Goal: Task Accomplishment & Management: Manage account settings

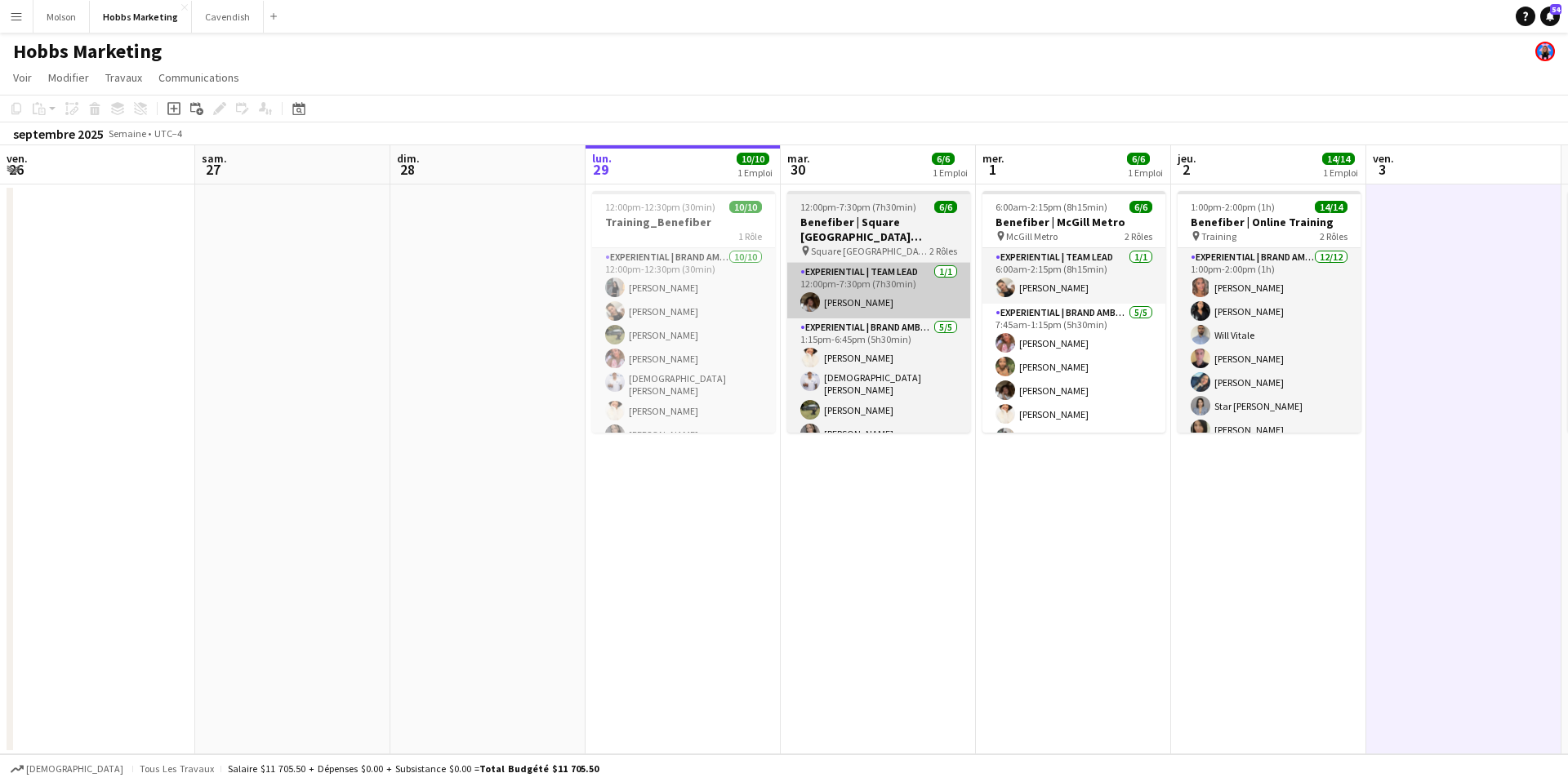
scroll to position [36, 0]
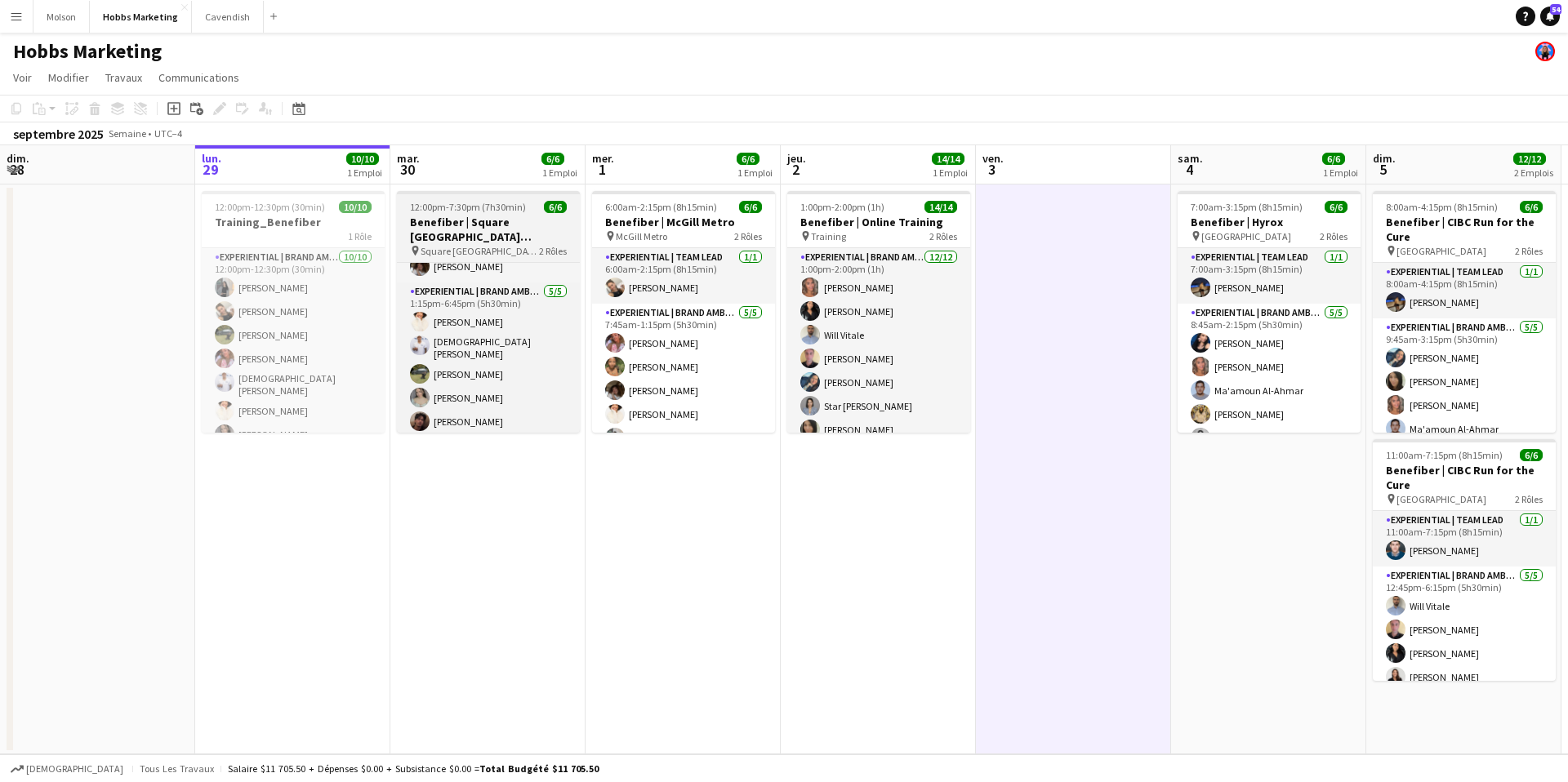
click at [488, 221] on h3 "Benefiber | Square Victoria & Place D'Armes Subway MTL" at bounding box center [489, 230] width 183 height 30
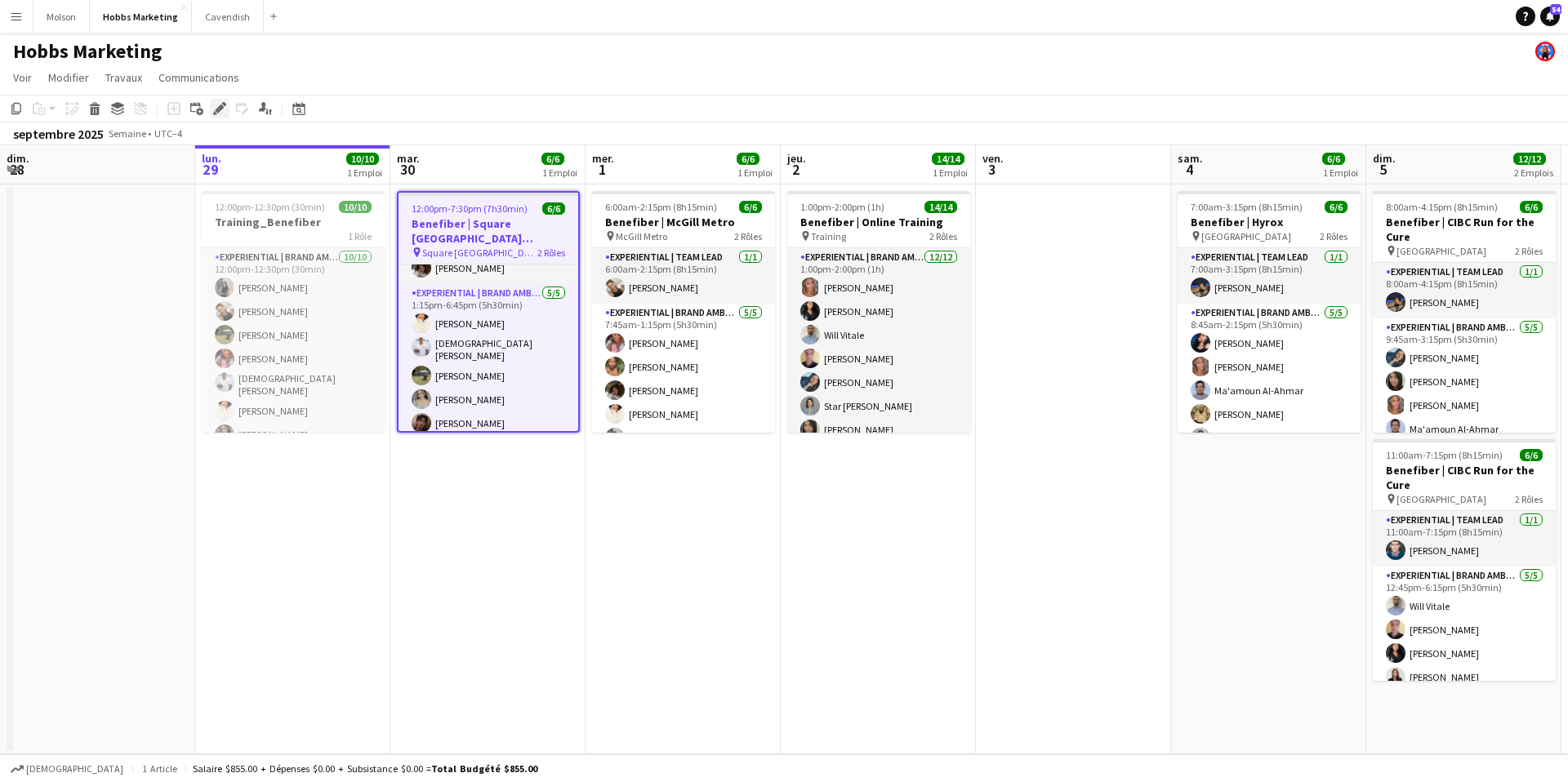
click at [219, 104] on icon "Modifier" at bounding box center [219, 108] width 13 height 13
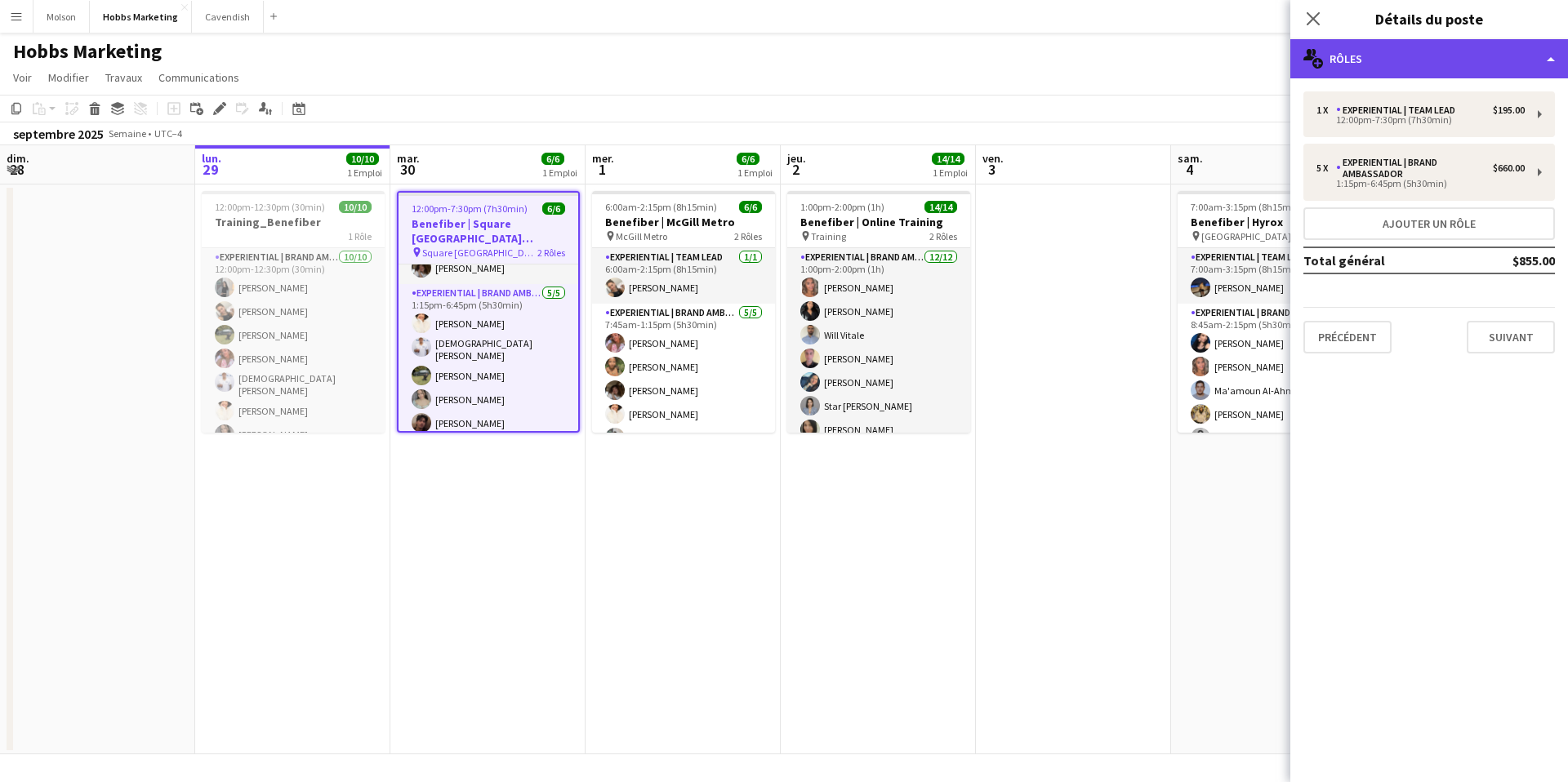
click at [1425, 53] on div "multiple-users-add Rôles" at bounding box center [1429, 58] width 278 height 39
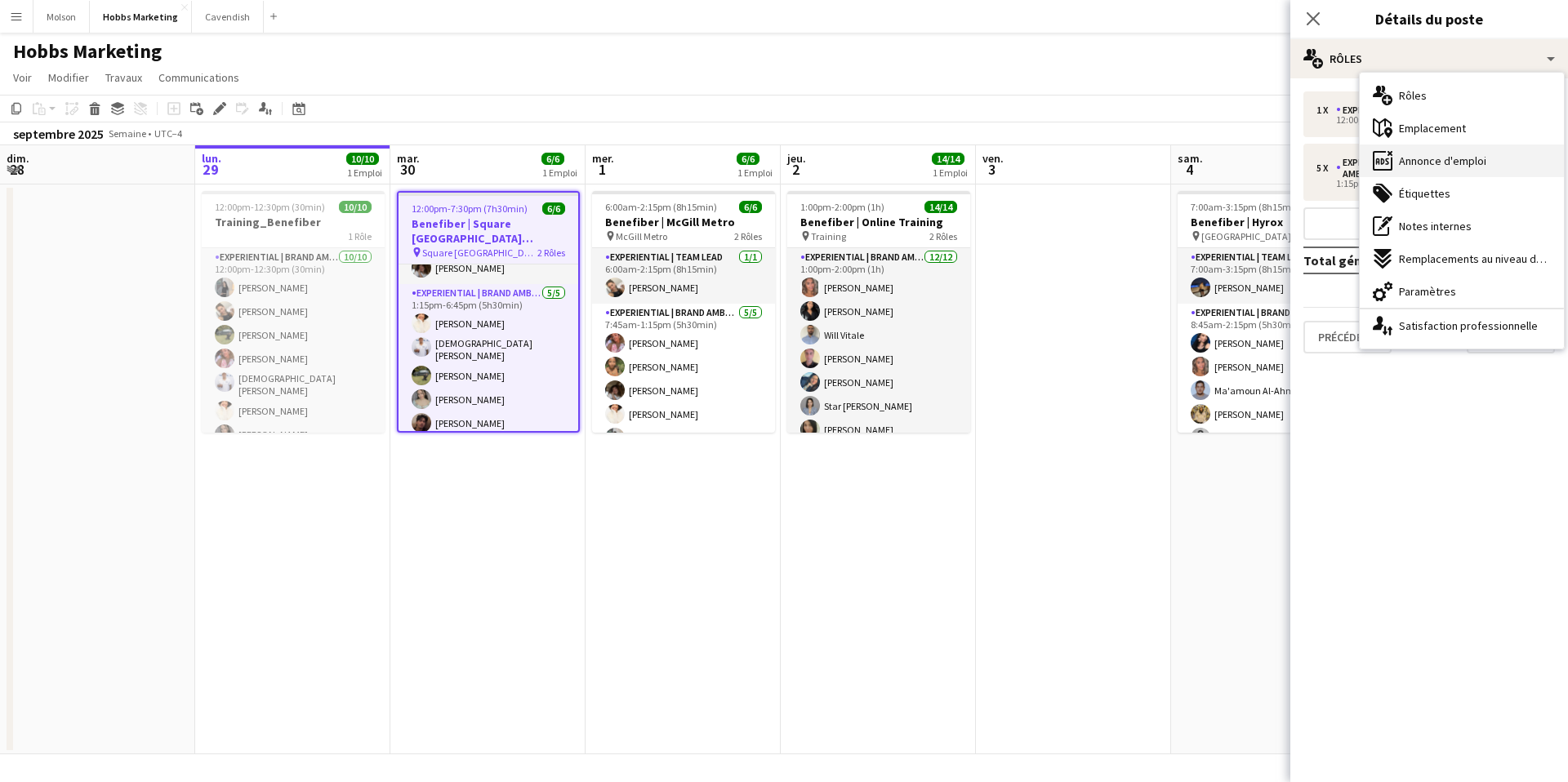
click at [1427, 158] on span "Annonce d'emploi" at bounding box center [1442, 161] width 87 height 15
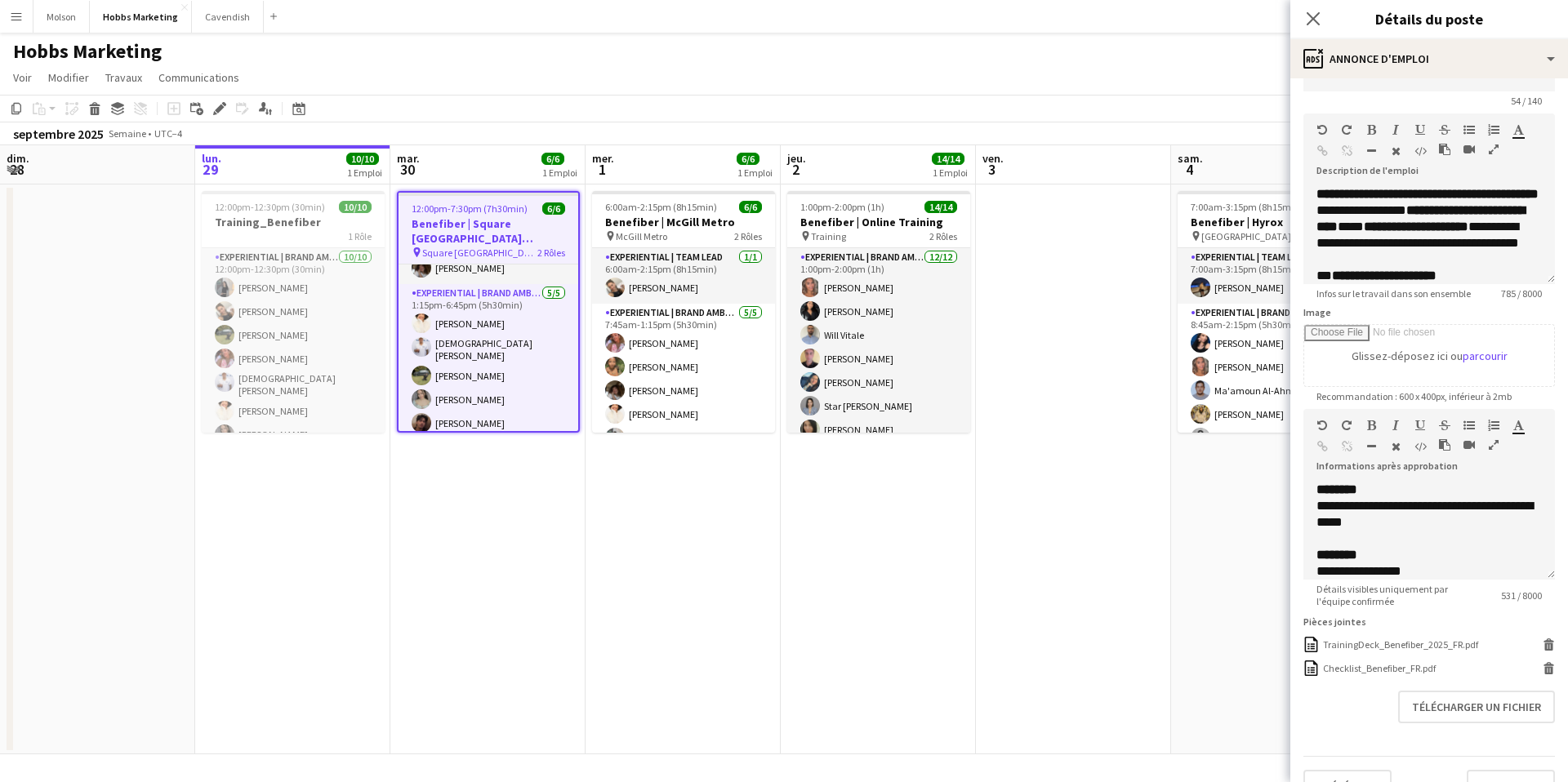
scroll to position [48, 0]
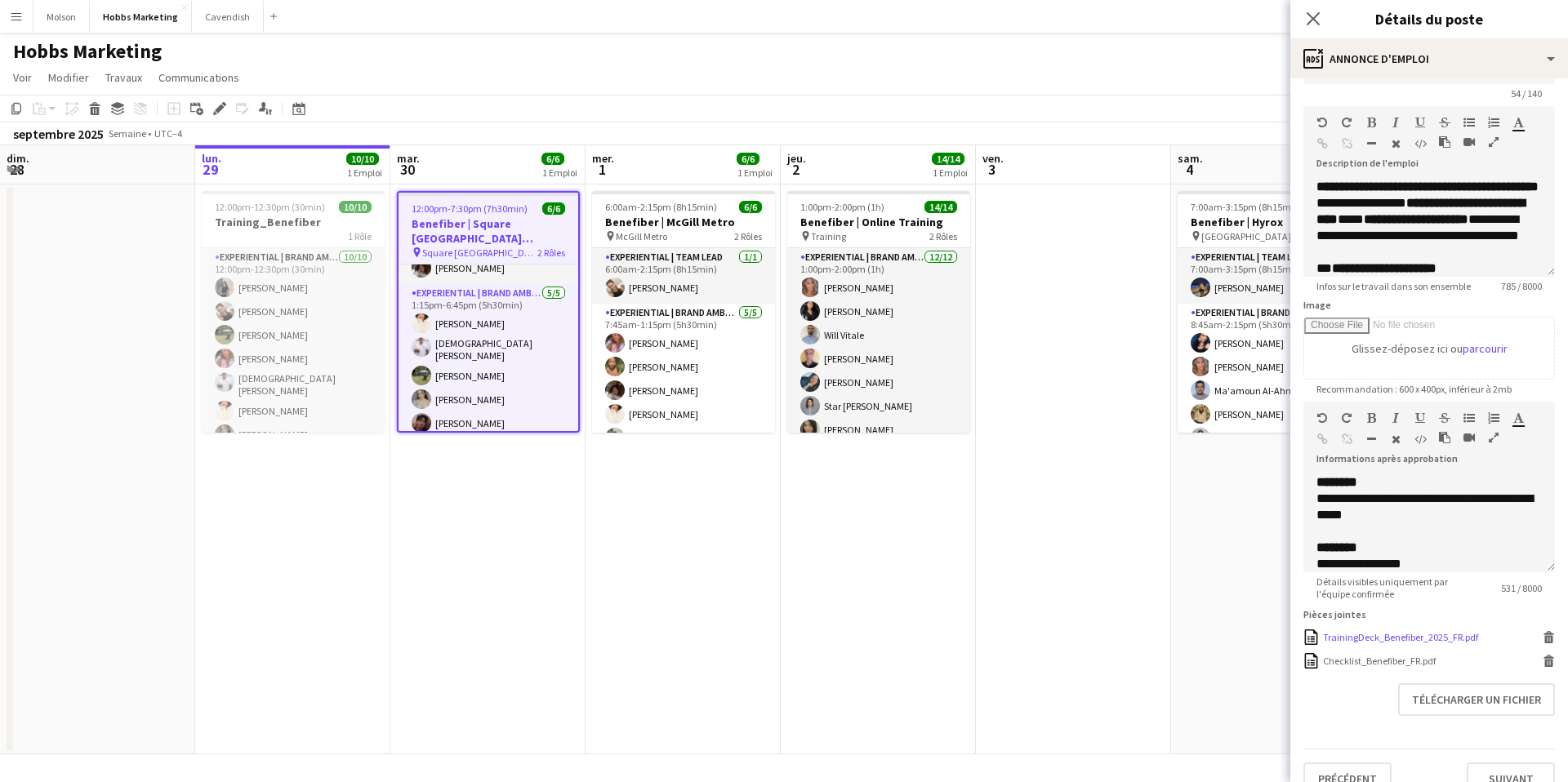
click at [1549, 636] on icon at bounding box center [1549, 640] width 8 height 7
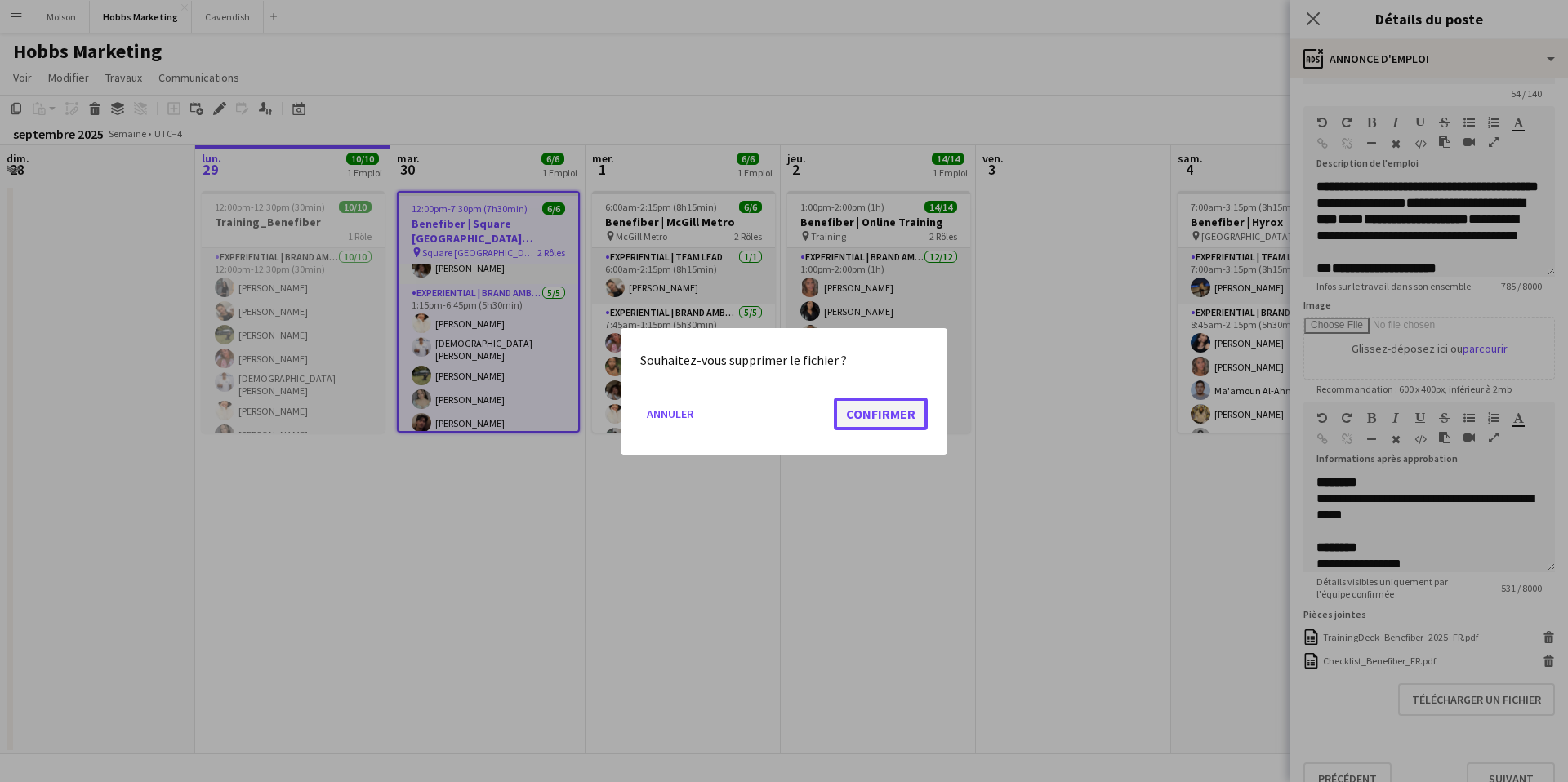
click at [891, 411] on button "Confirmer" at bounding box center [881, 413] width 94 height 32
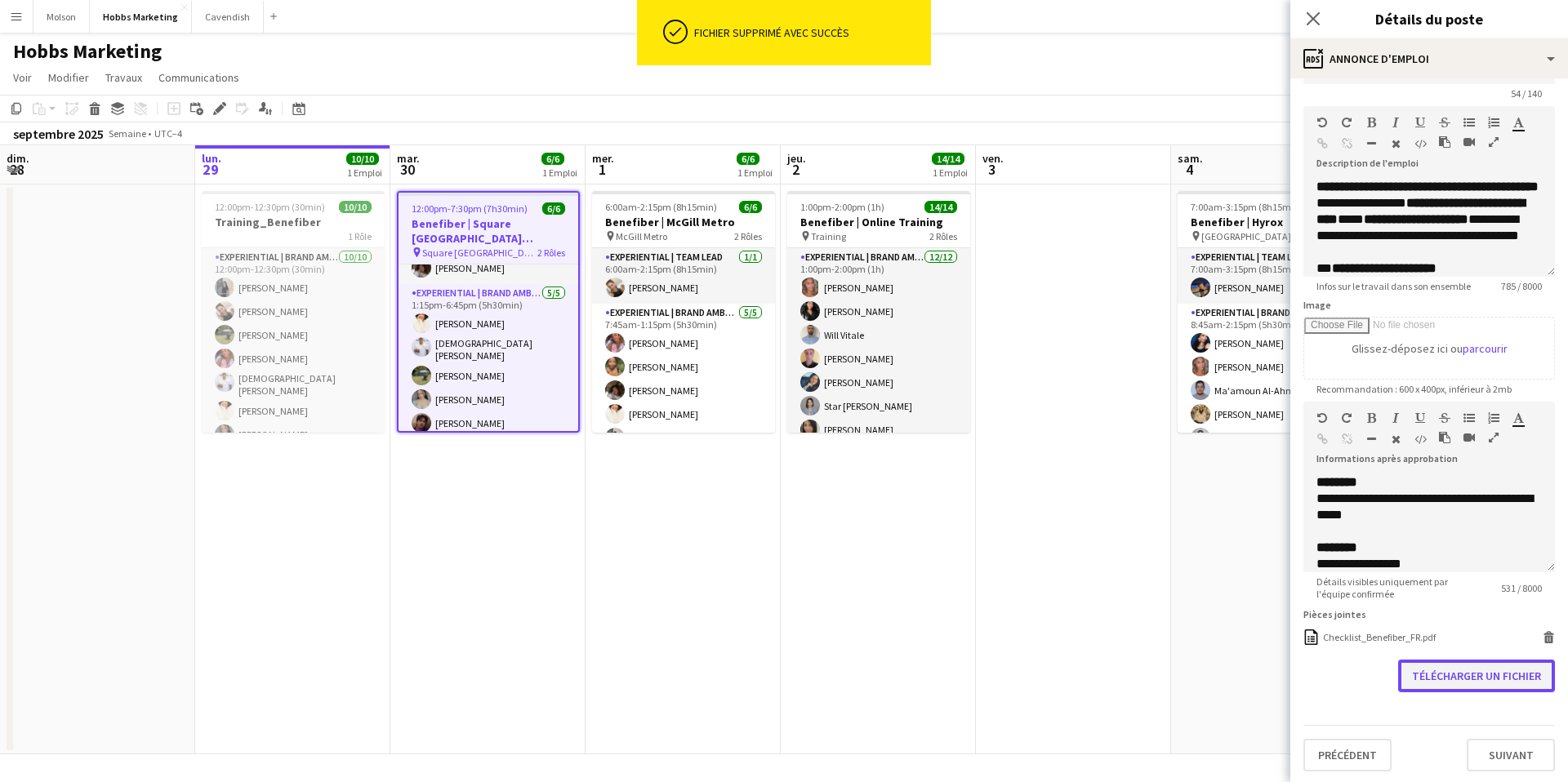
click at [1456, 669] on button "Télécharger un fichier" at bounding box center [1476, 676] width 157 height 32
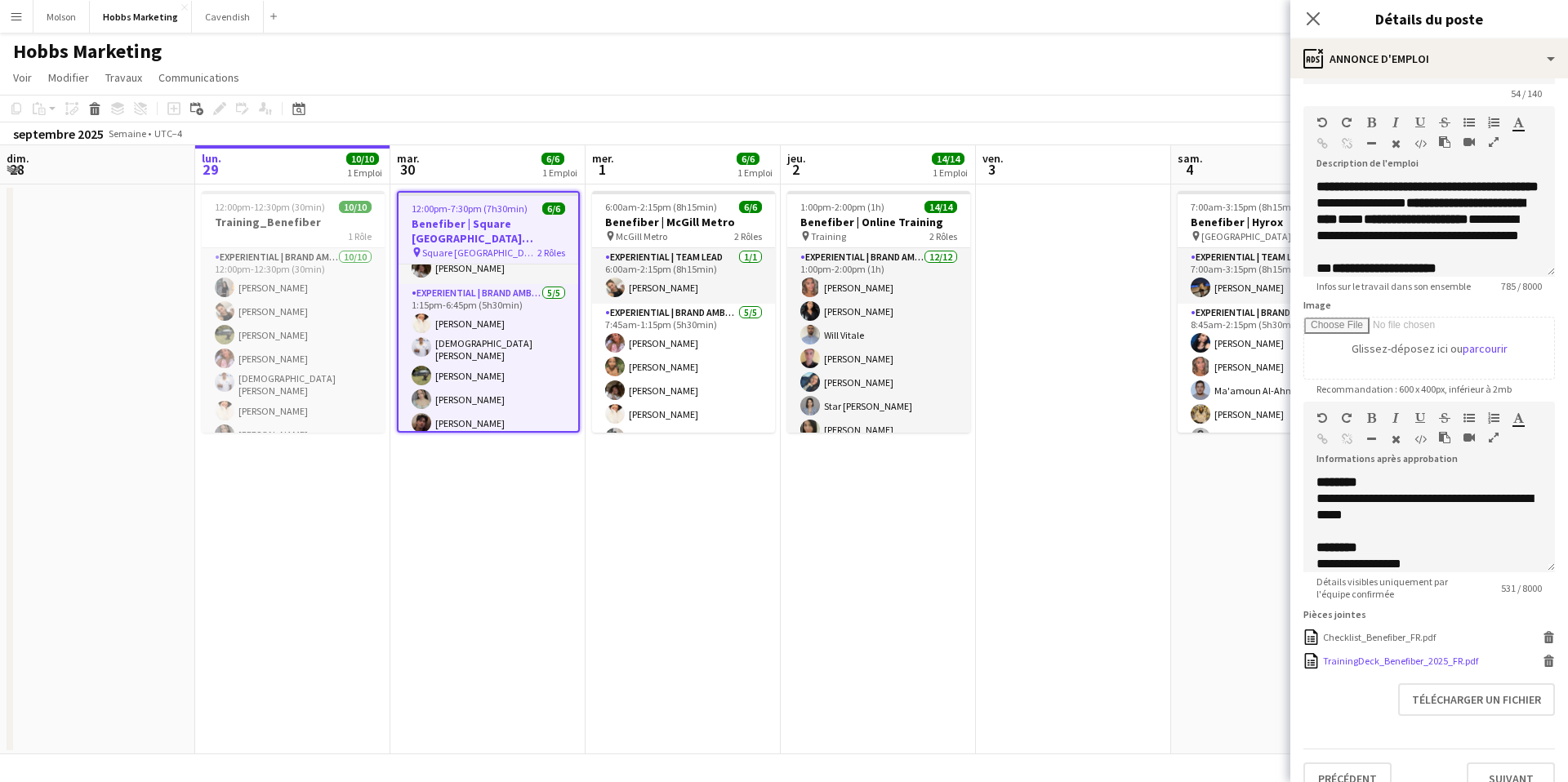
click at [1388, 662] on div "TrainingDeck_Benefiber_2025_FR.pdf" at bounding box center [1400, 661] width 155 height 12
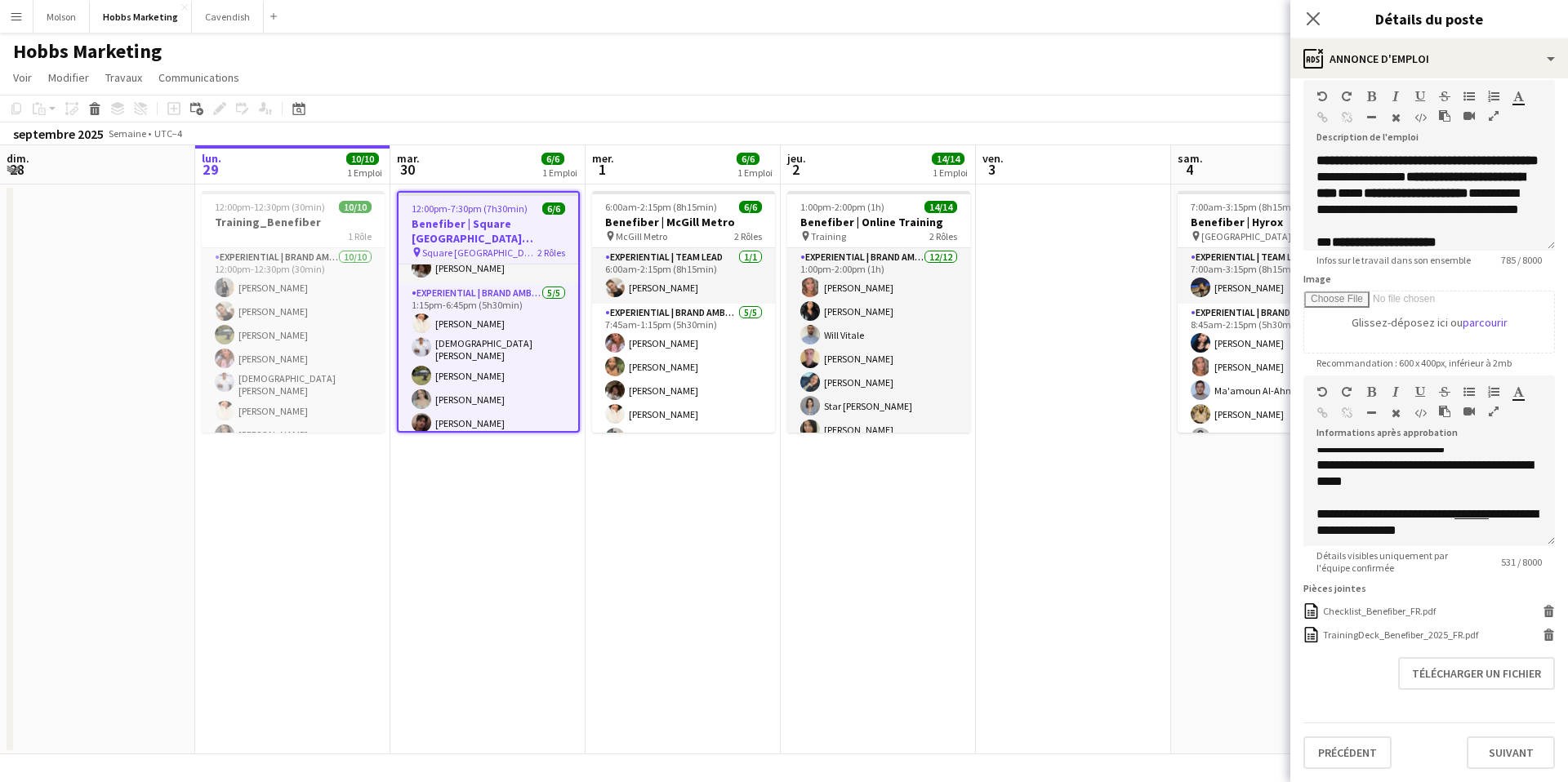
scroll to position [243, 0]
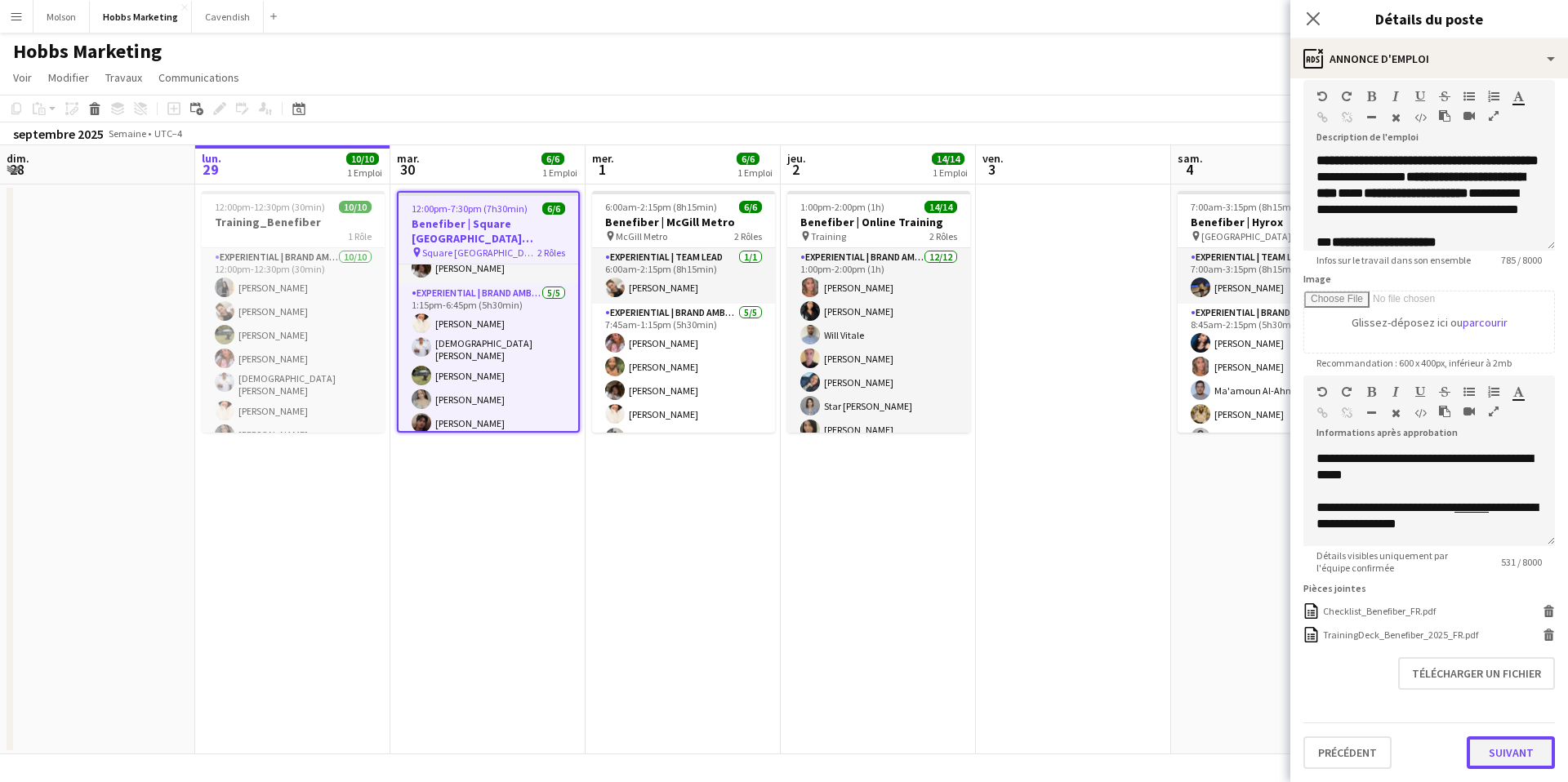
click at [1507, 751] on button "Suivant" at bounding box center [1510, 752] width 88 height 32
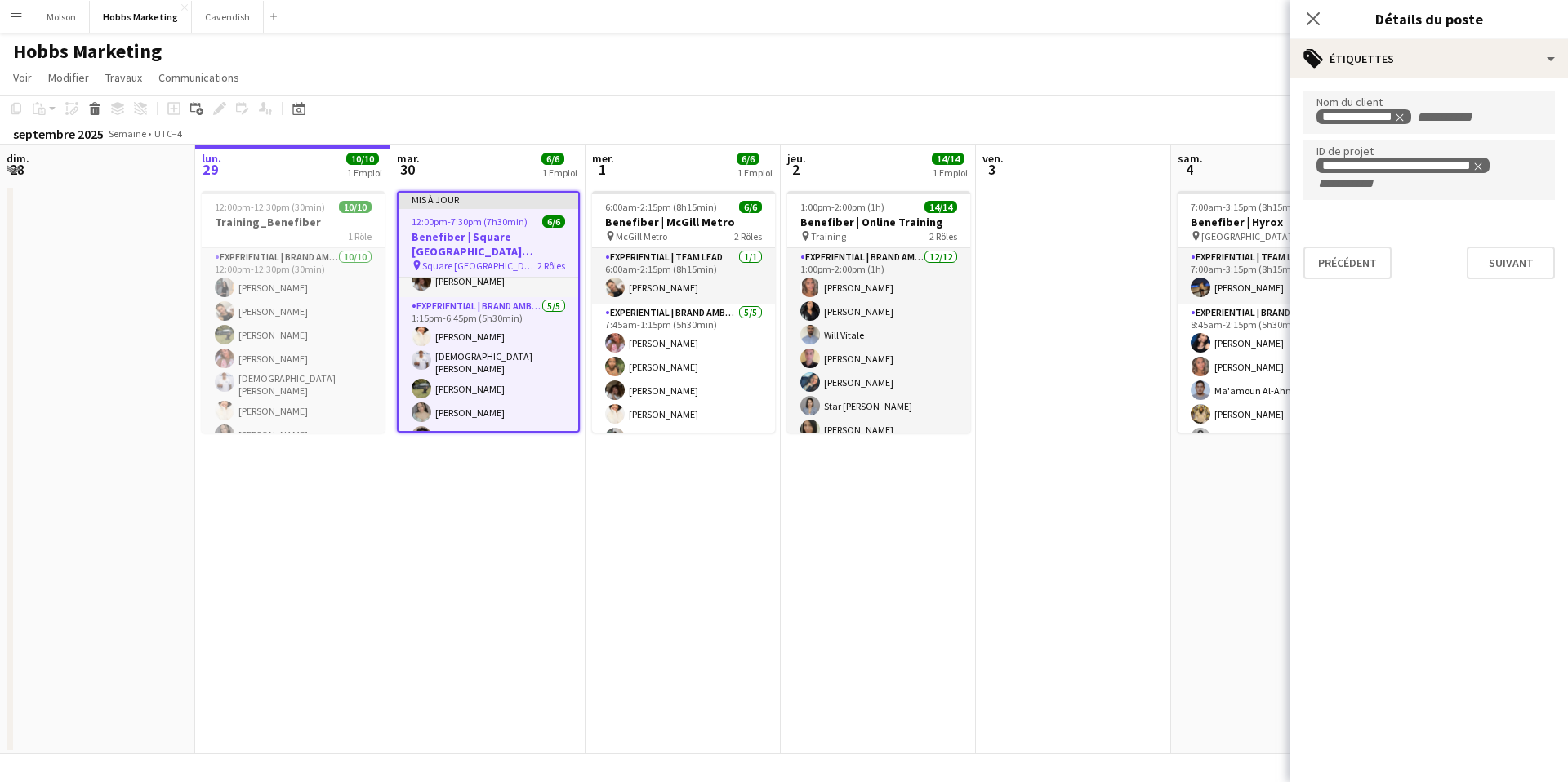
scroll to position [0, 0]
click at [1522, 269] on button "Suivant" at bounding box center [1510, 262] width 88 height 32
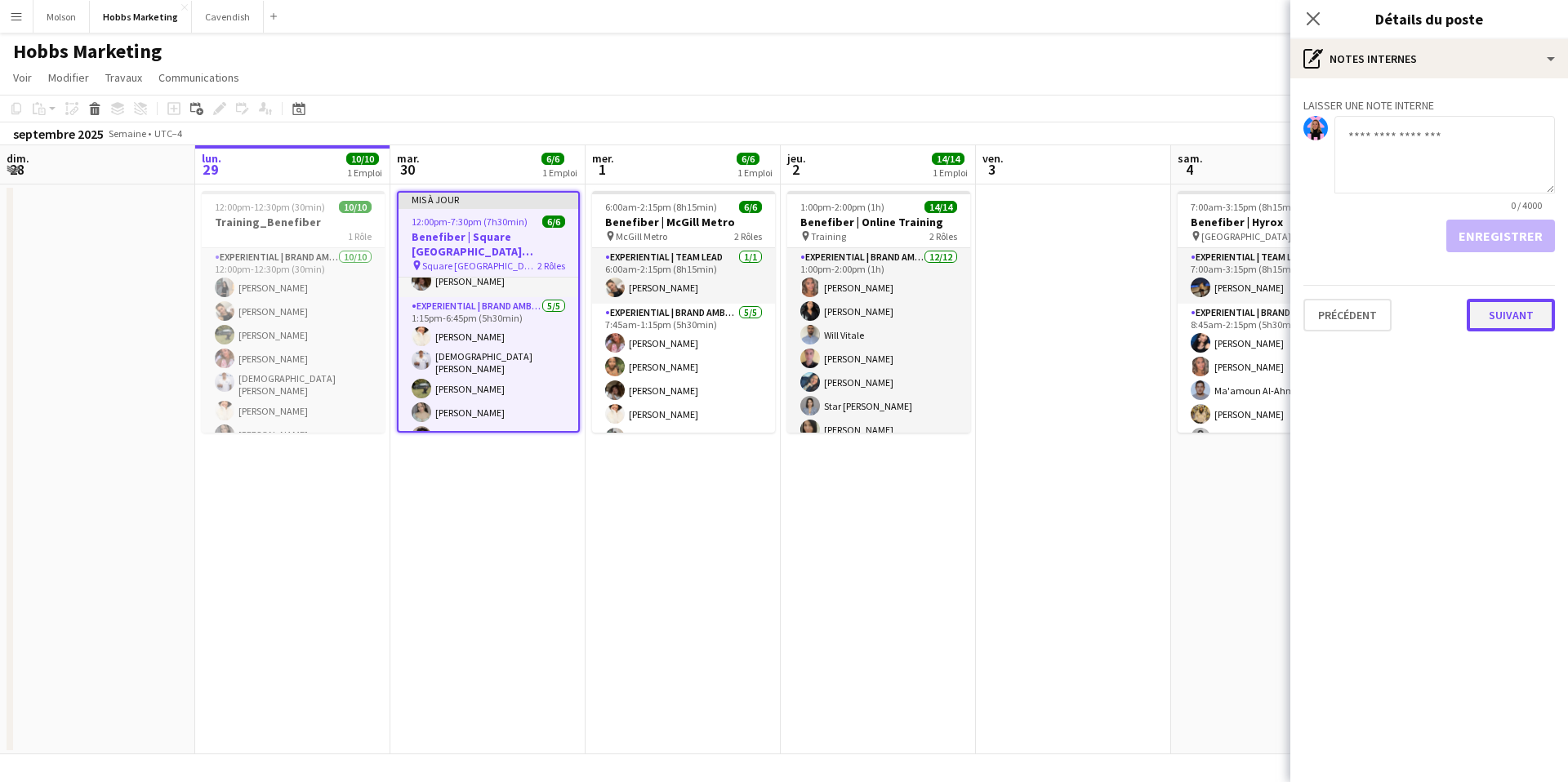
click at [1519, 317] on button "Suivant" at bounding box center [1510, 314] width 88 height 32
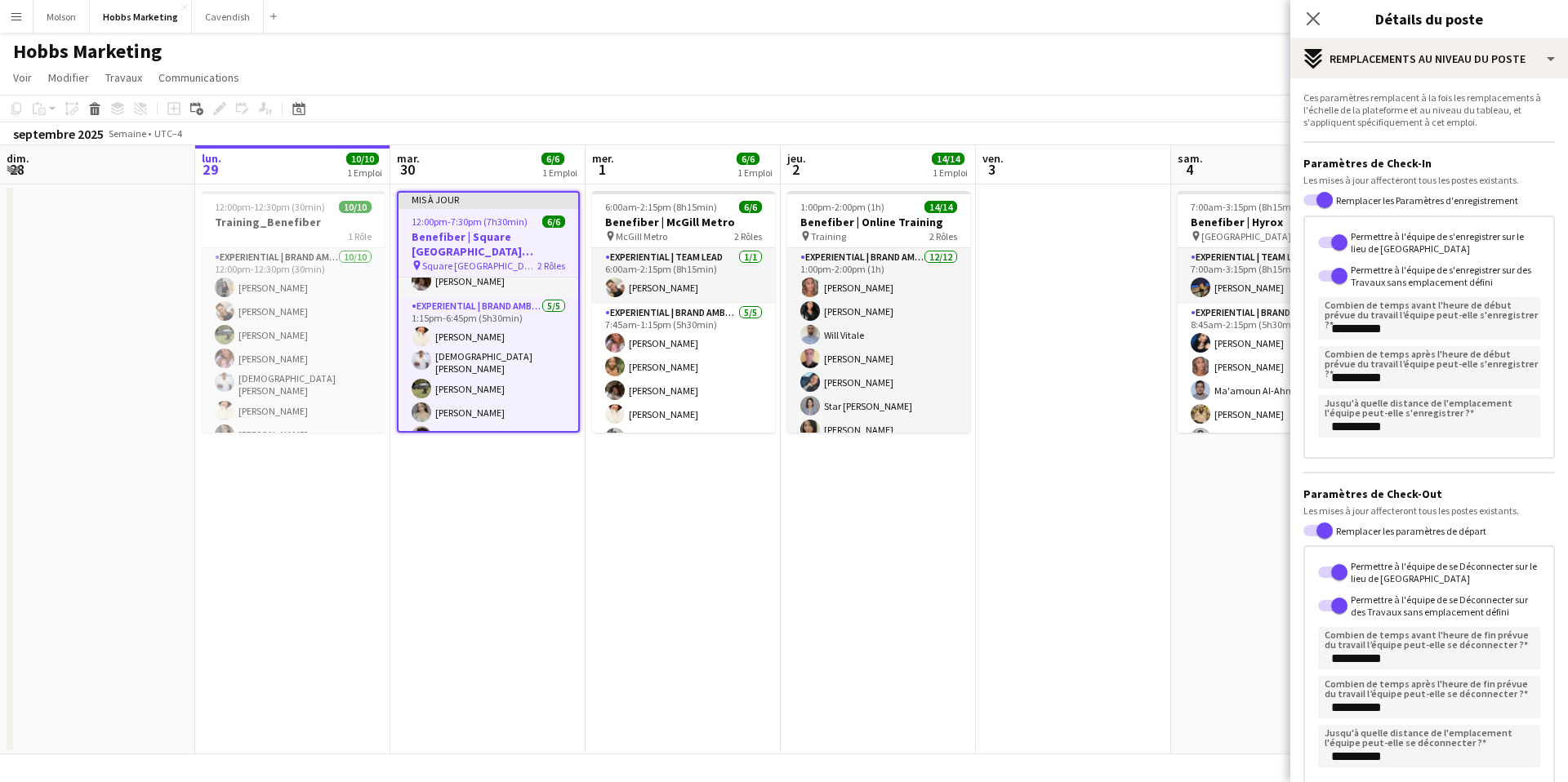
scroll to position [99, 0]
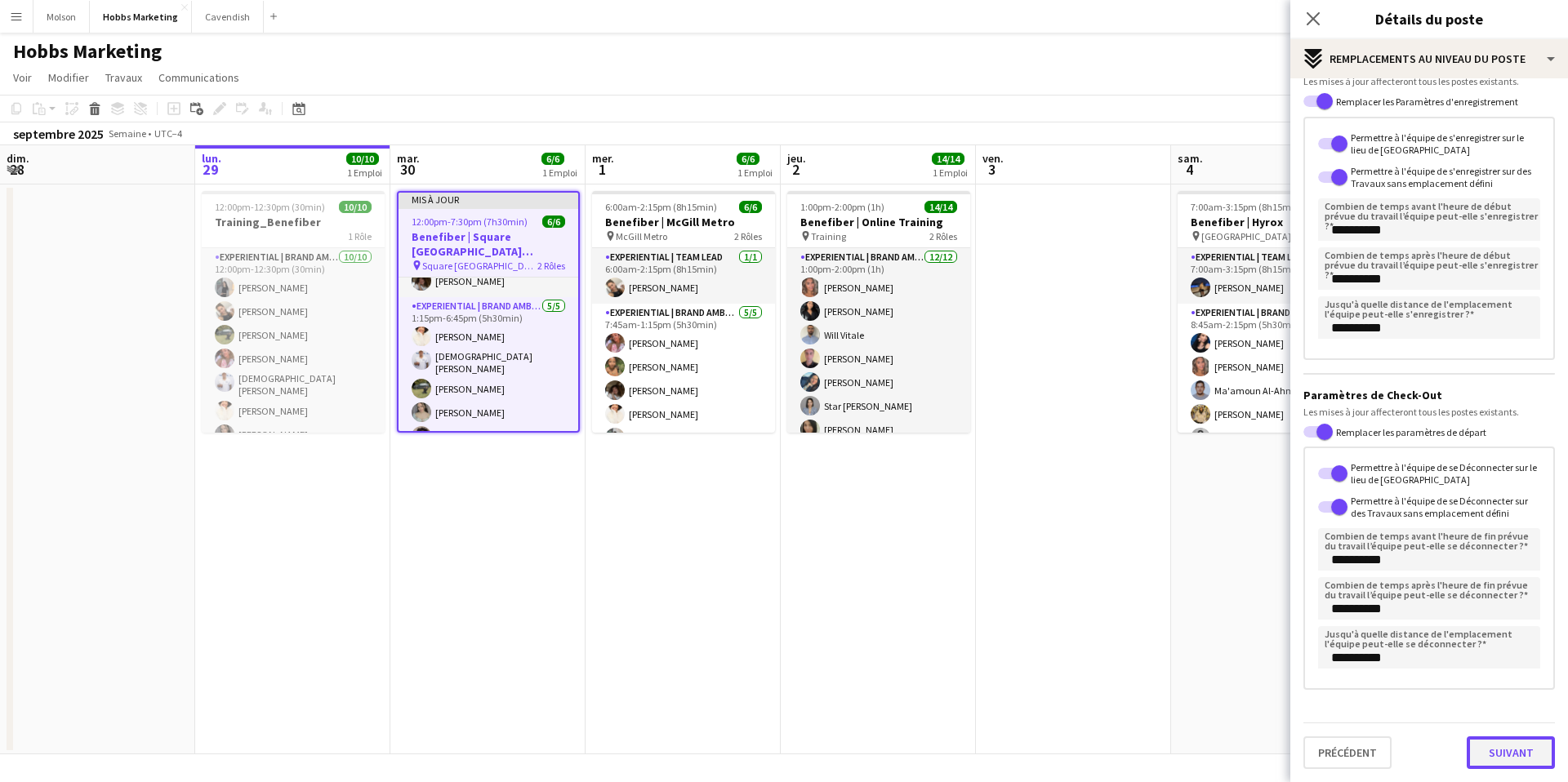
click at [1499, 756] on button "Suivant" at bounding box center [1510, 752] width 88 height 32
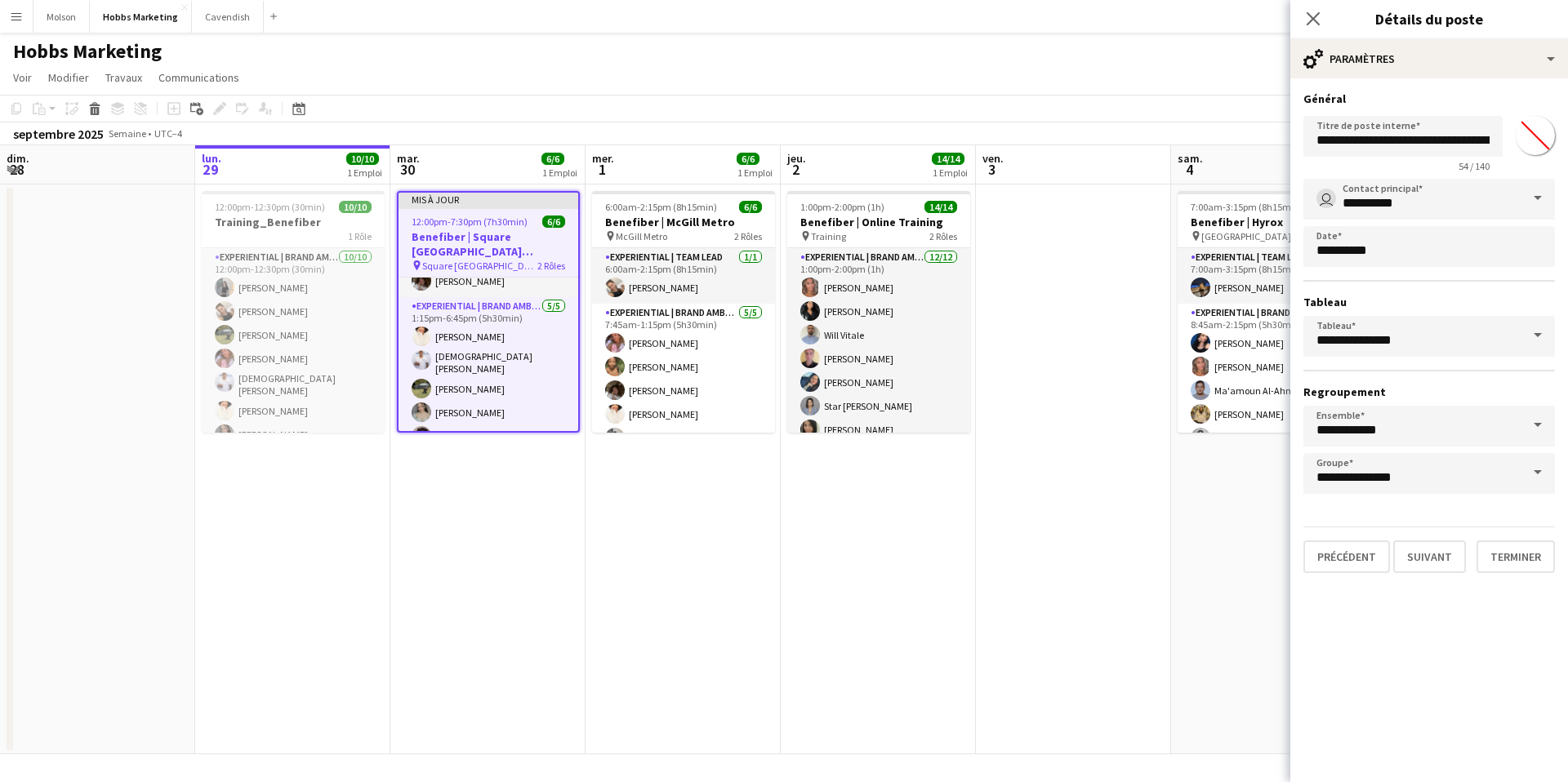
scroll to position [0, 0]
click at [1506, 567] on button "Terminer" at bounding box center [1516, 556] width 79 height 32
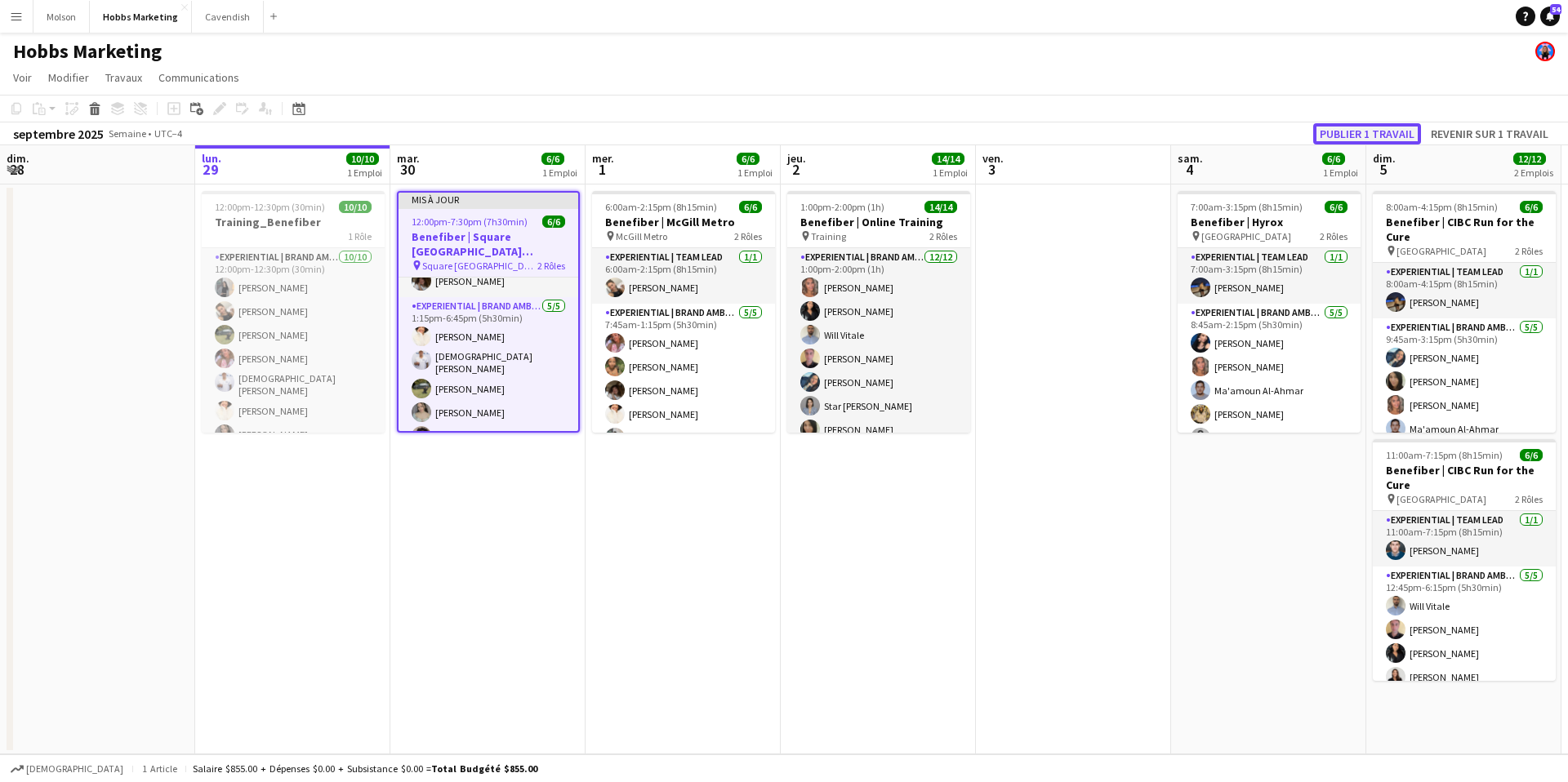
click at [1367, 134] on button "Publier 1 travail" at bounding box center [1366, 134] width 107 height 21
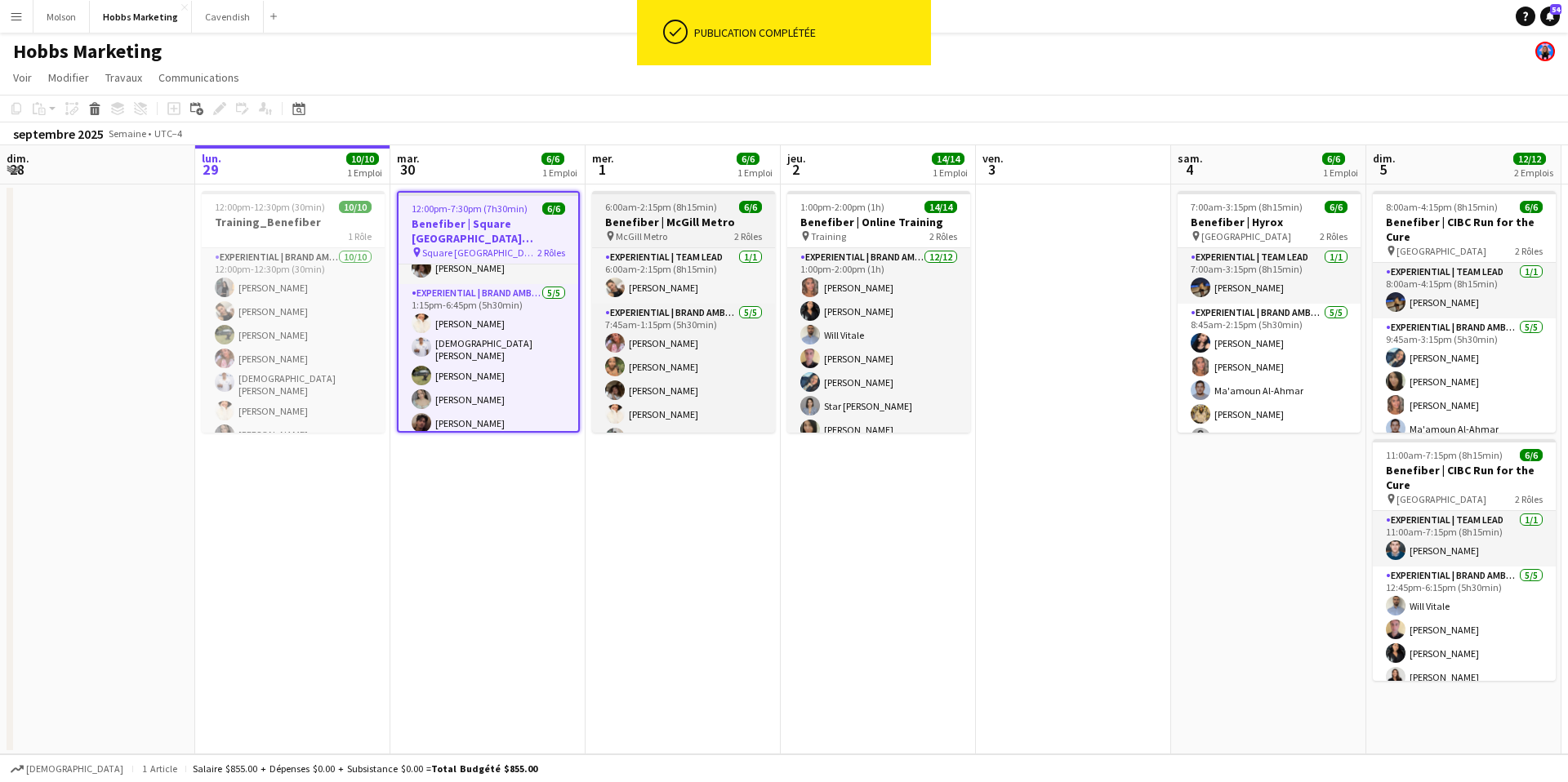
click at [694, 216] on h3 "Benefiber | McGill Metro" at bounding box center [684, 222] width 183 height 15
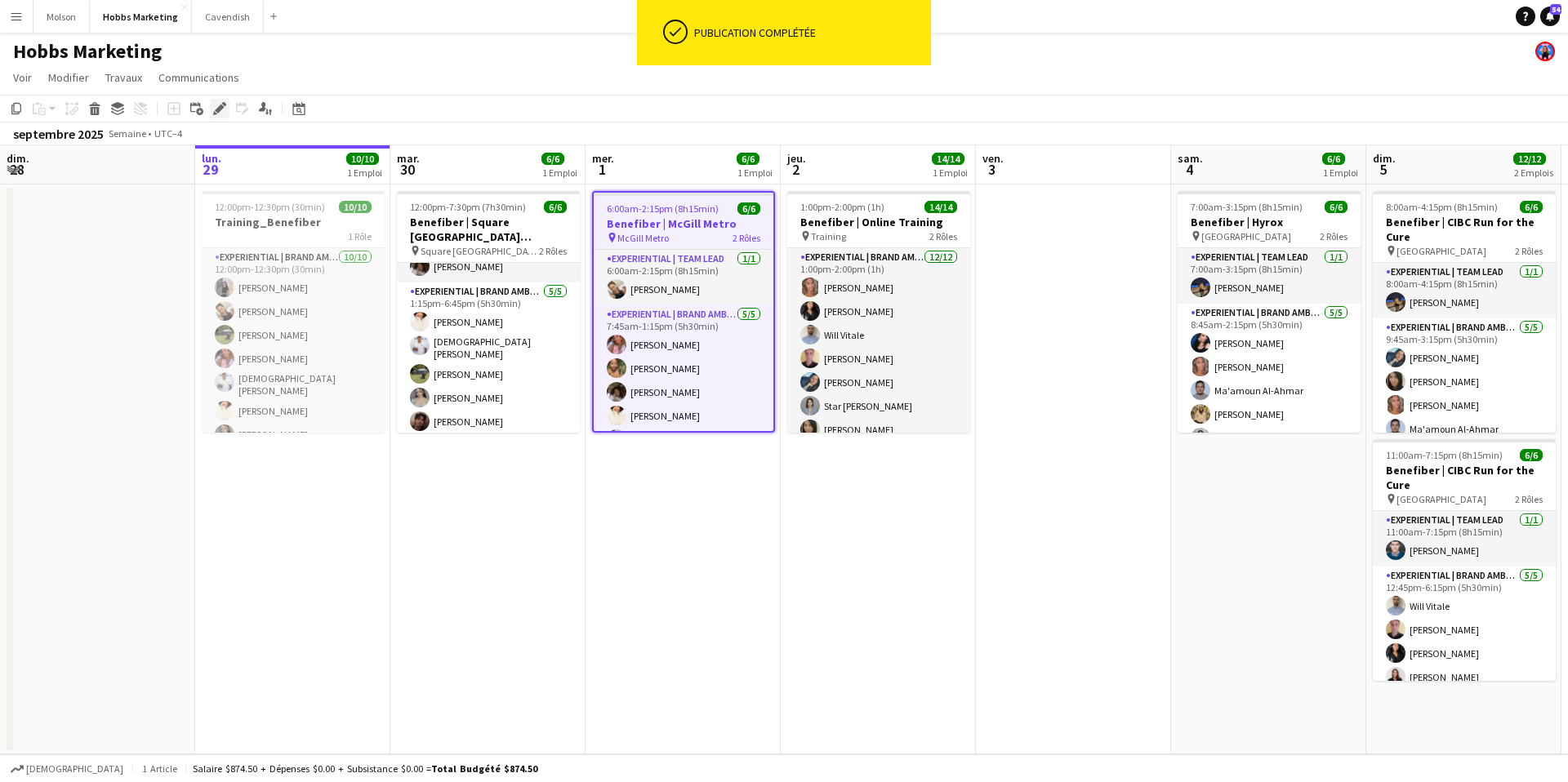
click at [213, 116] on div "Modifier" at bounding box center [219, 108] width 19 height 19
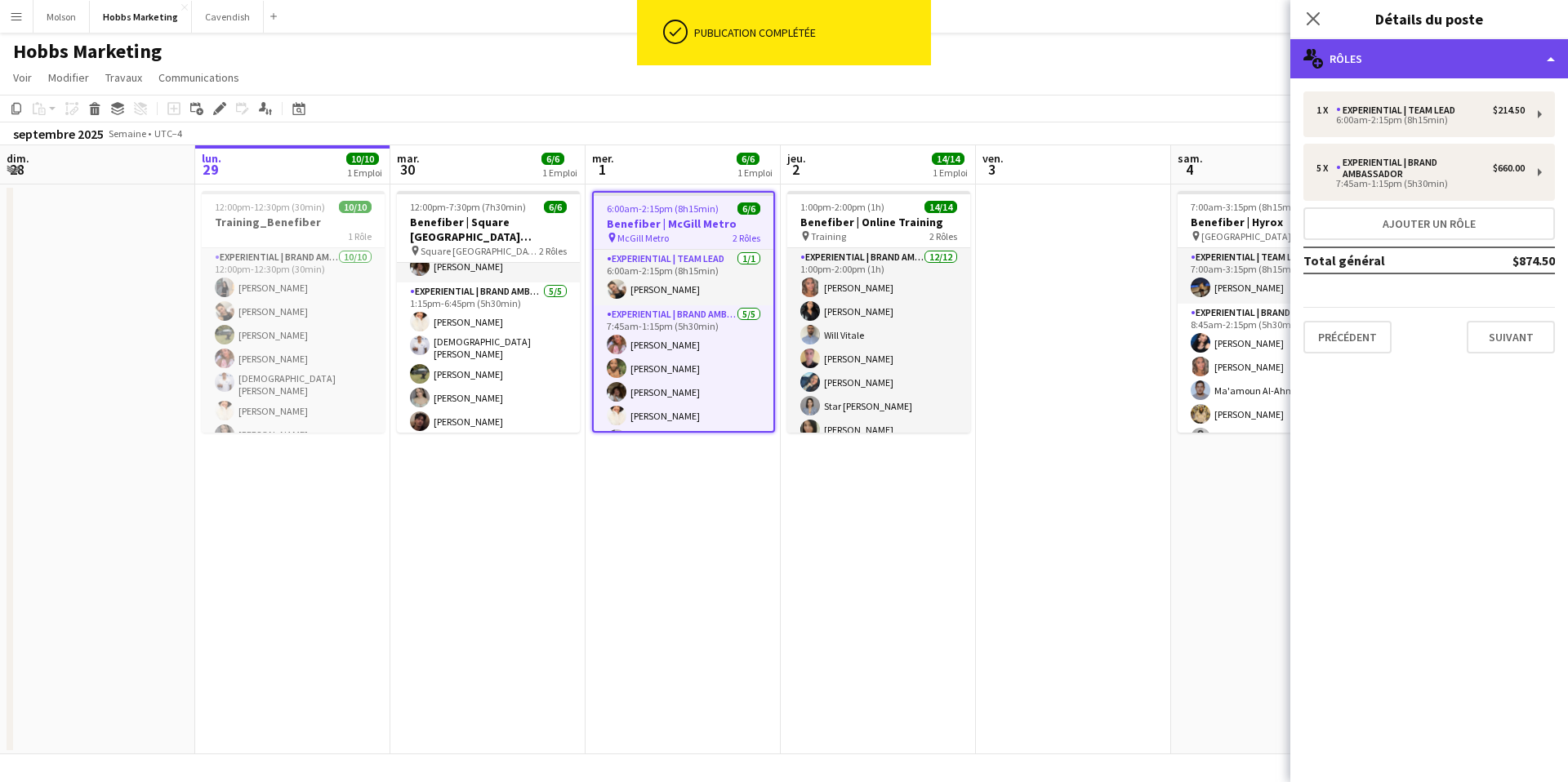
click at [1447, 51] on div "multiple-users-add Rôles" at bounding box center [1429, 58] width 278 height 39
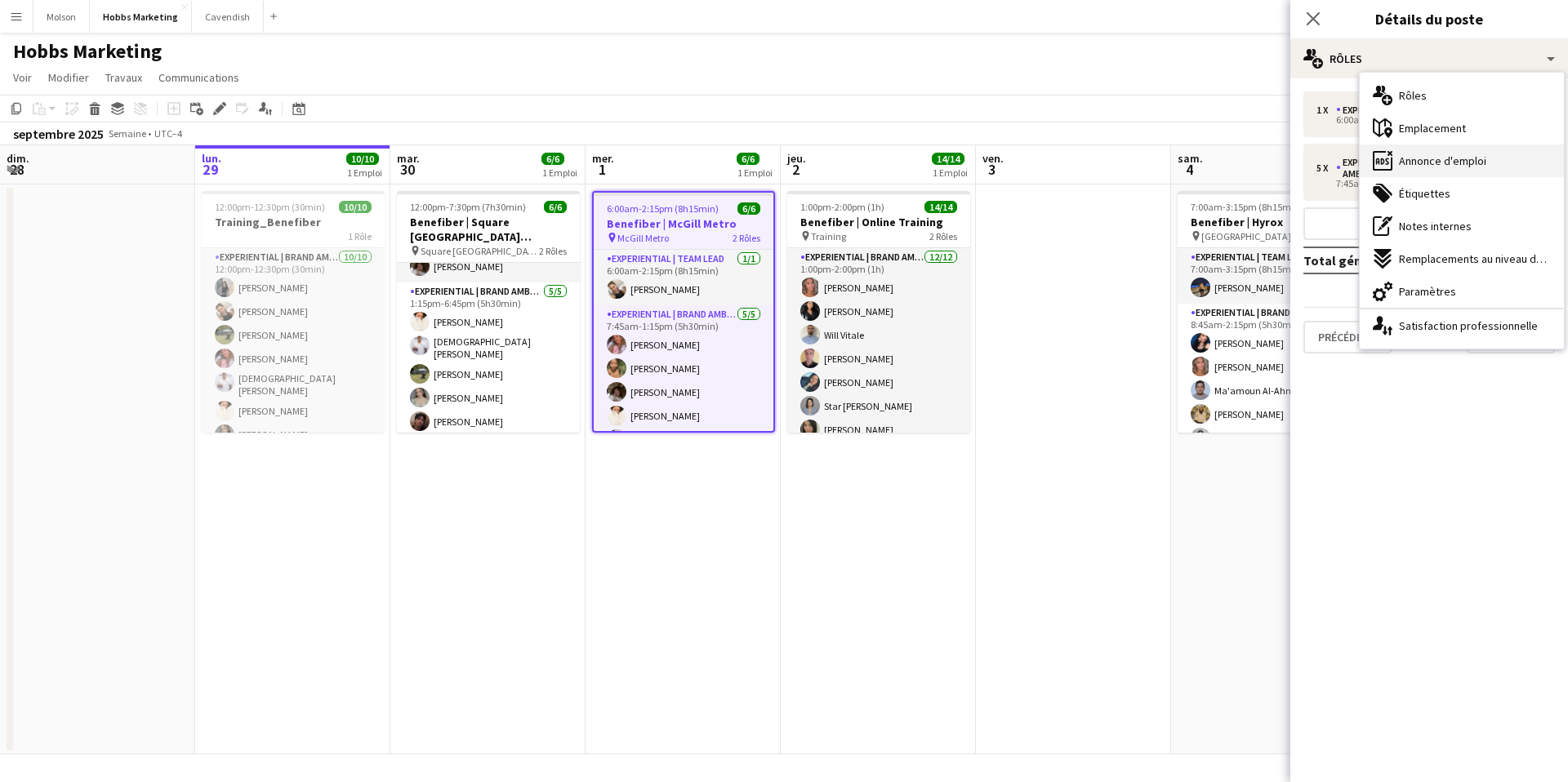
click at [1440, 164] on span "Annonce d'emploi" at bounding box center [1442, 161] width 87 height 15
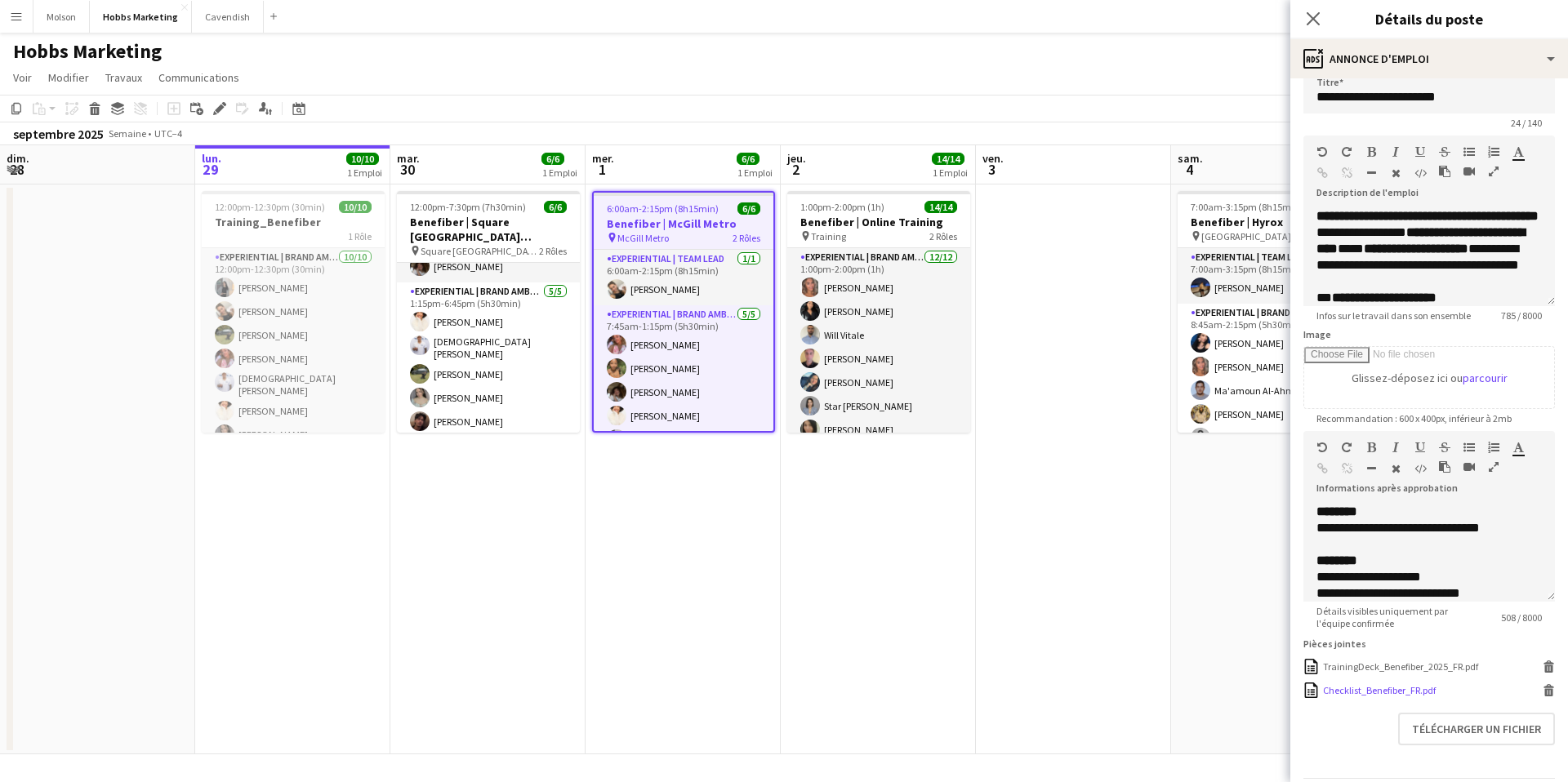
scroll to position [74, 0]
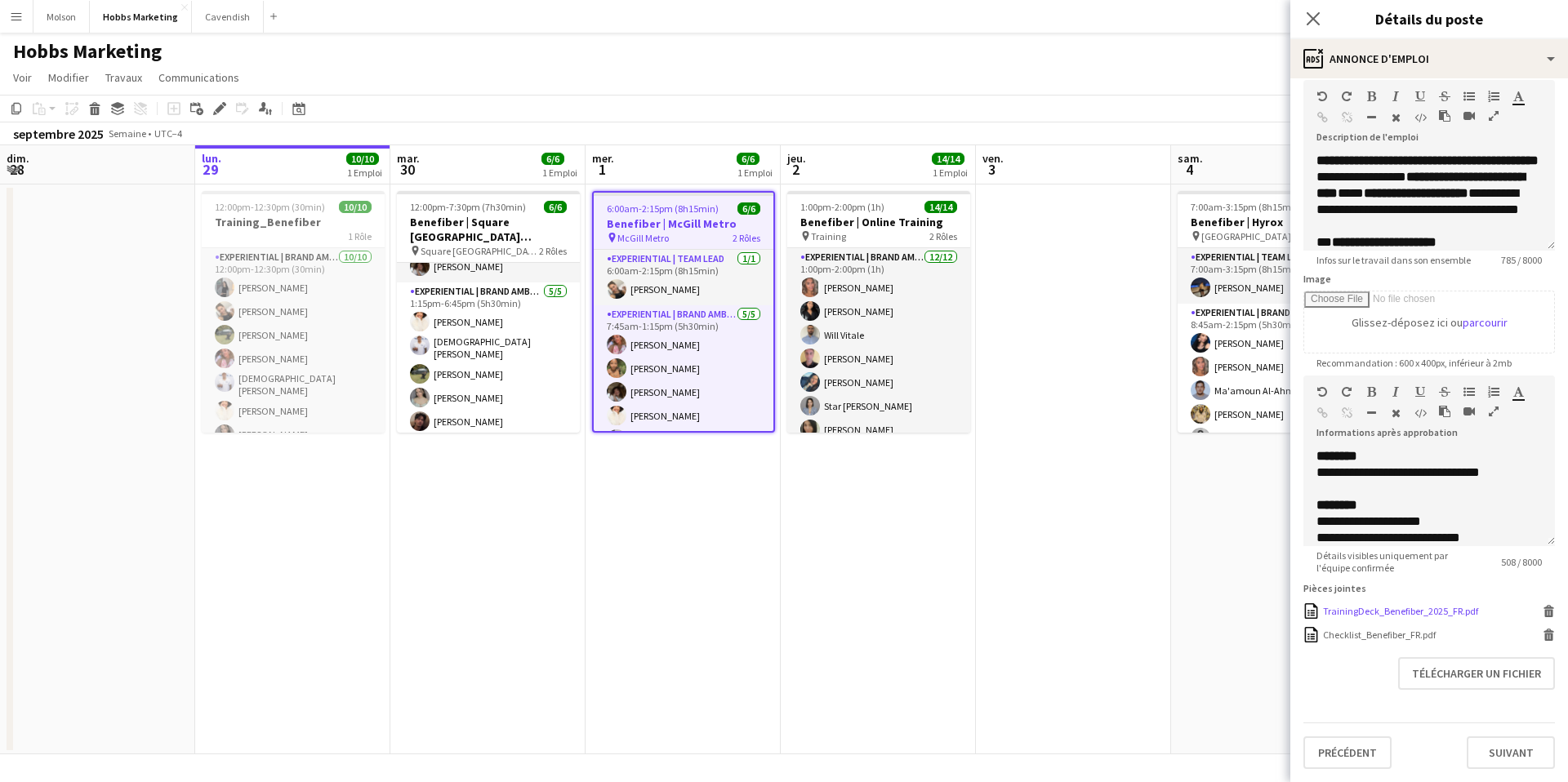
click at [1548, 611] on icon at bounding box center [1549, 614] width 8 height 7
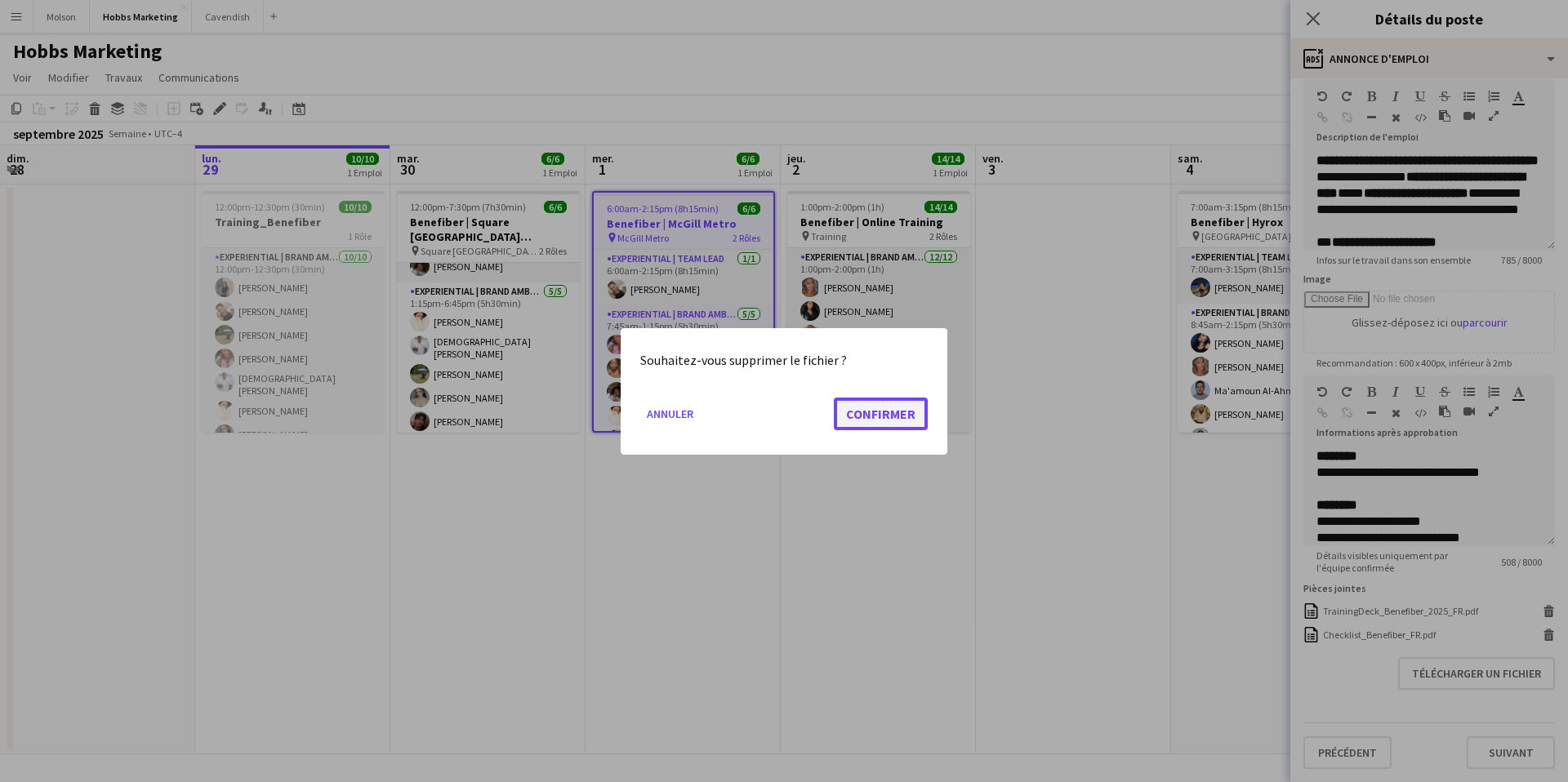
click at [896, 415] on button "Confirmer" at bounding box center [881, 413] width 94 height 32
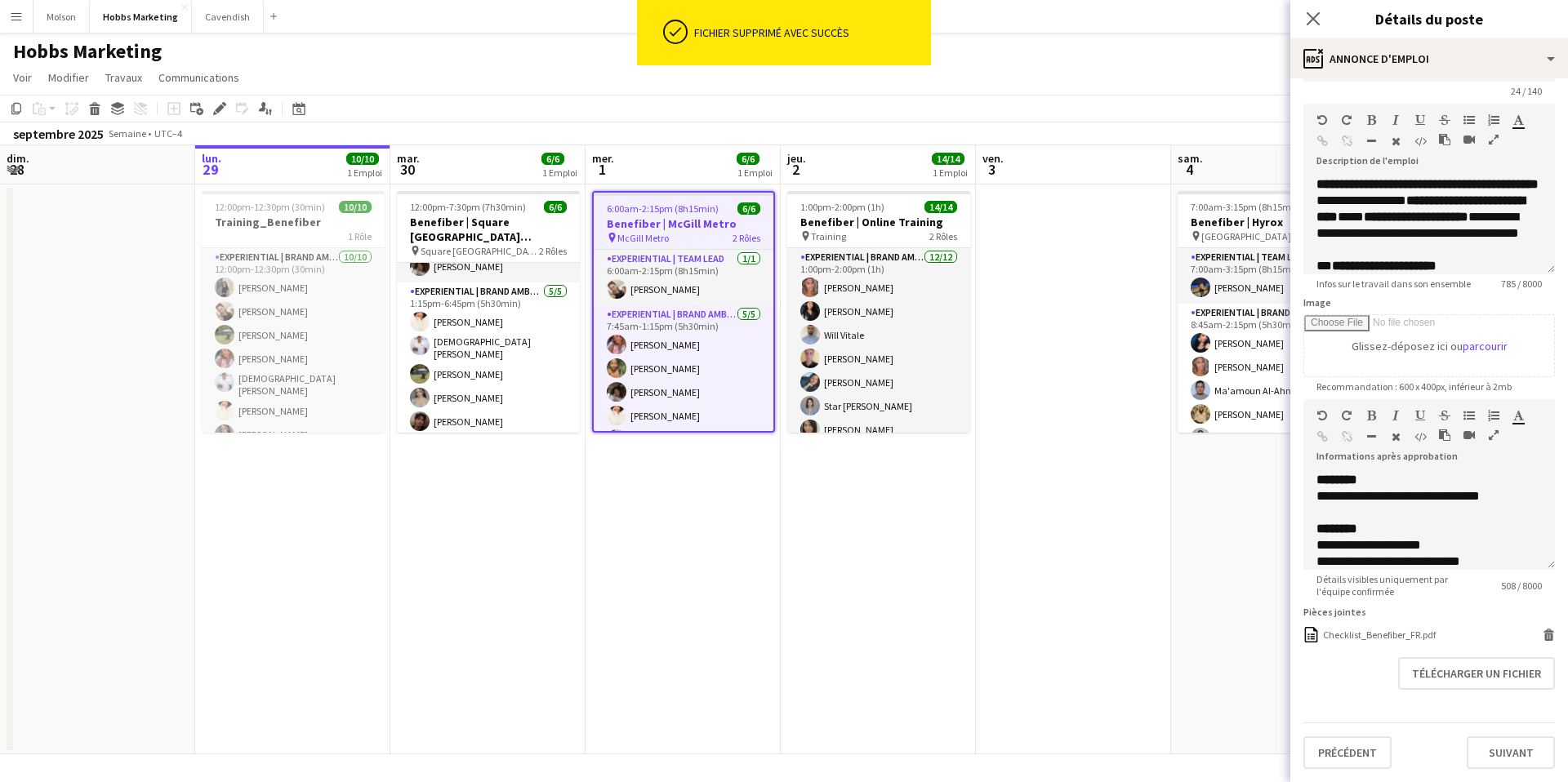
scroll to position [51, 0]
click at [1446, 667] on button "Télécharger un fichier" at bounding box center [1476, 673] width 157 height 32
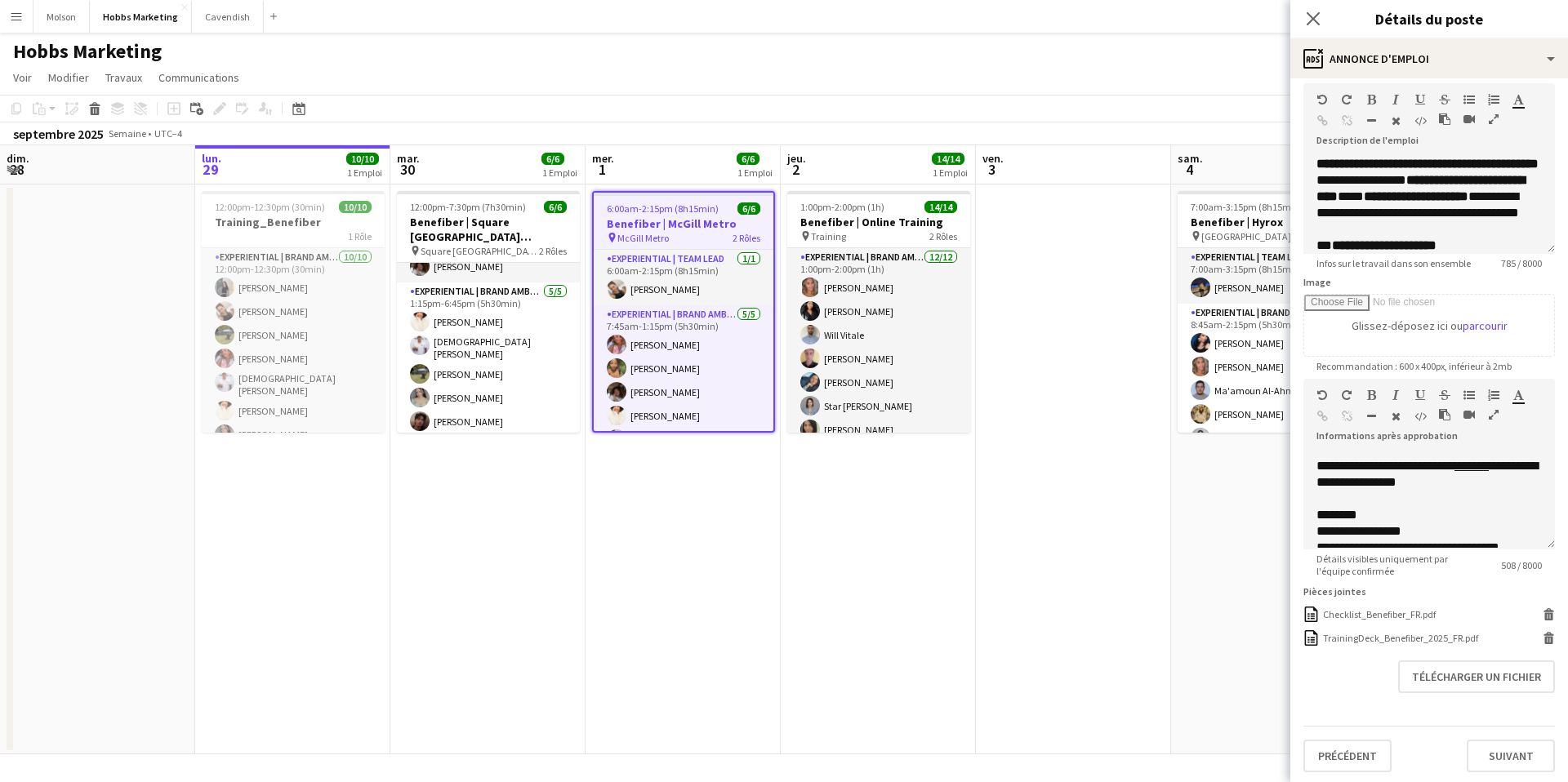
scroll to position [265, 0]
click at [1512, 756] on button "Suivant" at bounding box center [1510, 755] width 88 height 32
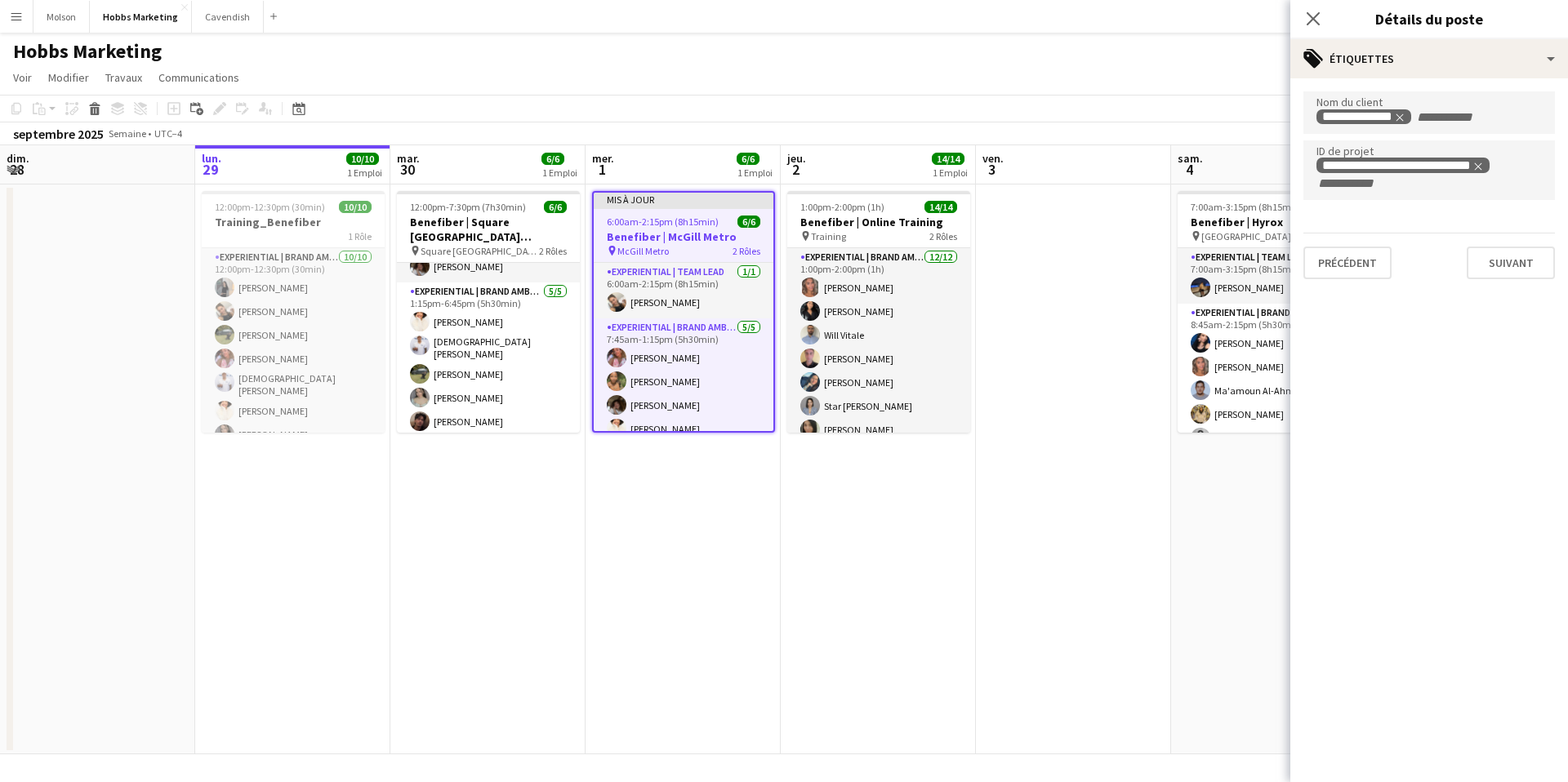
scroll to position [0, 0]
click at [1508, 260] on button "Suivant" at bounding box center [1510, 262] width 88 height 32
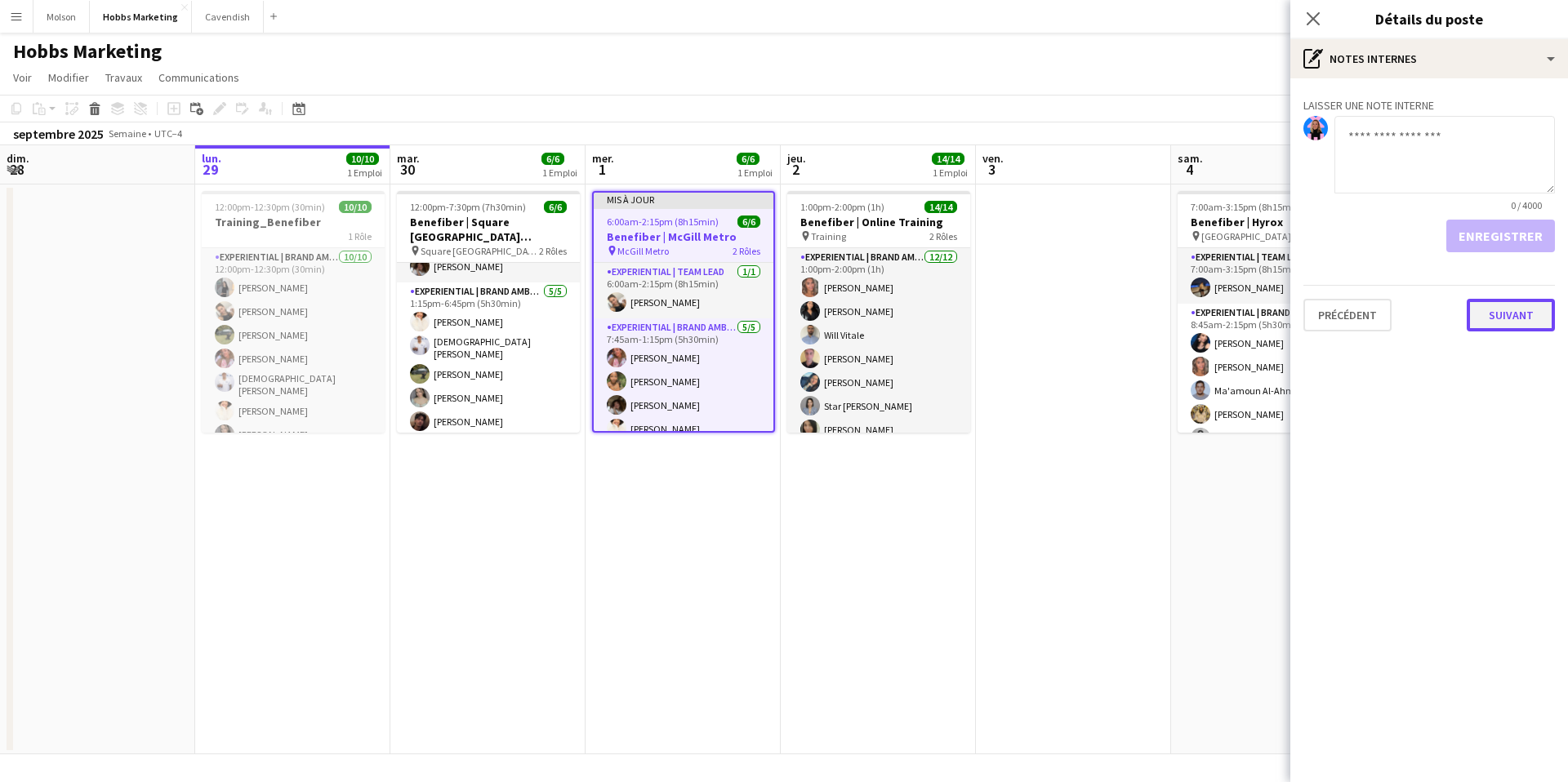
click at [1509, 319] on button "Suivant" at bounding box center [1510, 314] width 88 height 32
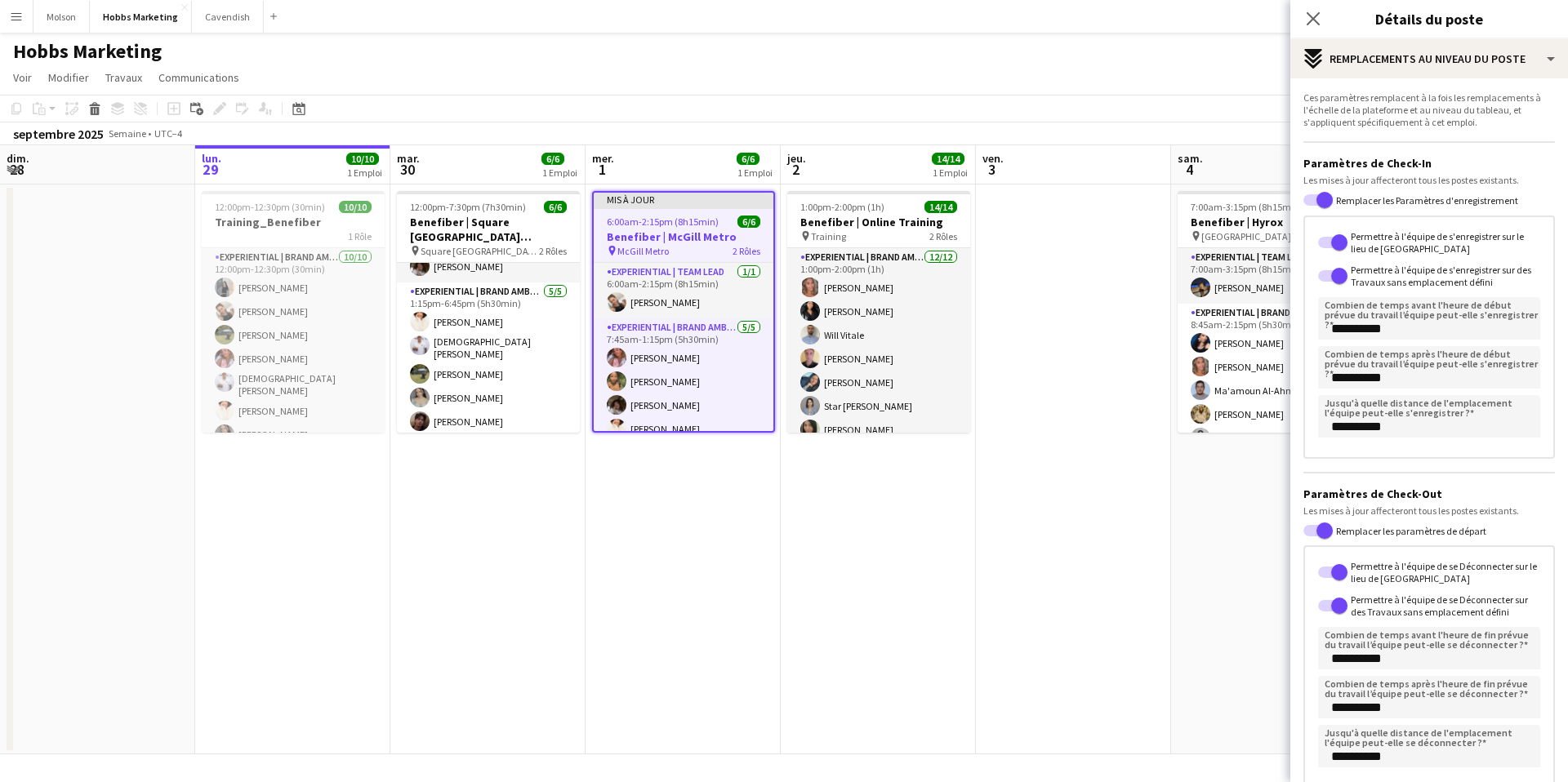
scroll to position [99, 0]
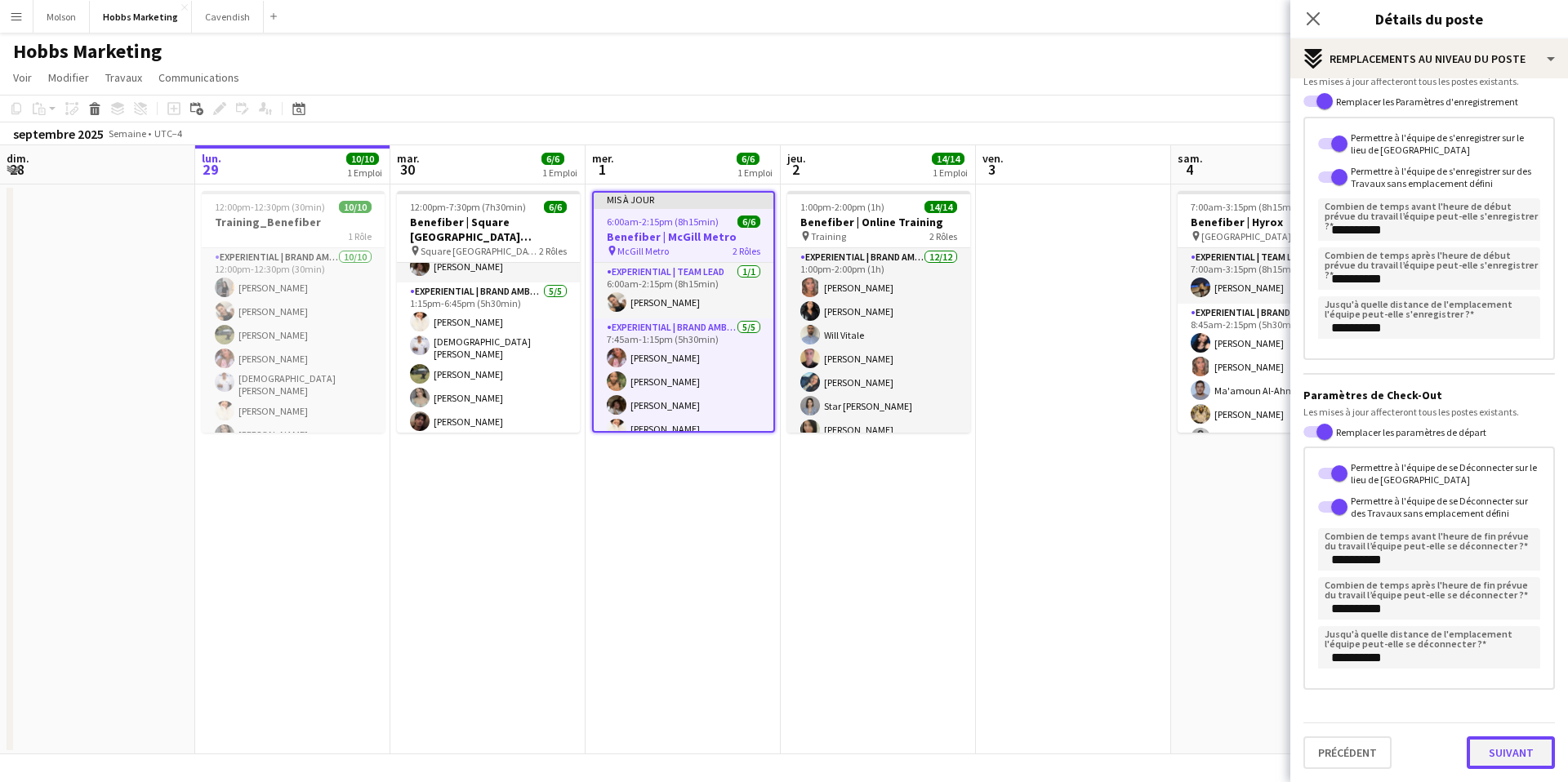
click at [1523, 737] on button "Suivant" at bounding box center [1510, 752] width 88 height 32
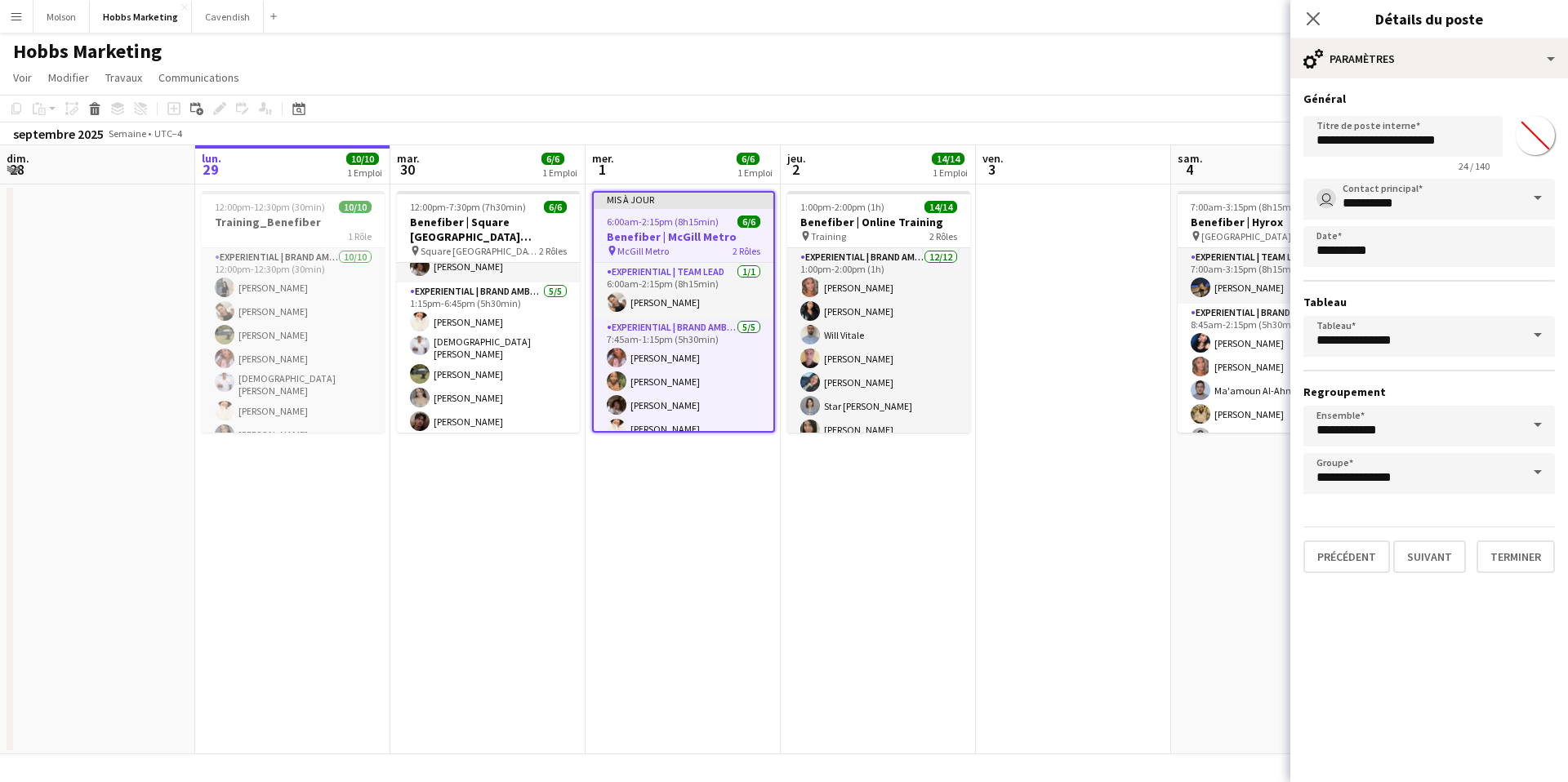
scroll to position [0, 0]
click at [1510, 561] on button "Terminer" at bounding box center [1516, 556] width 79 height 32
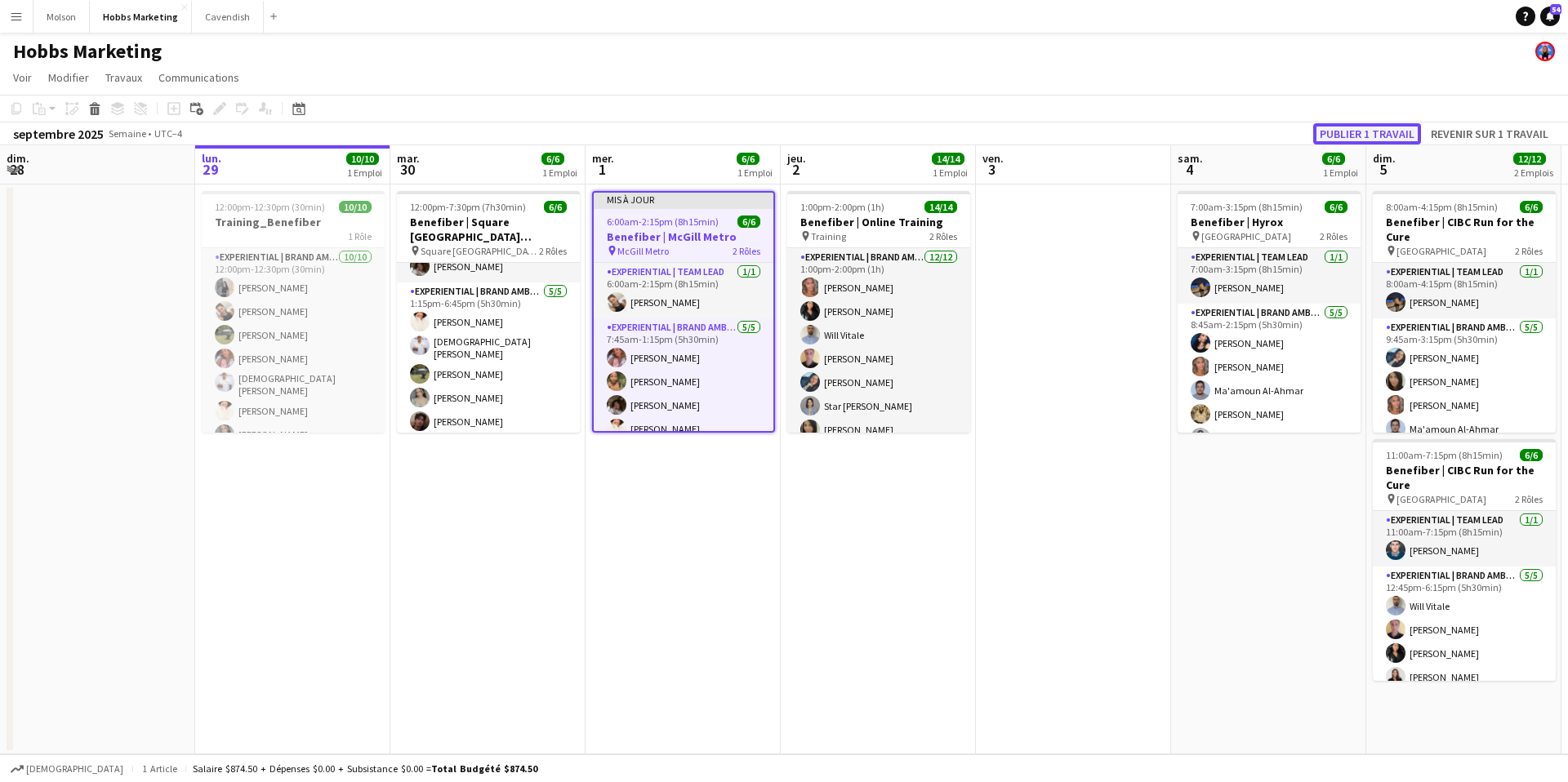
click at [1357, 134] on button "Publier 1 travail" at bounding box center [1366, 134] width 107 height 21
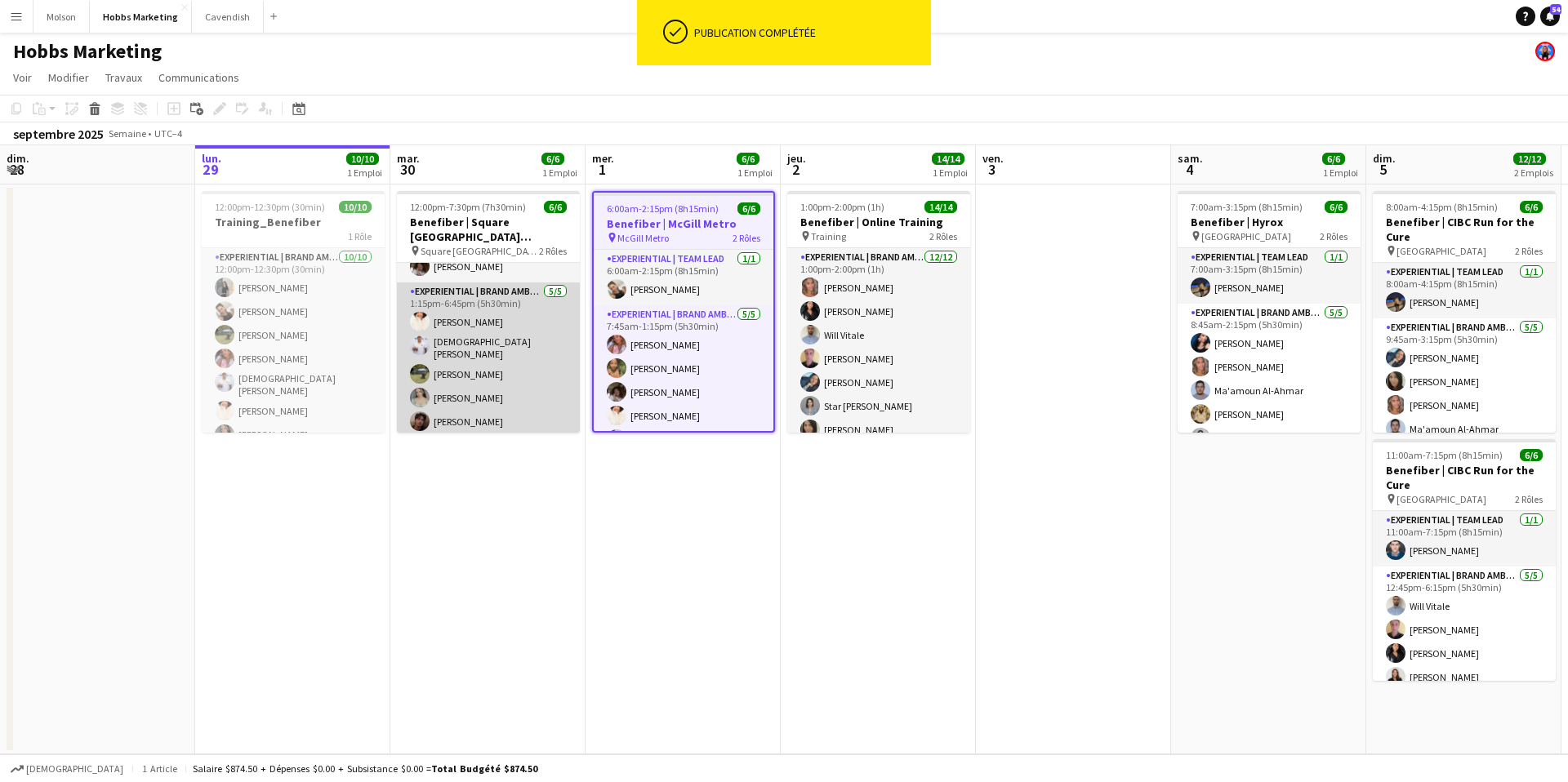
click at [464, 367] on app-card-role "Experiential | Brand Ambassador 5/5 1:15pm-6:45pm (5h30min) Chiara Guimond chri…" at bounding box center [489, 360] width 183 height 155
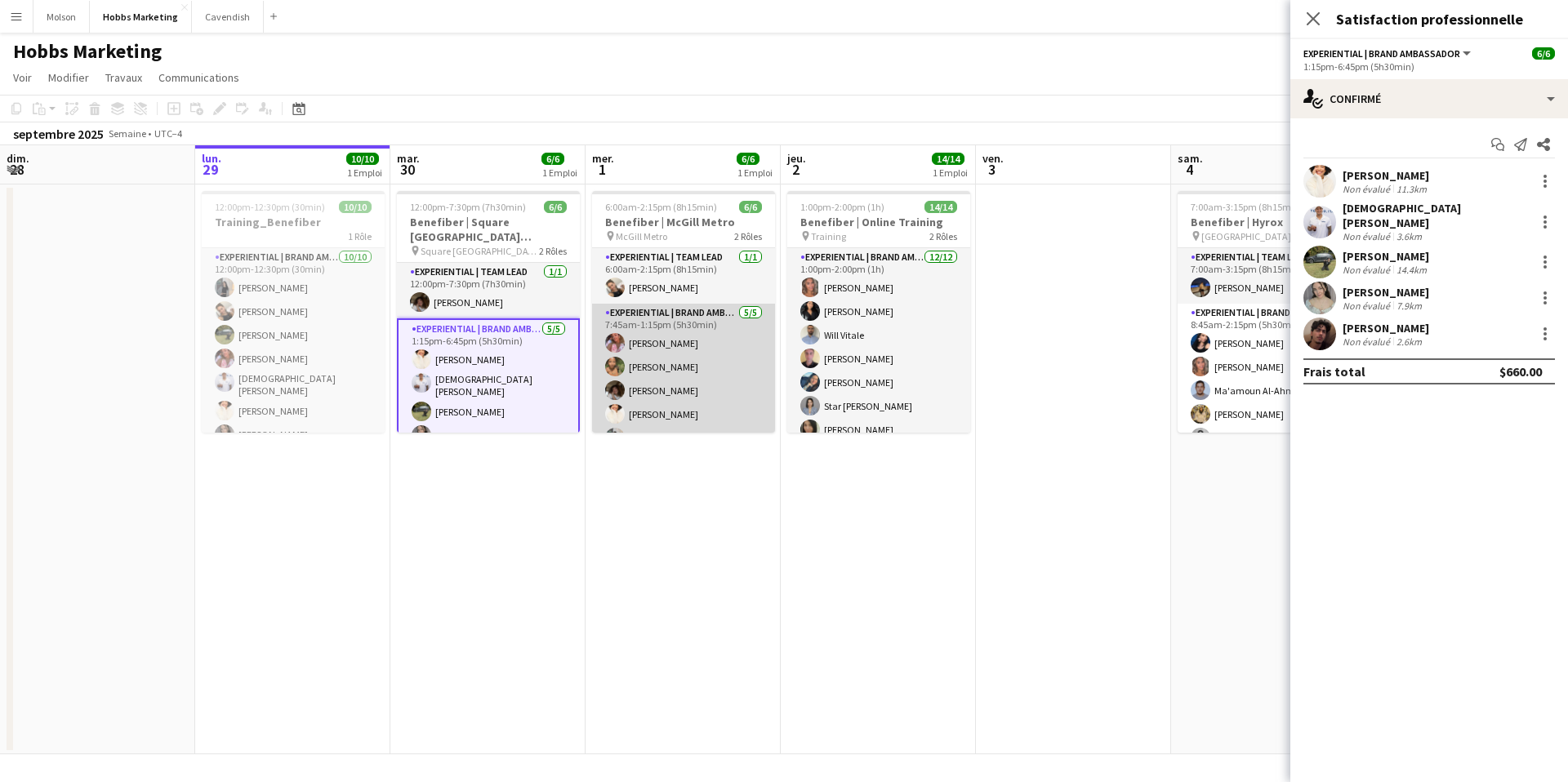
click at [728, 347] on app-card-role "Experiential | Brand Ambassador 5/5 7:45am-1:15pm (5h30min) Yasmine Hammoudi Ma…" at bounding box center [684, 379] width 183 height 150
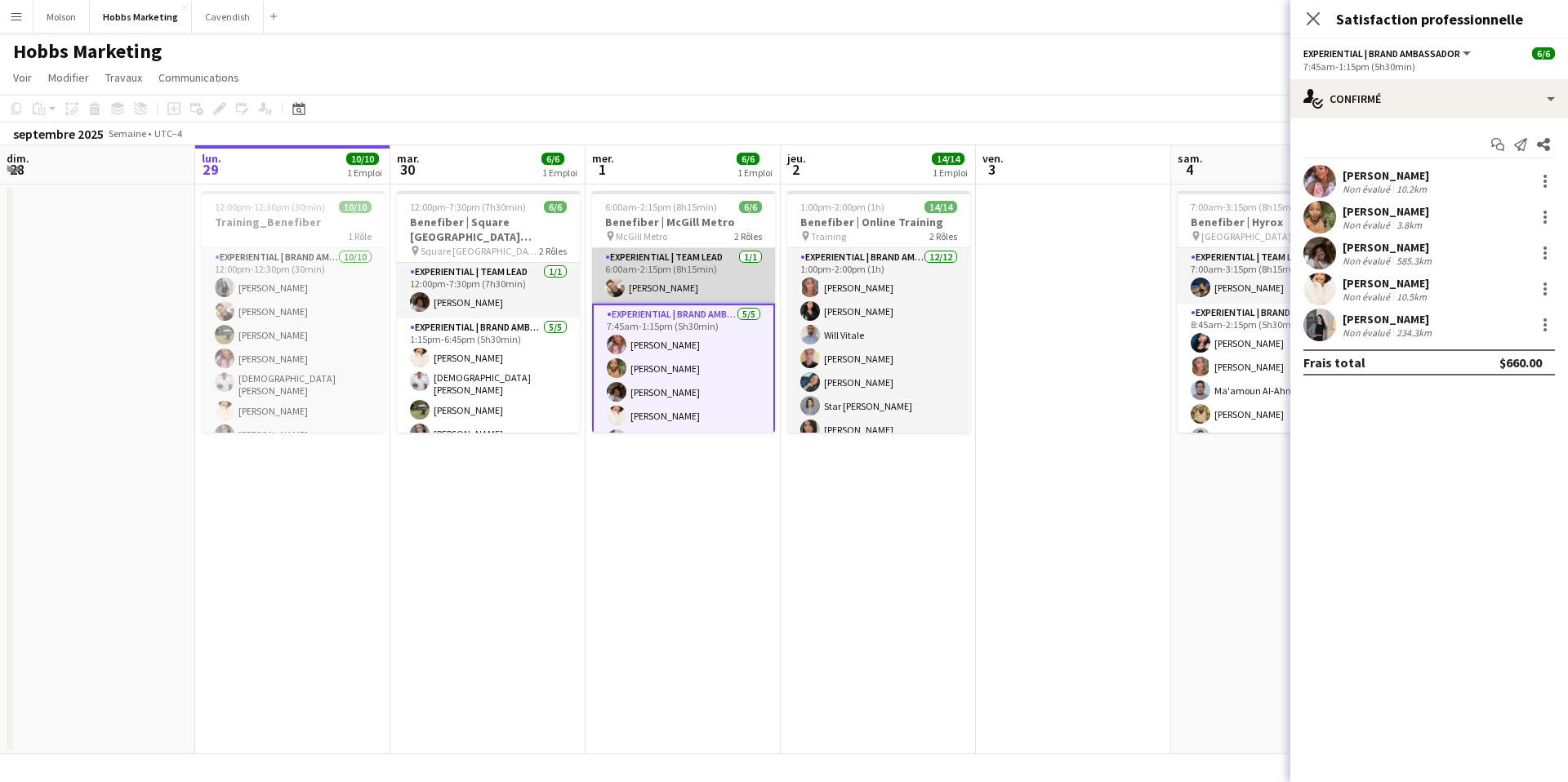
click at [730, 272] on app-card-role "Experiential | Team Lead 1/1 6:00am-2:15pm (8h15min) Alexandra Simard" at bounding box center [684, 276] width 183 height 56
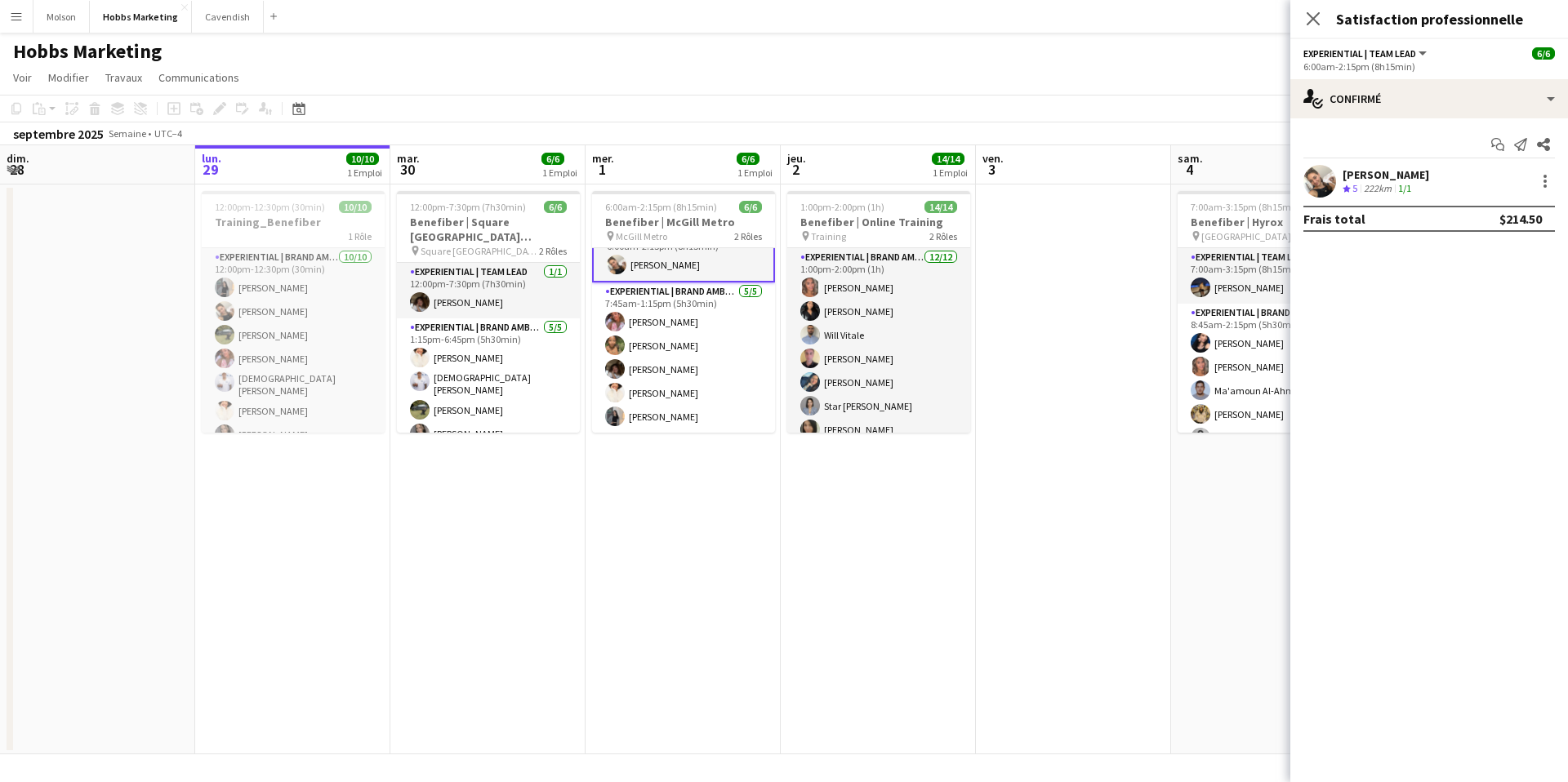
scroll to position [24, 0]
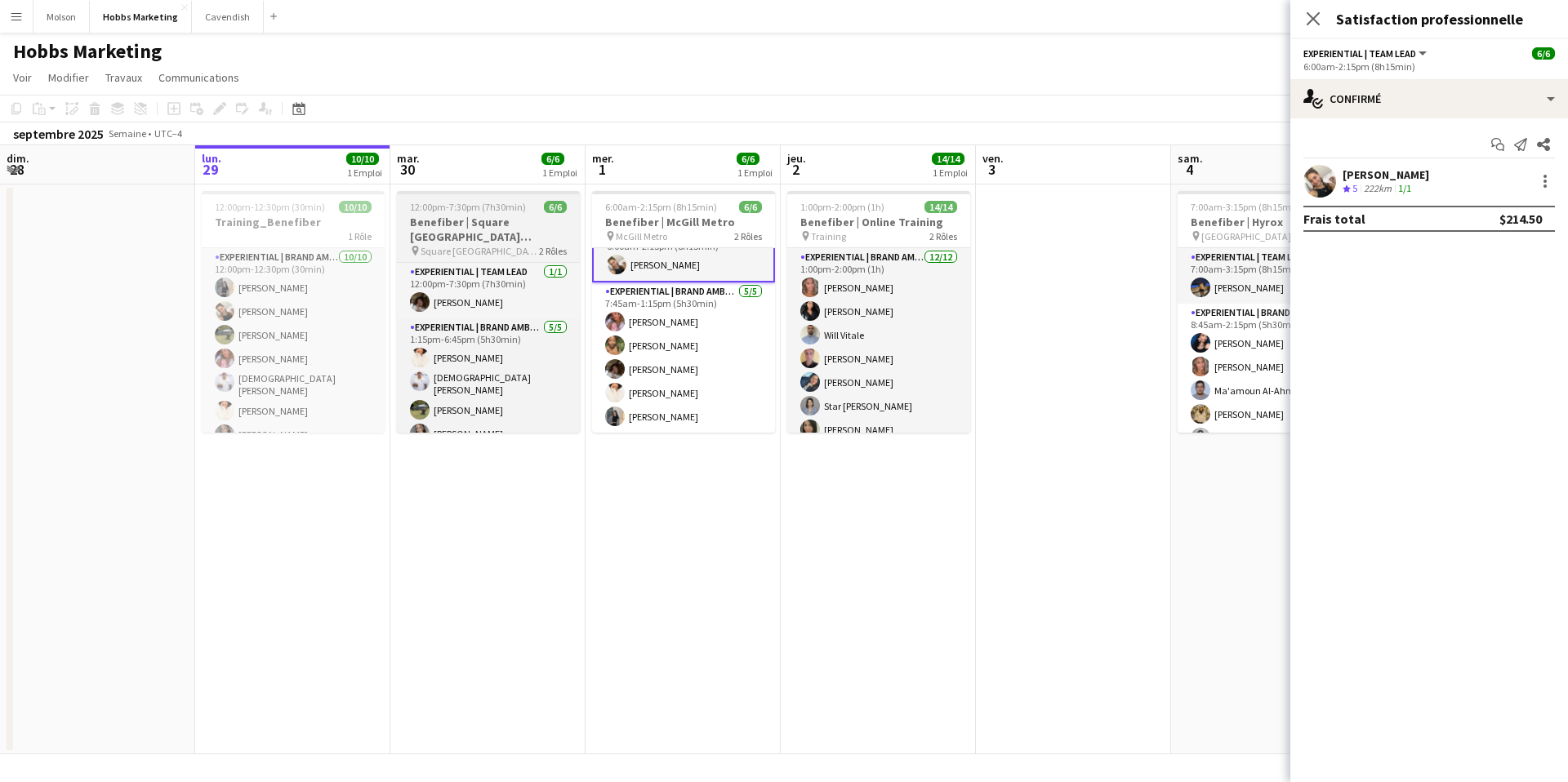
click at [501, 217] on h3 "Benefiber | Square Victoria & Place D'Armes Subway MTL" at bounding box center [489, 230] width 183 height 30
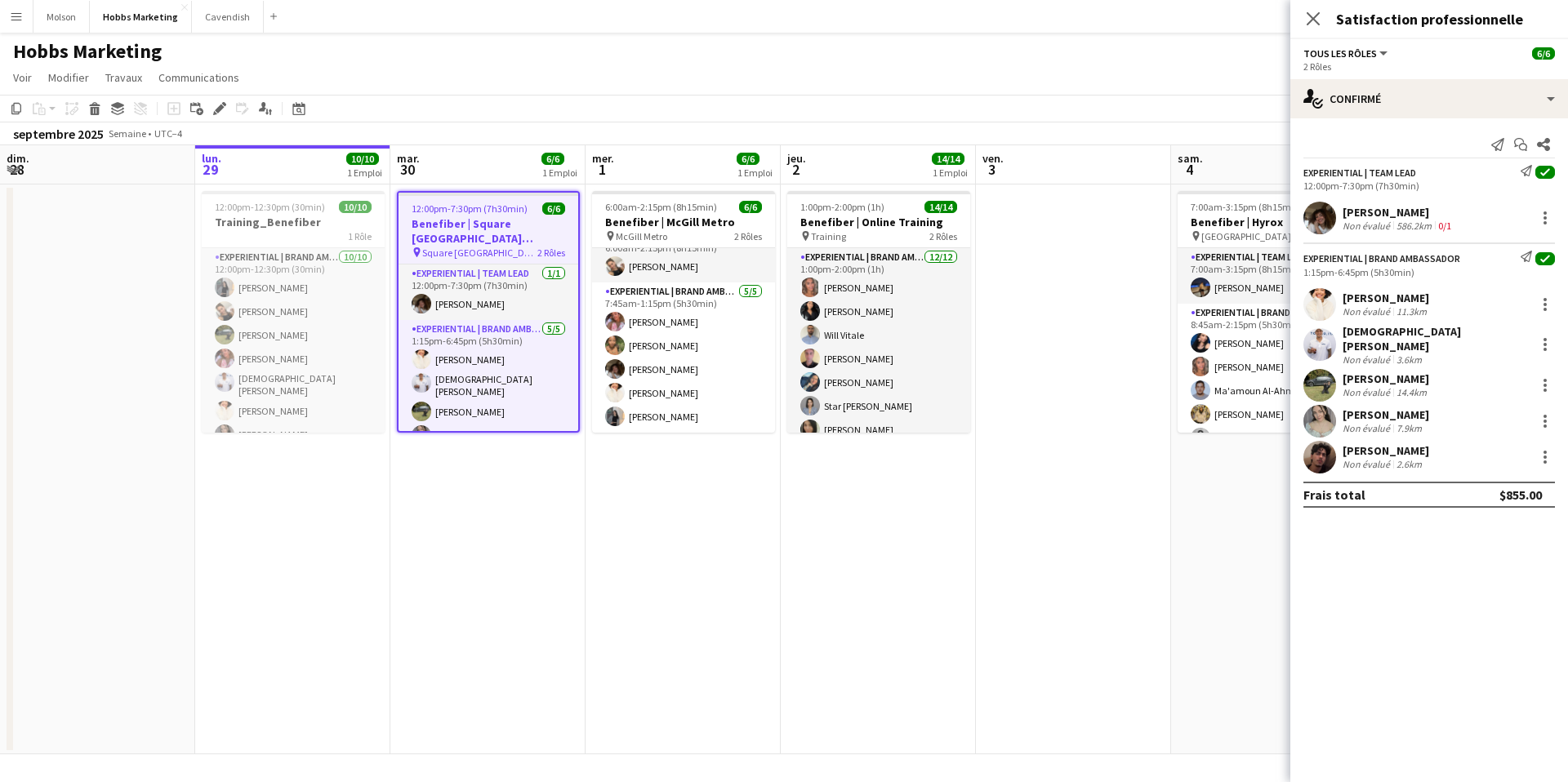
scroll to position [21, 0]
click at [219, 108] on icon at bounding box center [219, 109] width 9 height 9
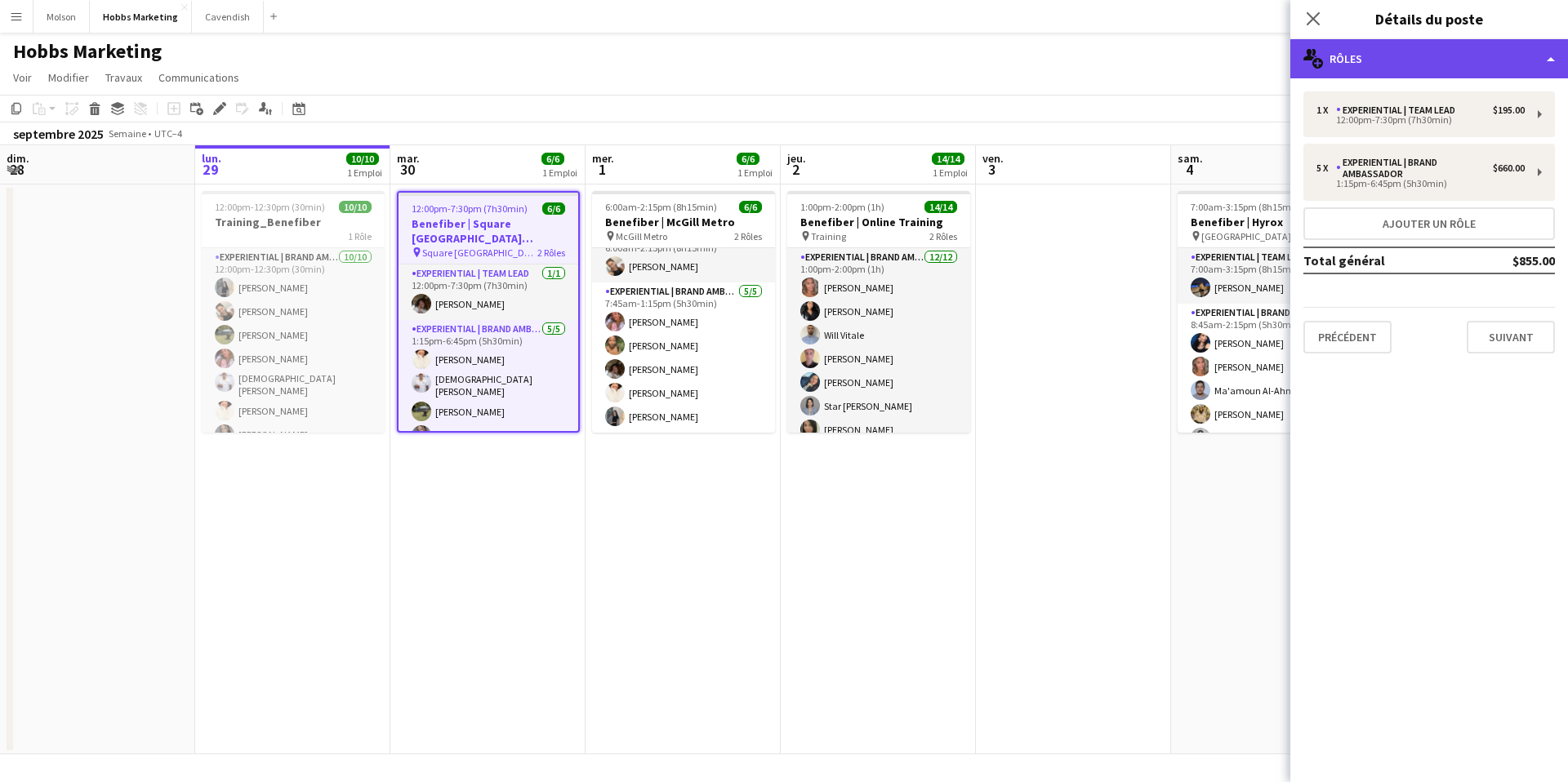
click at [1396, 73] on div "multiple-users-add Rôles" at bounding box center [1429, 58] width 278 height 39
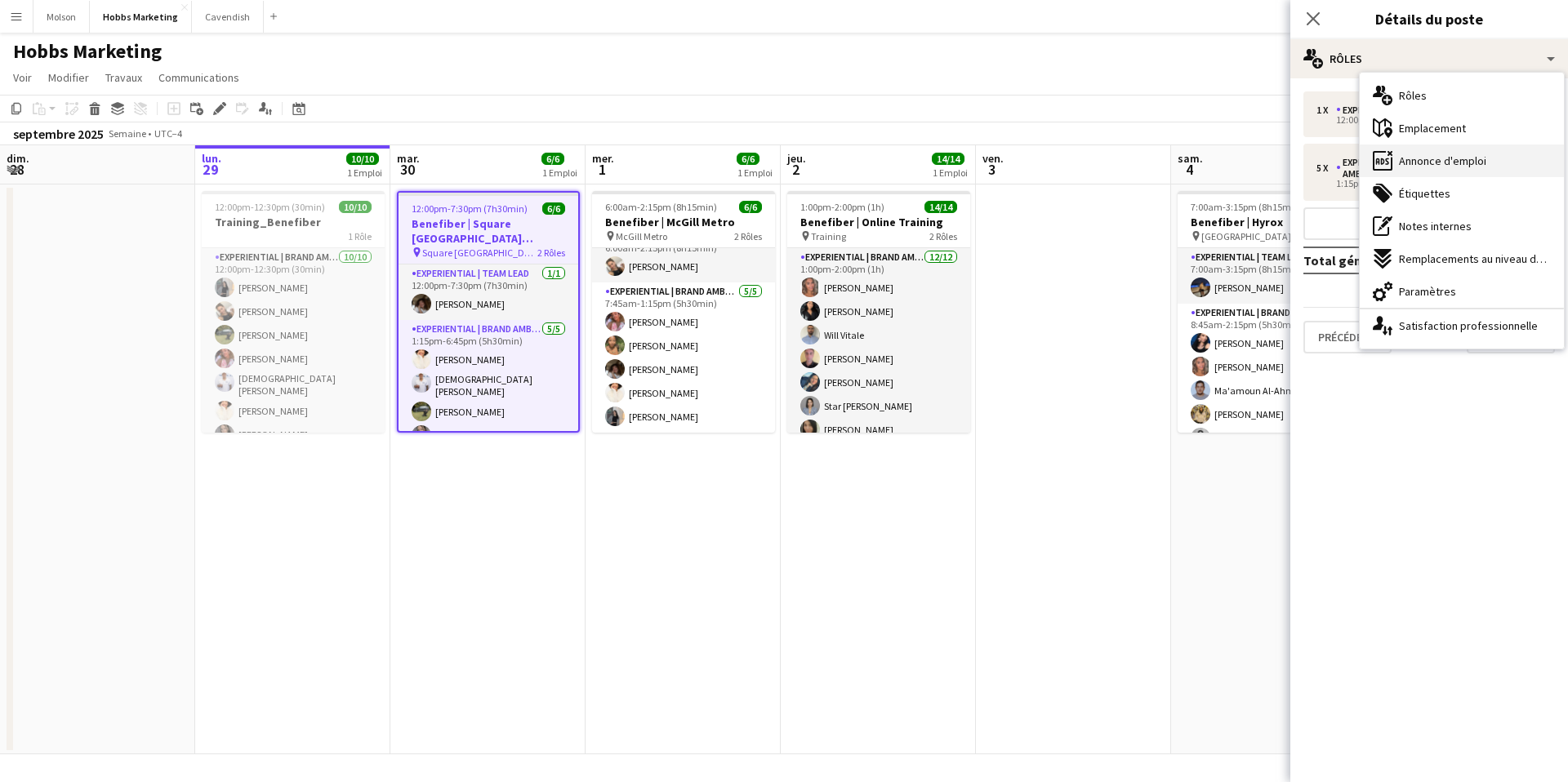
click at [1448, 170] on div "ads-window Annonce d'emploi" at bounding box center [1461, 161] width 204 height 32
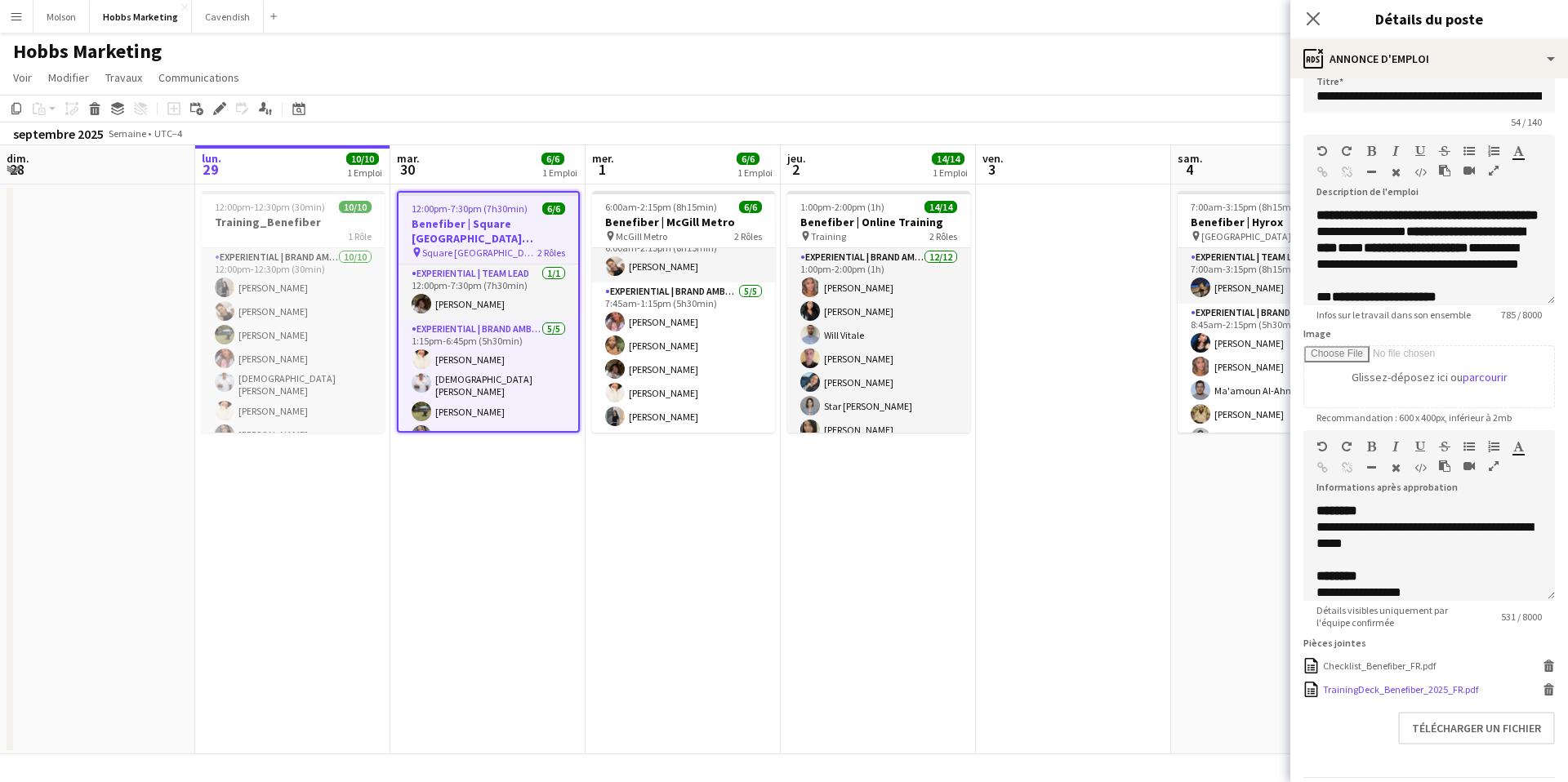
scroll to position [24, 0]
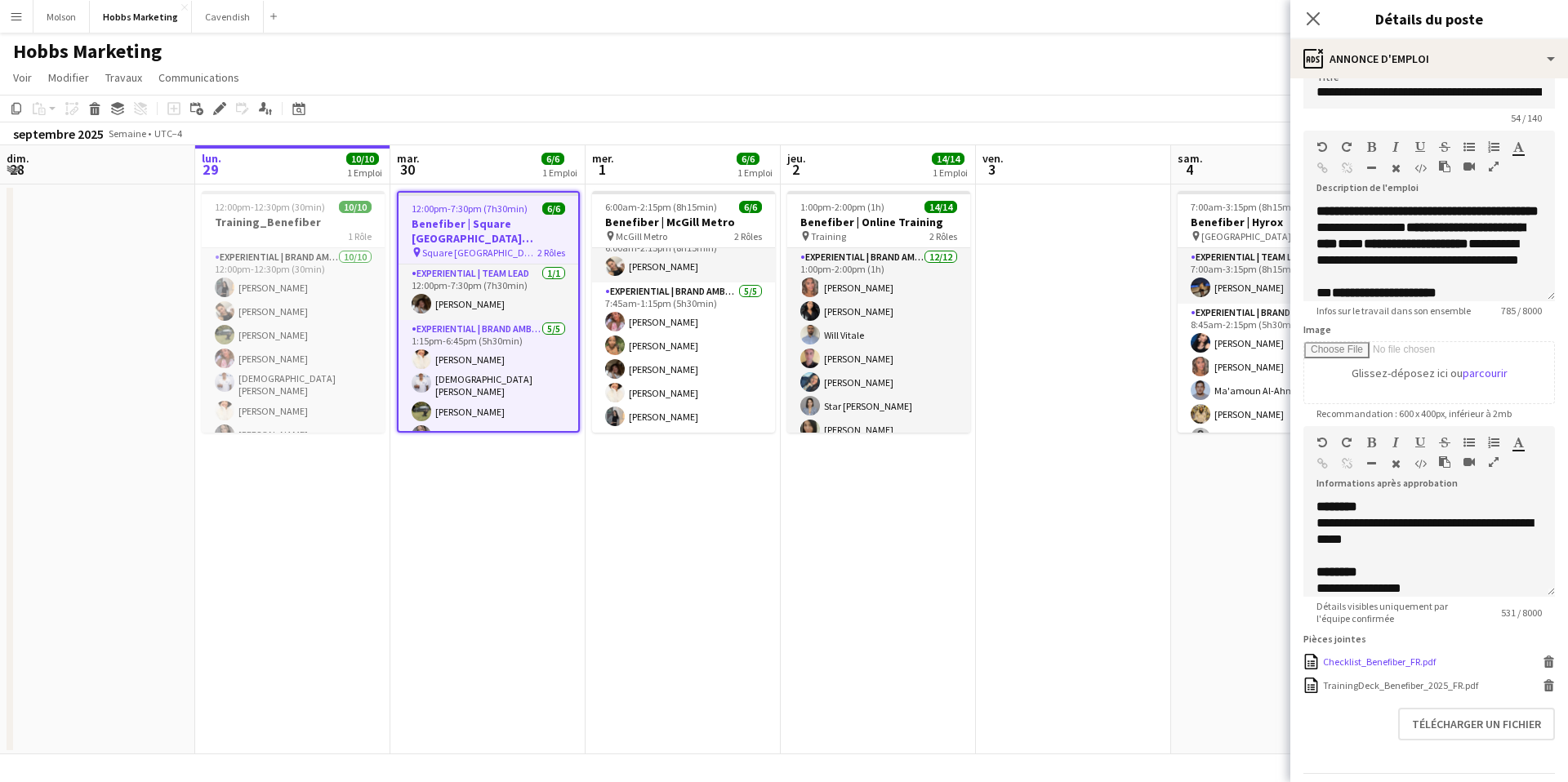
click at [1546, 662] on icon at bounding box center [1549, 664] width 8 height 7
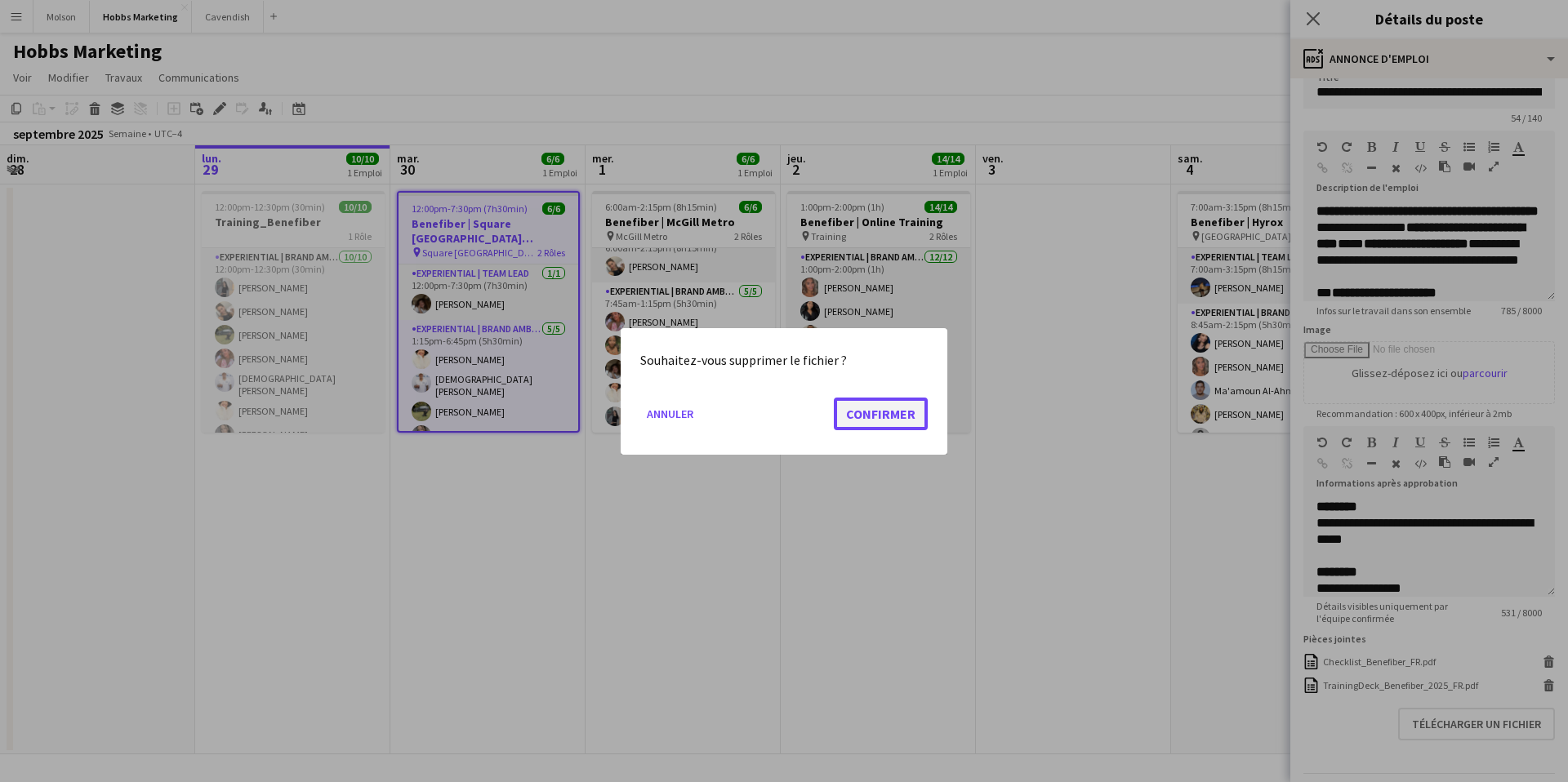
click at [877, 408] on button "Confirmer" at bounding box center [881, 413] width 94 height 32
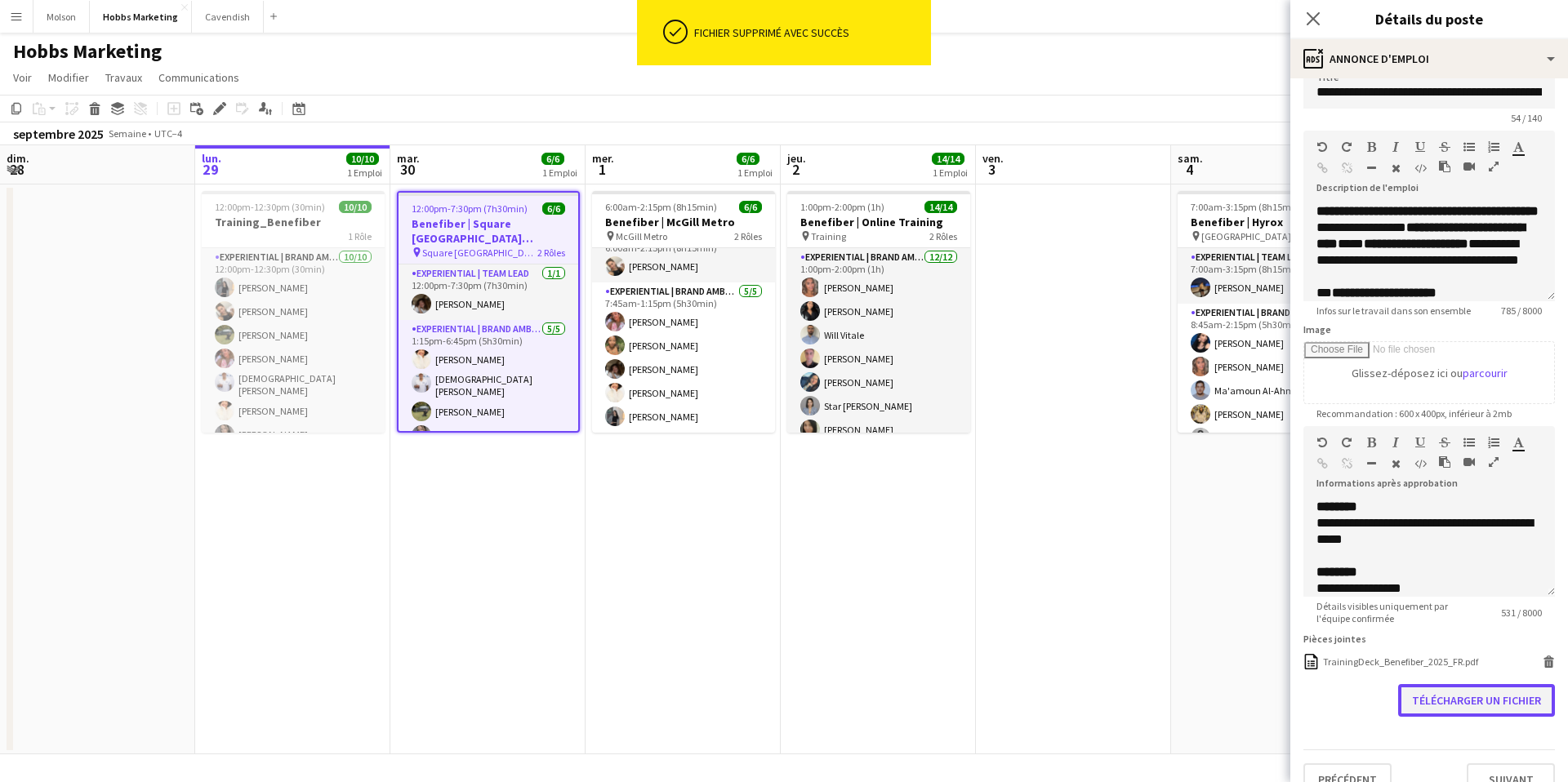
click at [1472, 694] on button "Télécharger un fichier" at bounding box center [1476, 700] width 157 height 32
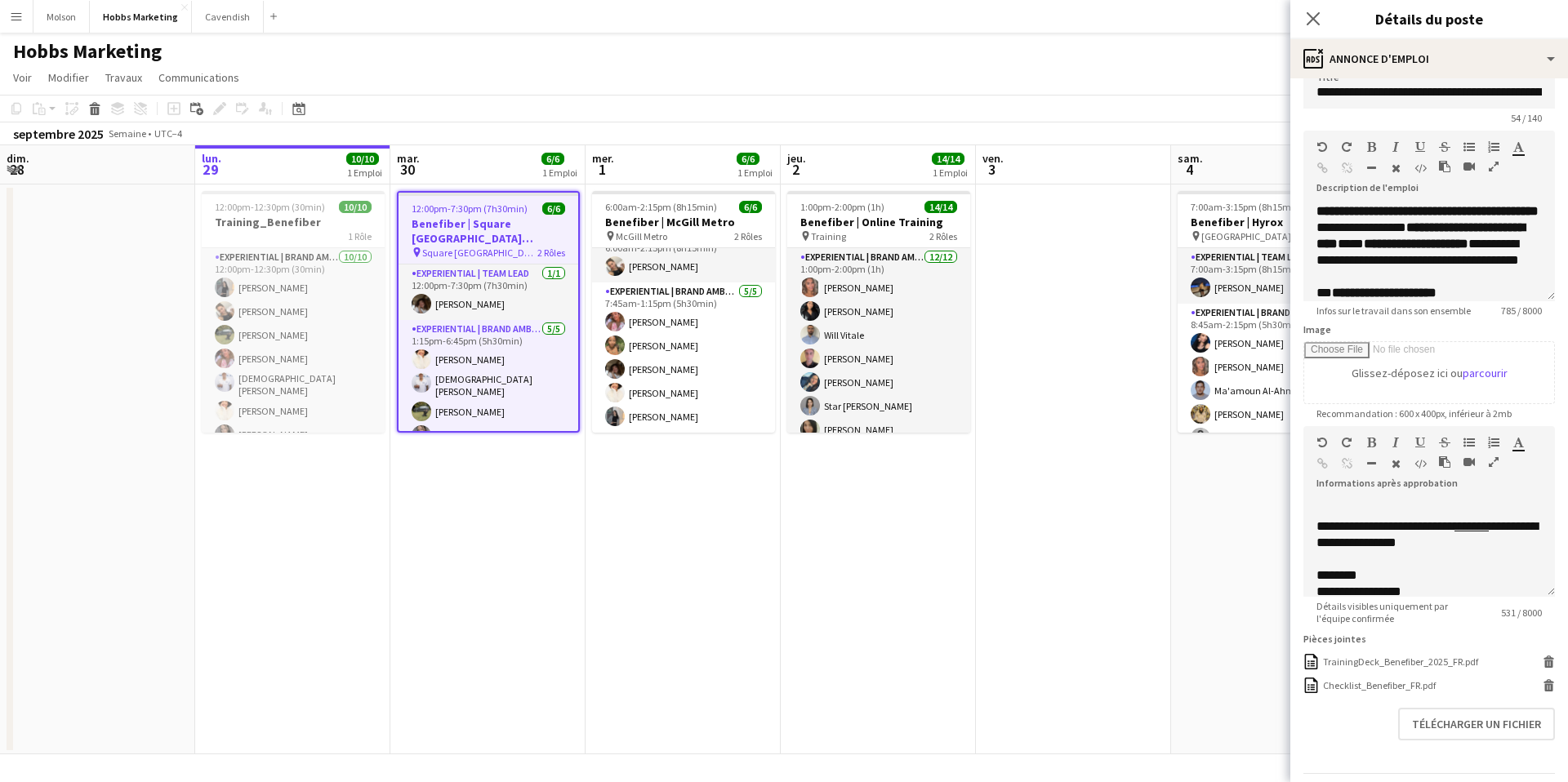
scroll to position [270, 0]
click at [1362, 689] on div "Checklist_Benefiber_FR.pdf" at bounding box center [1379, 685] width 113 height 12
drag, startPoint x: 1338, startPoint y: 663, endPoint x: 1449, endPoint y: 667, distance: 111.1
click at [1449, 667] on div "TrainingDeck_Benefiber_2025_FR.pdf" at bounding box center [1400, 662] width 155 height 12
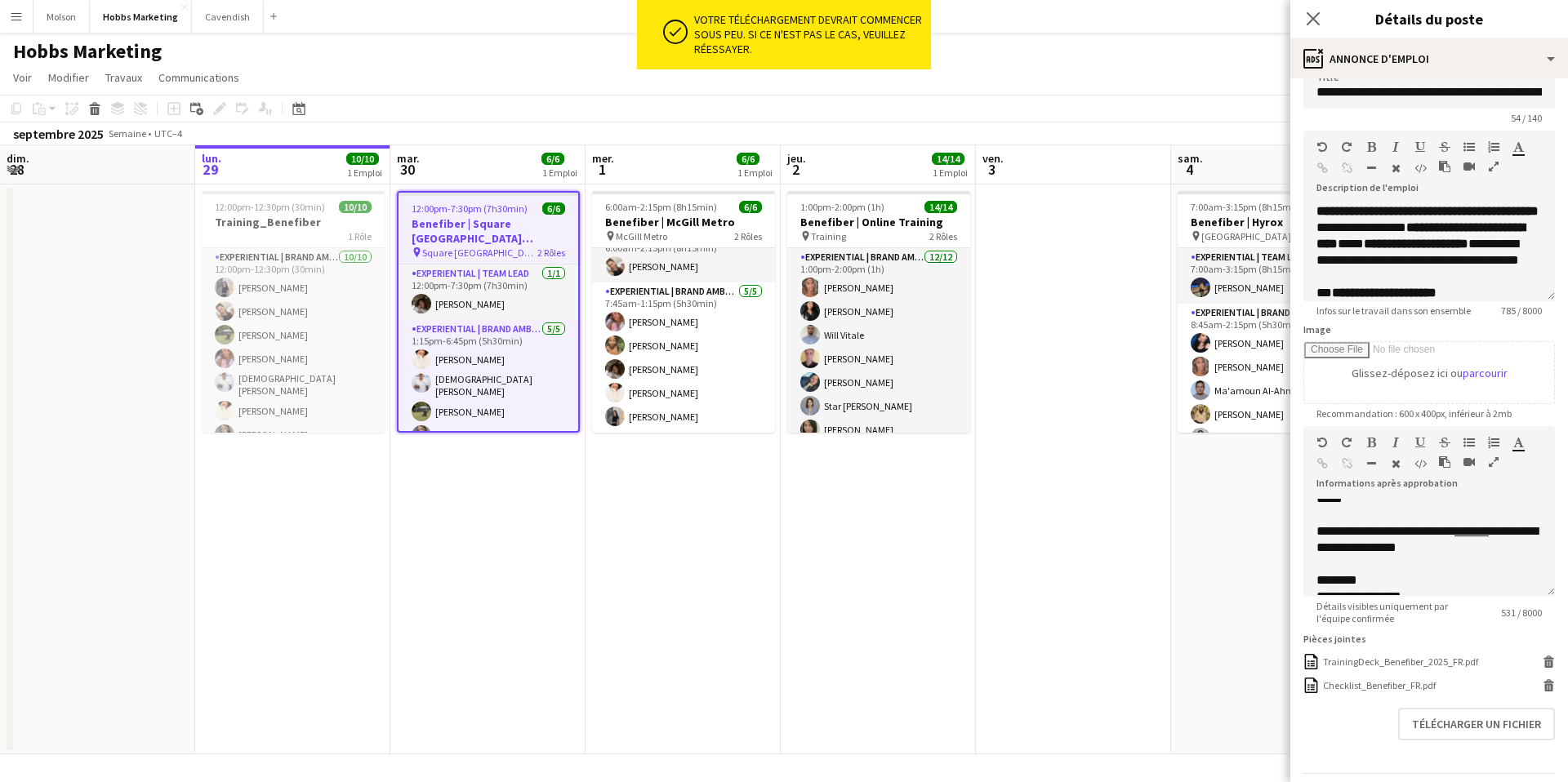
click at [1355, 726] on div "Télécharger un fichier" at bounding box center [1429, 724] width 251 height 32
drag, startPoint x: 1324, startPoint y: 663, endPoint x: 1425, endPoint y: 662, distance: 101.0
click at [1425, 662] on div "TrainingDeck_Benefiber_2025_FR.pdf" at bounding box center [1400, 662] width 155 height 12
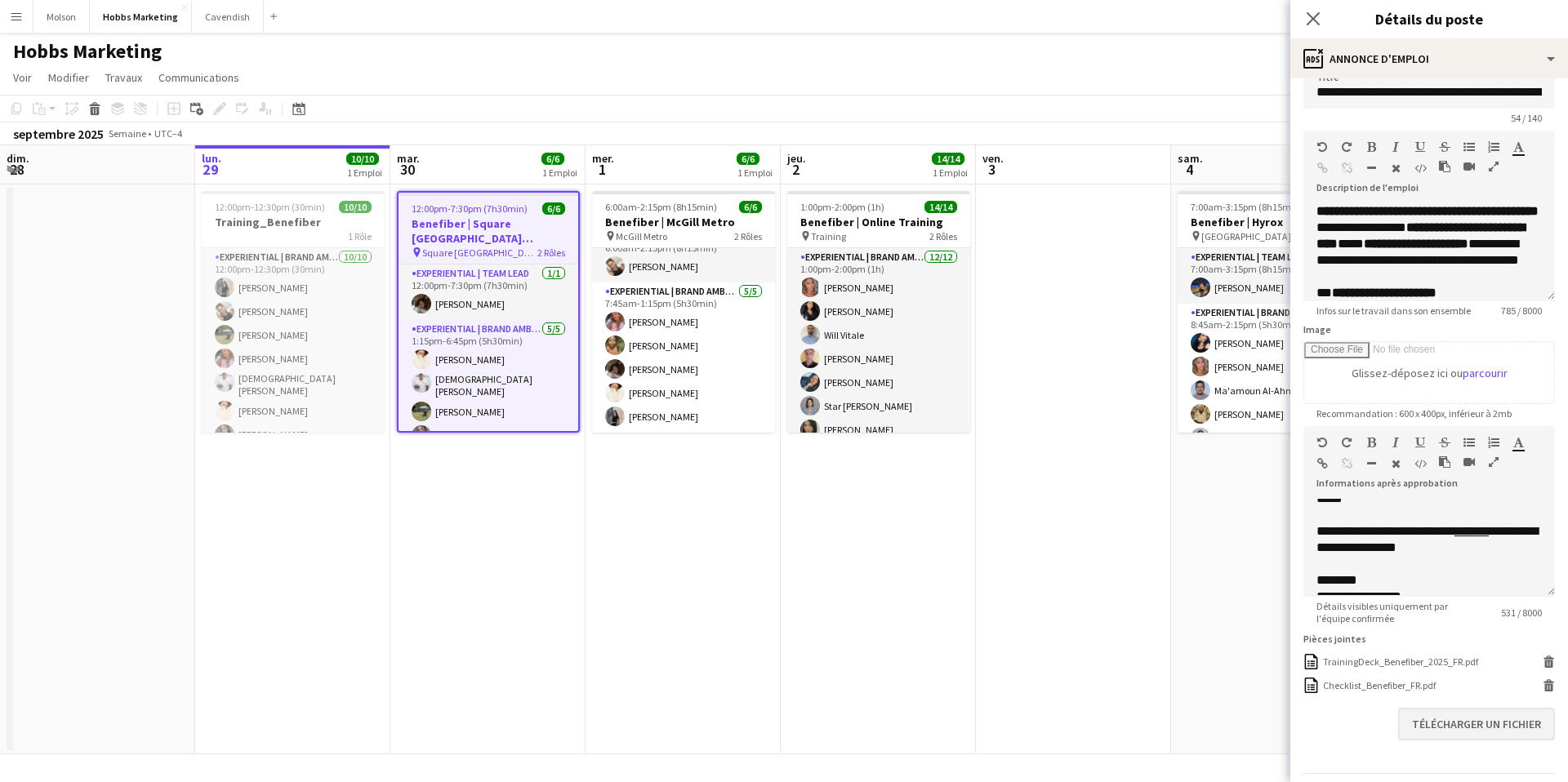
scroll to position [74, 0]
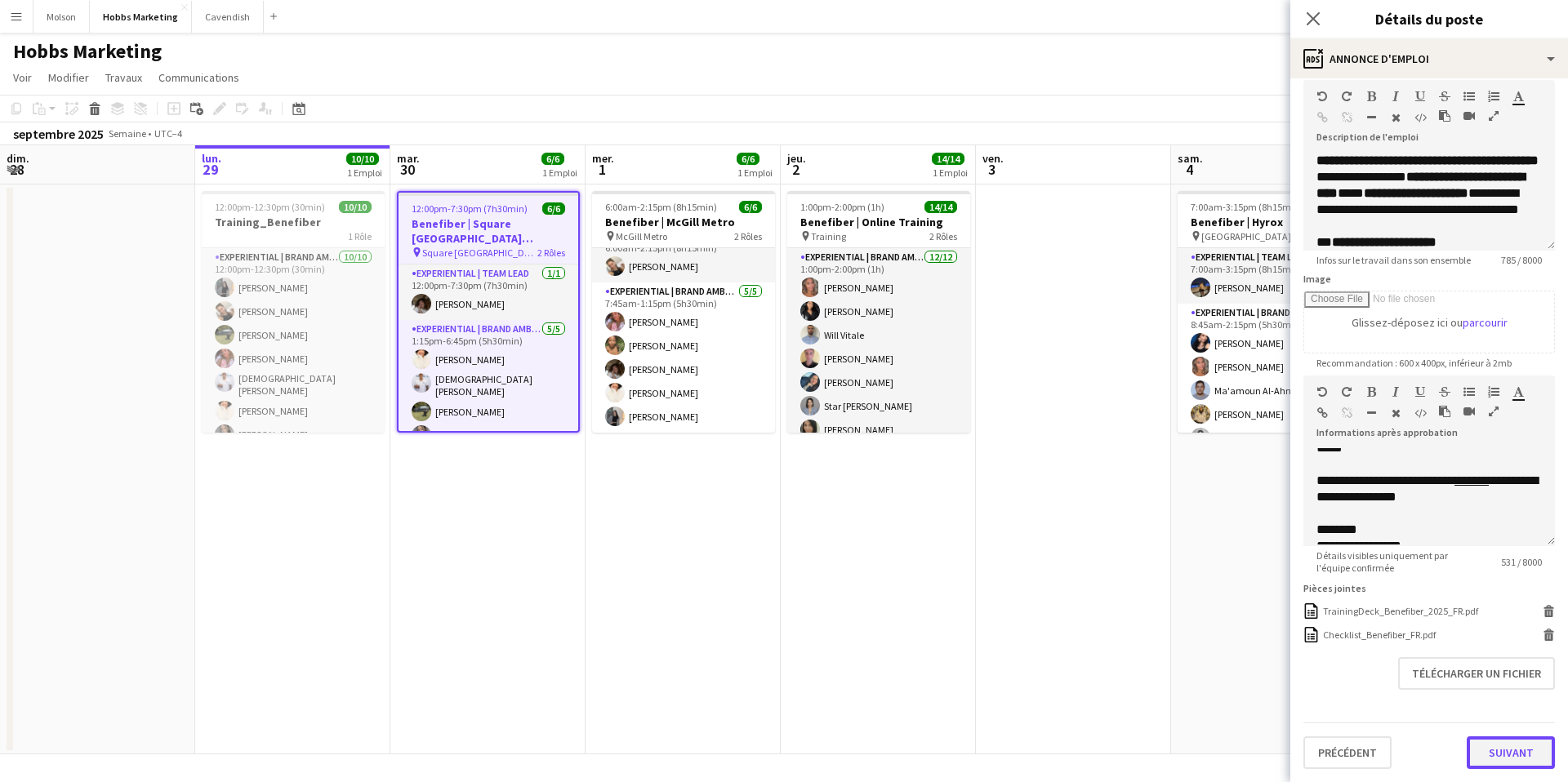
click at [1503, 748] on button "Suivant" at bounding box center [1510, 752] width 88 height 32
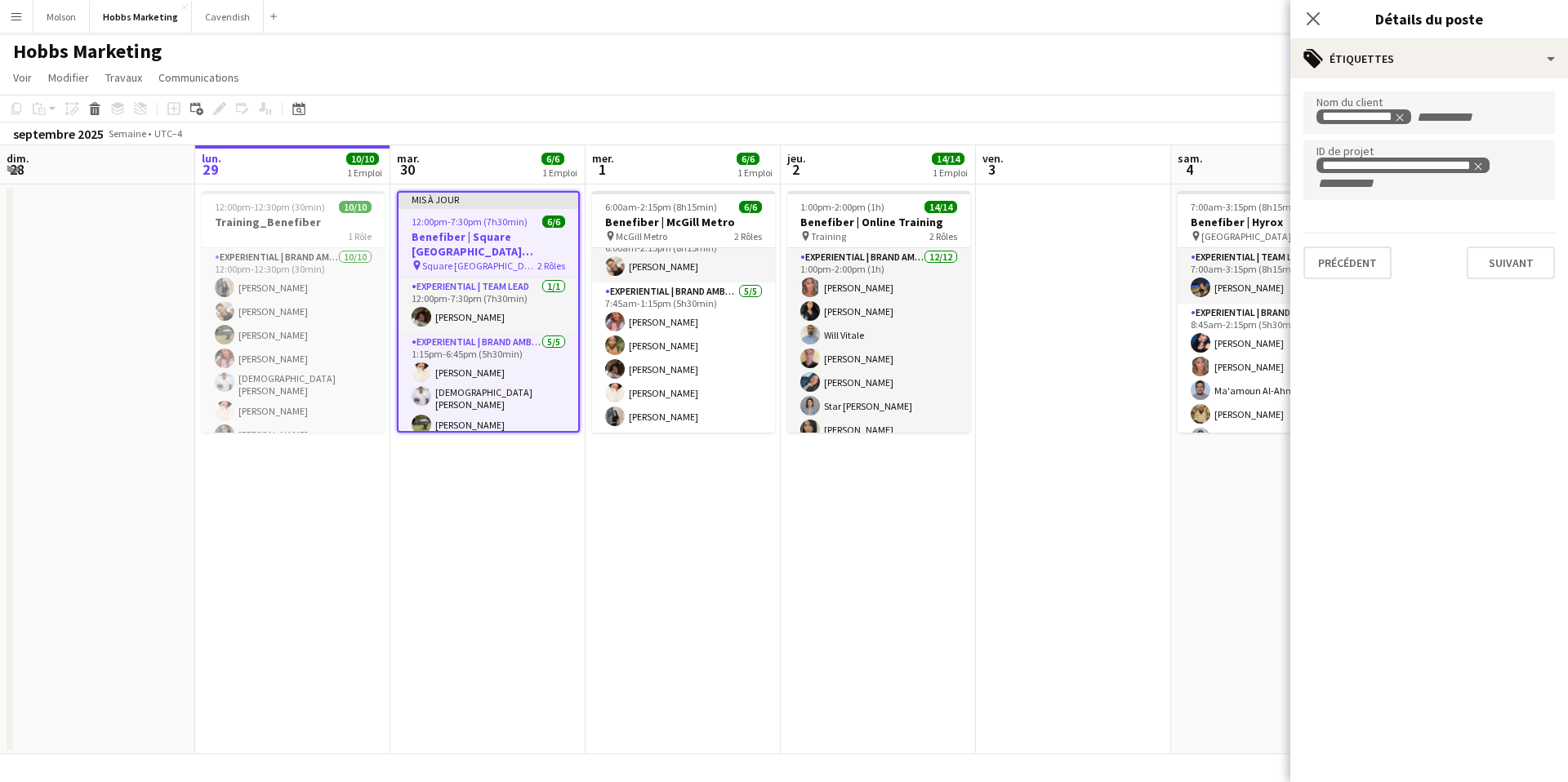
type input "*******"
click at [1512, 266] on button "Suivant" at bounding box center [1510, 262] width 88 height 32
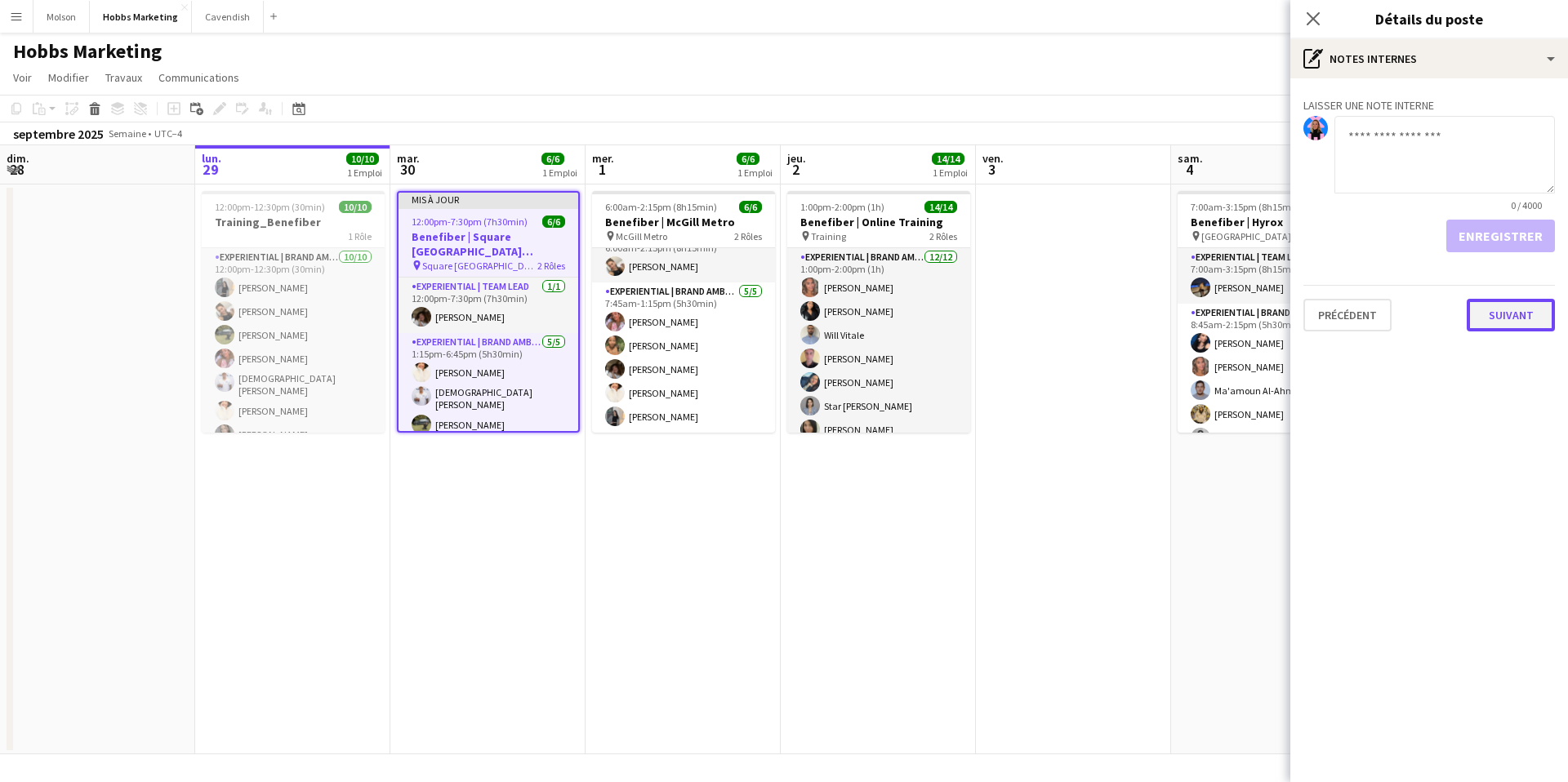
click at [1503, 318] on button "Suivant" at bounding box center [1510, 314] width 88 height 32
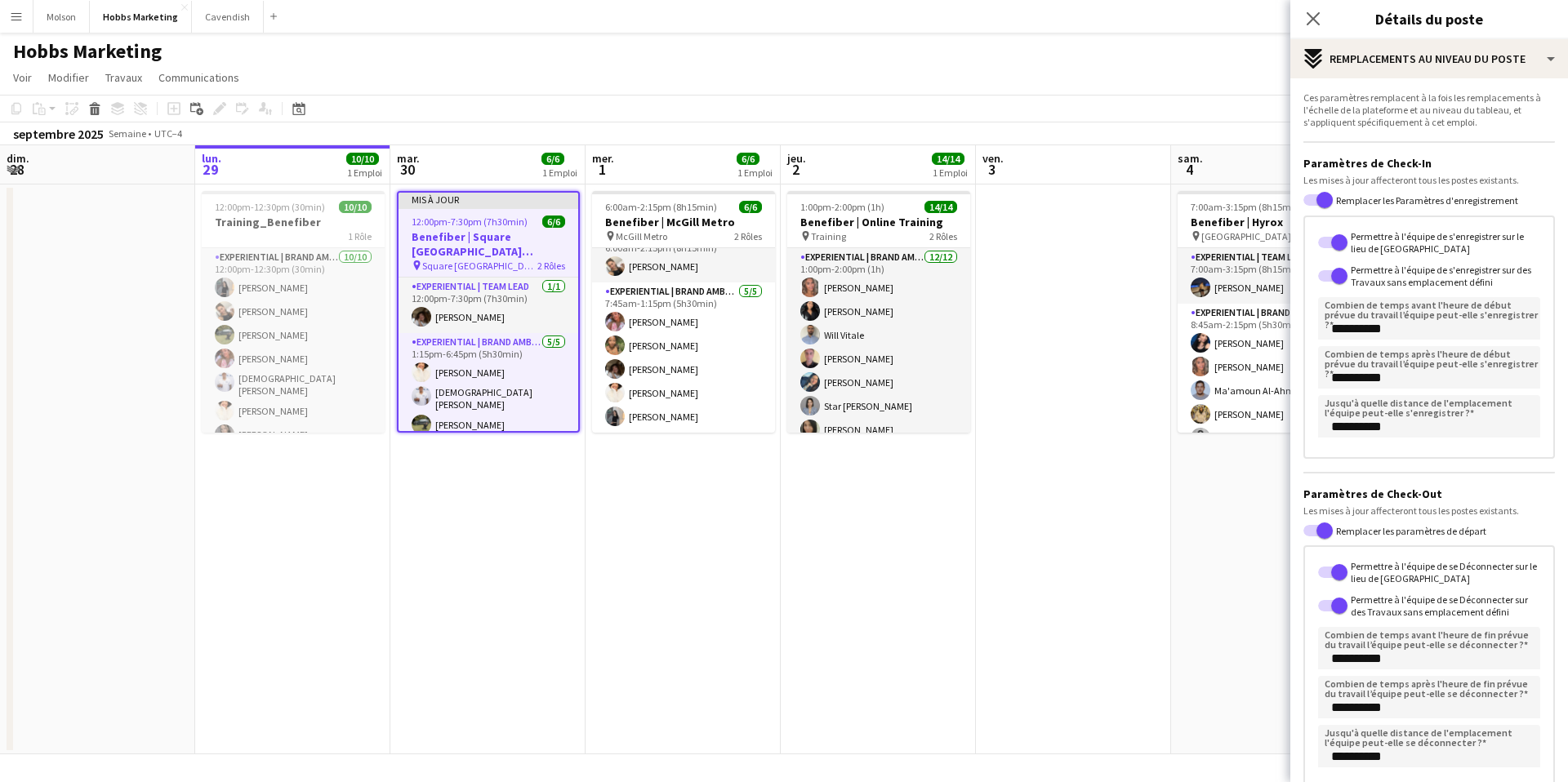
scroll to position [99, 0]
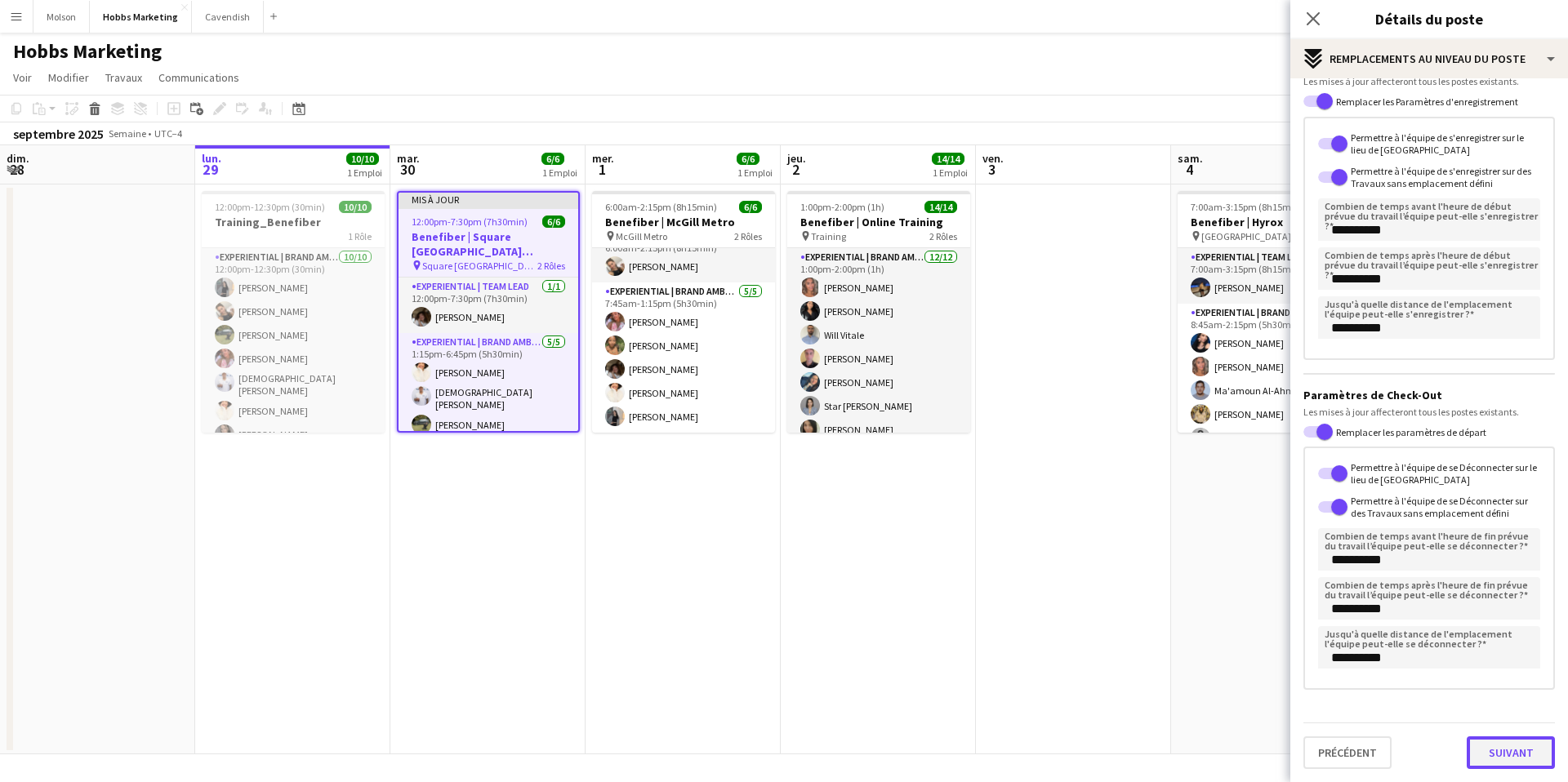
click at [1497, 758] on button "Suivant" at bounding box center [1510, 752] width 88 height 32
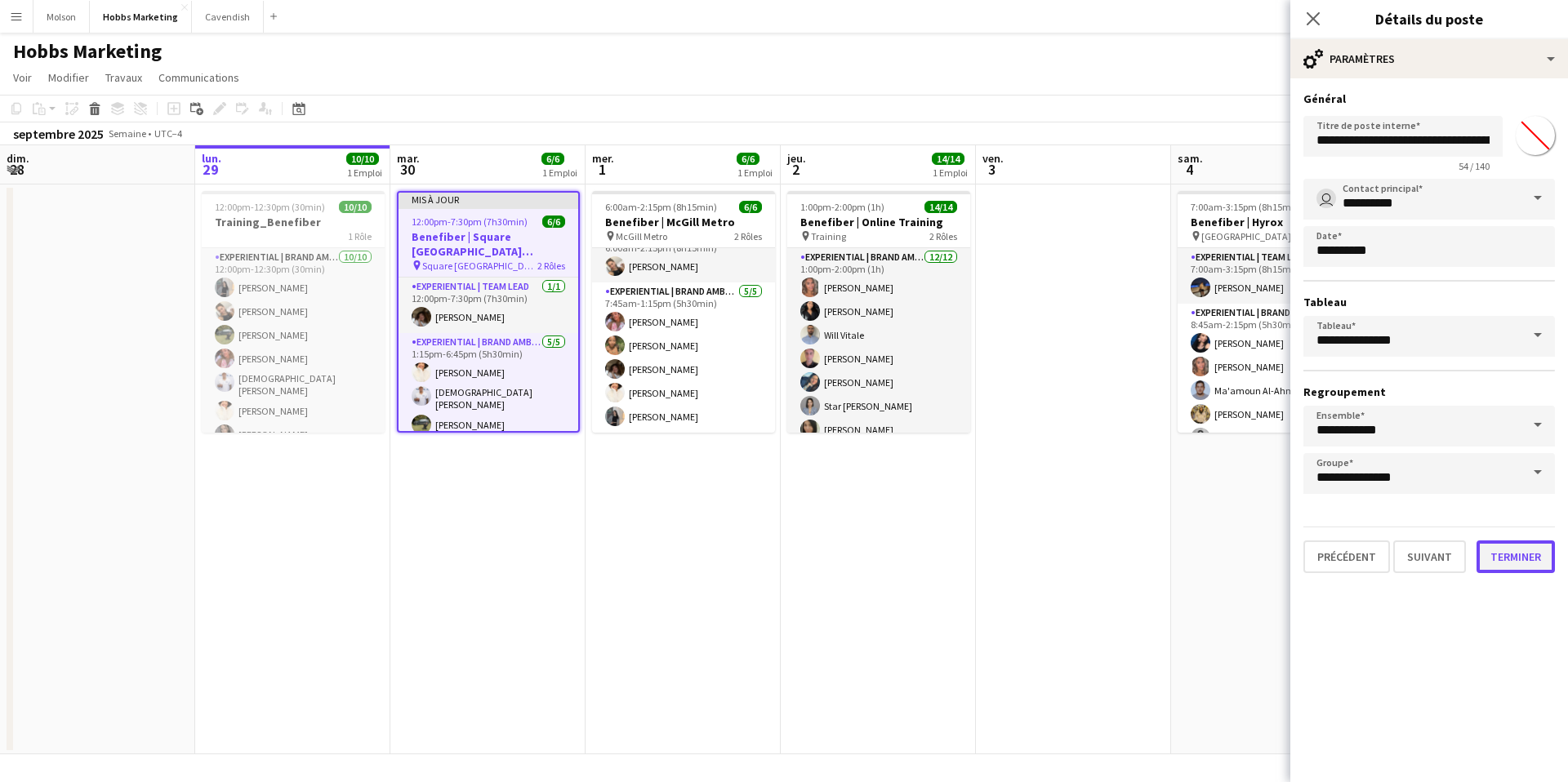
click at [1519, 566] on button "Terminer" at bounding box center [1516, 556] width 79 height 32
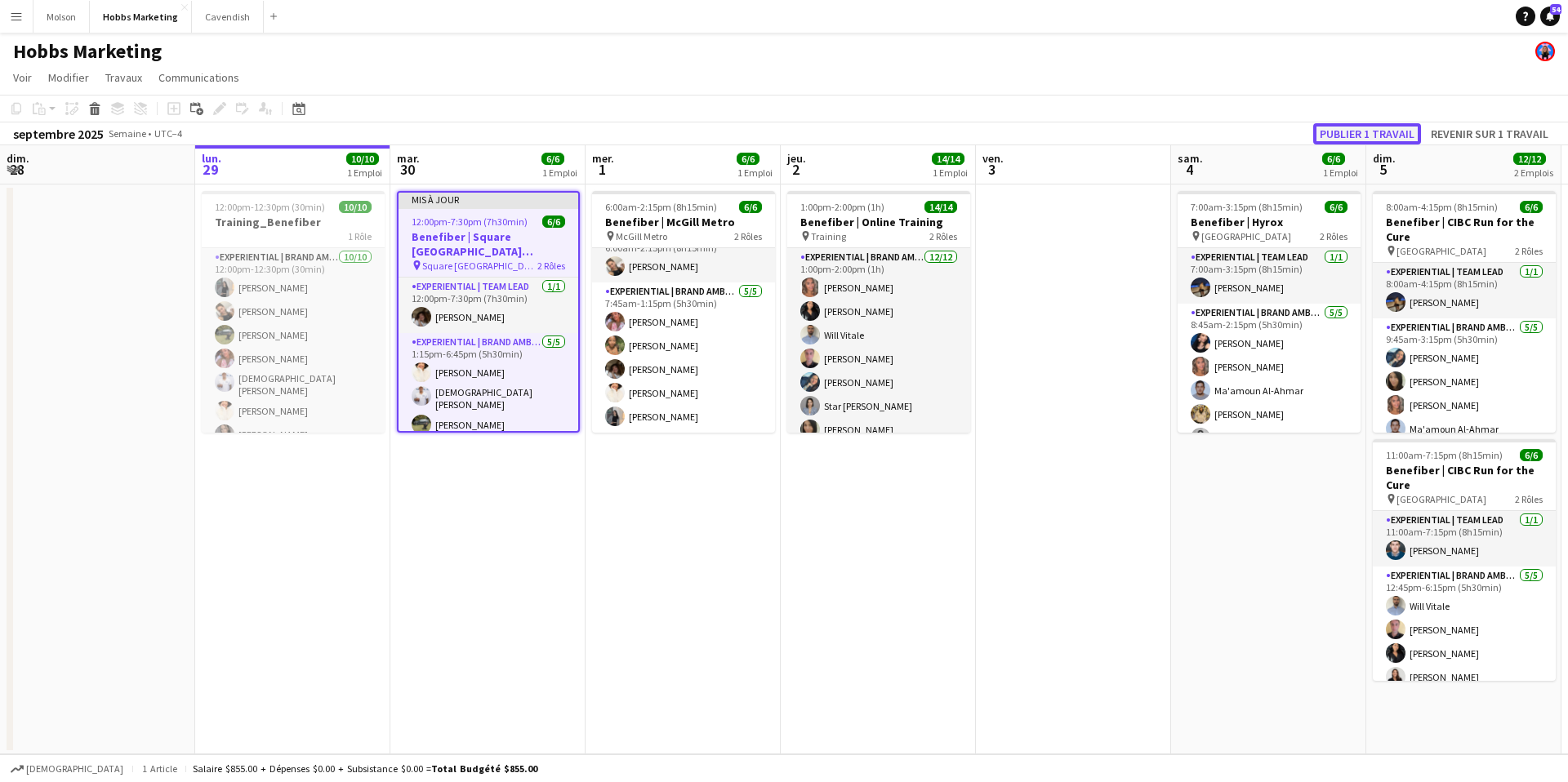
click at [1366, 131] on button "Publier 1 travail" at bounding box center [1366, 134] width 107 height 21
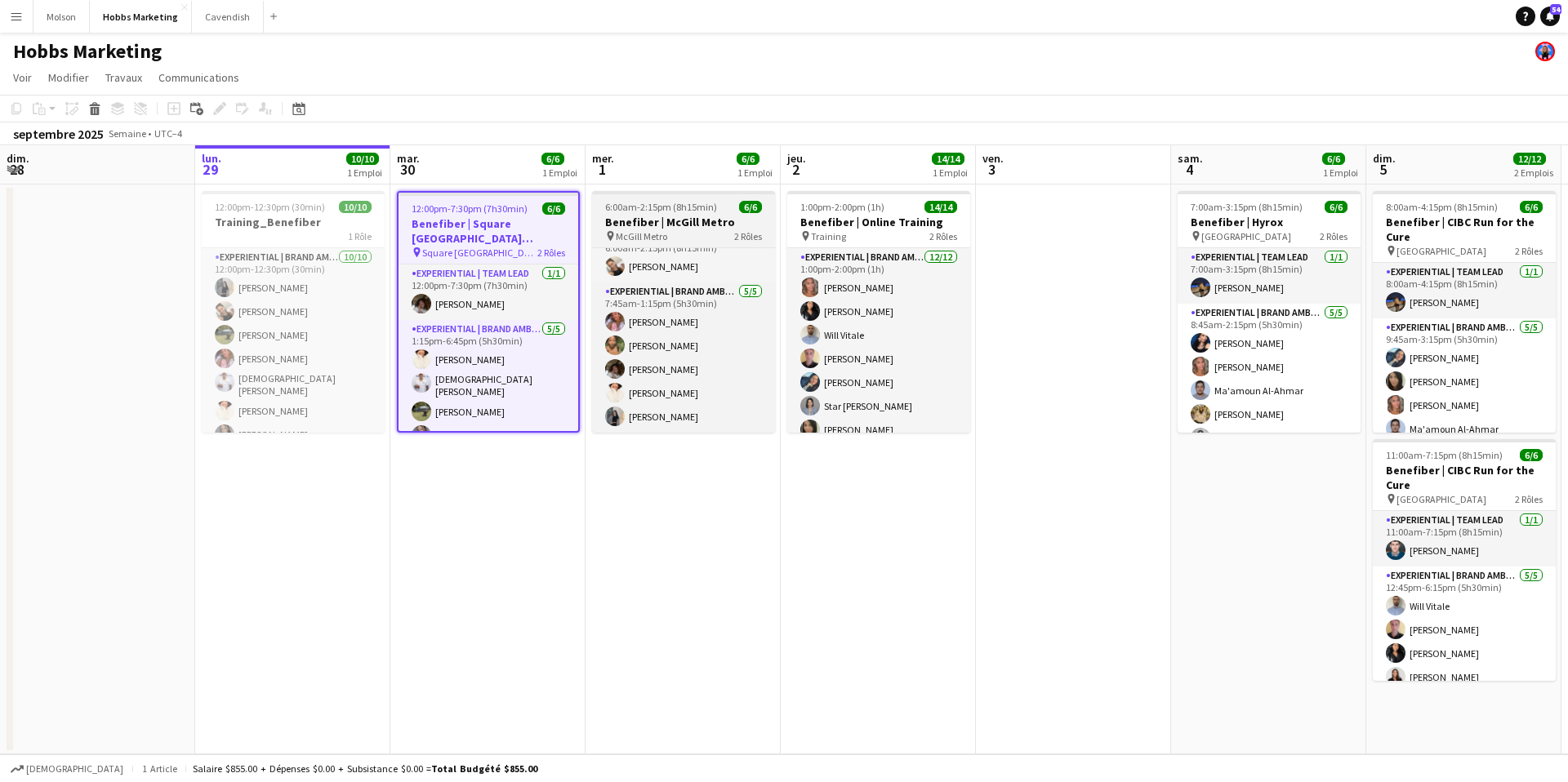
click at [729, 217] on h3 "Benefiber | McGill Metro" at bounding box center [684, 222] width 183 height 15
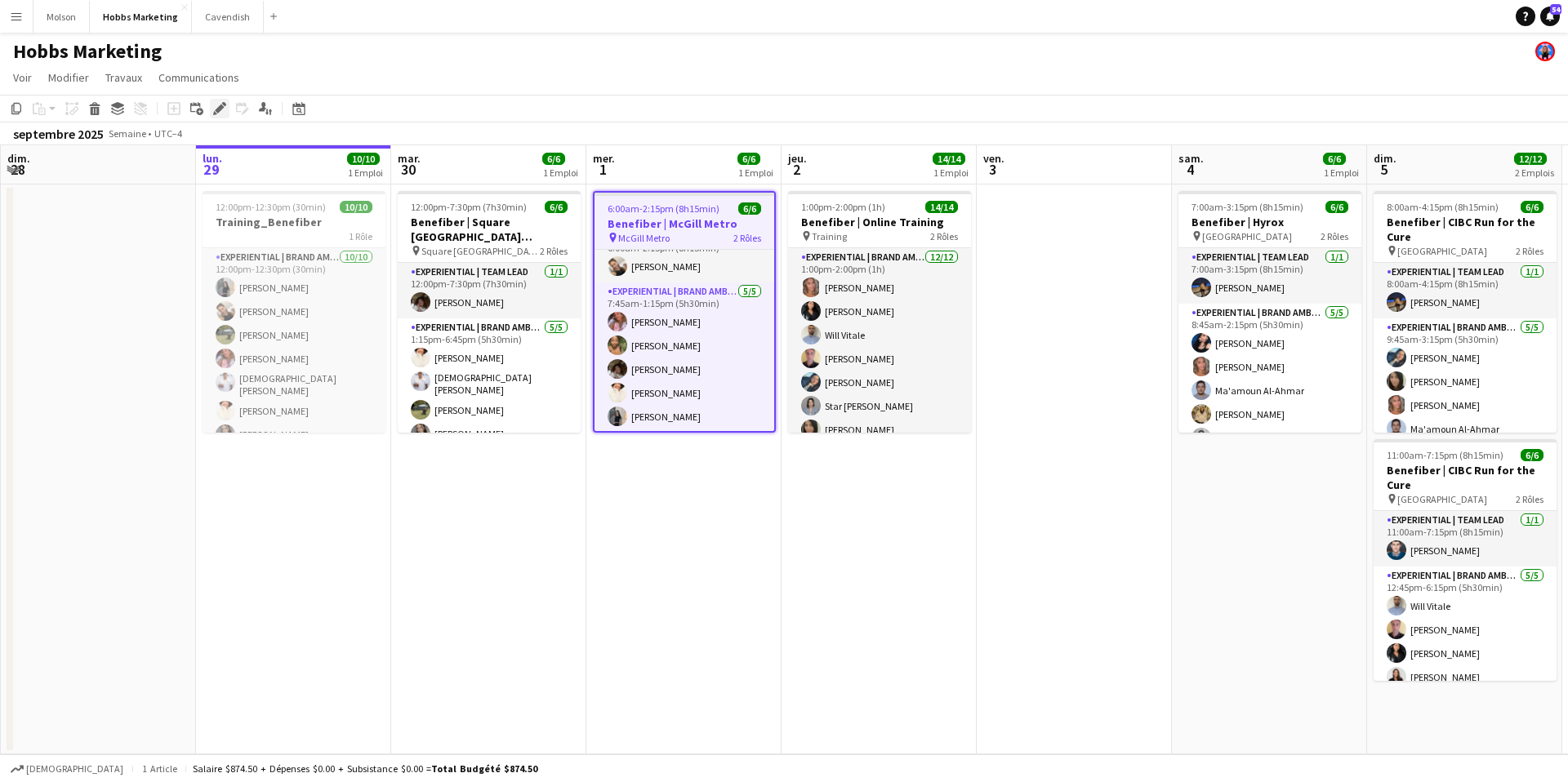
click at [221, 103] on icon "Modifier" at bounding box center [219, 108] width 13 height 13
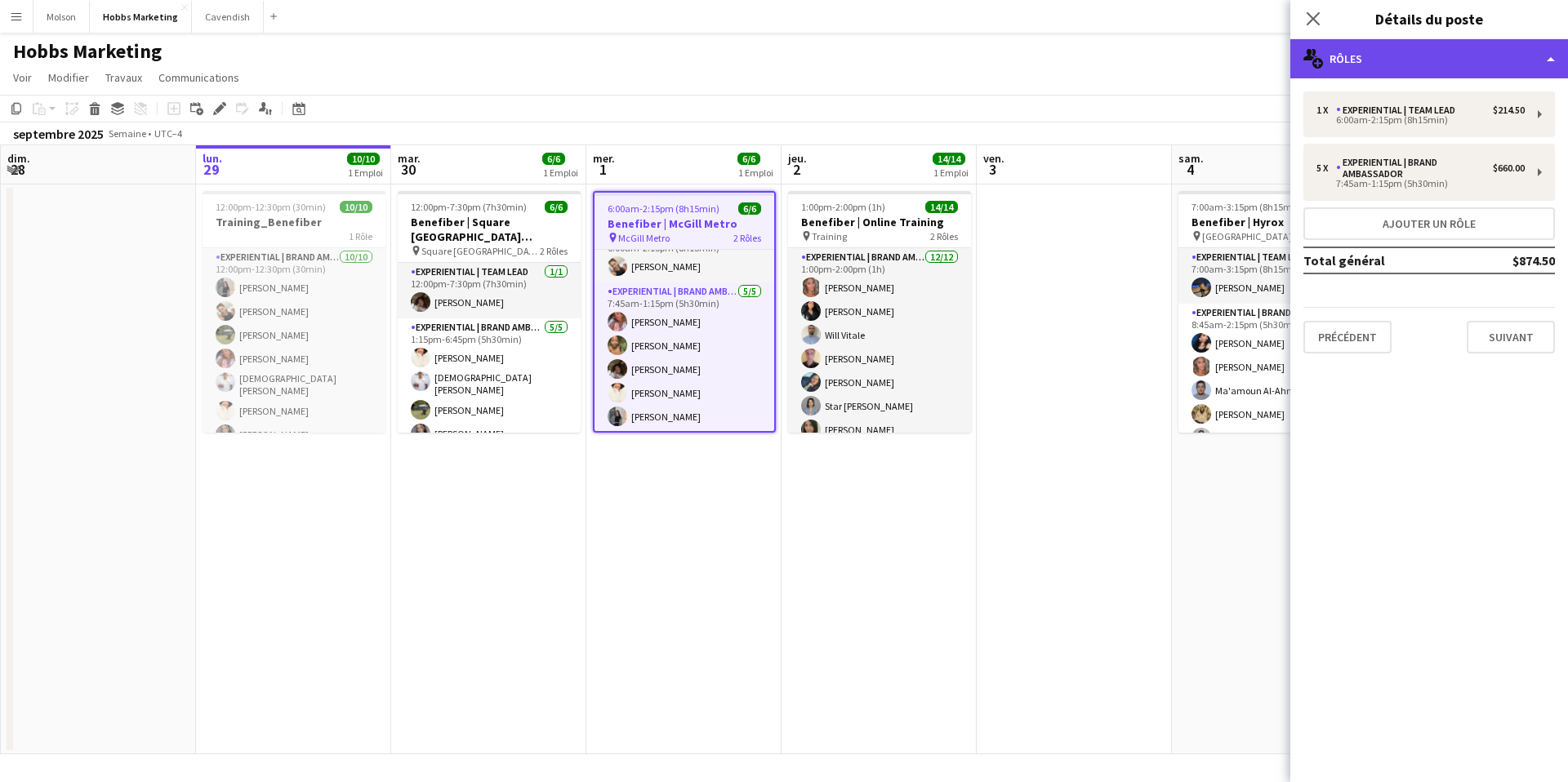
click at [1448, 72] on div "multiple-users-add Rôles" at bounding box center [1429, 58] width 278 height 39
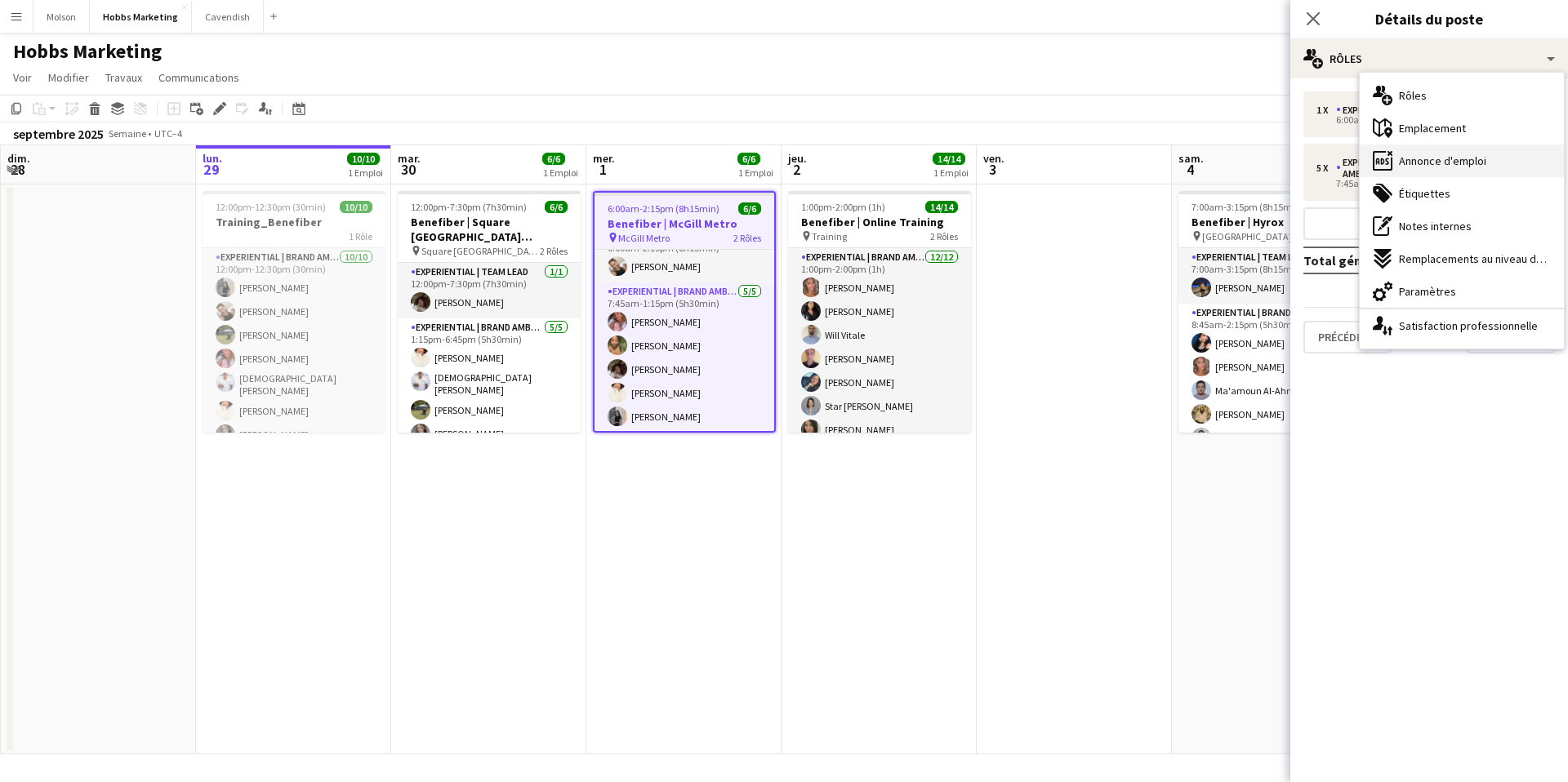
click at [1435, 161] on span "Annonce d'emploi" at bounding box center [1442, 161] width 87 height 15
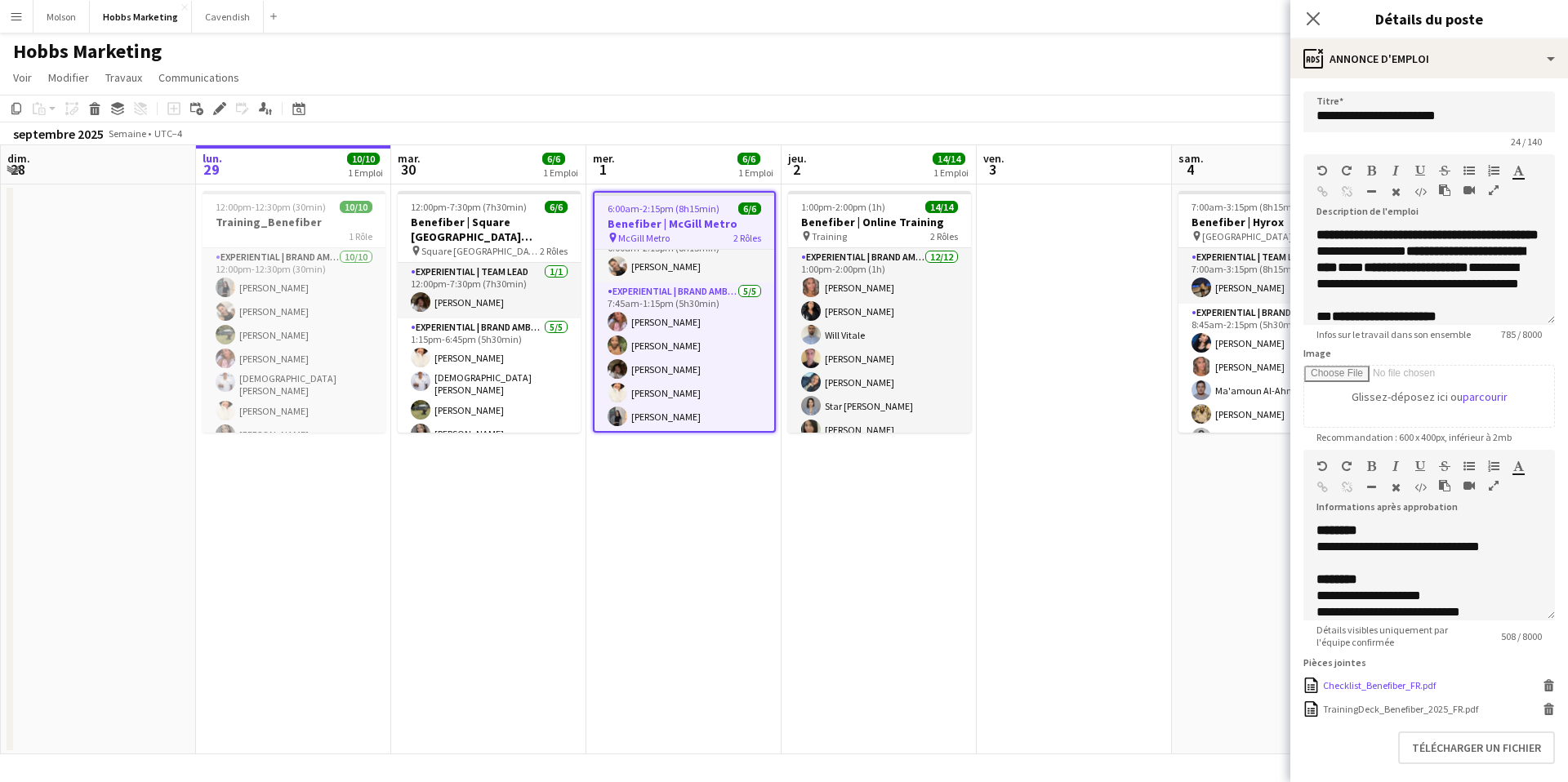
click at [1546, 687] on icon at bounding box center [1549, 688] width 8 height 7
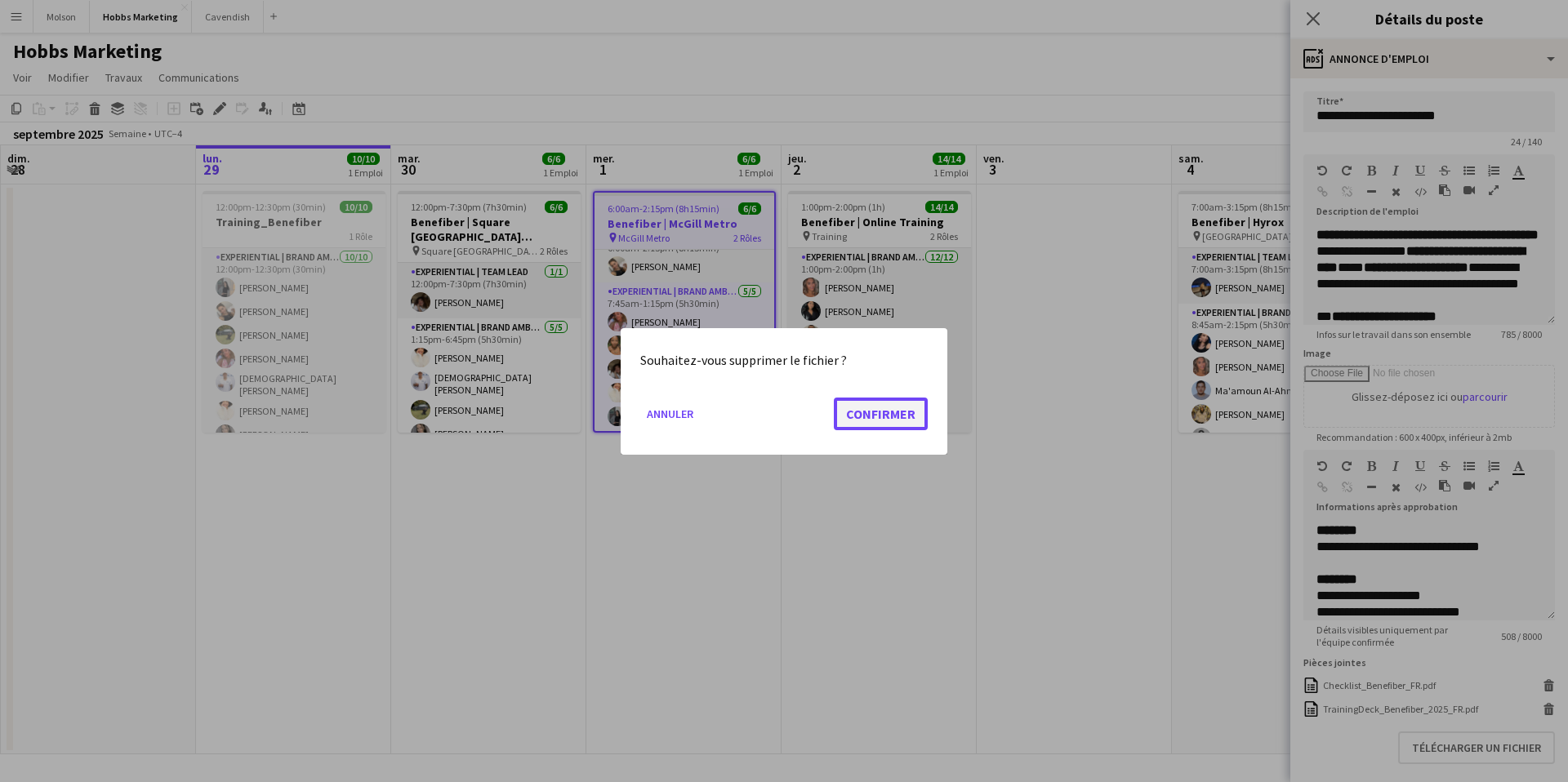
click at [872, 416] on button "Confirmer" at bounding box center [881, 413] width 94 height 32
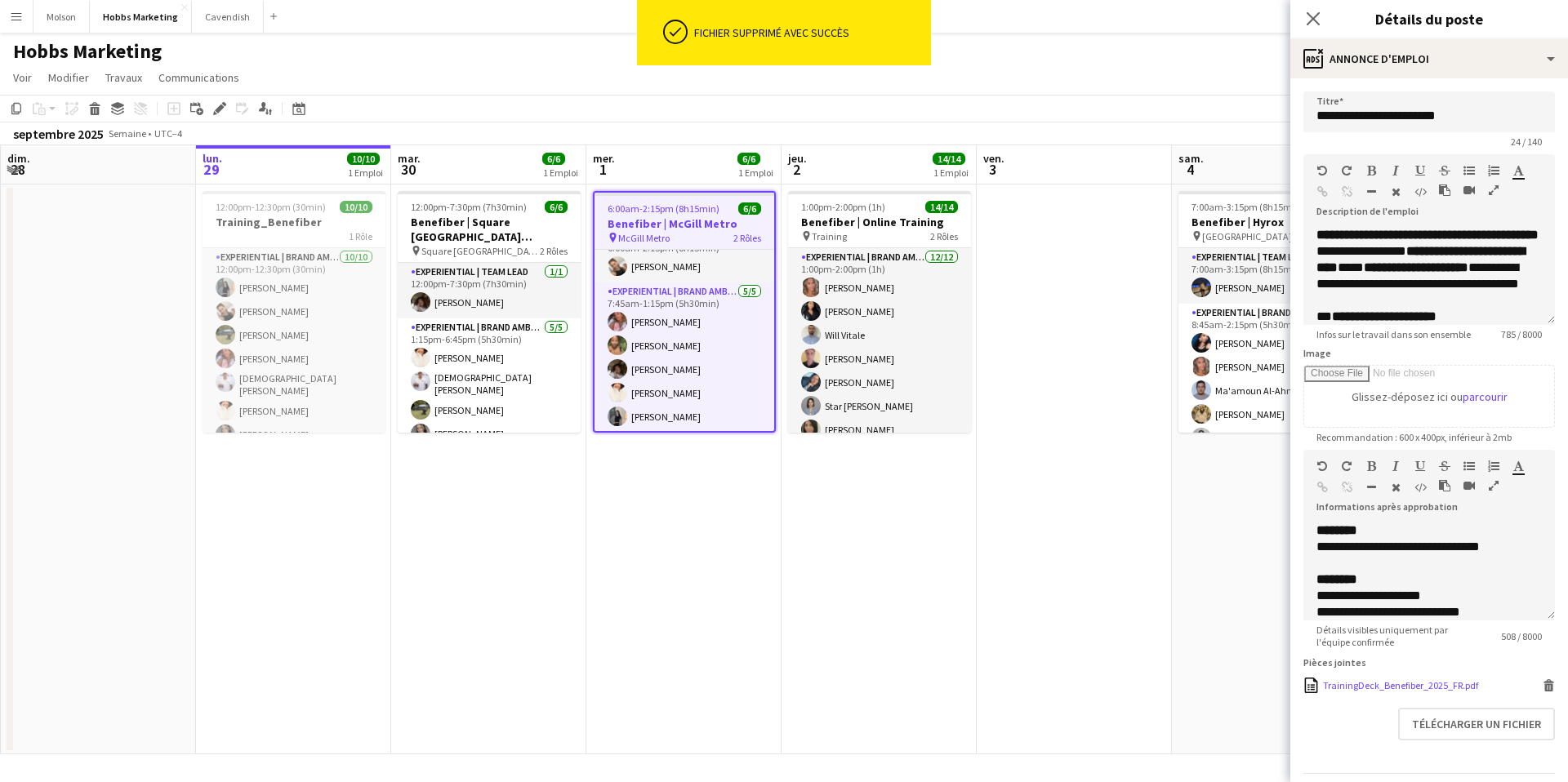
scroll to position [18, 0]
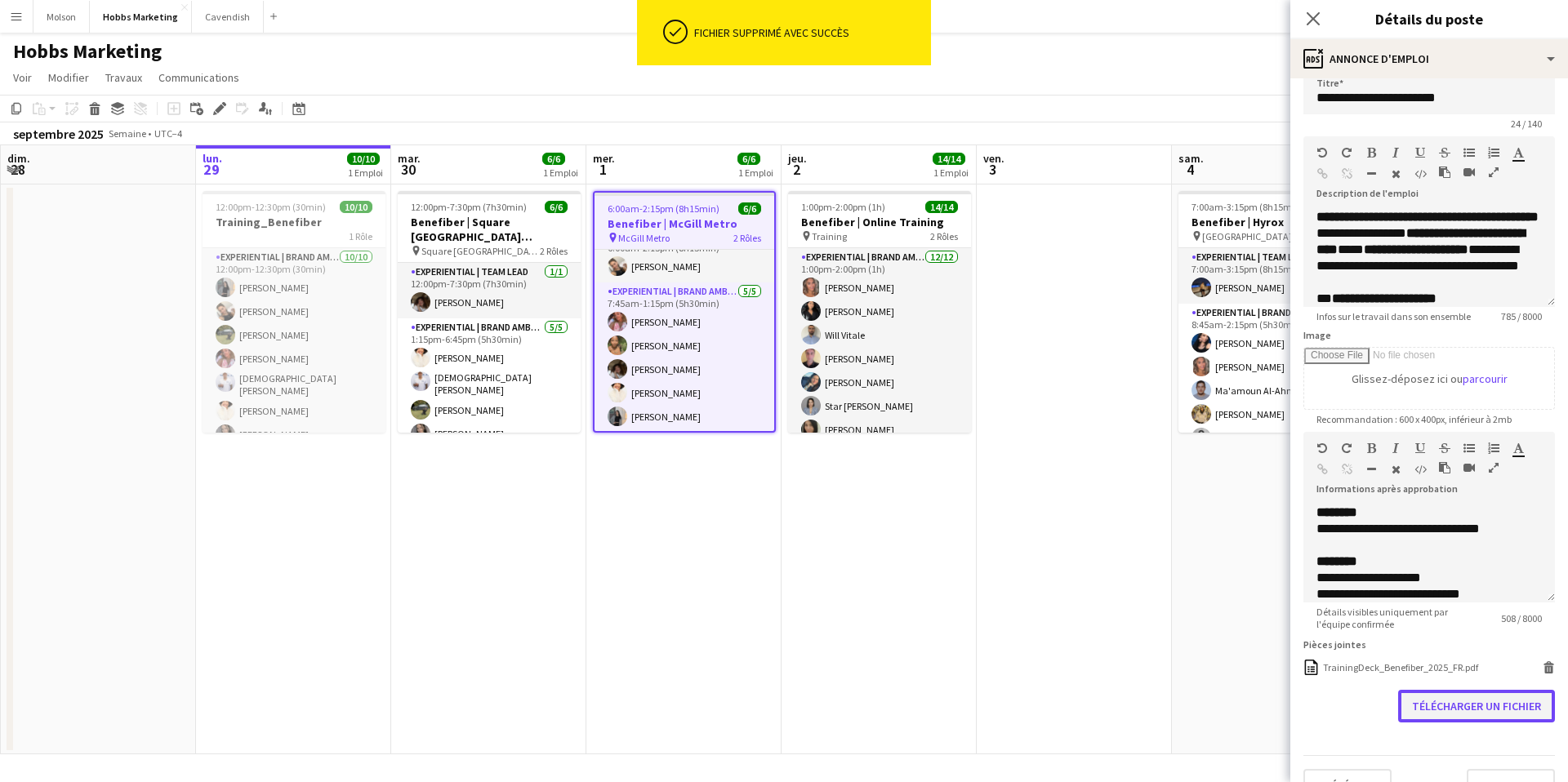
click at [1457, 707] on button "Télécharger un fichier" at bounding box center [1476, 705] width 157 height 32
click at [1348, 690] on div "Checklist_Benefiber_FR.pdf" at bounding box center [1379, 691] width 113 height 12
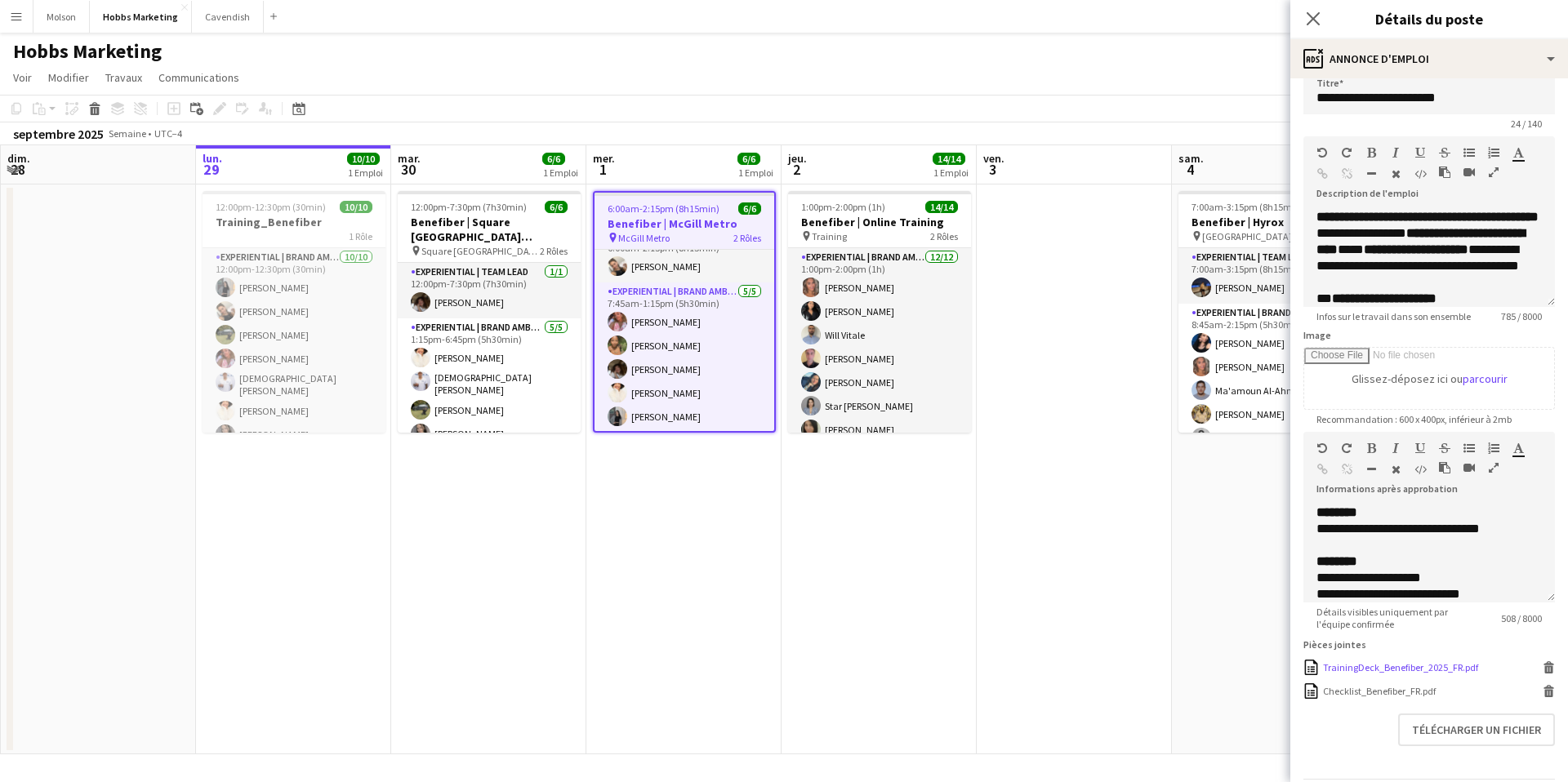
click at [1365, 665] on div "TrainingDeck_Benefiber_2025_FR.pdf" at bounding box center [1400, 668] width 155 height 12
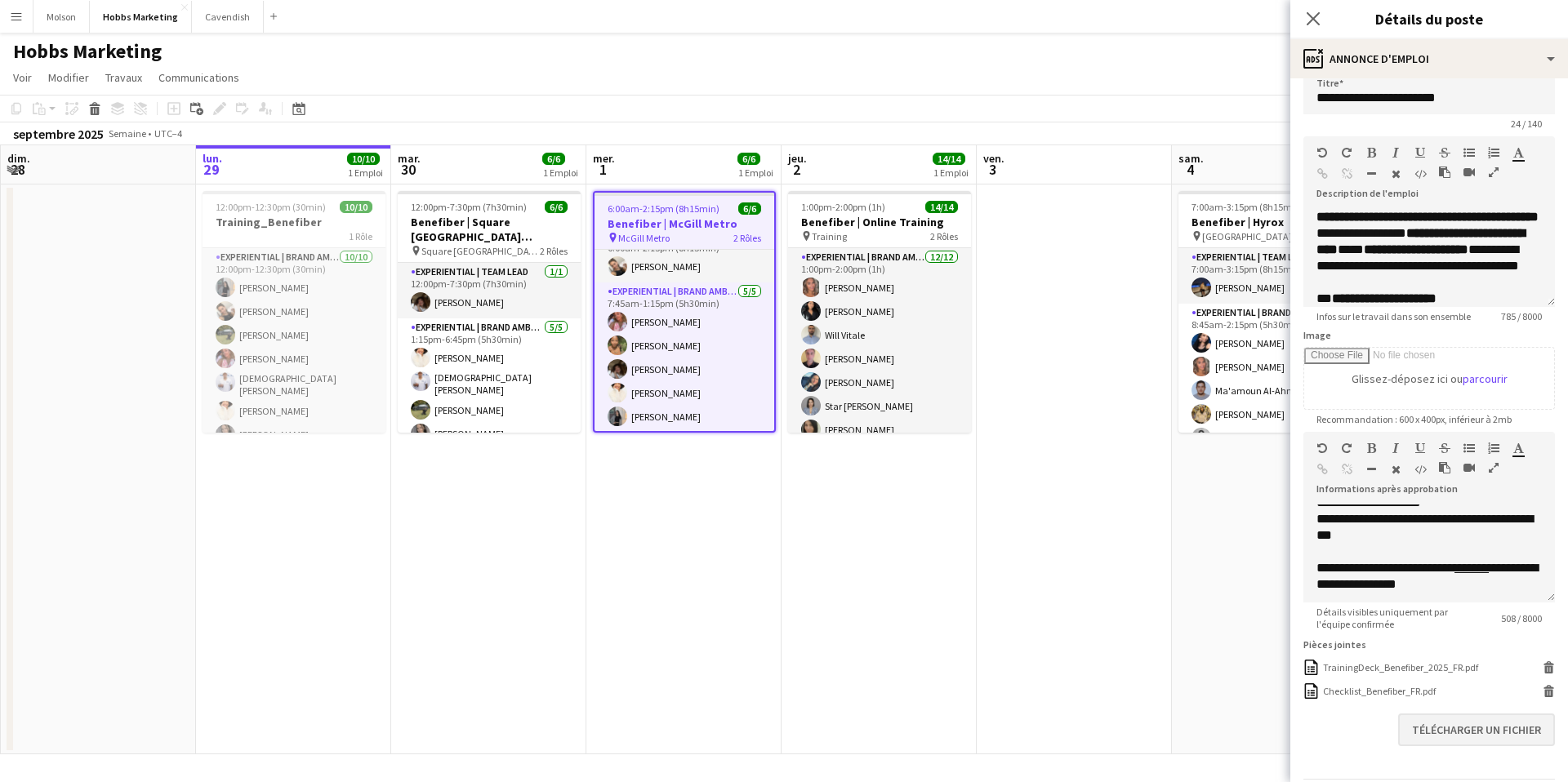
scroll to position [74, 0]
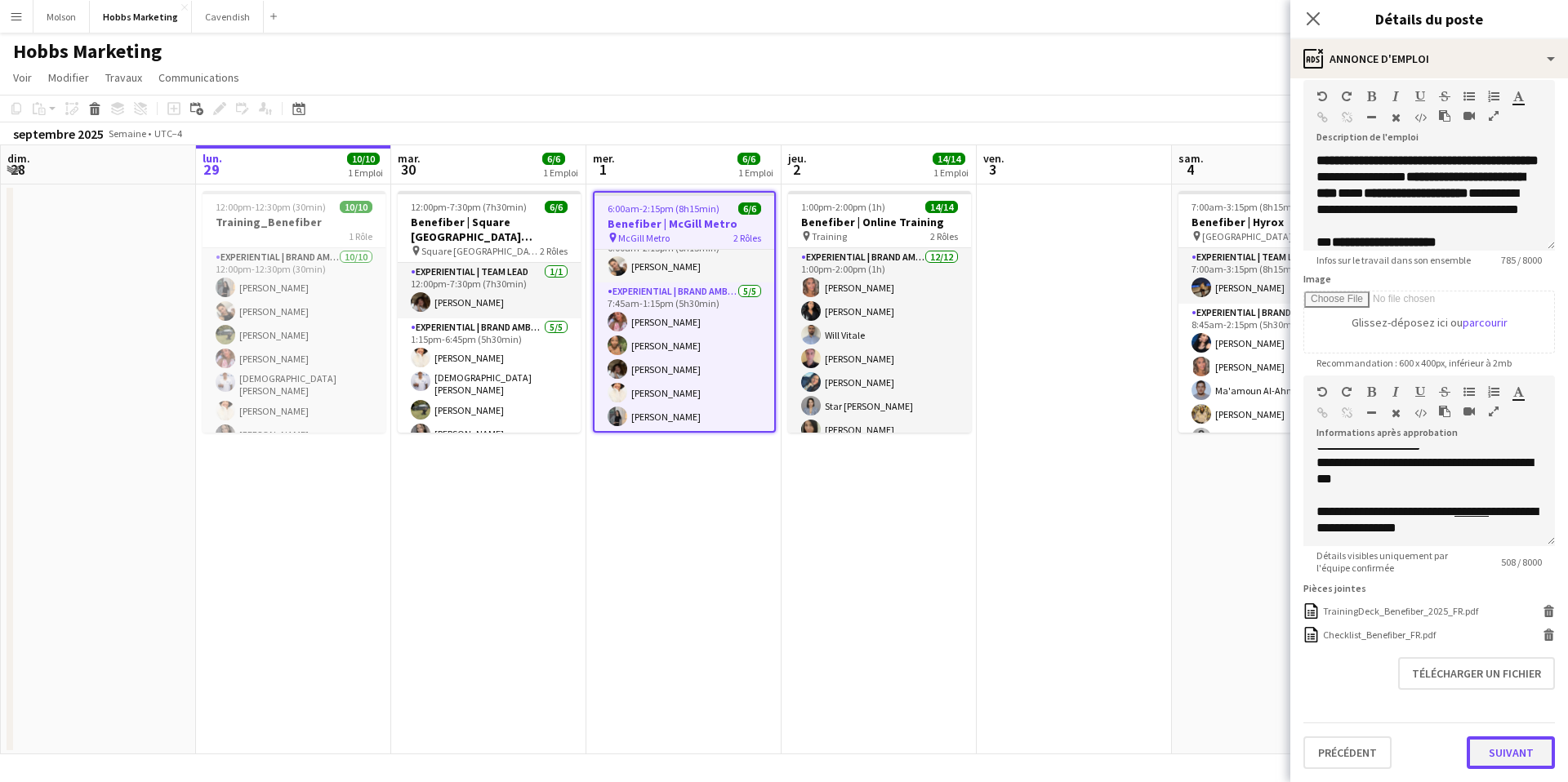
click at [1497, 751] on button "Suivant" at bounding box center [1510, 752] width 88 height 32
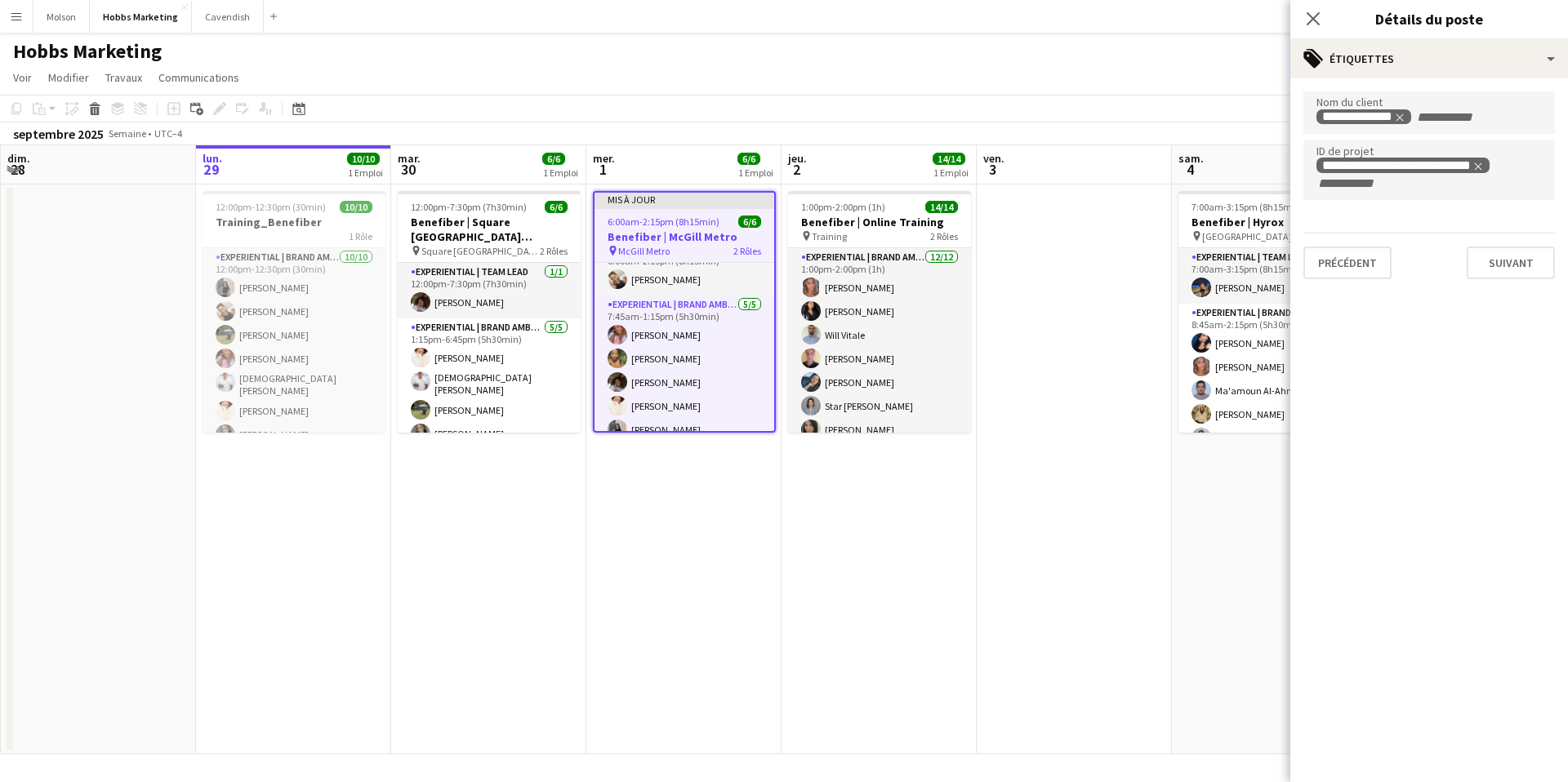
type input "*******"
click at [1504, 257] on button "Suivant" at bounding box center [1510, 262] width 88 height 32
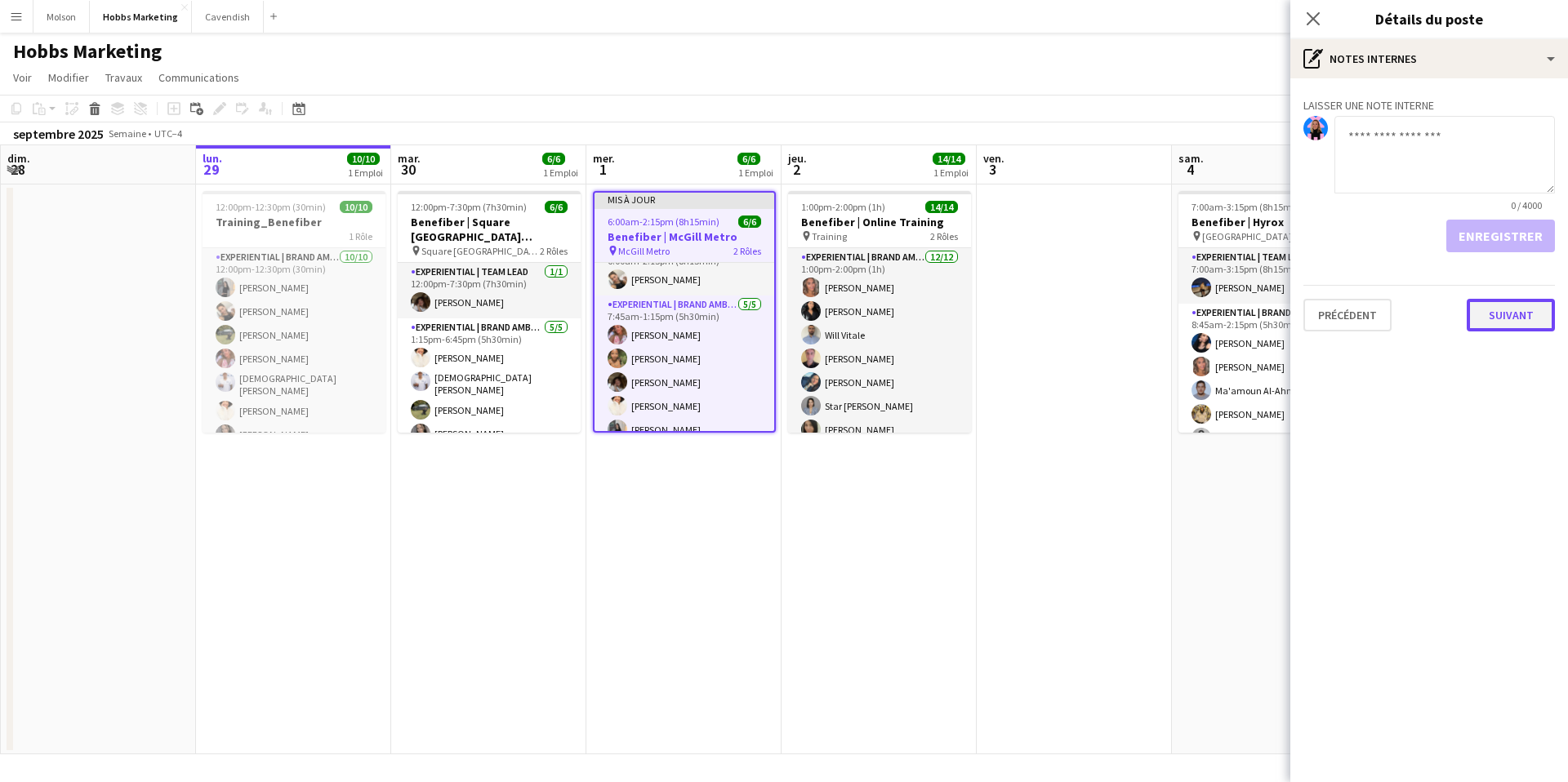
click at [1494, 312] on button "Suivant" at bounding box center [1510, 314] width 88 height 32
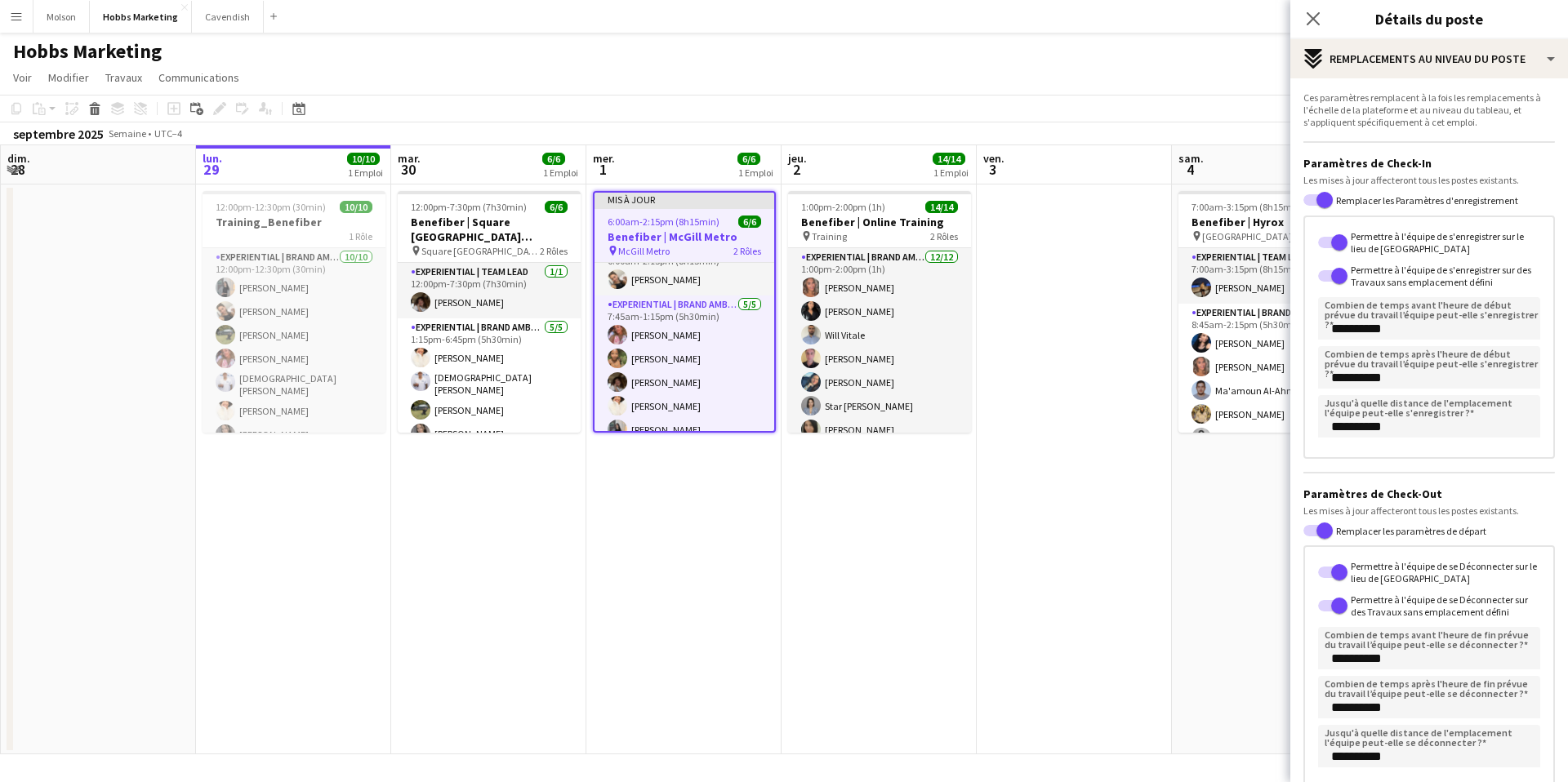
scroll to position [99, 0]
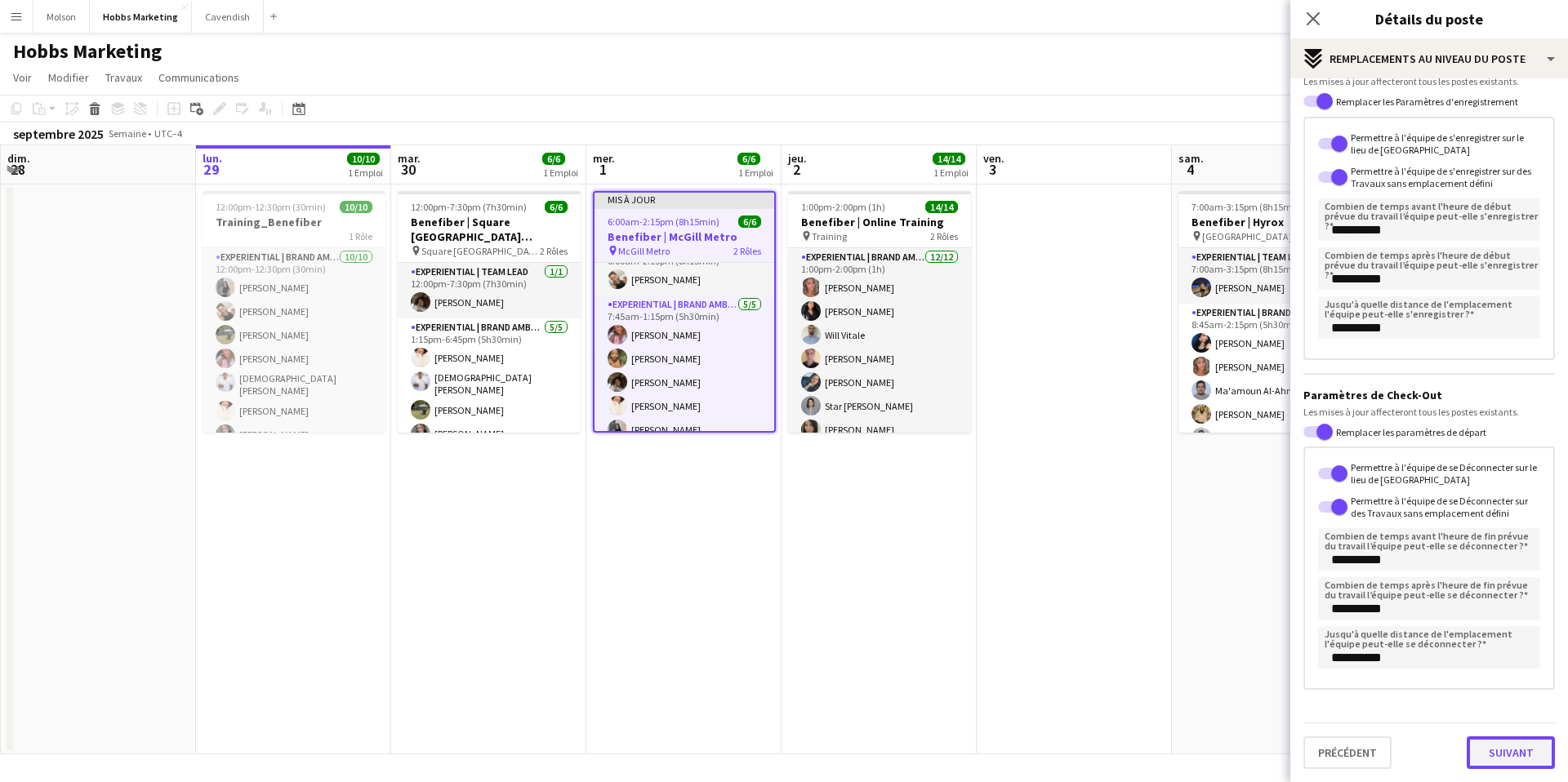
click at [1507, 751] on button "Suivant" at bounding box center [1510, 752] width 88 height 32
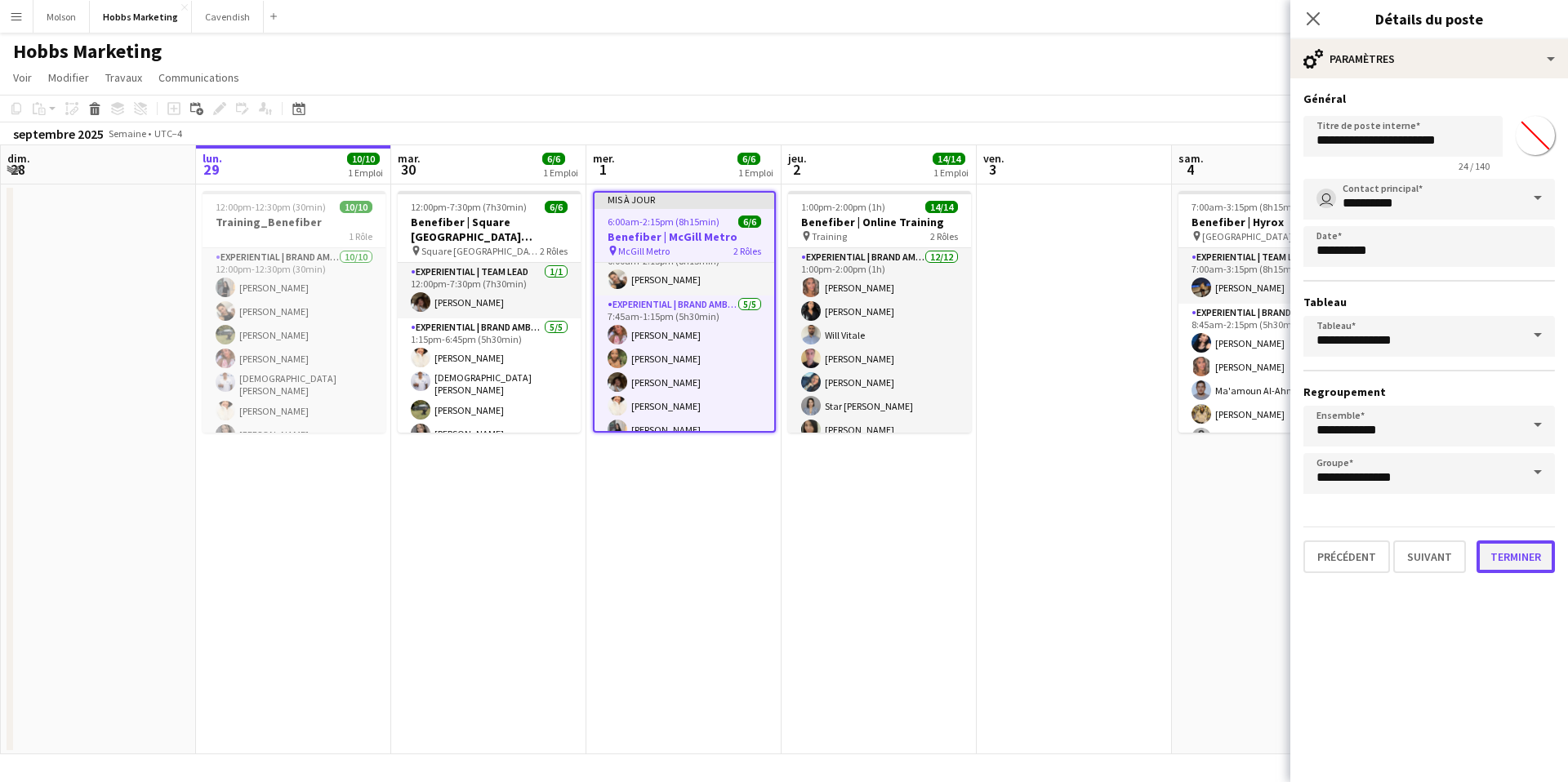
click at [1496, 552] on button "Terminer" at bounding box center [1516, 556] width 79 height 32
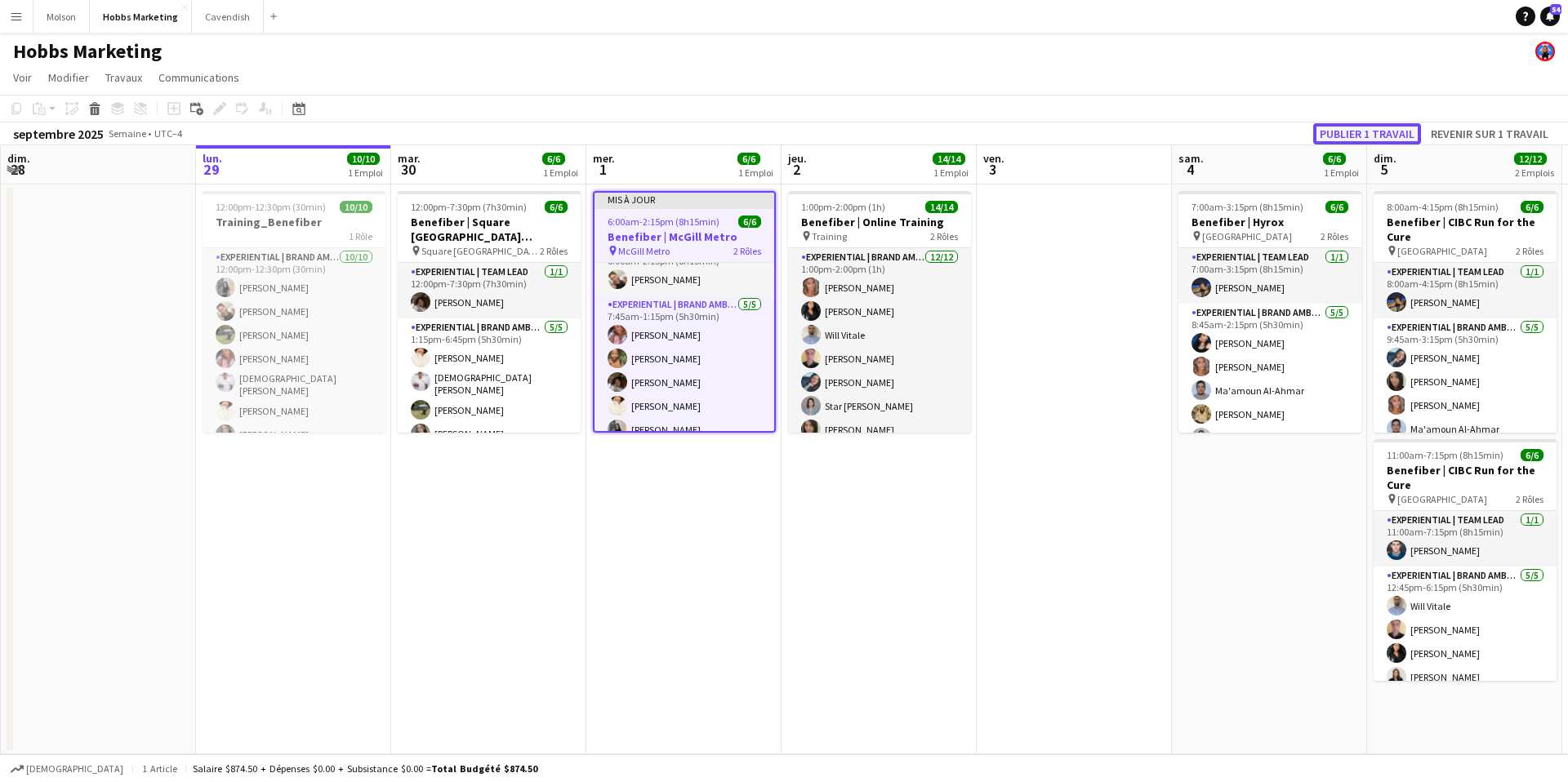
click at [1376, 133] on button "Publier 1 travail" at bounding box center [1366, 134] width 107 height 21
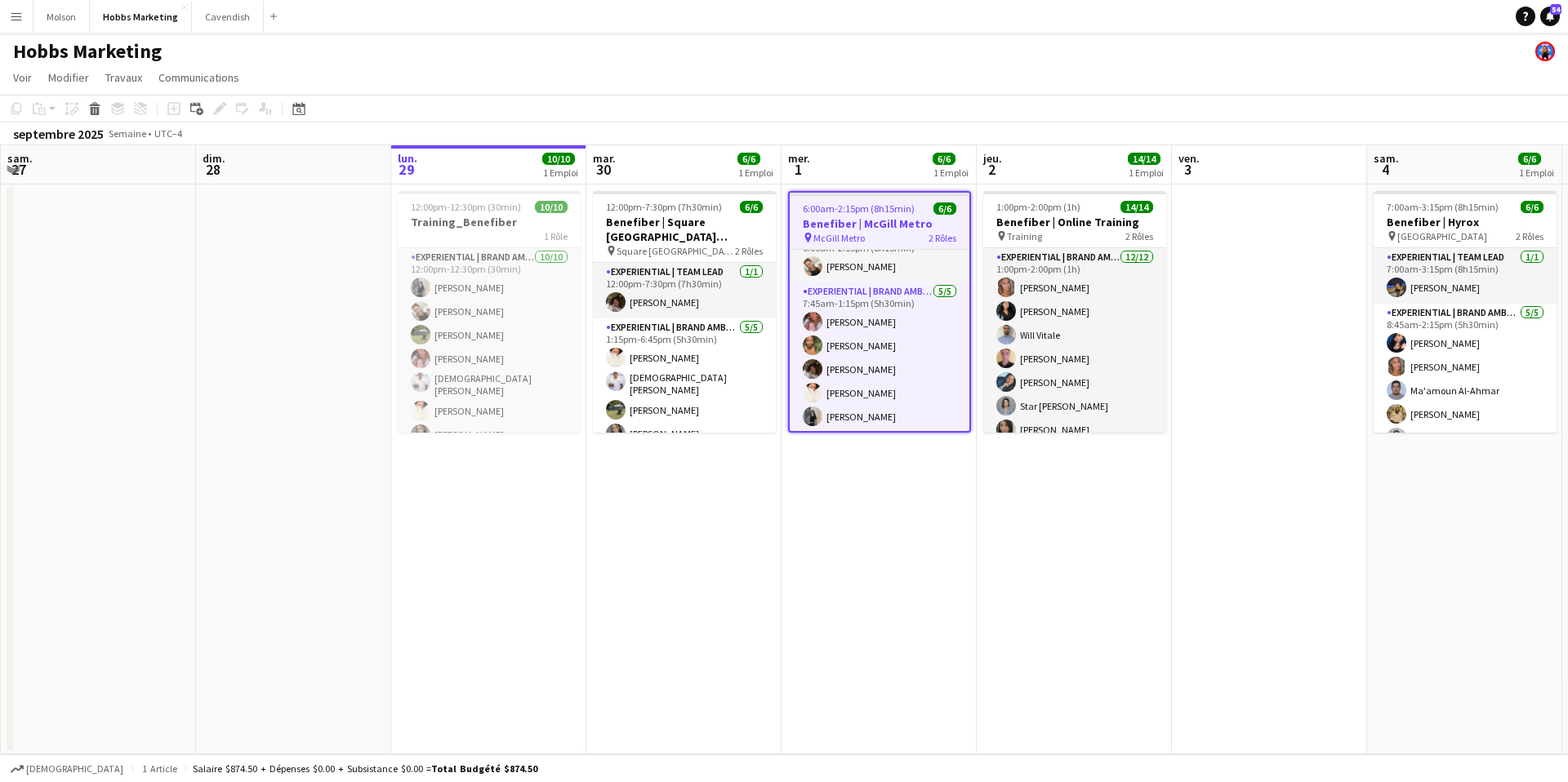
scroll to position [23, 0]
click at [560, 595] on app-date-cell "12:00pm-12:30pm (30min) 10/10 Training_Benefiber 1 Rôle Experiential | Brand Am…" at bounding box center [489, 469] width 196 height 570
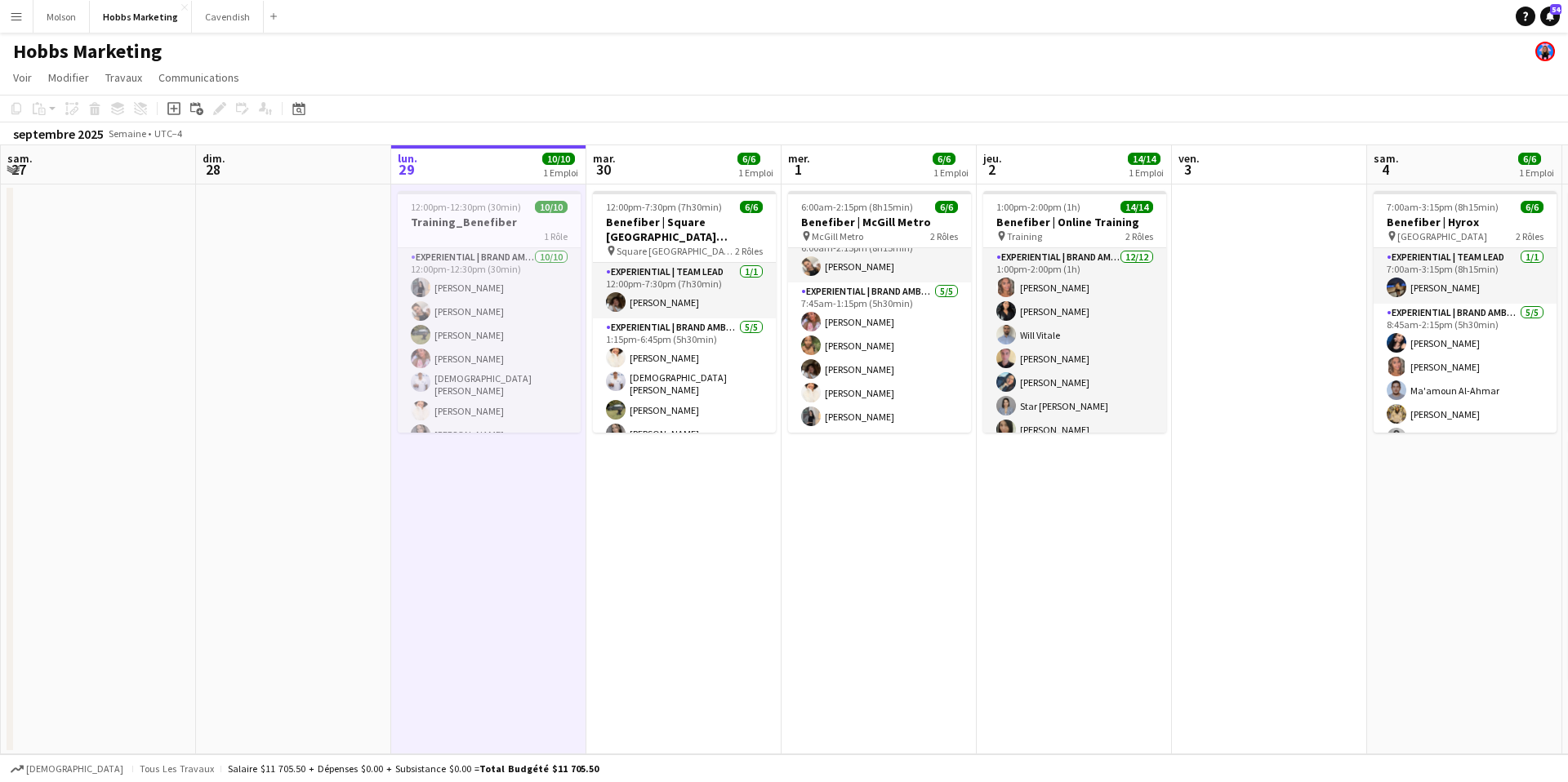
scroll to position [21, 0]
click at [16, 16] on app-icon "Menu" at bounding box center [16, 16] width 13 height 13
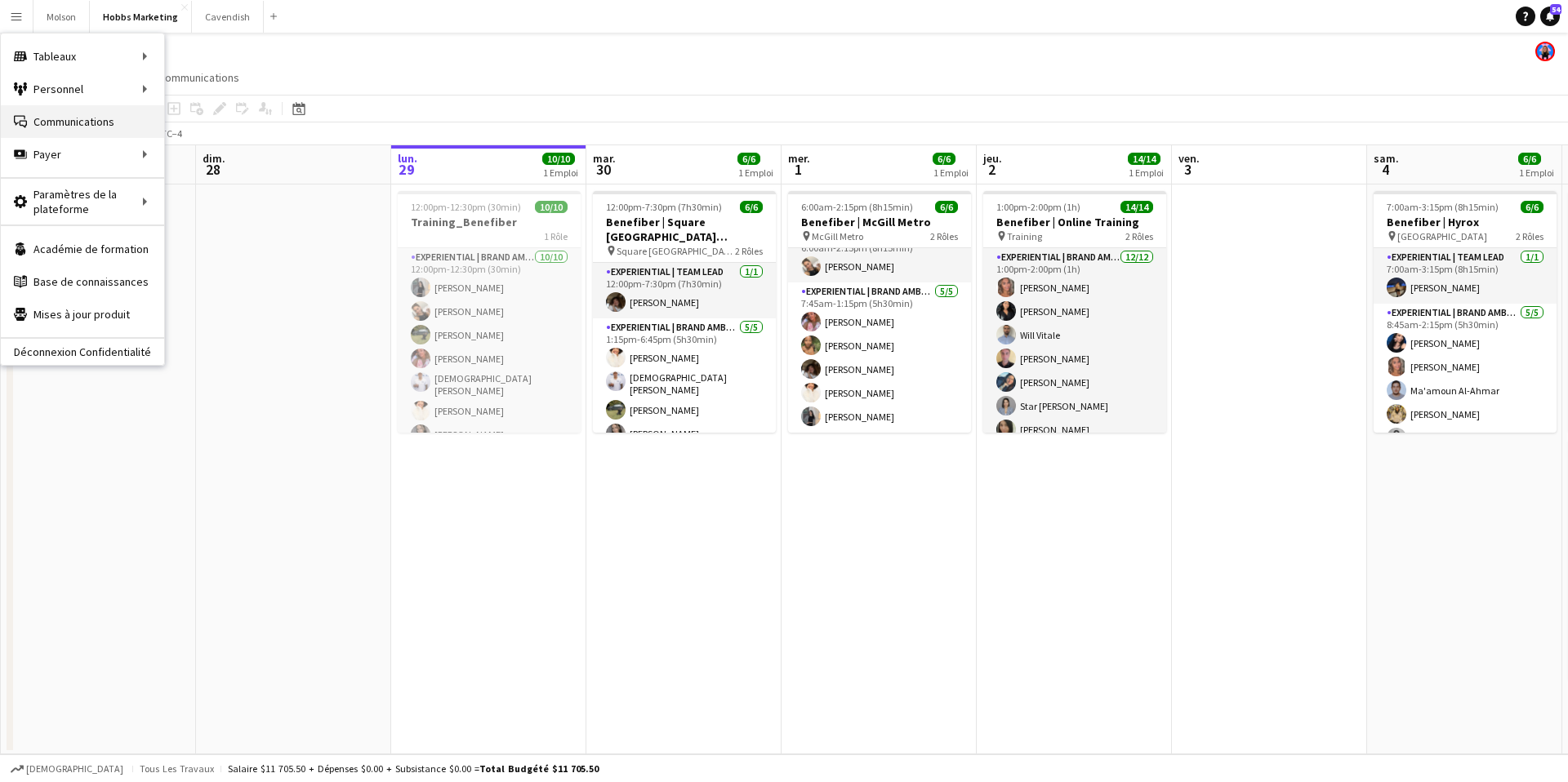
click at [95, 122] on link "Communications Communications" at bounding box center [82, 121] width 163 height 32
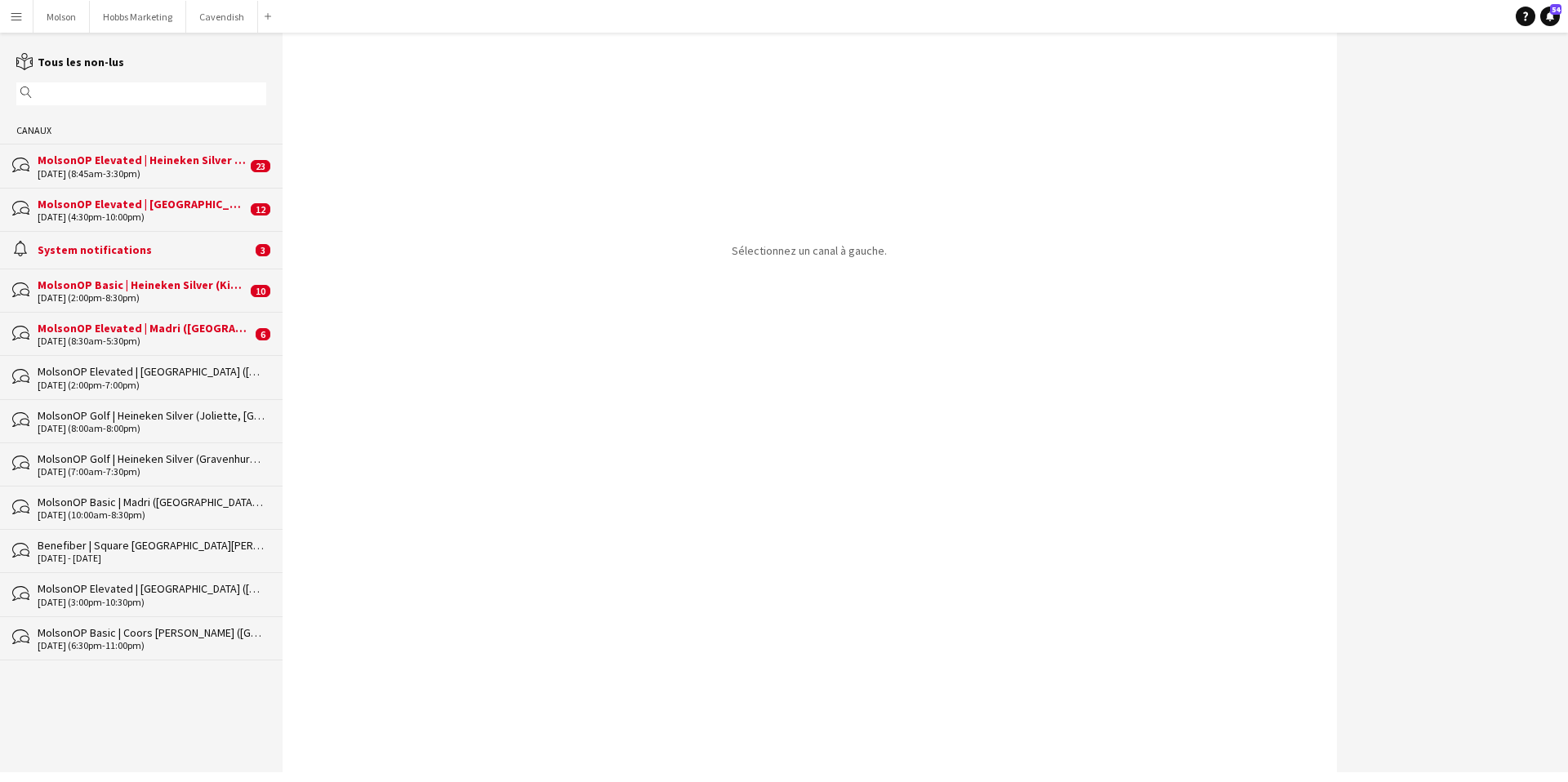
click at [200, 294] on div "09-27-2025 (2:00pm-8:30pm)" at bounding box center [141, 298] width 209 height 11
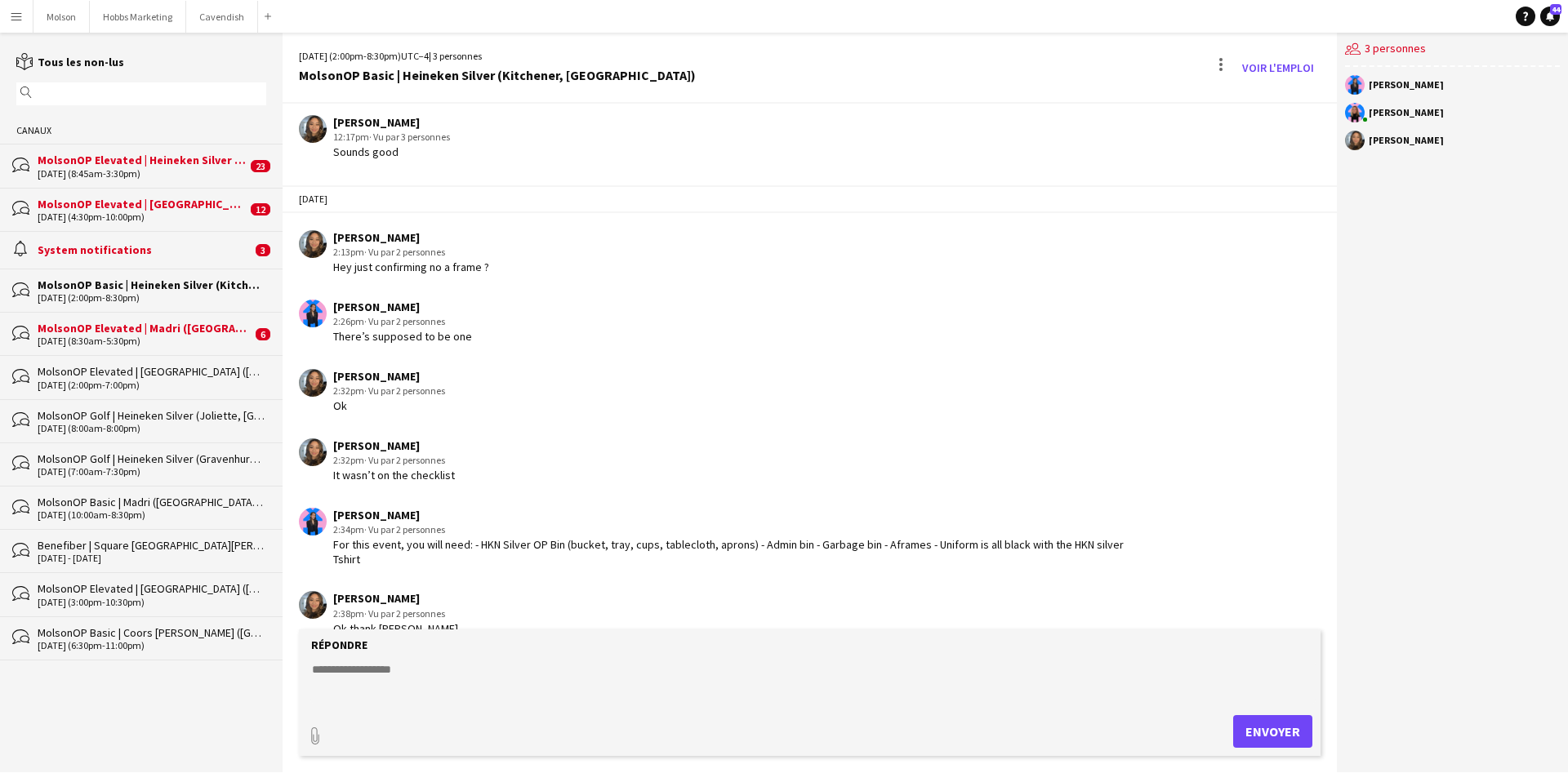
scroll to position [542, 0]
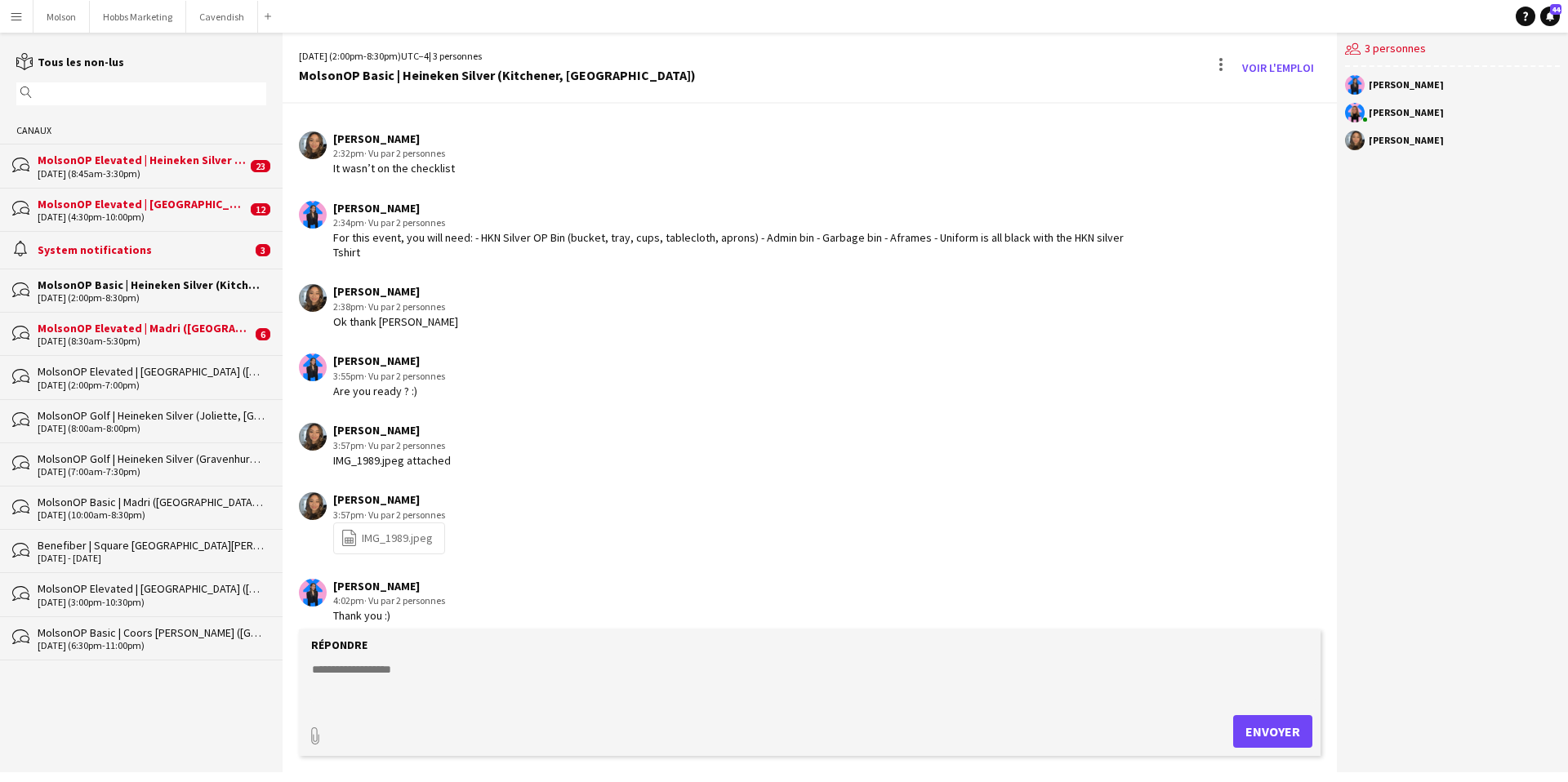
click at [332, 668] on textarea at bounding box center [812, 683] width 1005 height 43
type textarea "**********"
click at [210, 327] on div "MolsonOP Elevated | Madri ([GEOGRAPHIC_DATA], [GEOGRAPHIC_DATA])" at bounding box center [144, 328] width 214 height 15
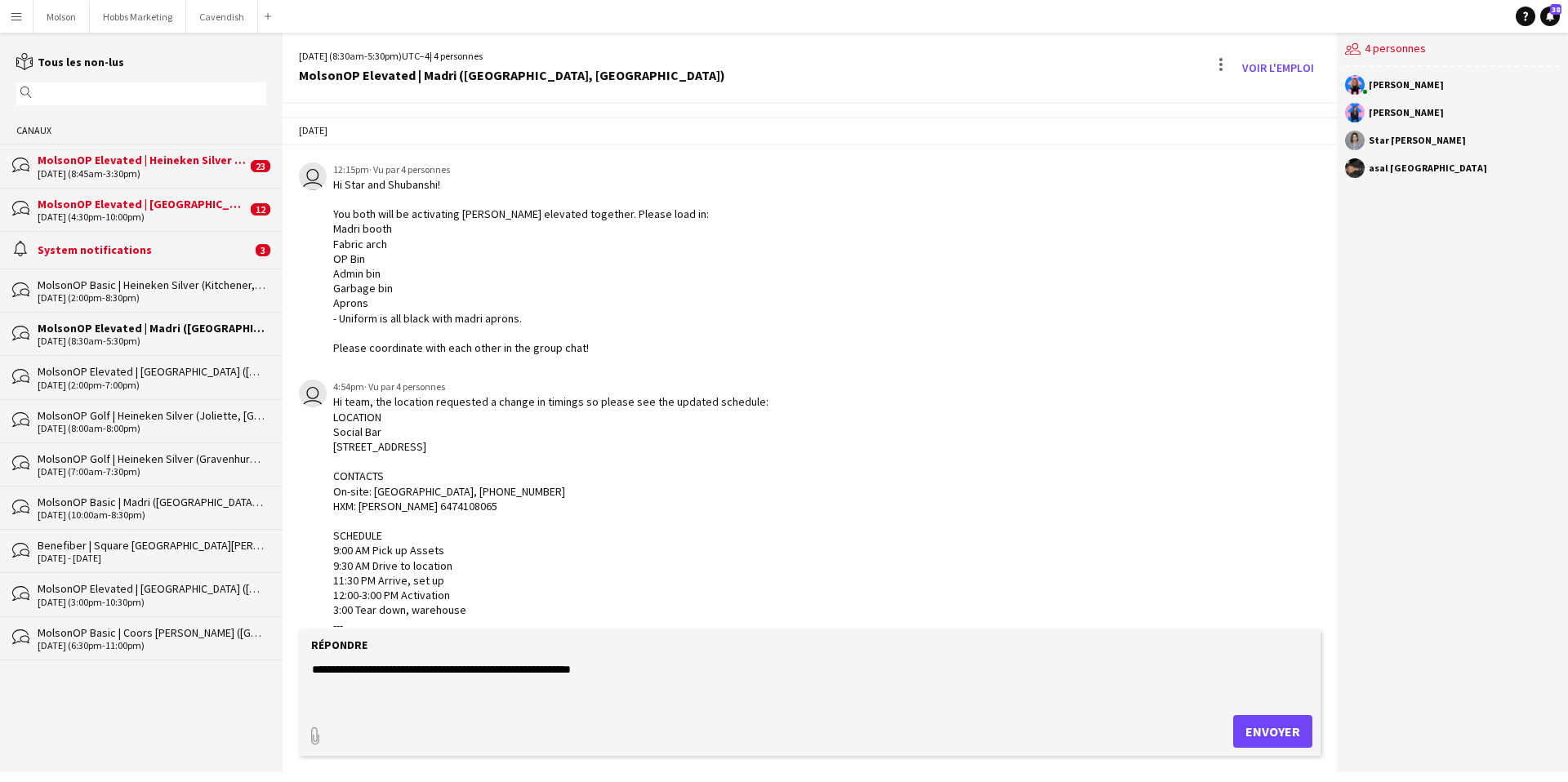
scroll to position [1588, 0]
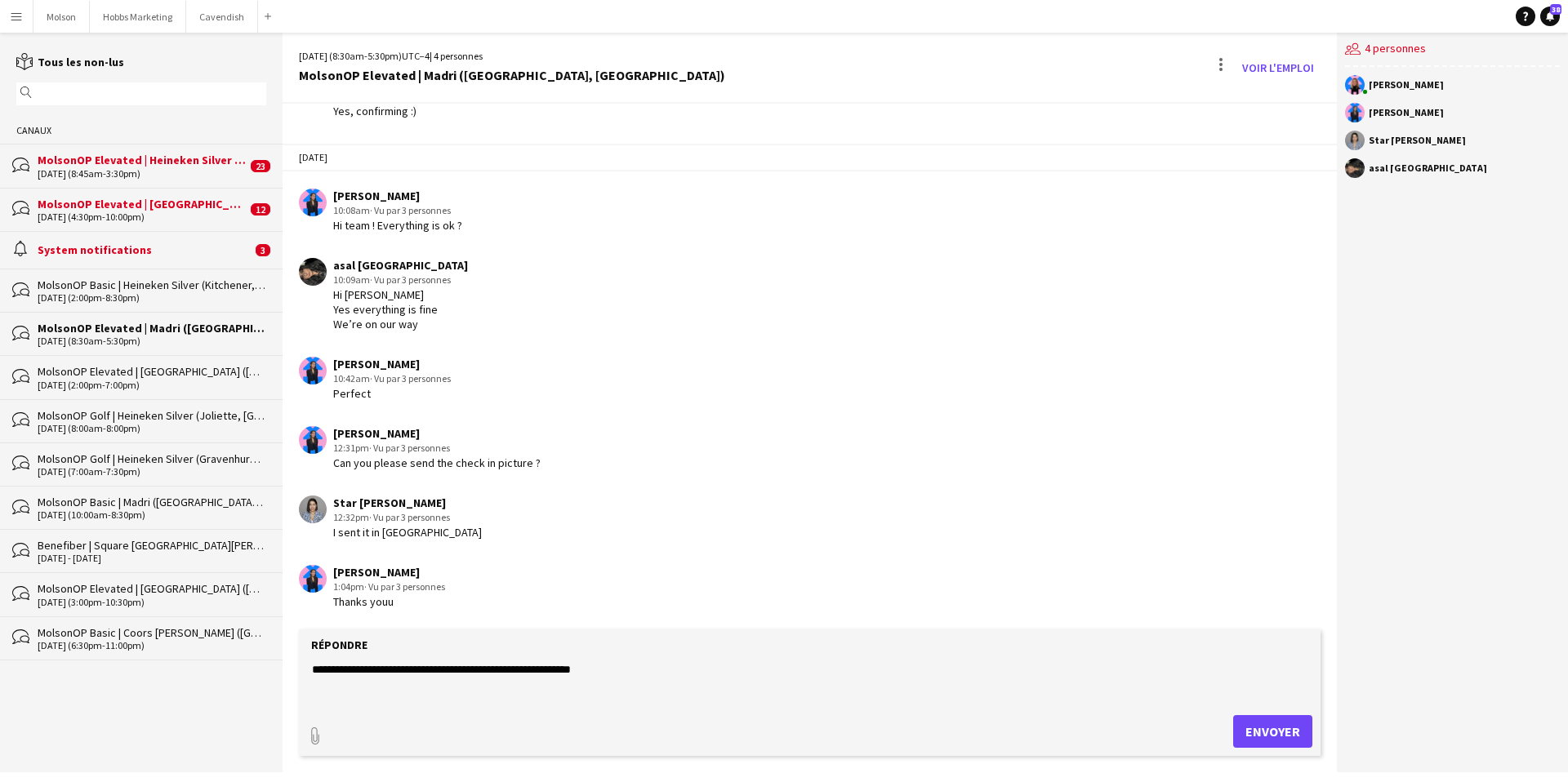
click at [219, 281] on div "MolsonOP Basic | Heineken Silver (Kitchener, [GEOGRAPHIC_DATA])" at bounding box center [152, 285] width 229 height 15
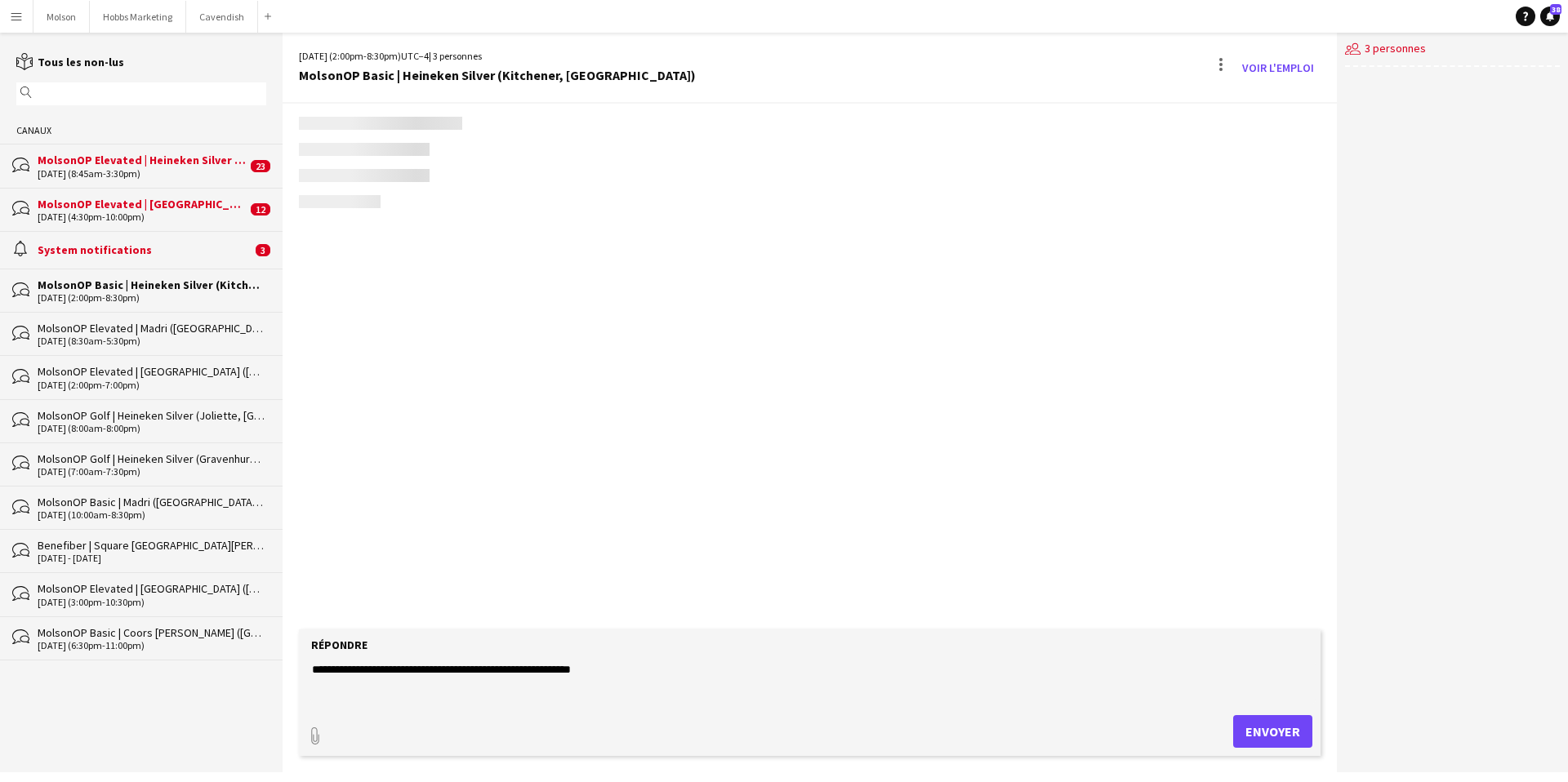
scroll to position [542, 0]
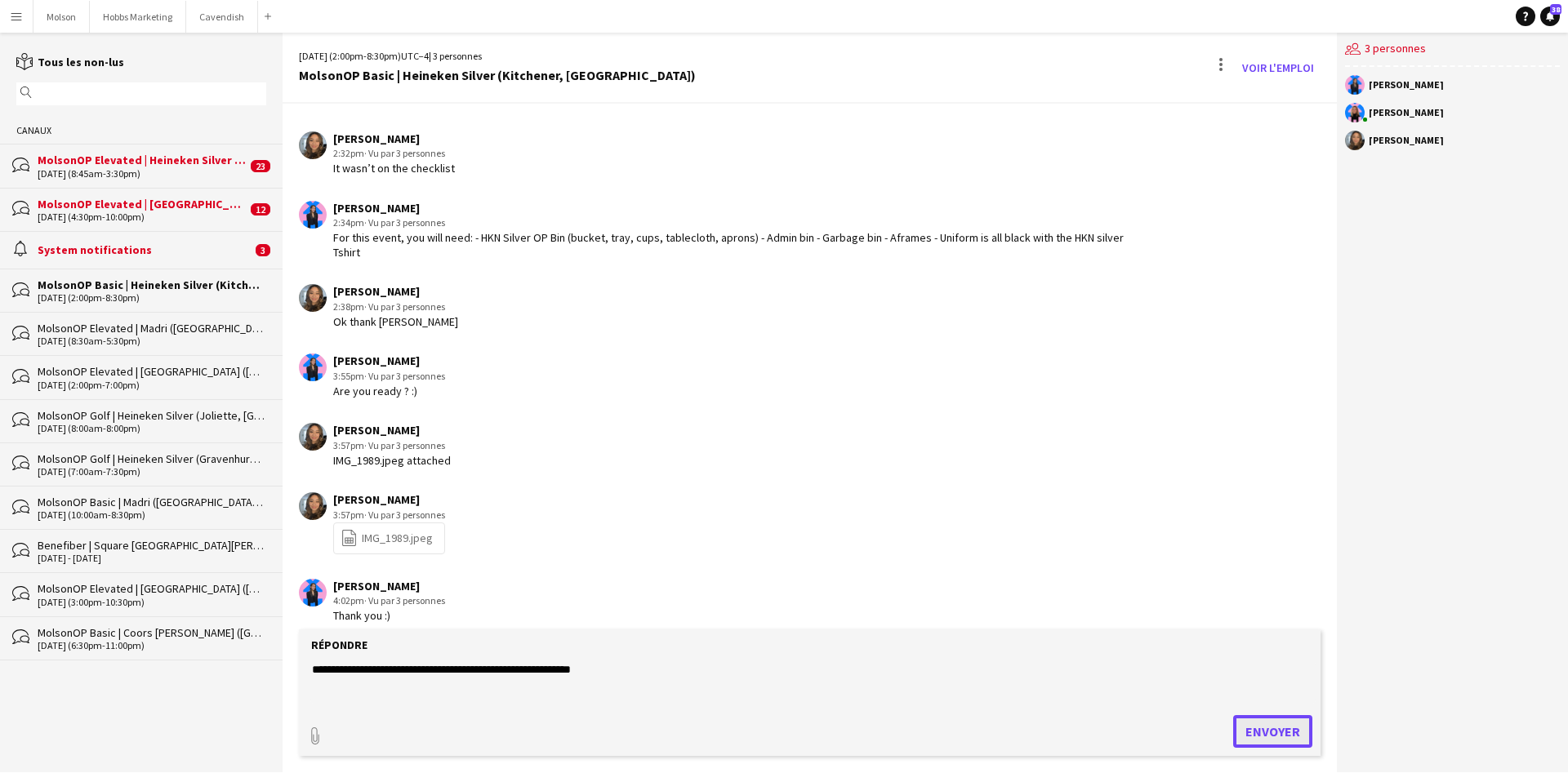
click at [1270, 726] on button "Envoyer" at bounding box center [1272, 731] width 79 height 32
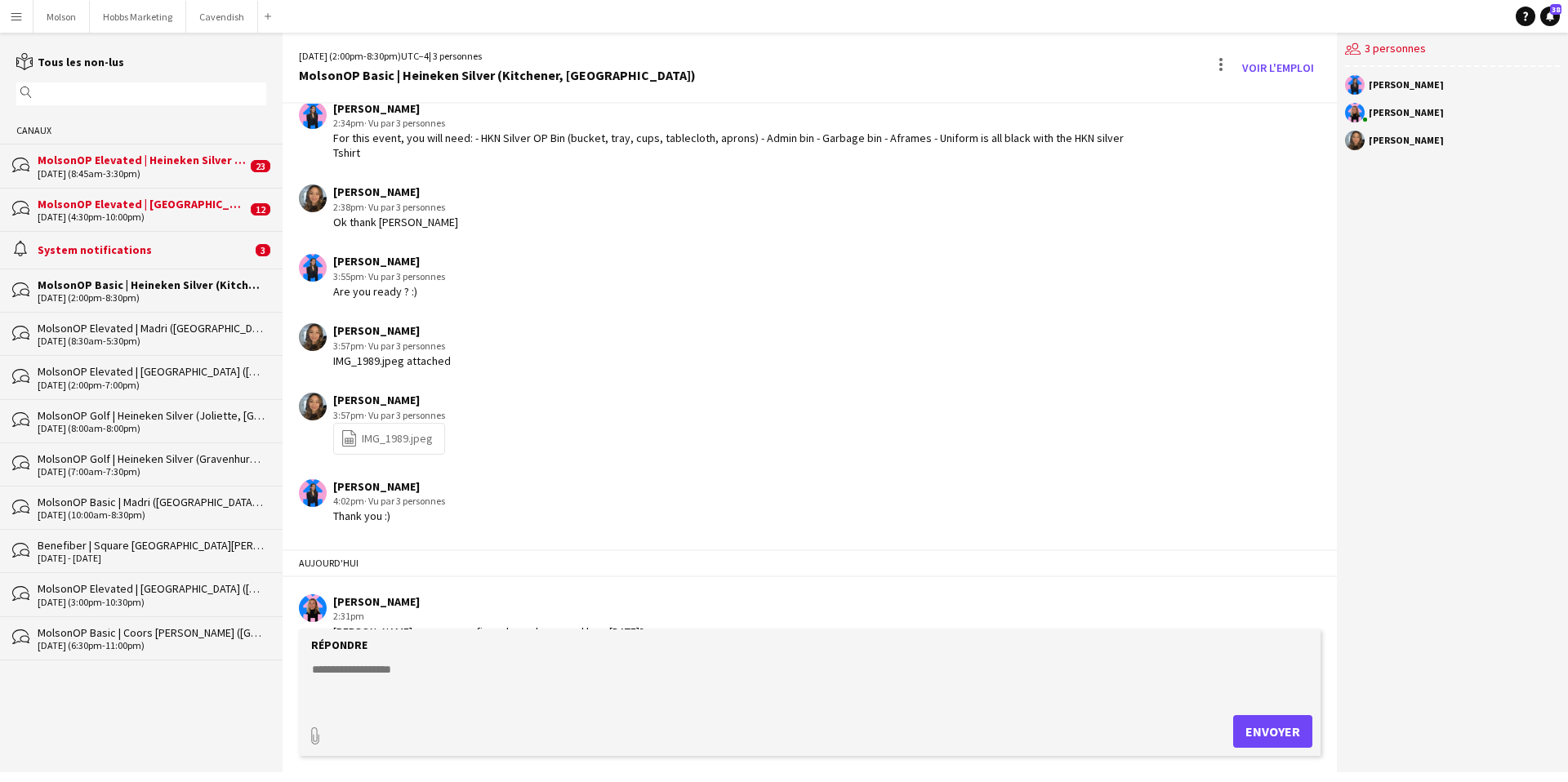
click at [183, 209] on div "MolsonOP Elevated | [GEOGRAPHIC_DATA] ([GEOGRAPHIC_DATA], [GEOGRAPHIC_DATA])" at bounding box center [141, 203] width 209 height 15
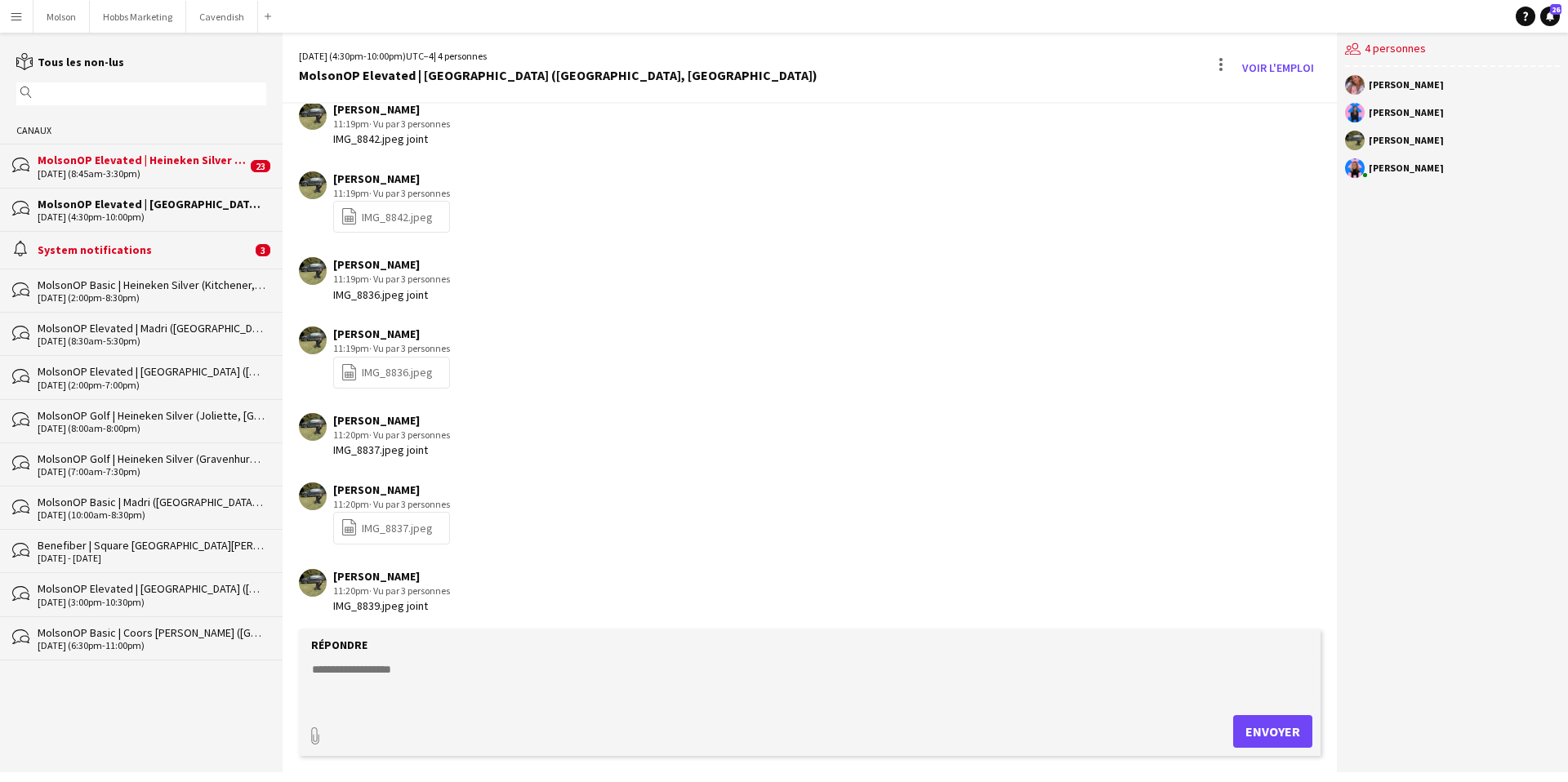
scroll to position [903, 0]
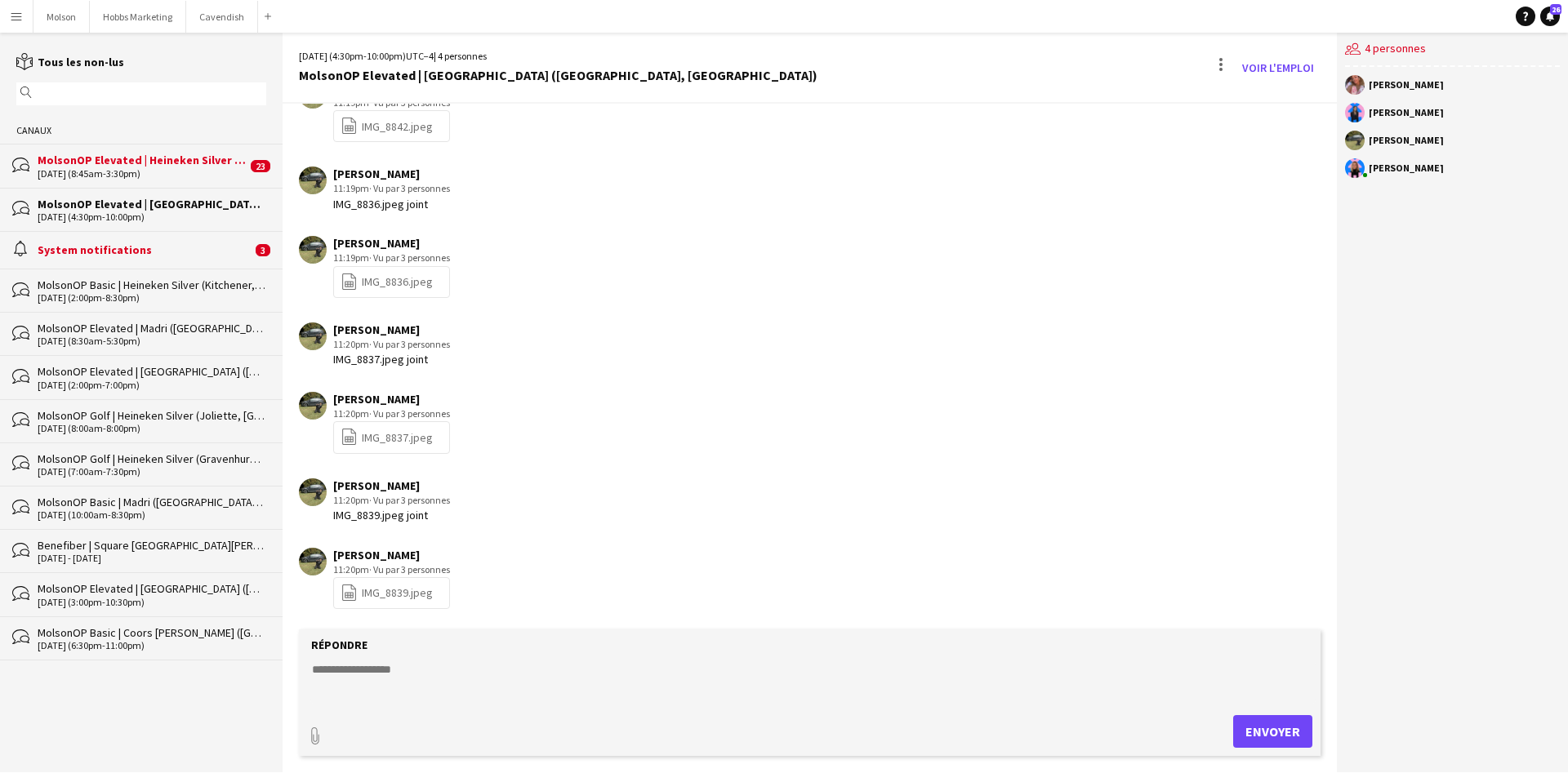
click at [196, 163] on div "MolsonOP Elevated | Heineken Silver (Lévis, [GEOGRAPHIC_DATA])" at bounding box center [141, 160] width 209 height 15
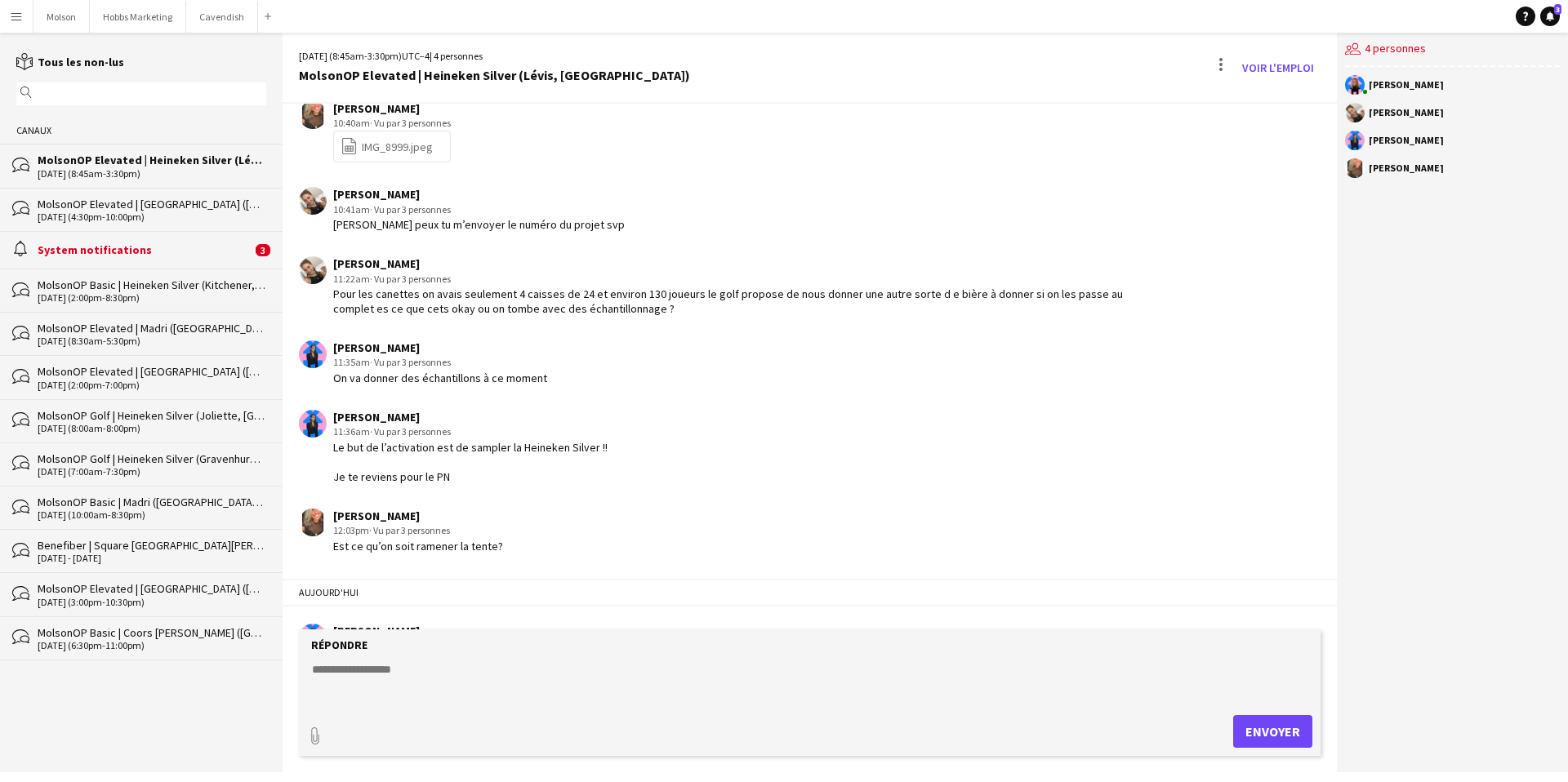
scroll to position [1928, 0]
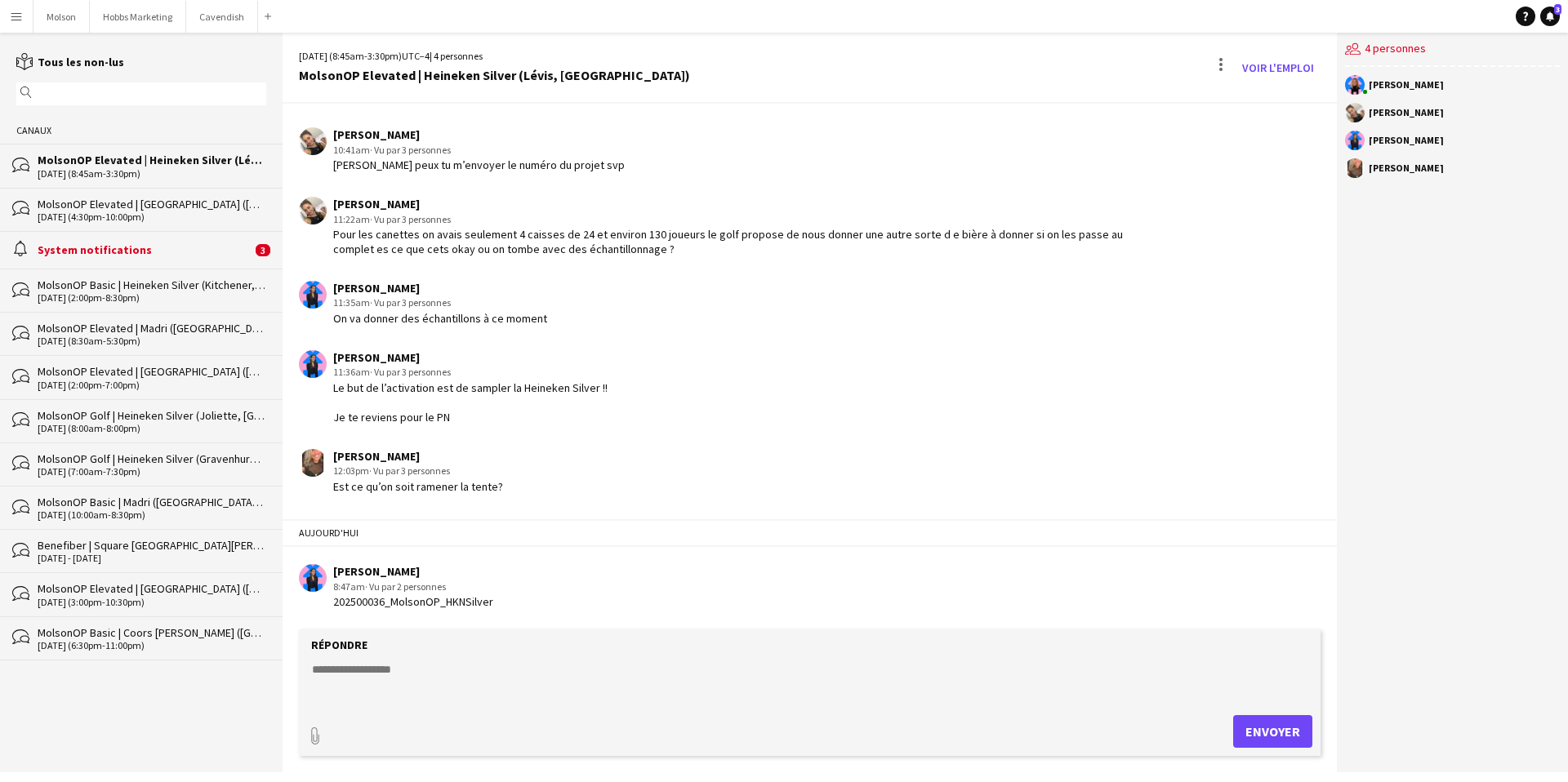
click at [347, 668] on textarea at bounding box center [812, 683] width 1005 height 43
type textarea "**********"
click at [1260, 726] on button "Envoyer" at bounding box center [1272, 731] width 79 height 32
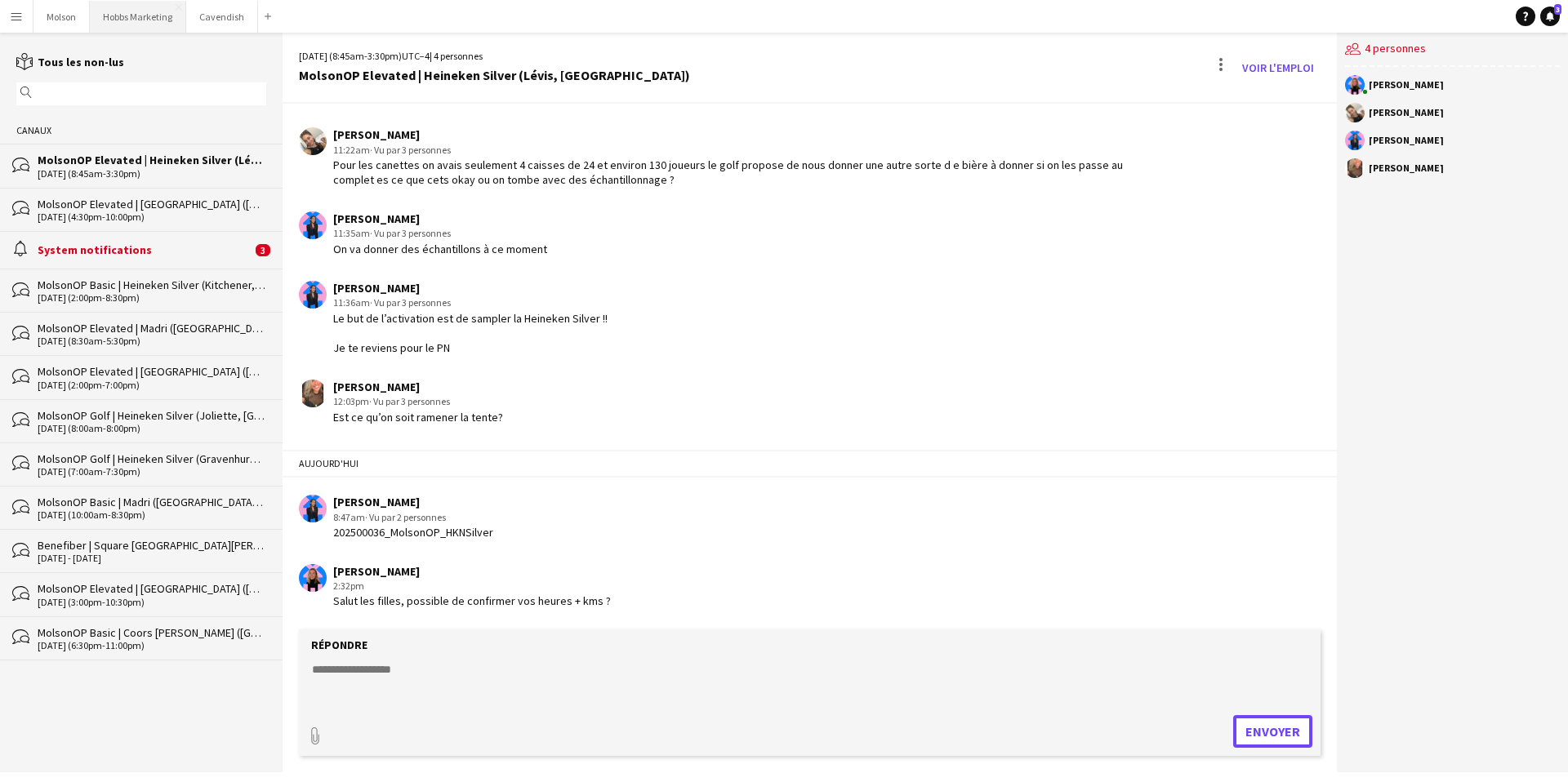
scroll to position [1998, 0]
click at [209, 165] on div "MolsonOP Elevated | Heineken Silver (Lévis, [GEOGRAPHIC_DATA])" at bounding box center [152, 160] width 229 height 15
click at [190, 207] on div "MolsonOP Elevated | [GEOGRAPHIC_DATA] ([GEOGRAPHIC_DATA], [GEOGRAPHIC_DATA])" at bounding box center [152, 203] width 229 height 15
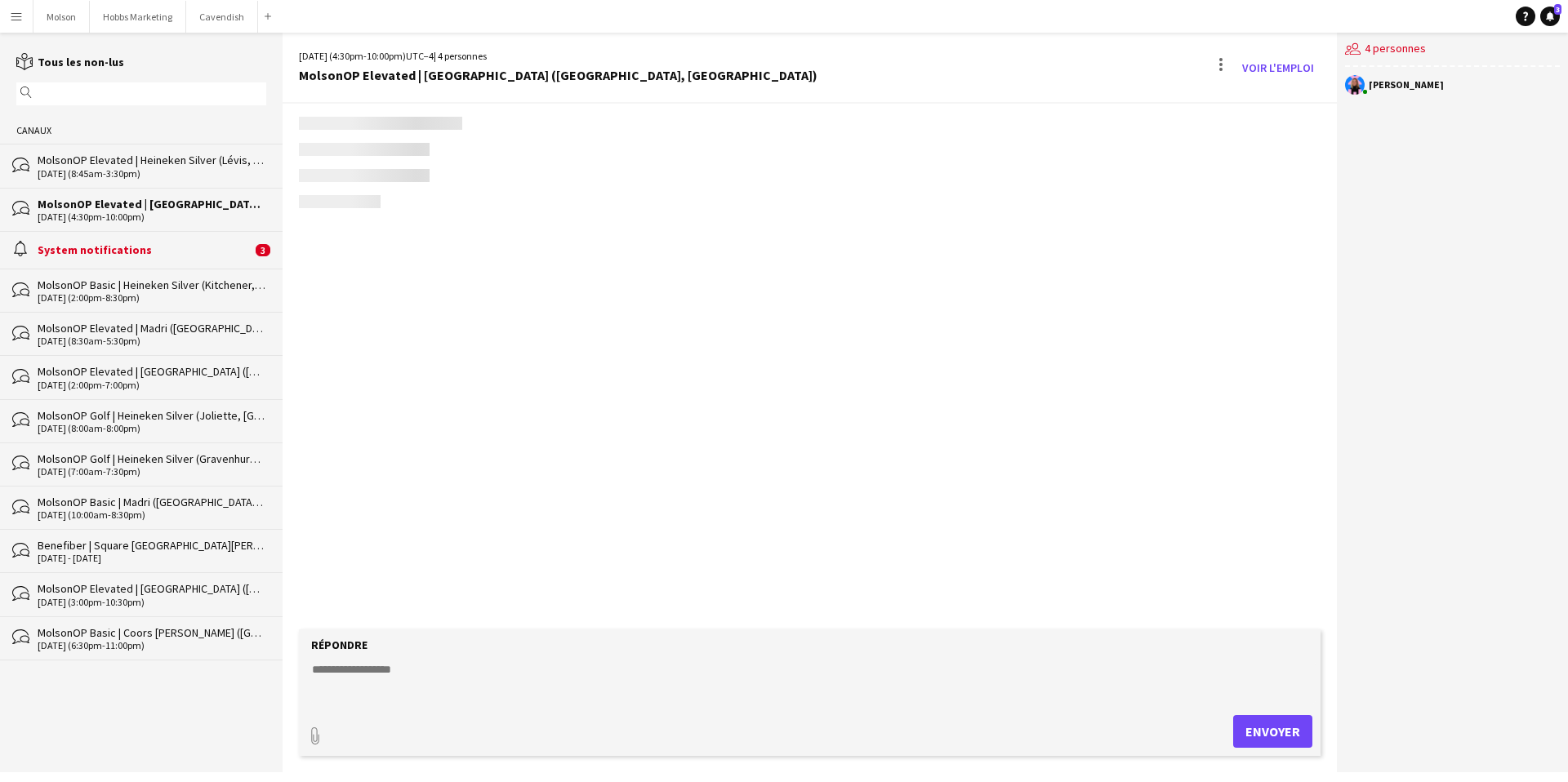
scroll to position [903, 0]
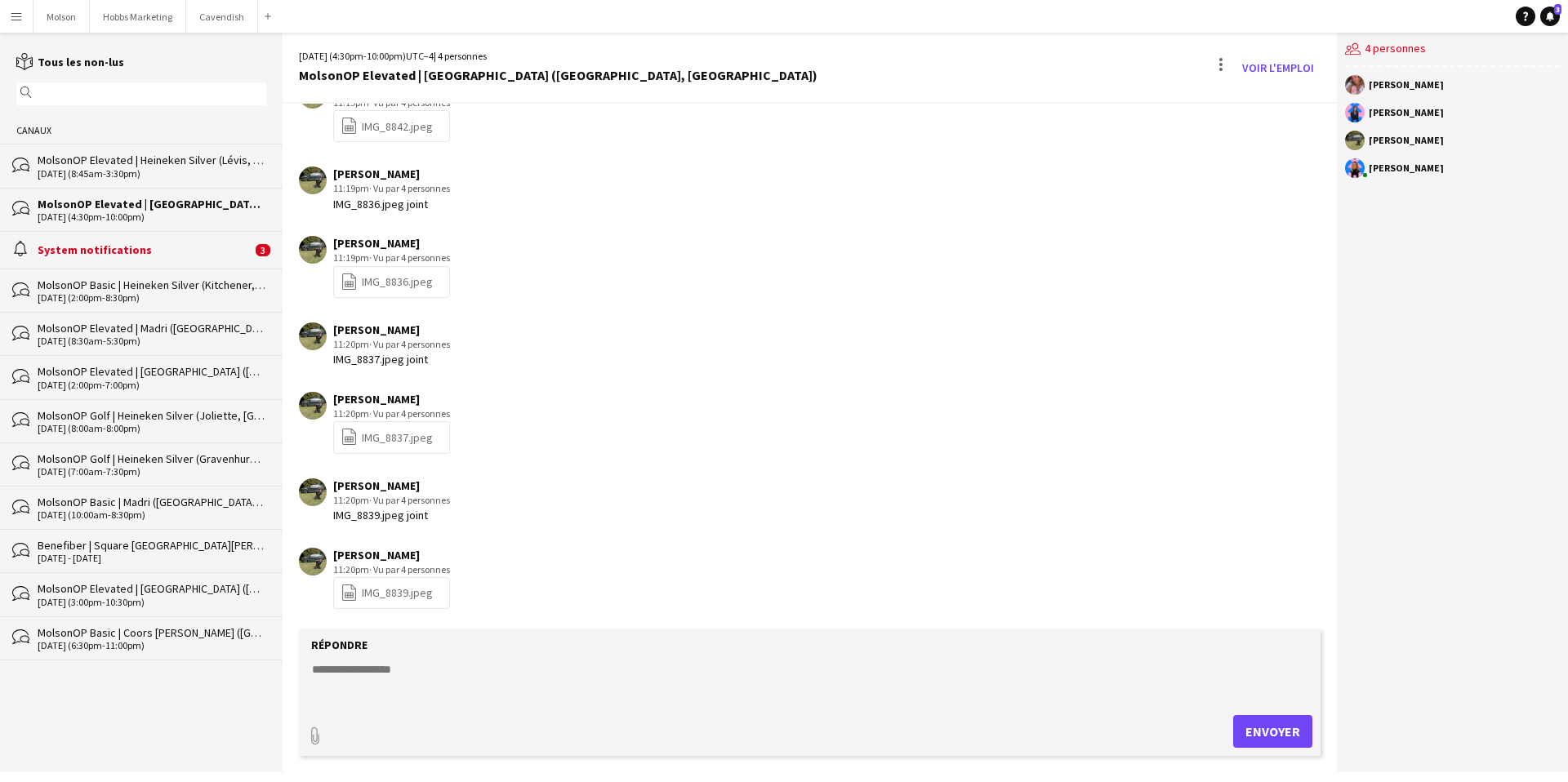
click at [158, 299] on div "09-27-2025 (2:00pm-8:30pm)" at bounding box center [152, 298] width 229 height 11
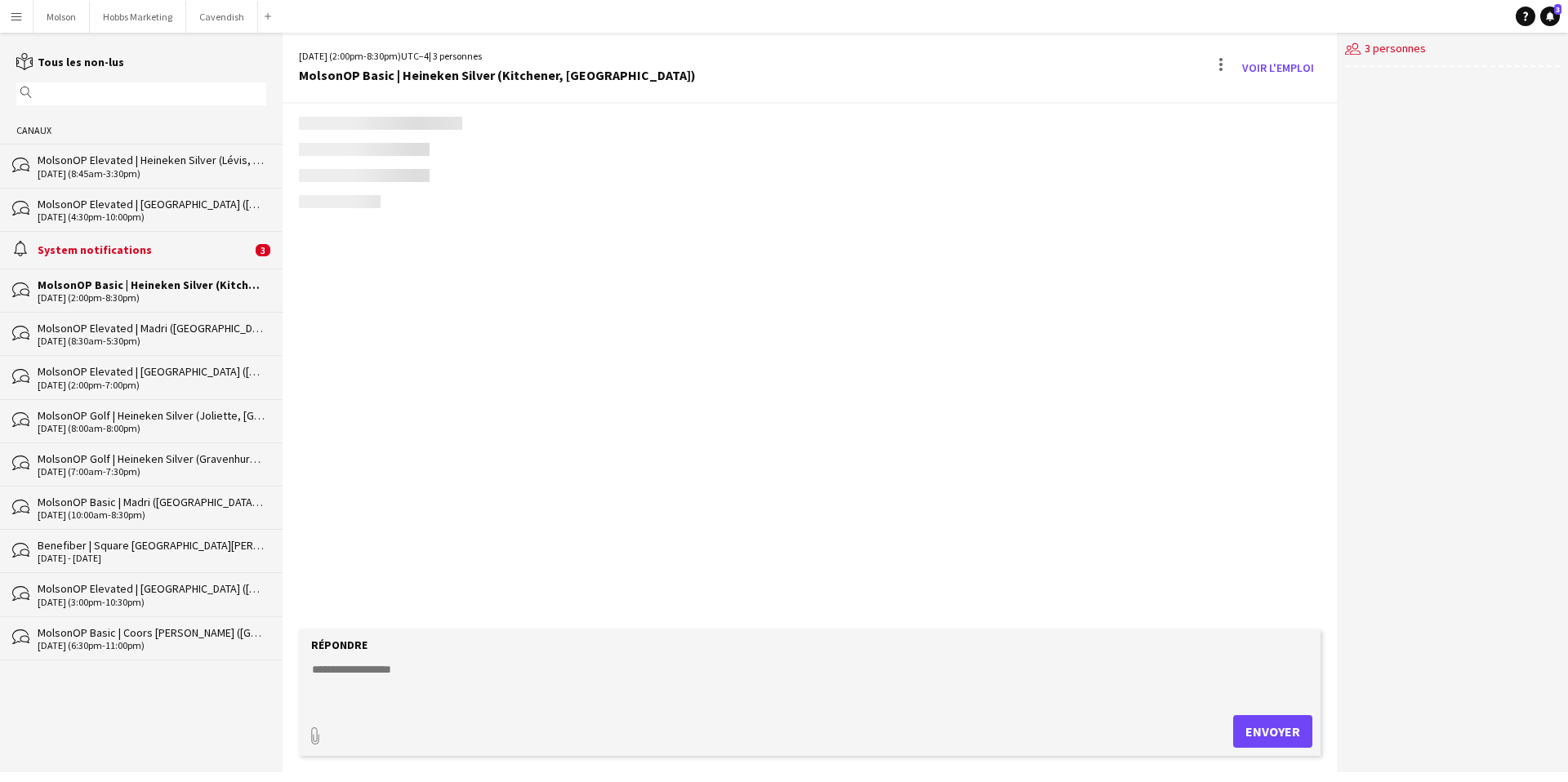
scroll to position [657, 0]
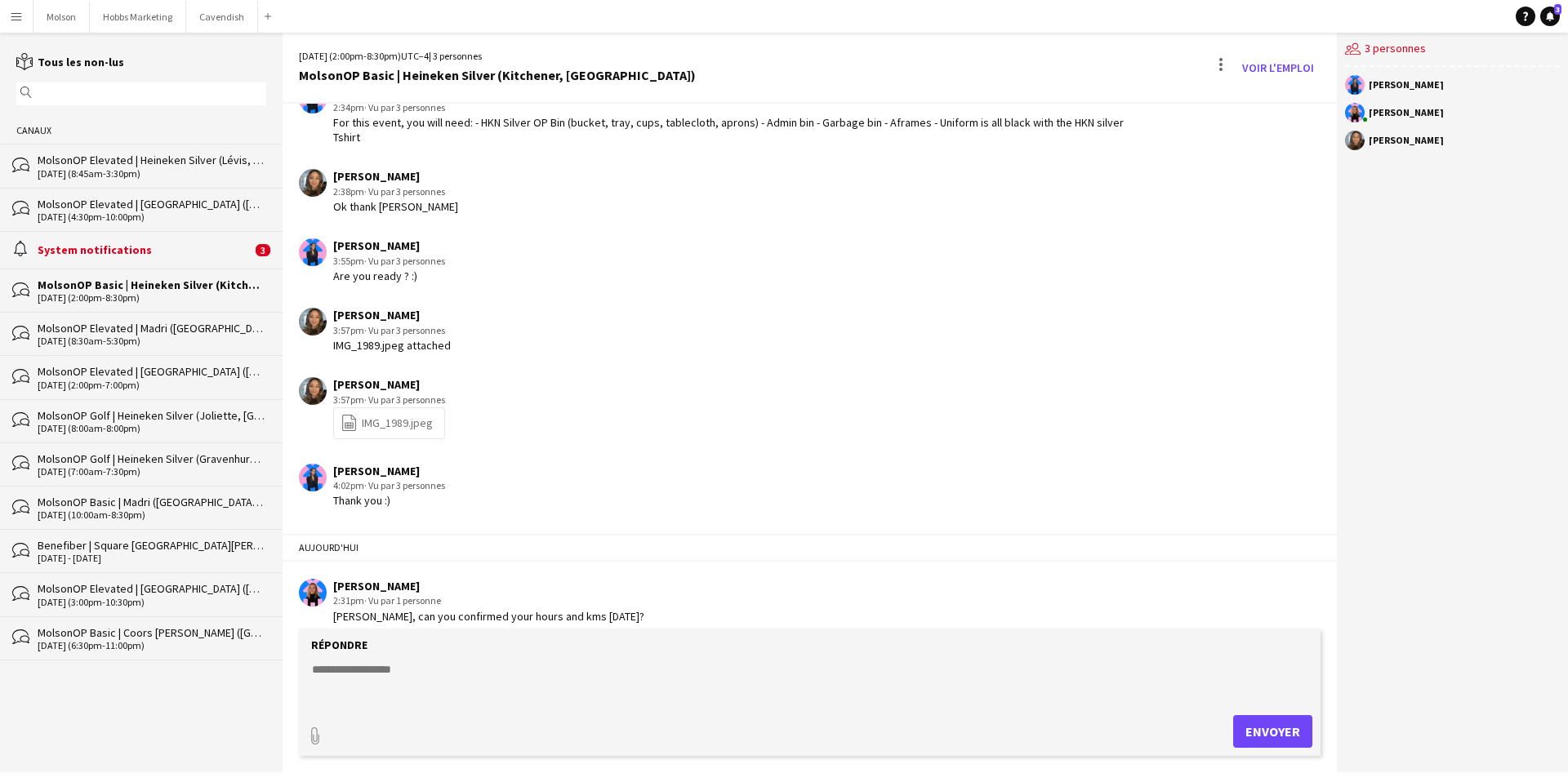
click at [159, 333] on div "MolsonOP Elevated | Madri ([GEOGRAPHIC_DATA], [GEOGRAPHIC_DATA])" at bounding box center [152, 328] width 229 height 15
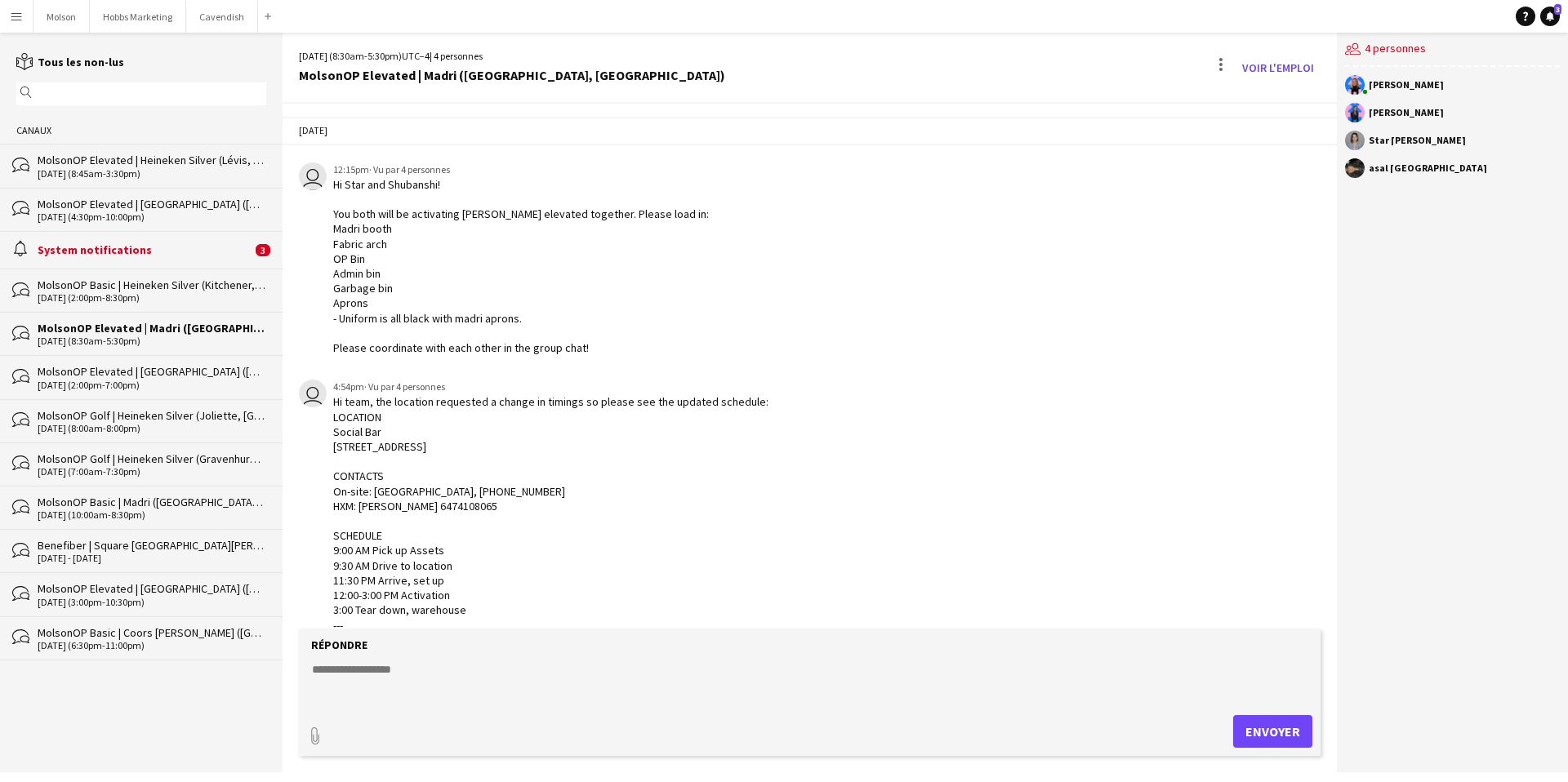
scroll to position [1573, 0]
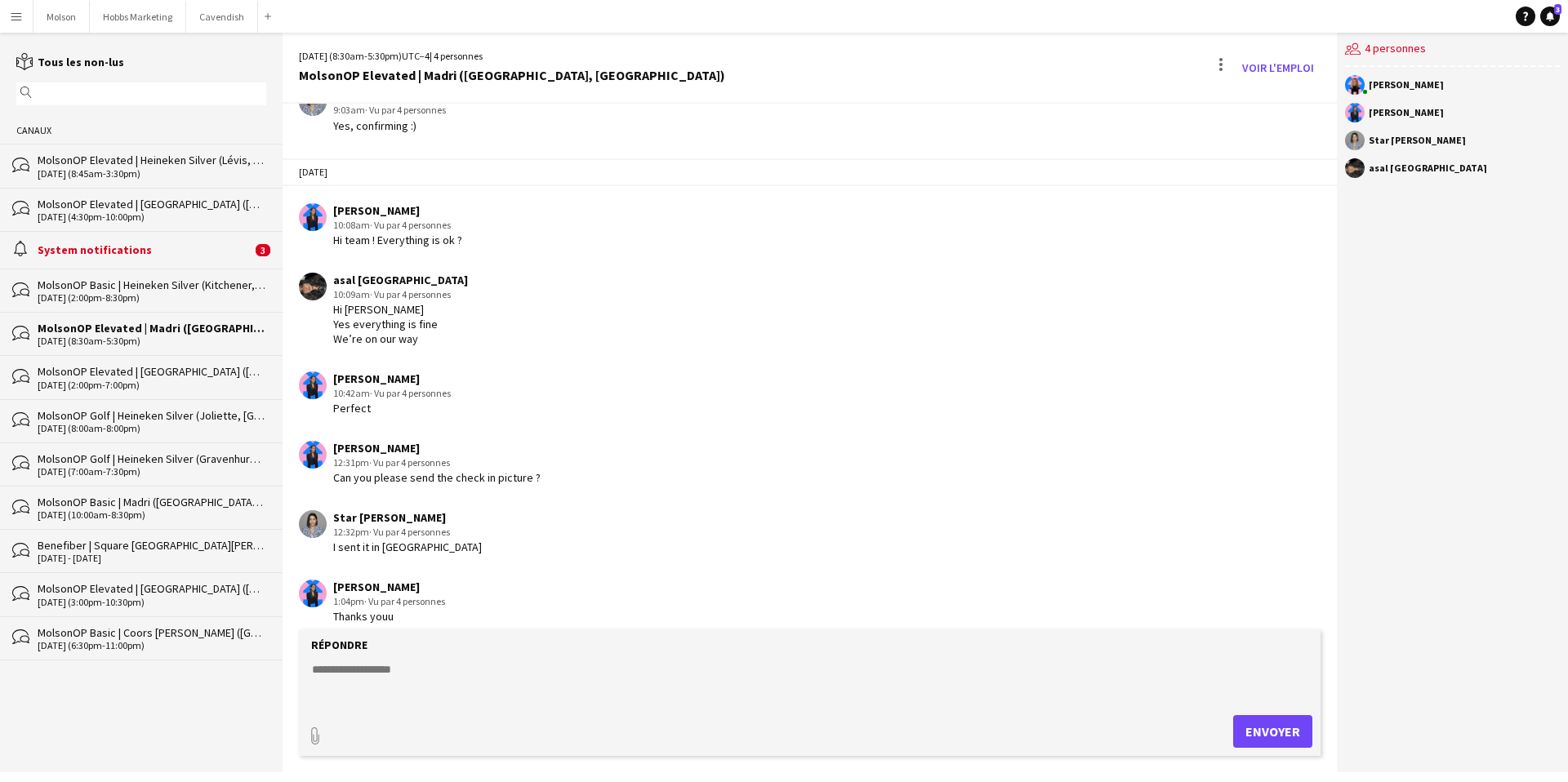
click at [148, 380] on div "10-04-2025 (2:00pm-7:00pm)" at bounding box center [152, 385] width 229 height 11
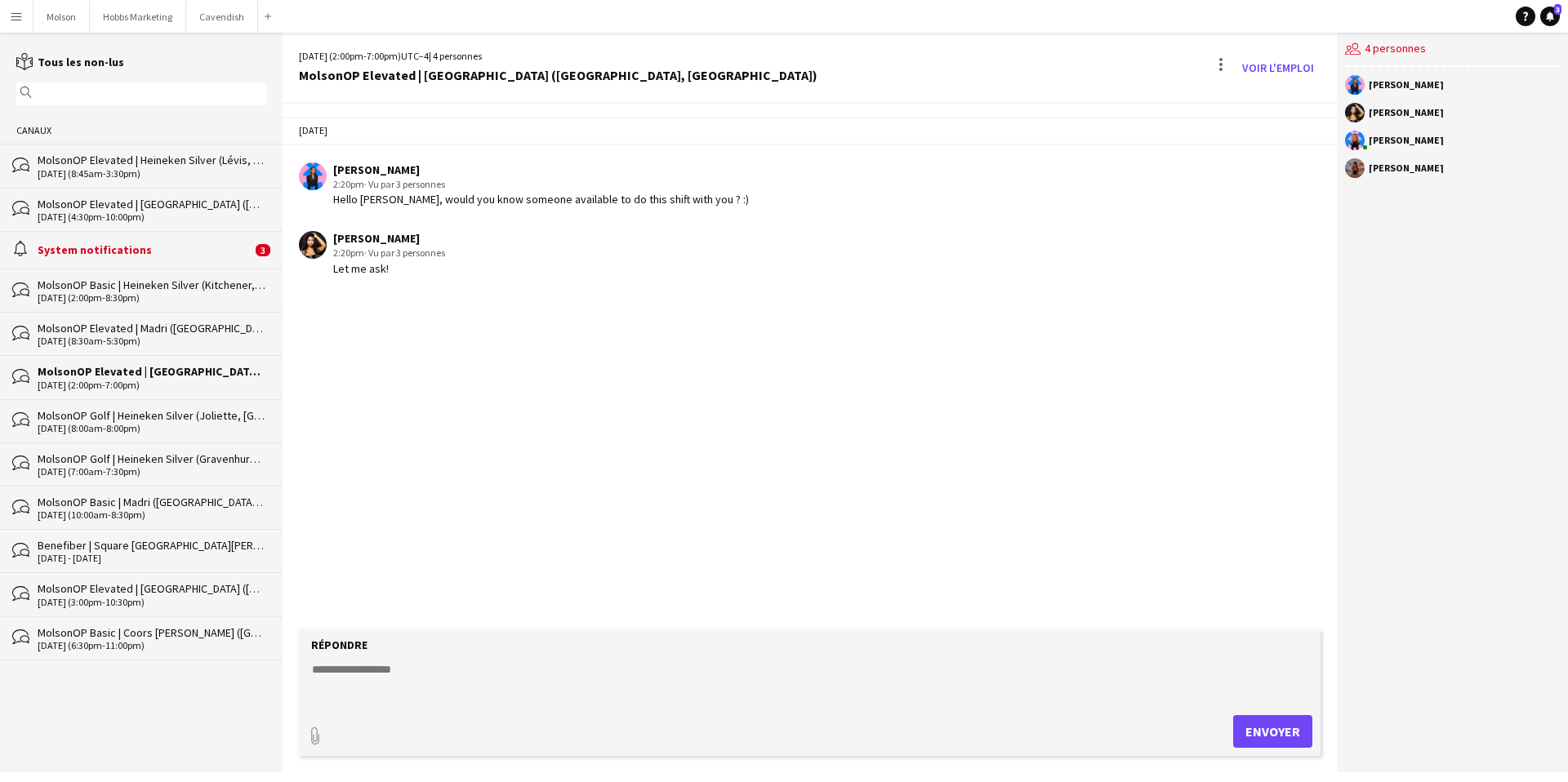
click at [151, 335] on div "MolsonOP Elevated | Madri ([GEOGRAPHIC_DATA], [GEOGRAPHIC_DATA])" at bounding box center [152, 328] width 229 height 15
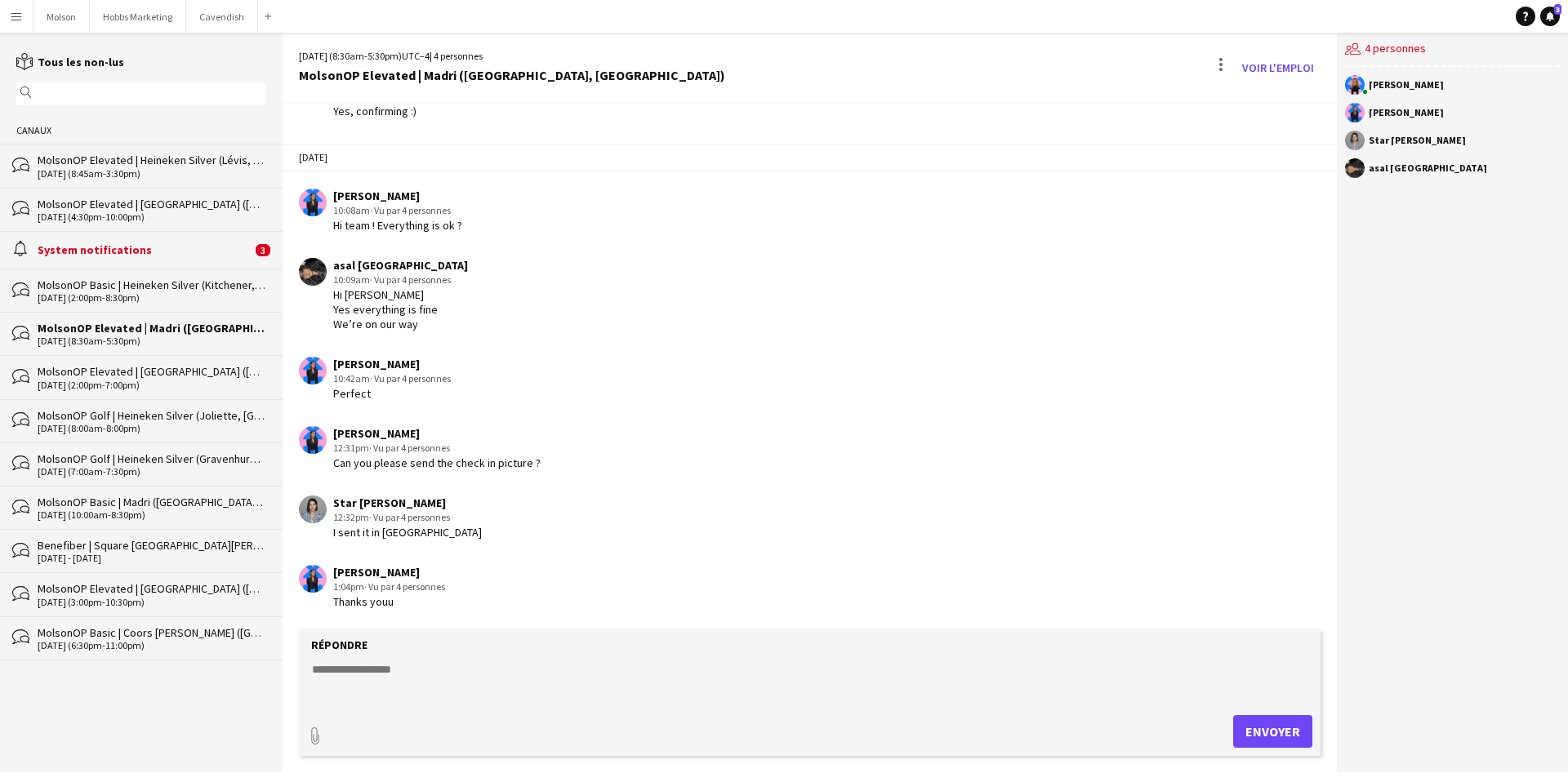
scroll to position [1588, 0]
click at [182, 257] on div "System notifications" at bounding box center [144, 250] width 214 height 15
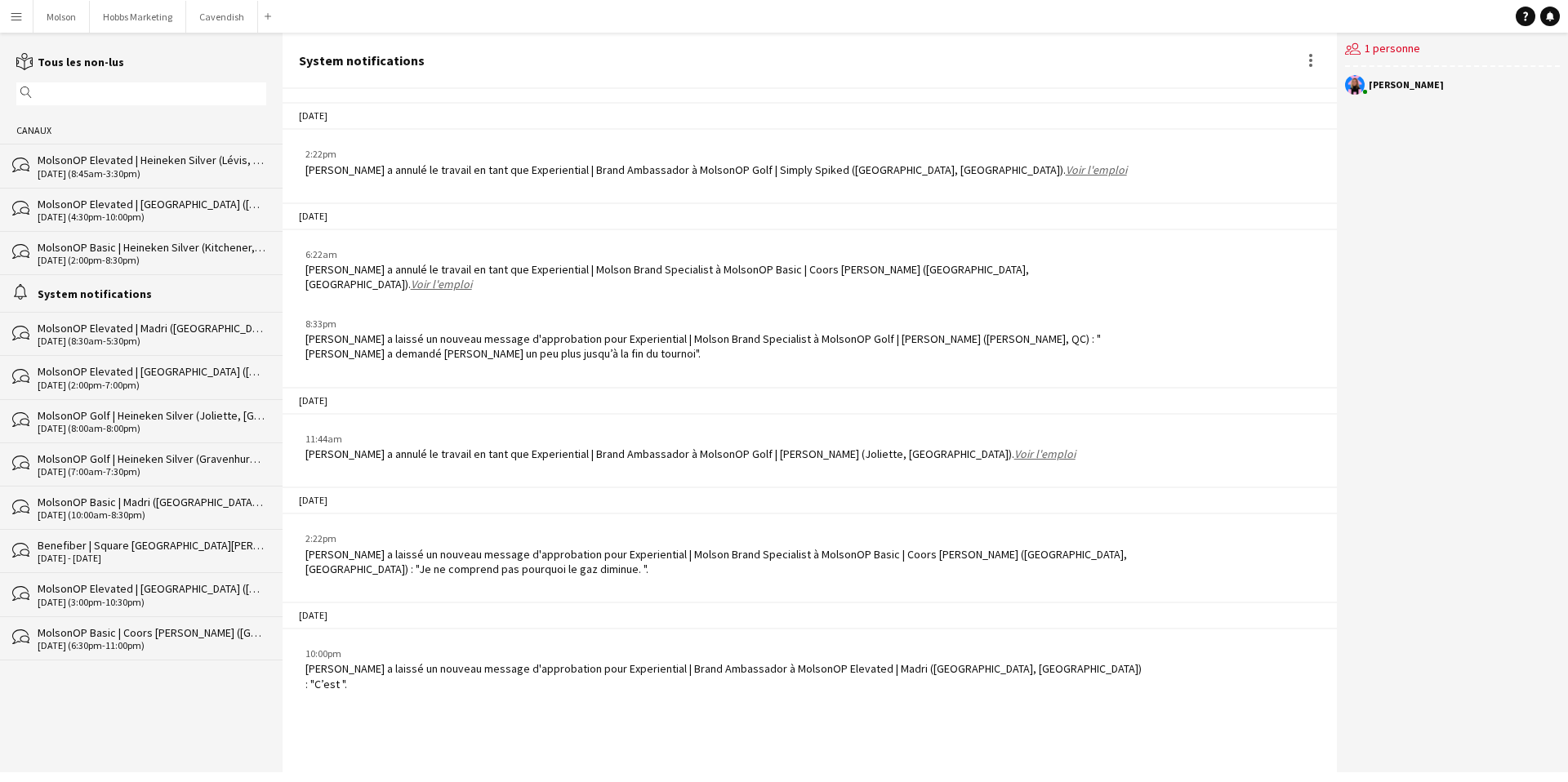
click at [169, 160] on div "MolsonOP Elevated | Heineken Silver (Lévis, [GEOGRAPHIC_DATA])" at bounding box center [152, 160] width 229 height 15
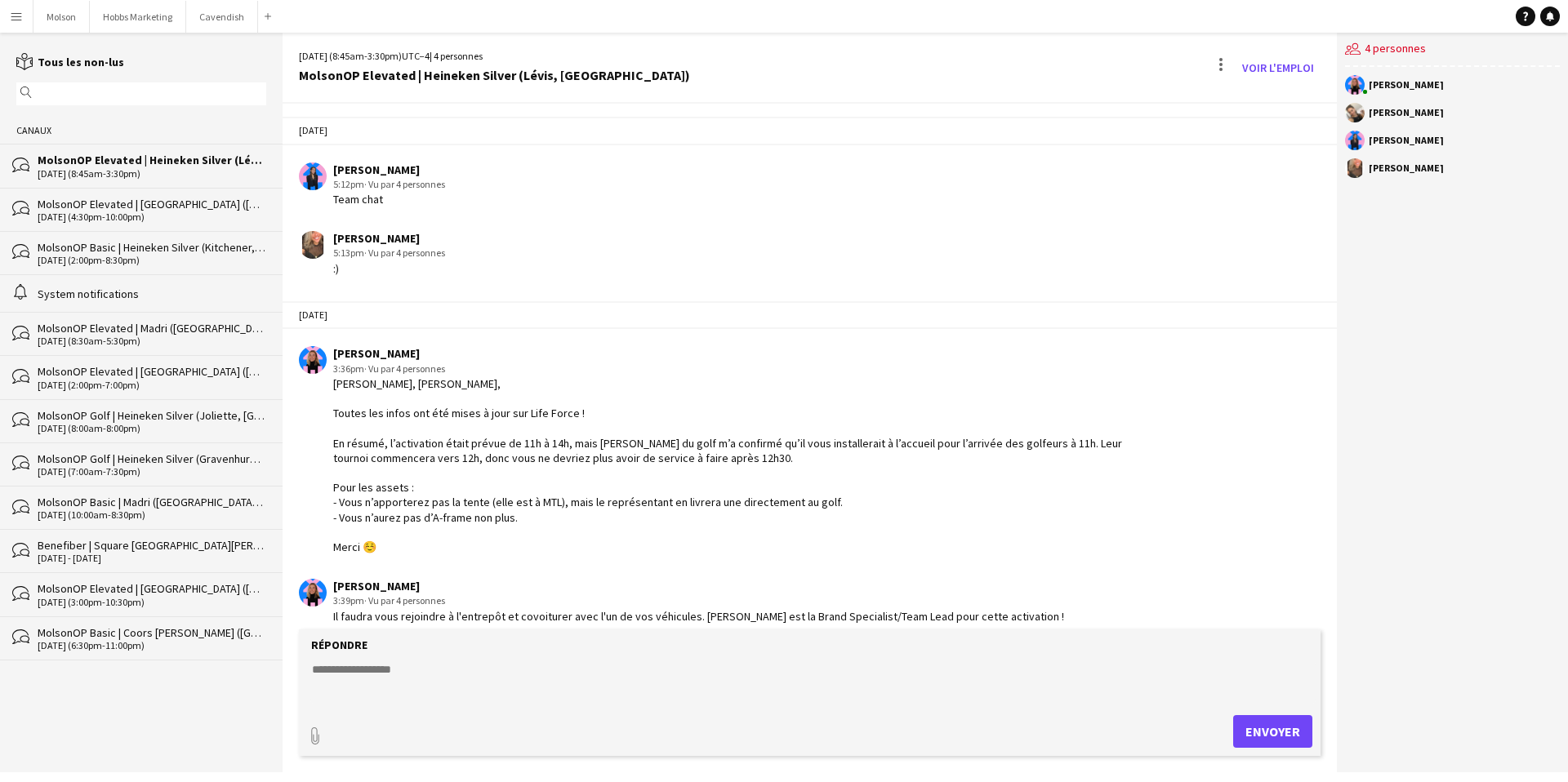
scroll to position [1998, 0]
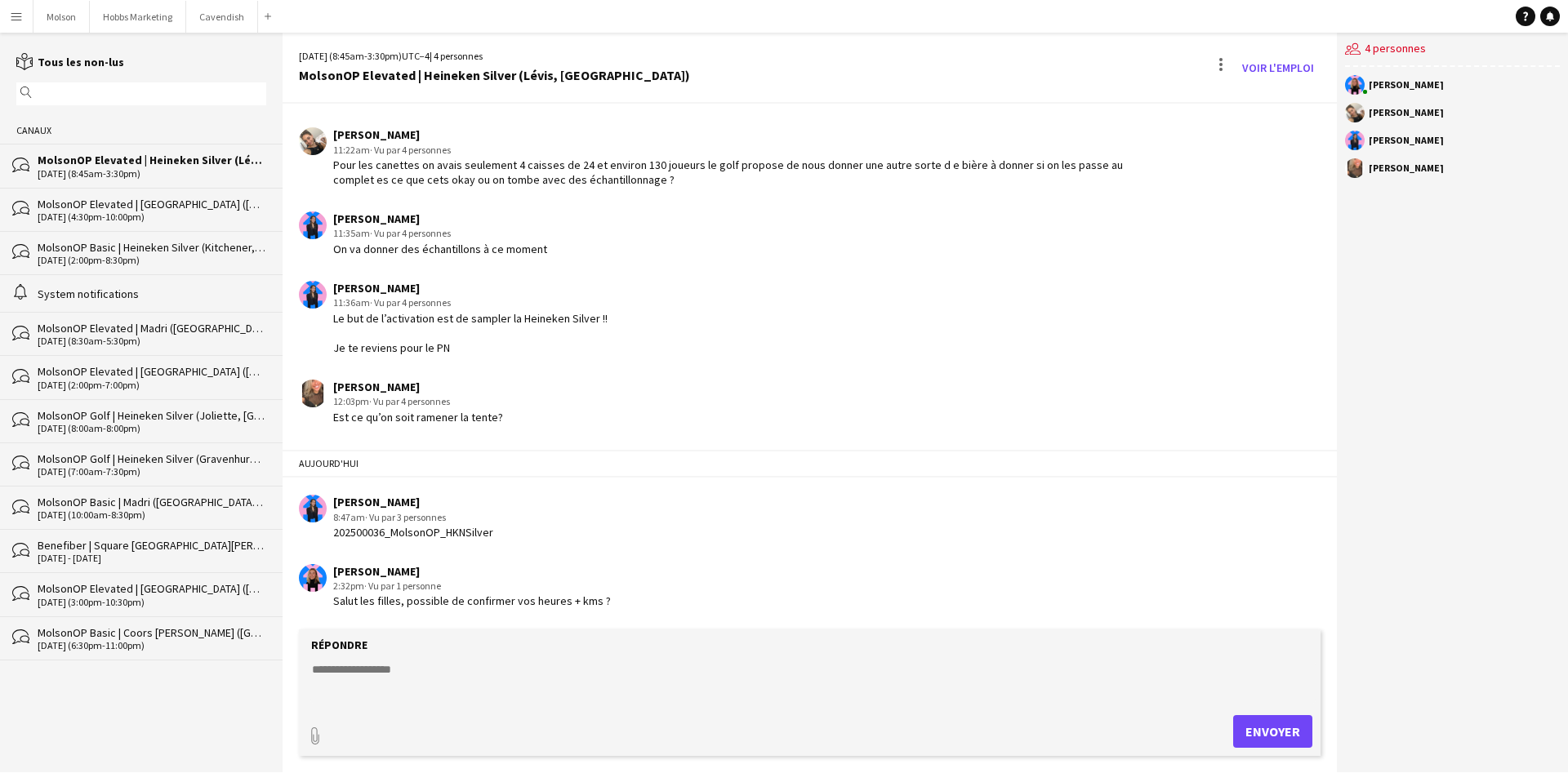
click at [167, 216] on div "09-27-2025 (4:30pm-10:00pm)" at bounding box center [152, 216] width 229 height 11
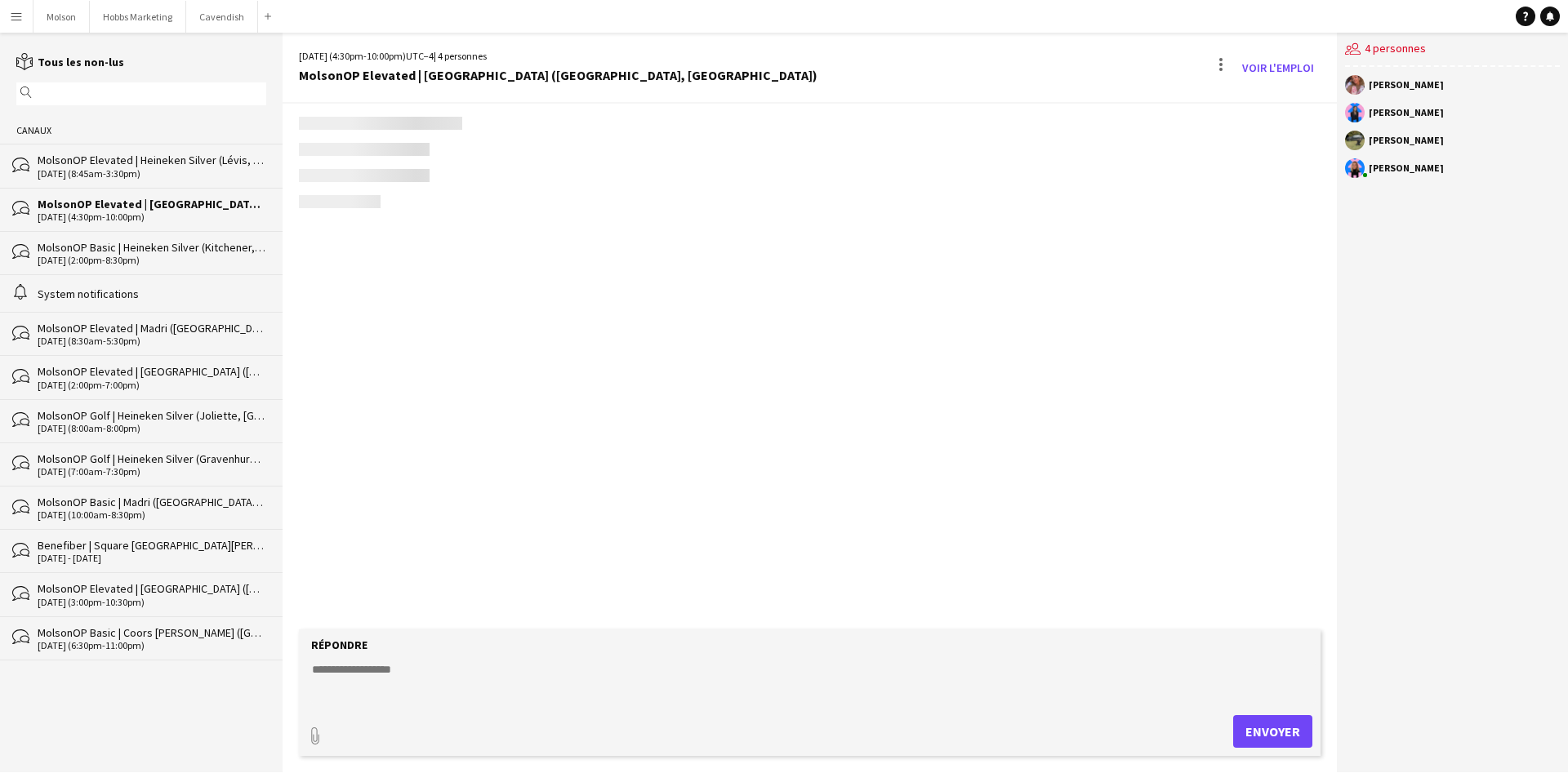
scroll to position [903, 0]
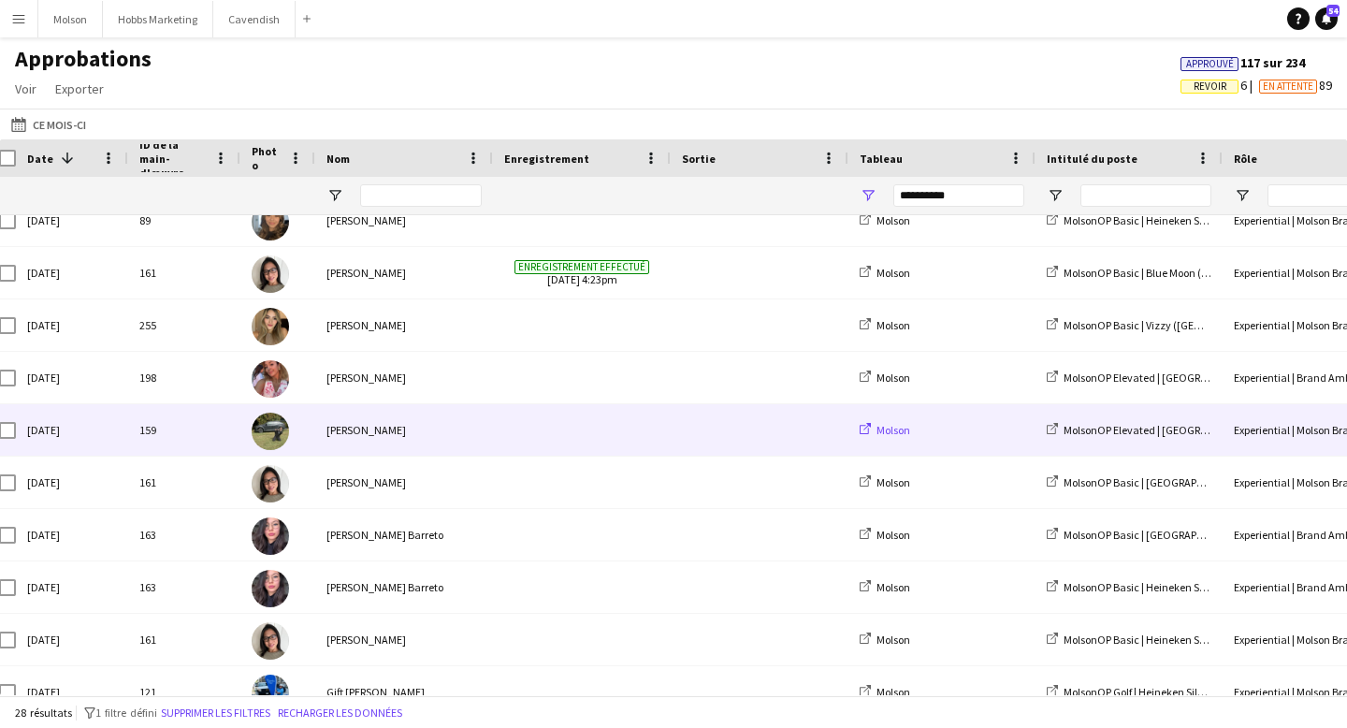
scroll to position [0, 21]
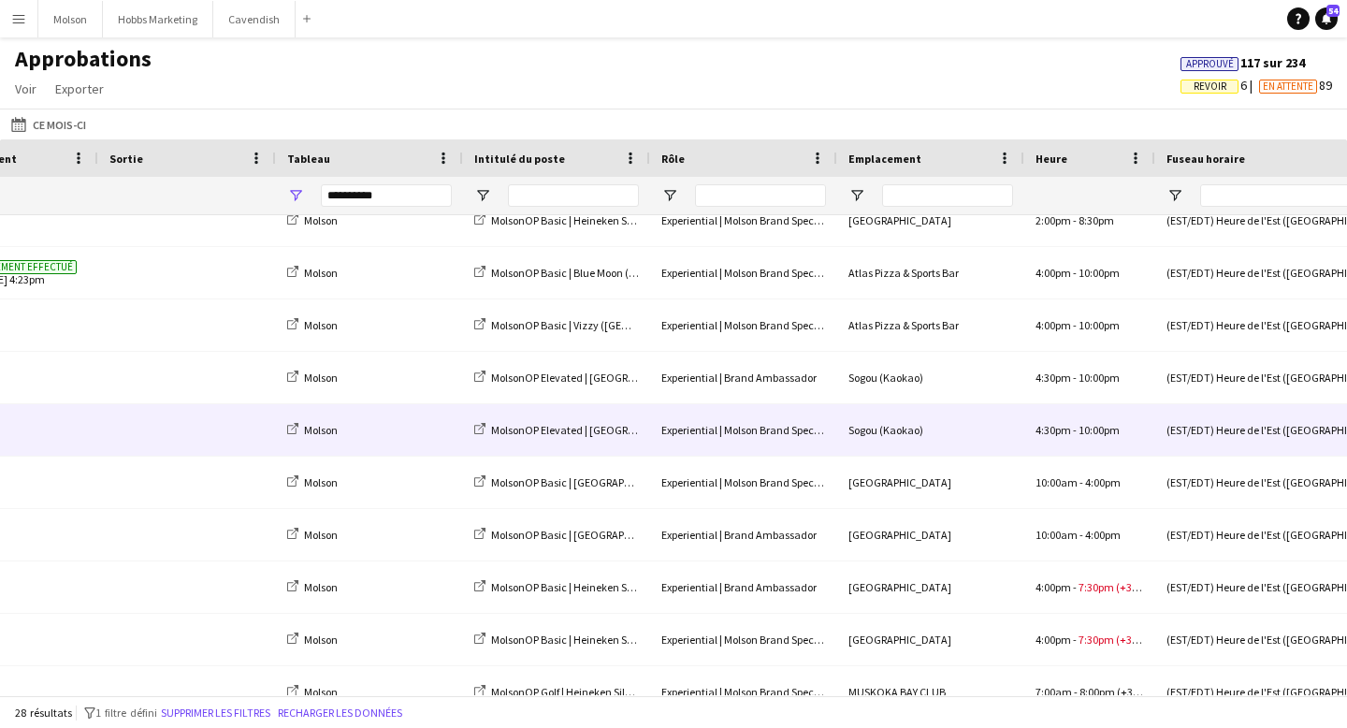
click at [966, 432] on div "Sogou (Kaokao)" at bounding box center [930, 429] width 187 height 51
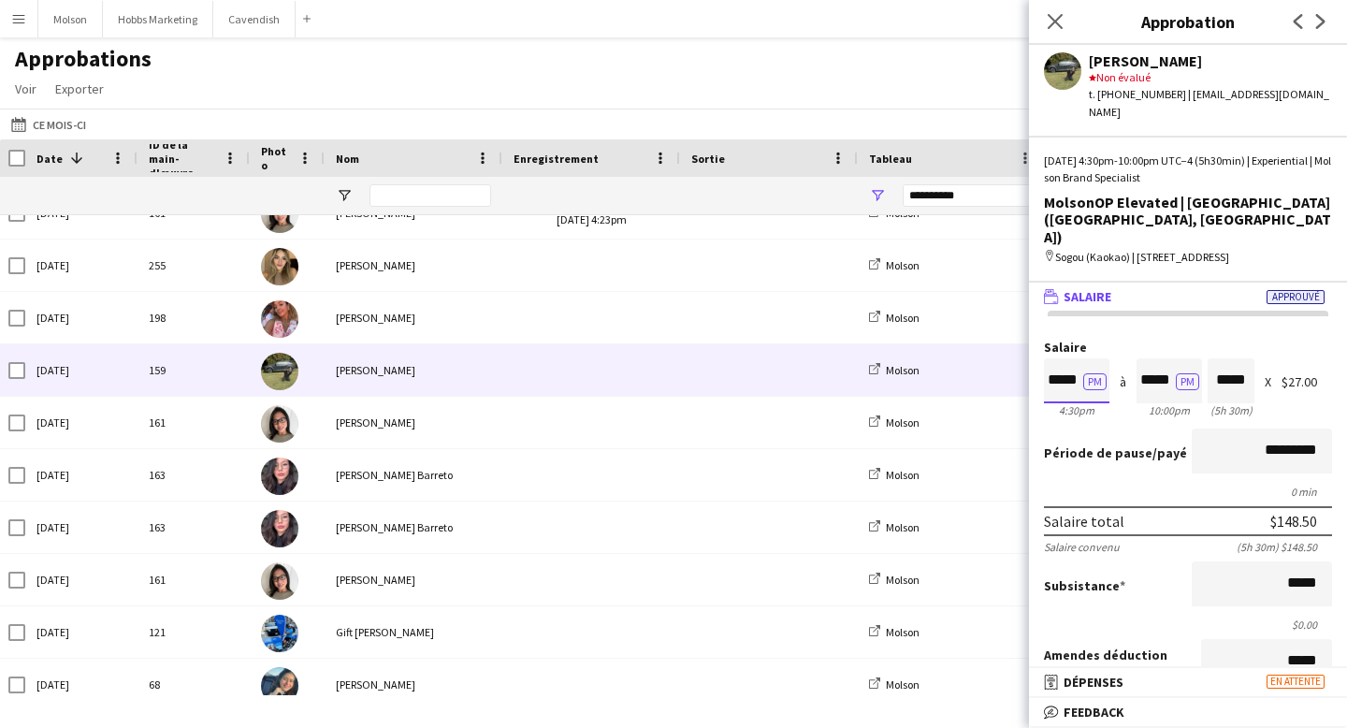
scroll to position [1, 0]
drag, startPoint x: 1050, startPoint y: 352, endPoint x: 1082, endPoint y: 351, distance: 31.8
click at [1082, 358] on input "*****" at bounding box center [1076, 380] width 65 height 45
drag, startPoint x: 1140, startPoint y: 346, endPoint x: 1181, endPoint y: 346, distance: 41.2
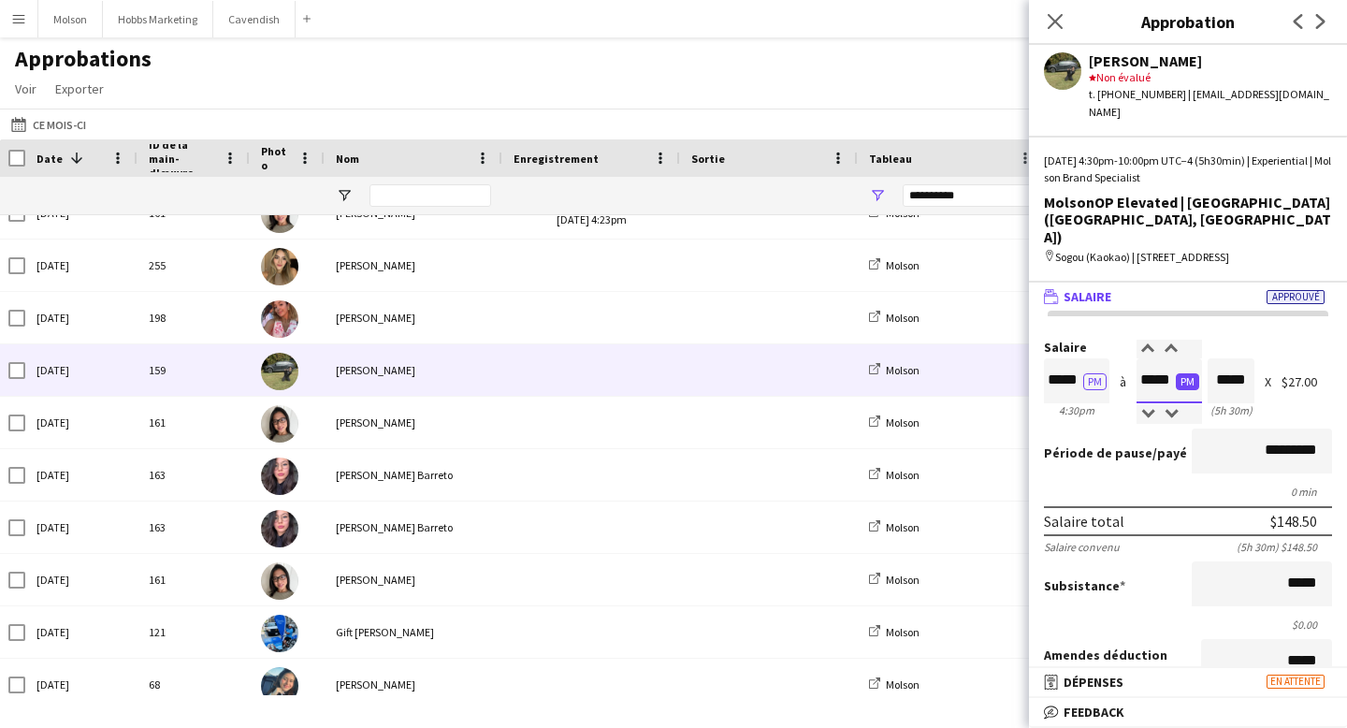
click at [1181, 372] on app-time-picker "***** PM" at bounding box center [1168, 379] width 65 height 14
drag, startPoint x: 1047, startPoint y: 351, endPoint x: 1084, endPoint y: 351, distance: 37.4
click at [1084, 372] on app-time-picker "***** PM" at bounding box center [1076, 379] width 65 height 14
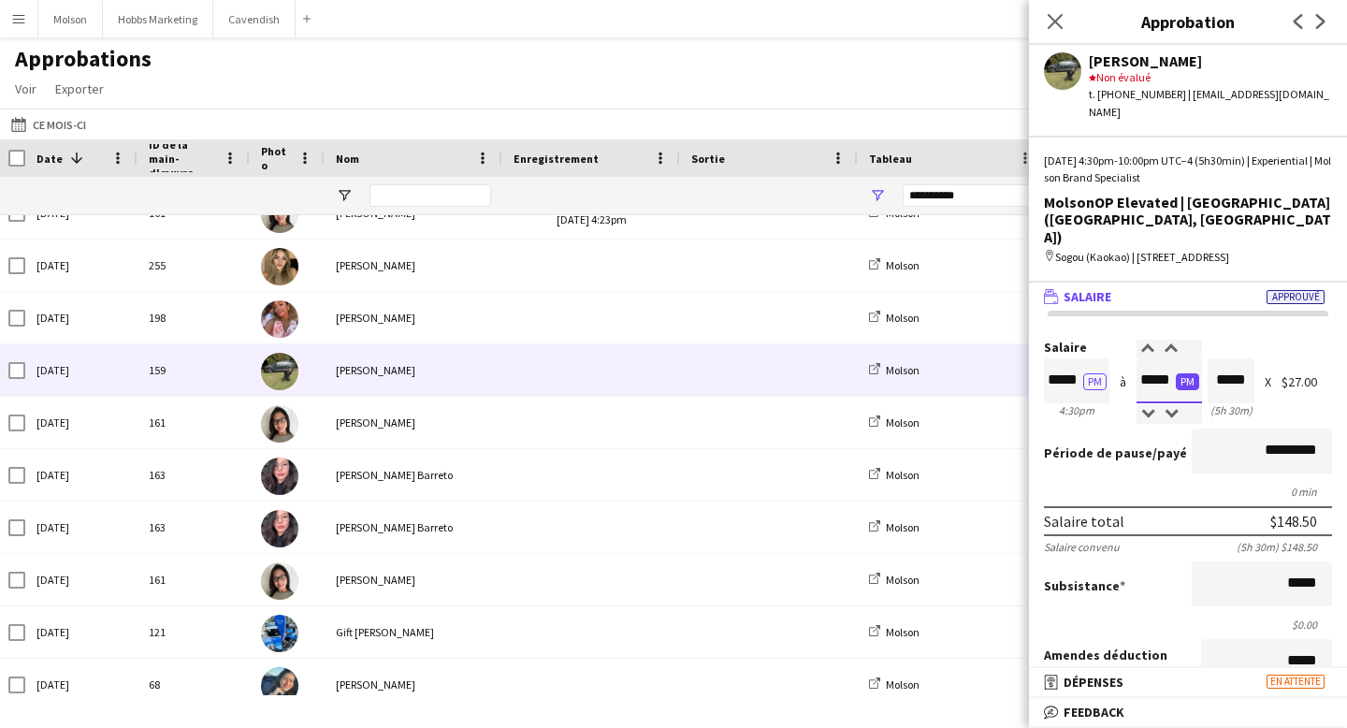
drag, startPoint x: 1139, startPoint y: 343, endPoint x: 1183, endPoint y: 343, distance: 44.0
click at [1183, 372] on app-time-picker "***** PM" at bounding box center [1168, 379] width 65 height 14
drag, startPoint x: 1047, startPoint y: 351, endPoint x: 1085, endPoint y: 351, distance: 38.4
click at [1085, 372] on app-time-picker "***** PM" at bounding box center [1076, 379] width 65 height 14
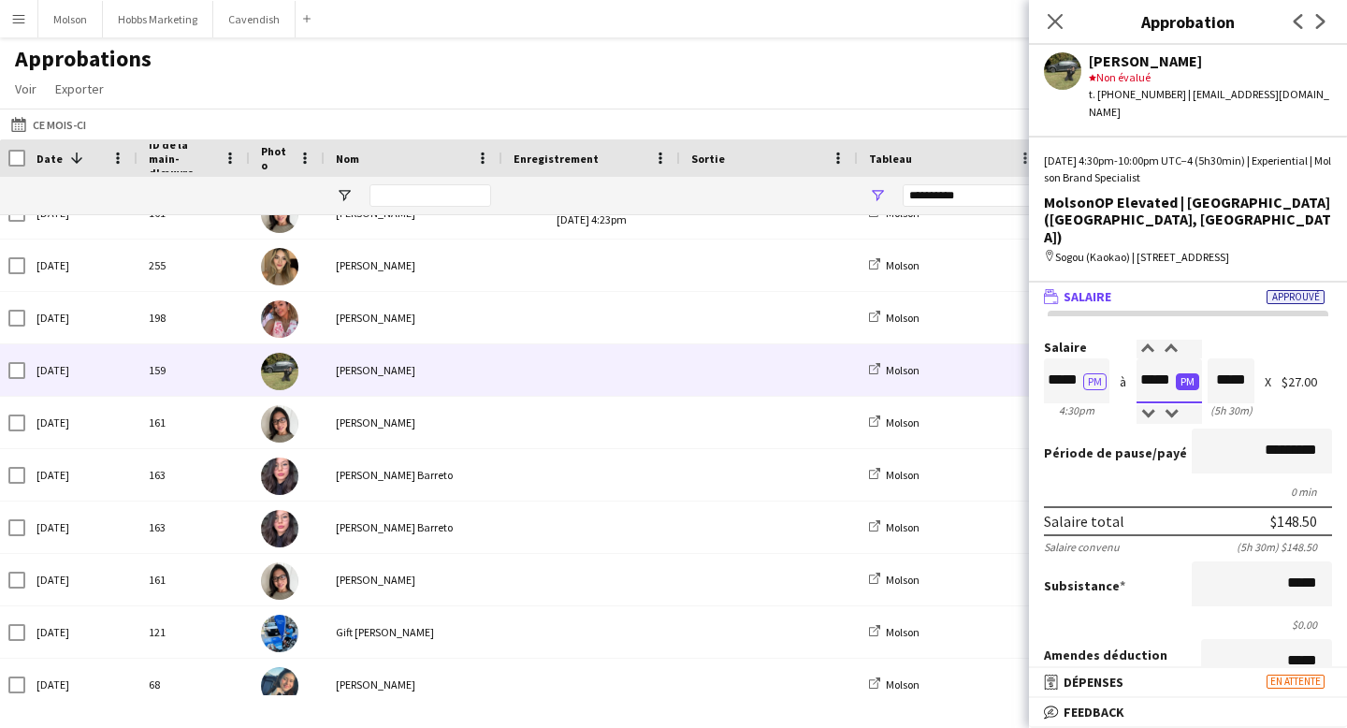
drag, startPoint x: 1144, startPoint y: 347, endPoint x: 1180, endPoint y: 347, distance: 36.5
click at [1180, 372] on app-time-picker "***** PM" at bounding box center [1168, 379] width 65 height 14
drag, startPoint x: 1050, startPoint y: 348, endPoint x: 1079, endPoint y: 348, distance: 29.0
click at [1079, 358] on input "*****" at bounding box center [1076, 380] width 65 height 45
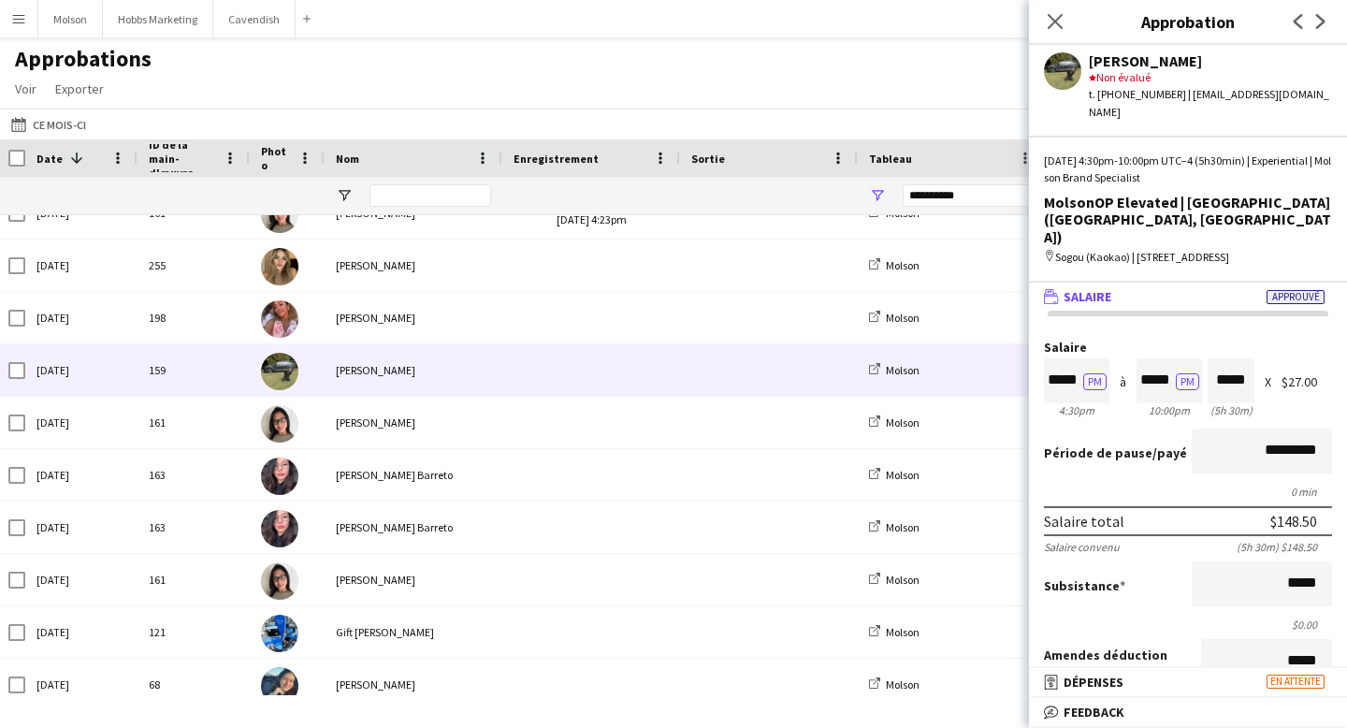
drag, startPoint x: 1135, startPoint y: 346, endPoint x: 1172, endPoint y: 346, distance: 37.4
click at [1172, 346] on div "Salaire ***** PM 4:30pm à ***** PM 10:00pm ***** (5h 30m) X $27.00" at bounding box center [1188, 380] width 288 height 80
drag, startPoint x: 1054, startPoint y: 340, endPoint x: 1078, endPoint y: 340, distance: 23.4
click at [1078, 358] on input "*****" at bounding box center [1076, 380] width 65 height 45
drag, startPoint x: 1138, startPoint y: 340, endPoint x: 1167, endPoint y: 340, distance: 29.0
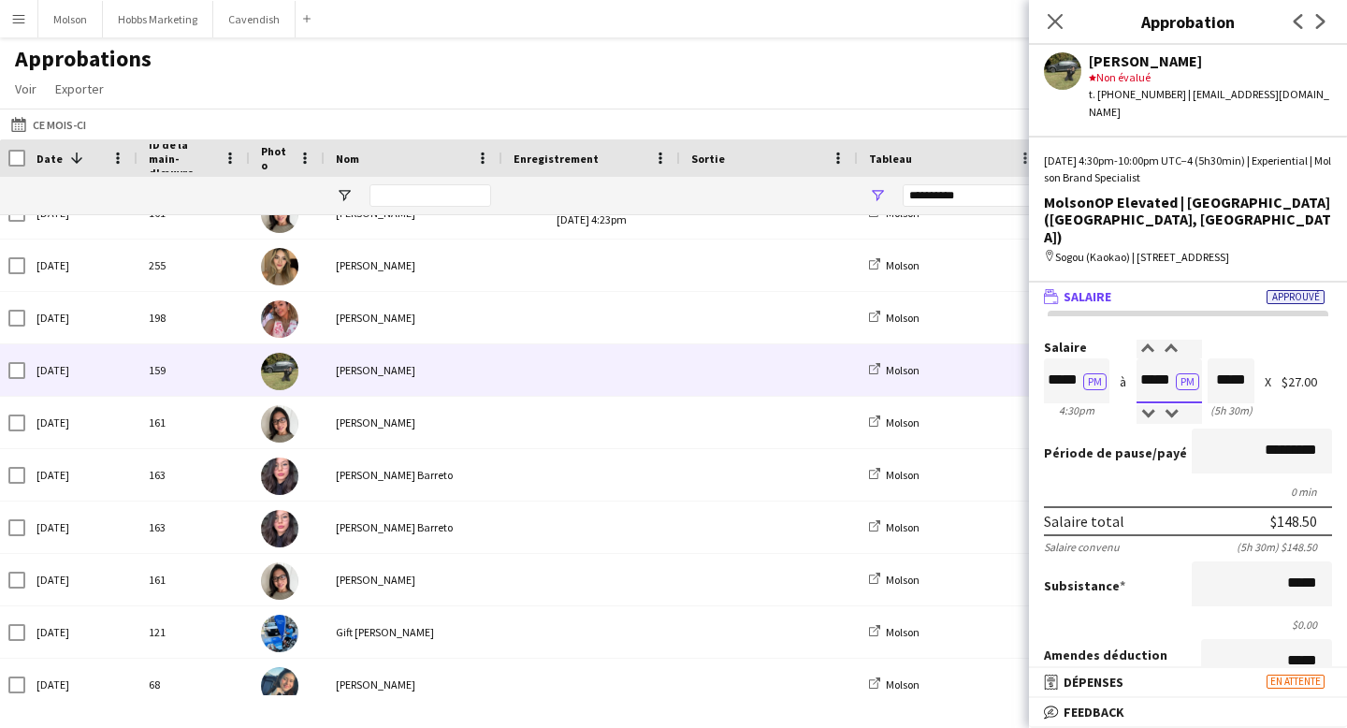
click at [1167, 358] on input "*****" at bounding box center [1168, 380] width 65 height 45
drag, startPoint x: 1052, startPoint y: 344, endPoint x: 1080, endPoint y: 344, distance: 28.1
click at [1080, 358] on input "*****" at bounding box center [1076, 380] width 65 height 45
click at [1120, 372] on div "Salaire ***** PM 4:30pm à ***** PM 10:00pm ***** (5h 30m) X $27.00" at bounding box center [1188, 380] width 288 height 80
drag, startPoint x: 1142, startPoint y: 346, endPoint x: 1175, endPoint y: 344, distance: 32.8
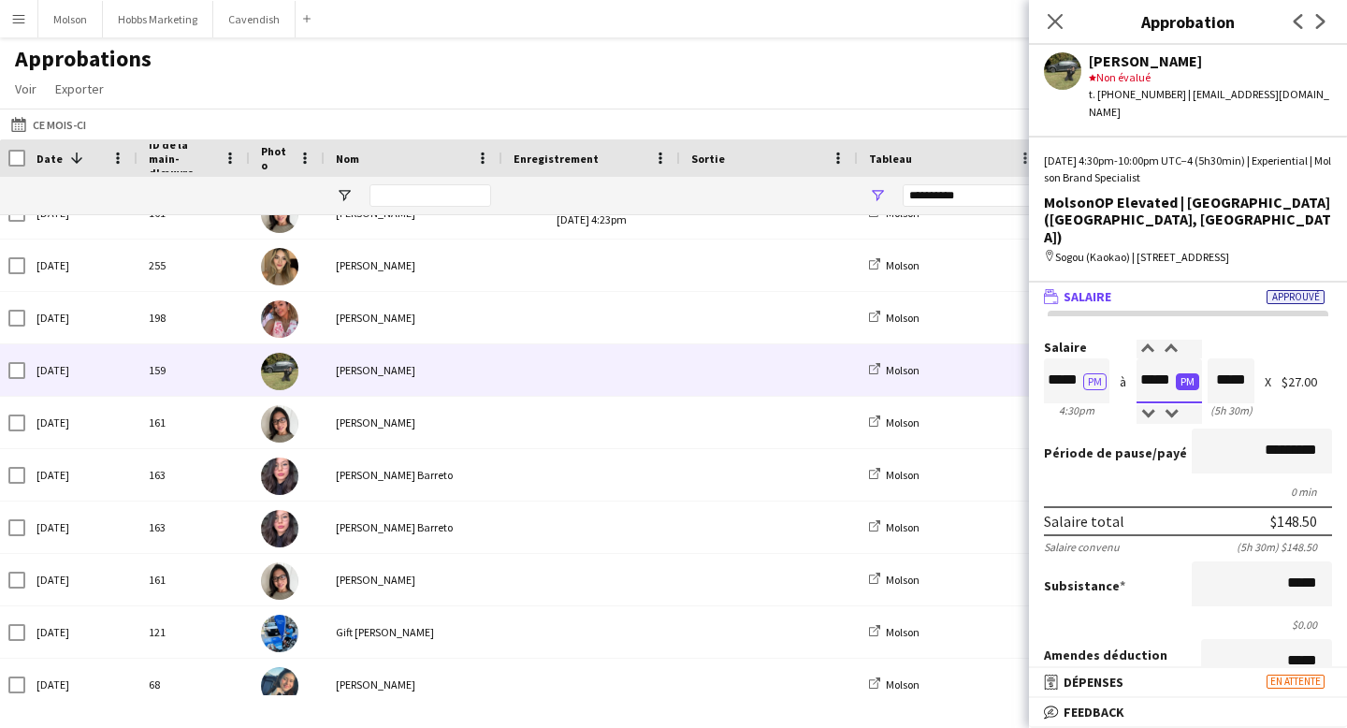
click at [1175, 372] on app-time-picker "***** PM" at bounding box center [1168, 379] width 65 height 14
click at [1107, 428] on div "Période de pause /payé *********" at bounding box center [1188, 452] width 288 height 49
drag, startPoint x: 1049, startPoint y: 346, endPoint x: 1072, endPoint y: 346, distance: 22.4
click at [1073, 358] on input "*****" at bounding box center [1076, 380] width 65 height 45
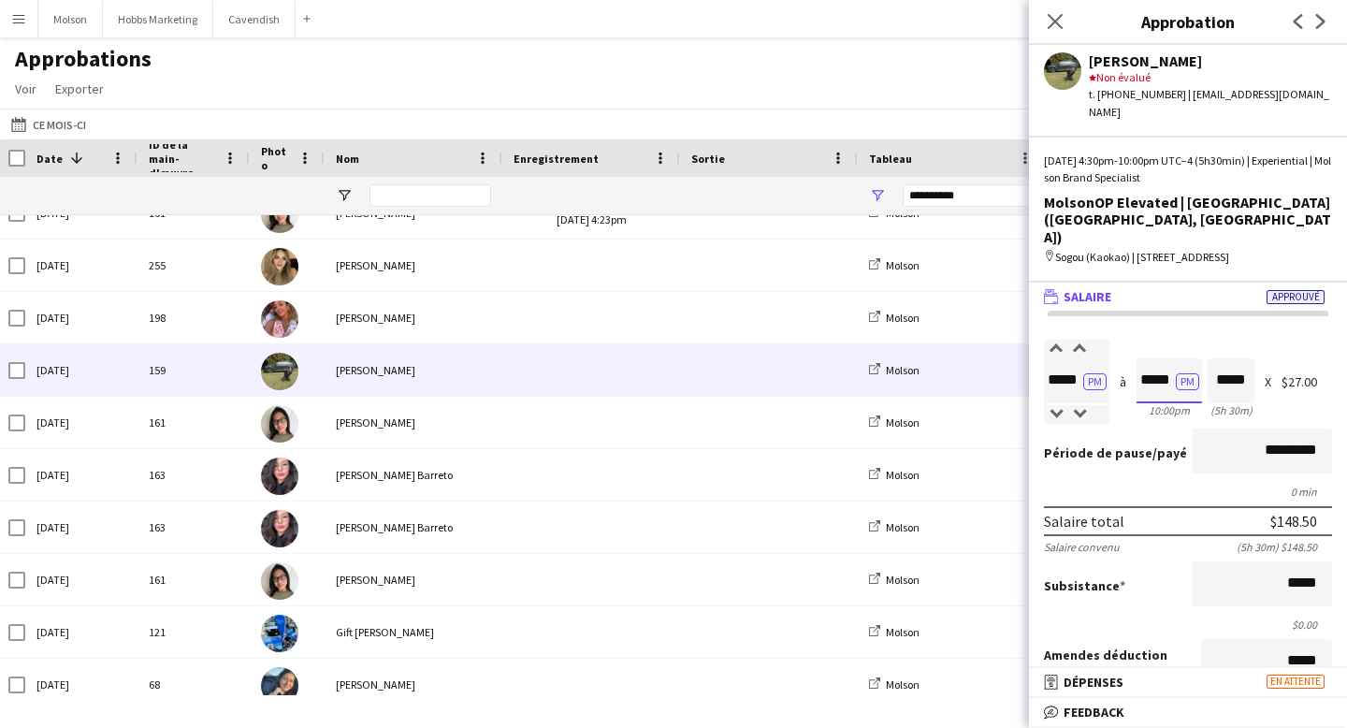
scroll to position [0, 0]
drag, startPoint x: 1144, startPoint y: 343, endPoint x: 1166, endPoint y: 342, distance: 22.5
click at [1167, 358] on input "*****" at bounding box center [1168, 380] width 65 height 45
drag, startPoint x: 1051, startPoint y: 347, endPoint x: 1082, endPoint y: 347, distance: 30.9
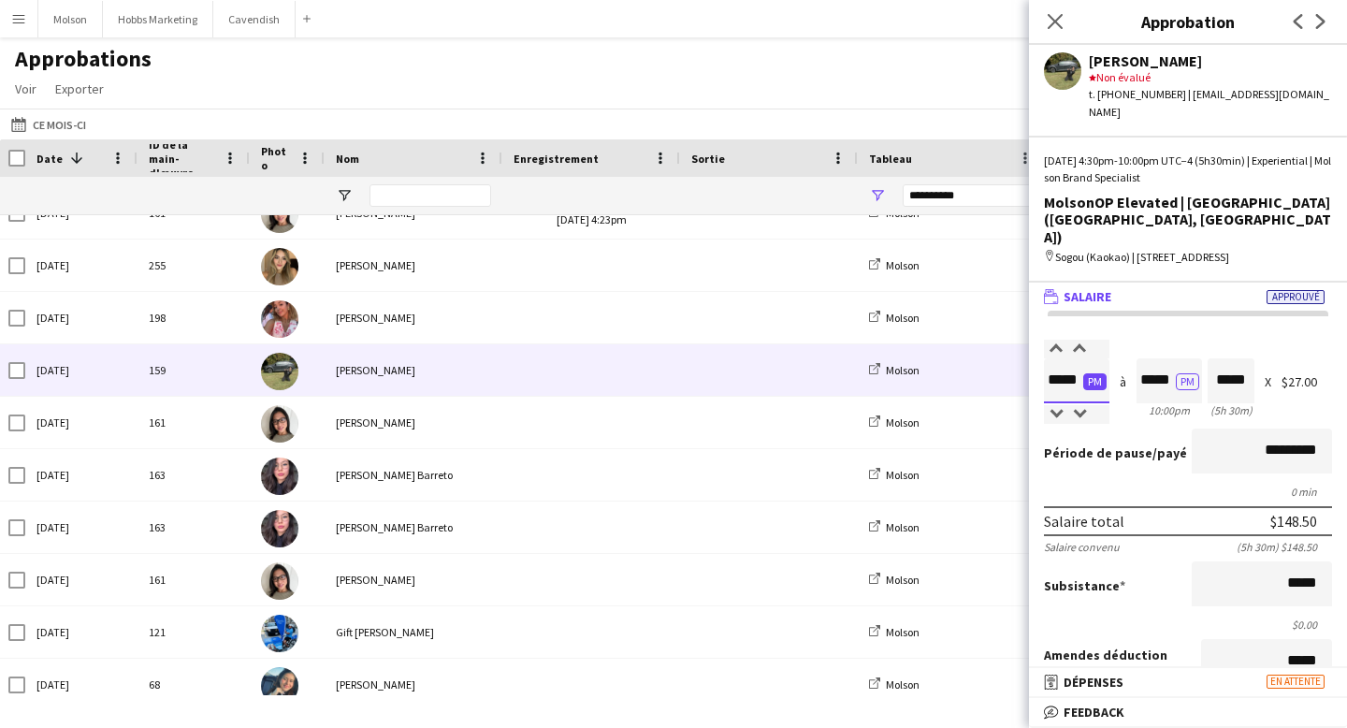
click at [1082, 358] on input "*****" at bounding box center [1076, 380] width 65 height 45
drag, startPoint x: 1137, startPoint y: 347, endPoint x: 1180, endPoint y: 347, distance: 42.1
click at [1180, 372] on app-time-picker "***** PM" at bounding box center [1168, 379] width 65 height 14
drag, startPoint x: 1050, startPoint y: 347, endPoint x: 1081, endPoint y: 347, distance: 30.9
click at [1081, 358] on input "*****" at bounding box center [1076, 380] width 65 height 45
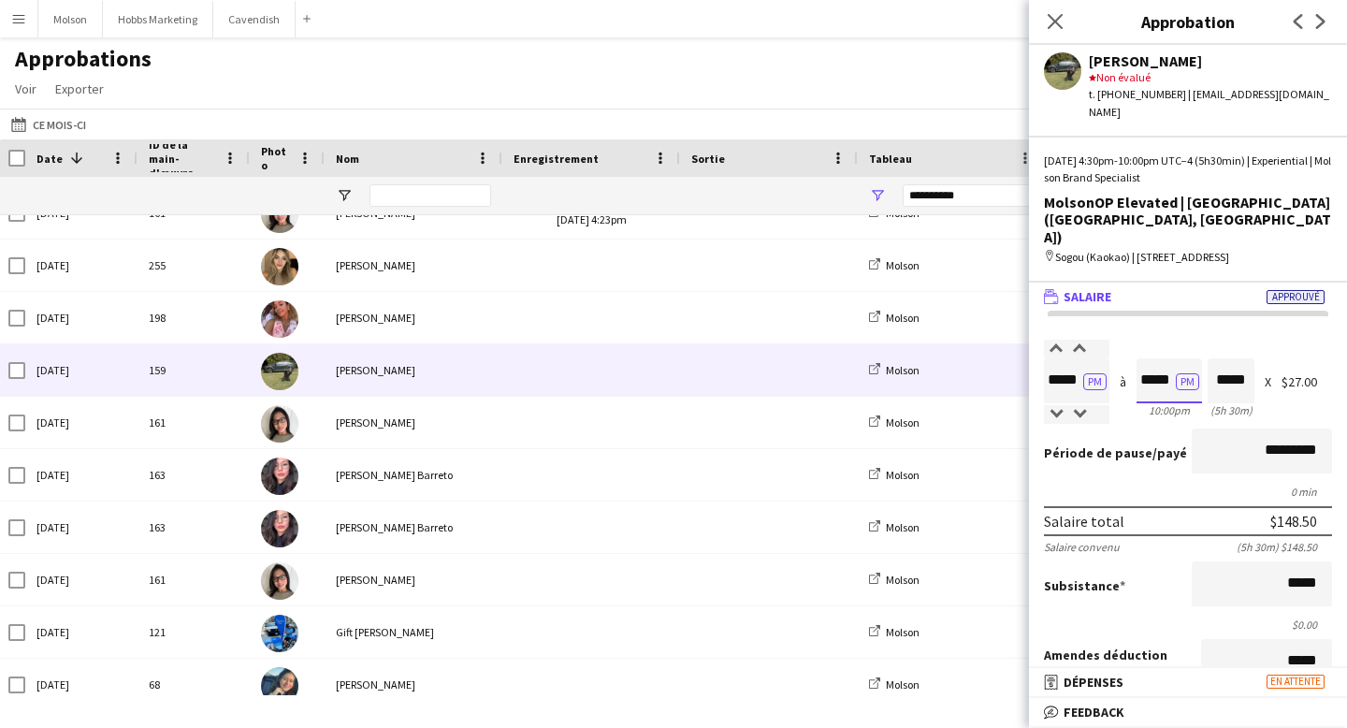
scroll to position [0, 0]
drag, startPoint x: 1143, startPoint y: 345, endPoint x: 1180, endPoint y: 345, distance: 36.5
click at [1180, 372] on app-time-picker "***** PM" at bounding box center [1168, 379] width 65 height 14
drag, startPoint x: 1215, startPoint y: 347, endPoint x: 1262, endPoint y: 347, distance: 46.8
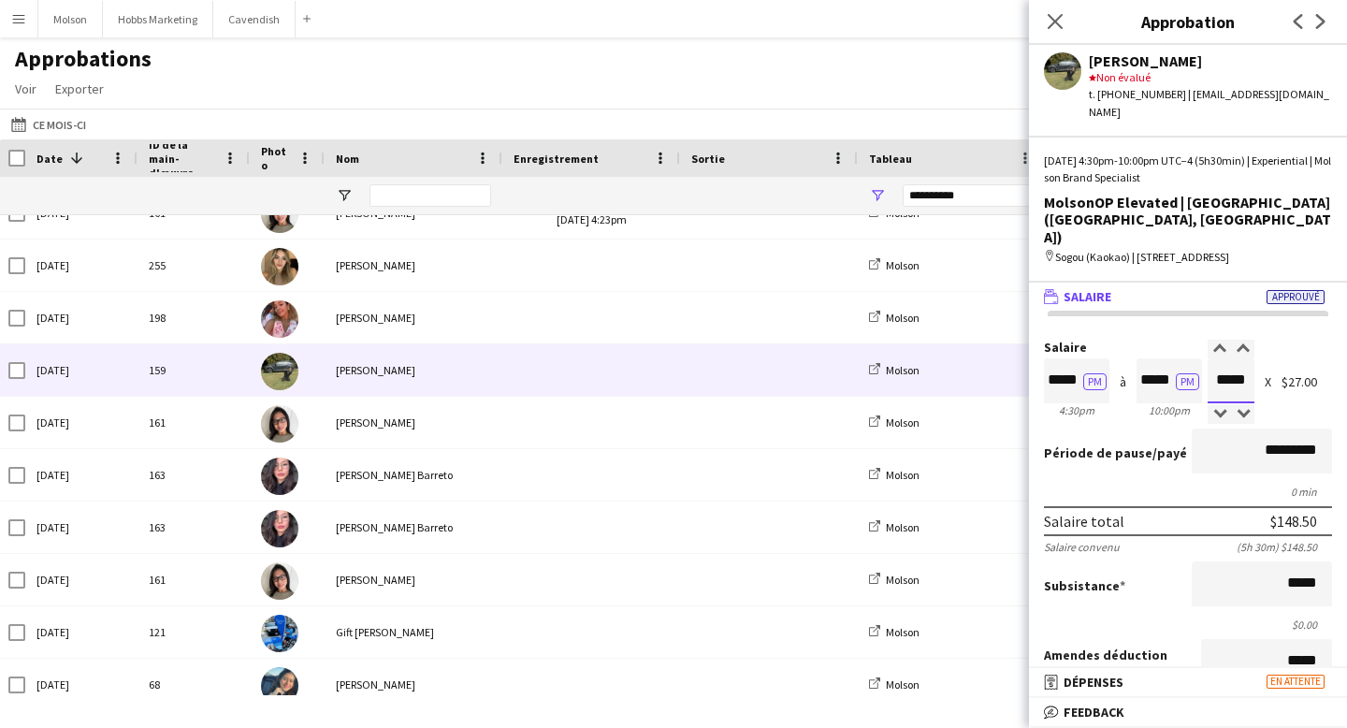
click at [1262, 347] on div "Salaire ***** PM 4:30pm à ***** PM 10:00pm ***** (5h 30m) X $27.00" at bounding box center [1188, 380] width 288 height 80
drag, startPoint x: 1285, startPoint y: 350, endPoint x: 1339, endPoint y: 349, distance: 53.3
click at [1339, 349] on form "Salaire ***** PM 4:30pm à ***** PM 10:00pm ***** (5h 30m) X $27.00 Période de p…" at bounding box center [1188, 647] width 318 height 615
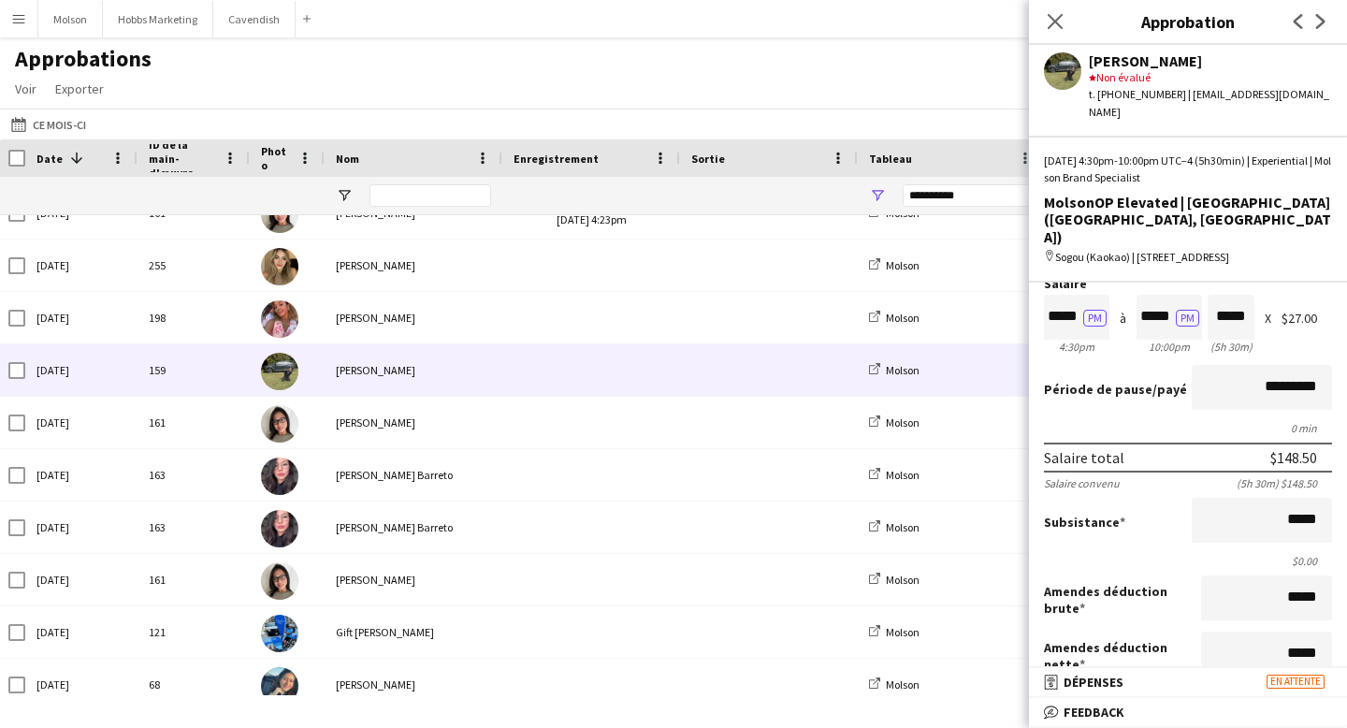
scroll to position [66, 0]
click at [1303, 495] on input "*****" at bounding box center [1262, 517] width 140 height 45
drag, startPoint x: 1314, startPoint y: 484, endPoint x: 1294, endPoint y: 484, distance: 20.6
click at [1294, 495] on input "*****" at bounding box center [1262, 517] width 140 height 45
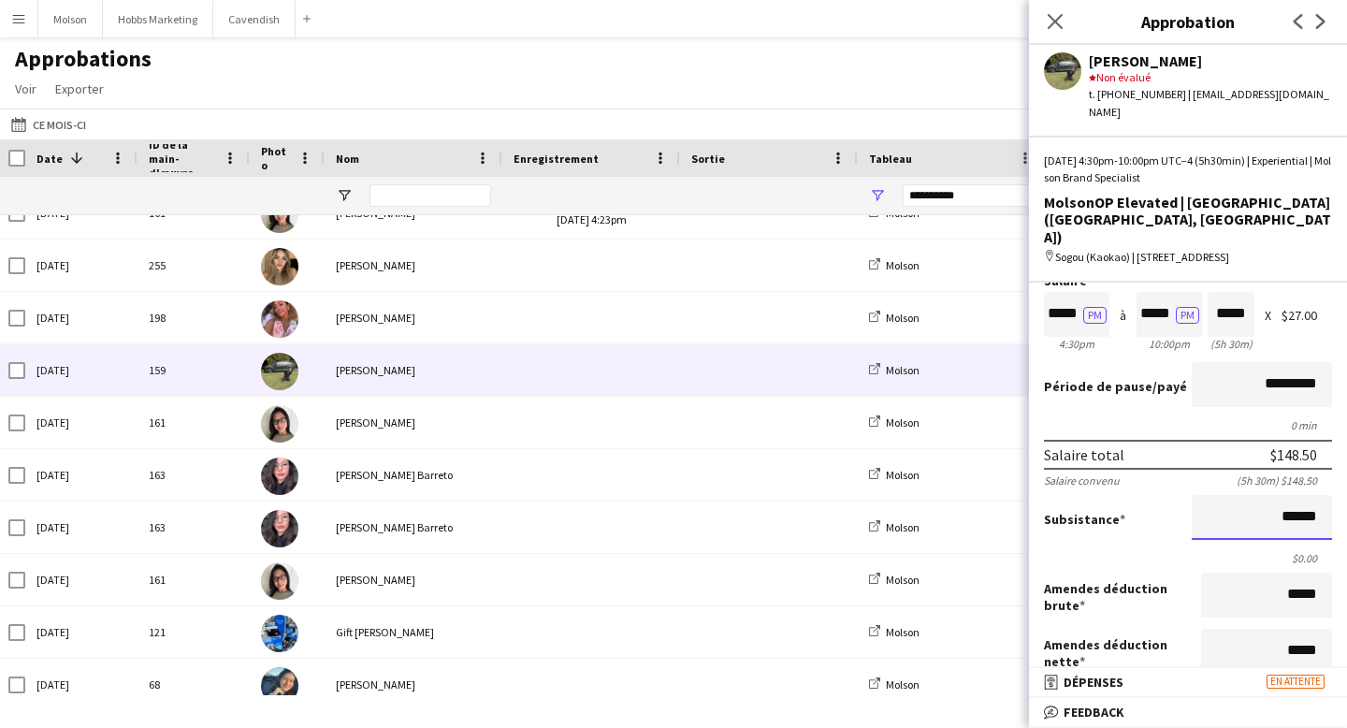
drag, startPoint x: 1281, startPoint y: 485, endPoint x: 1334, endPoint y: 485, distance: 52.4
click at [1334, 485] on form "Salaire ***** PM 4:30pm à ***** PM 10:00pm ***** (5h 30m) X $27.00 Période de p…" at bounding box center [1188, 581] width 318 height 615
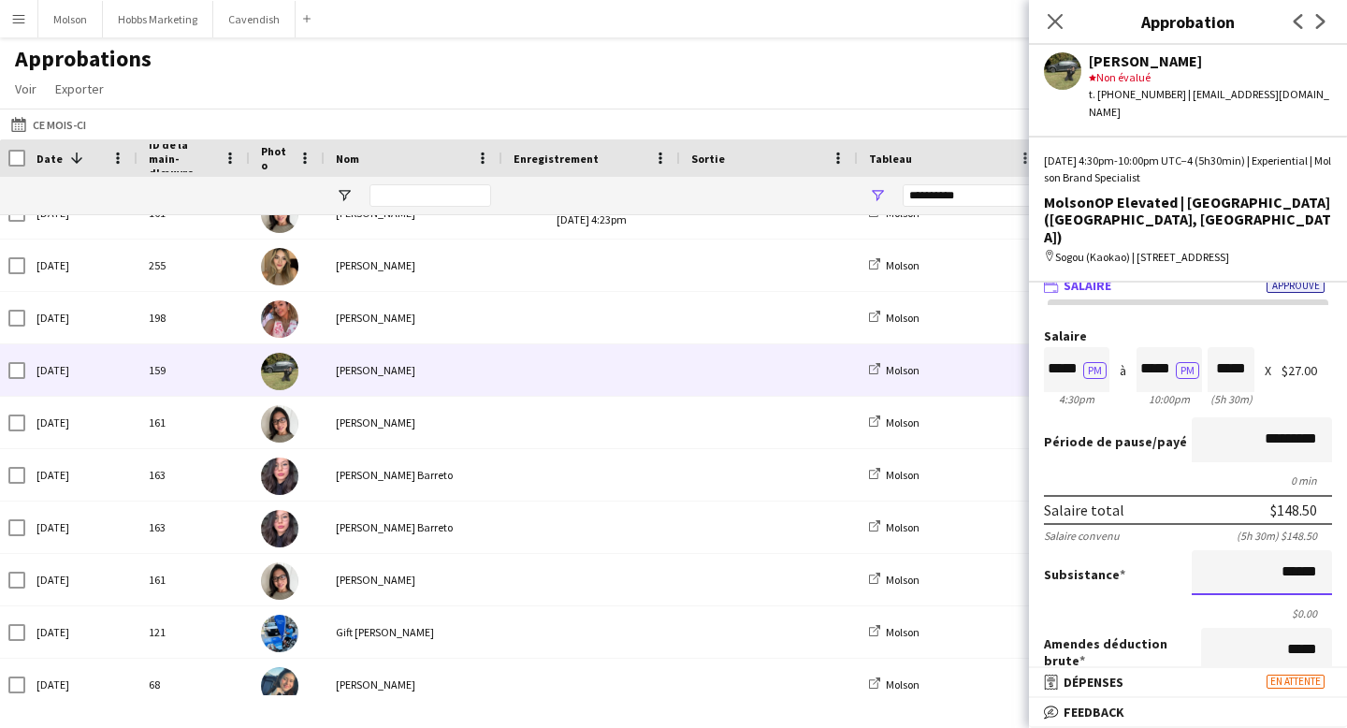
scroll to position [0, 0]
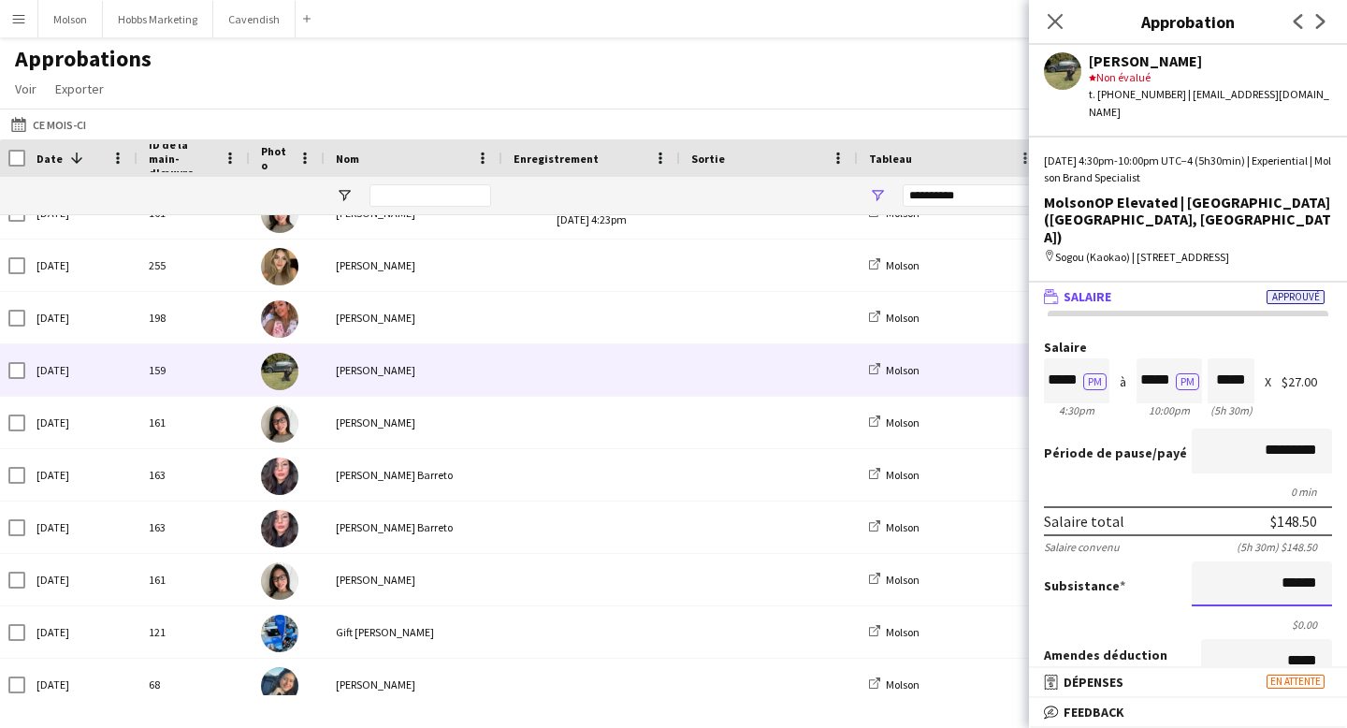
type input "******"
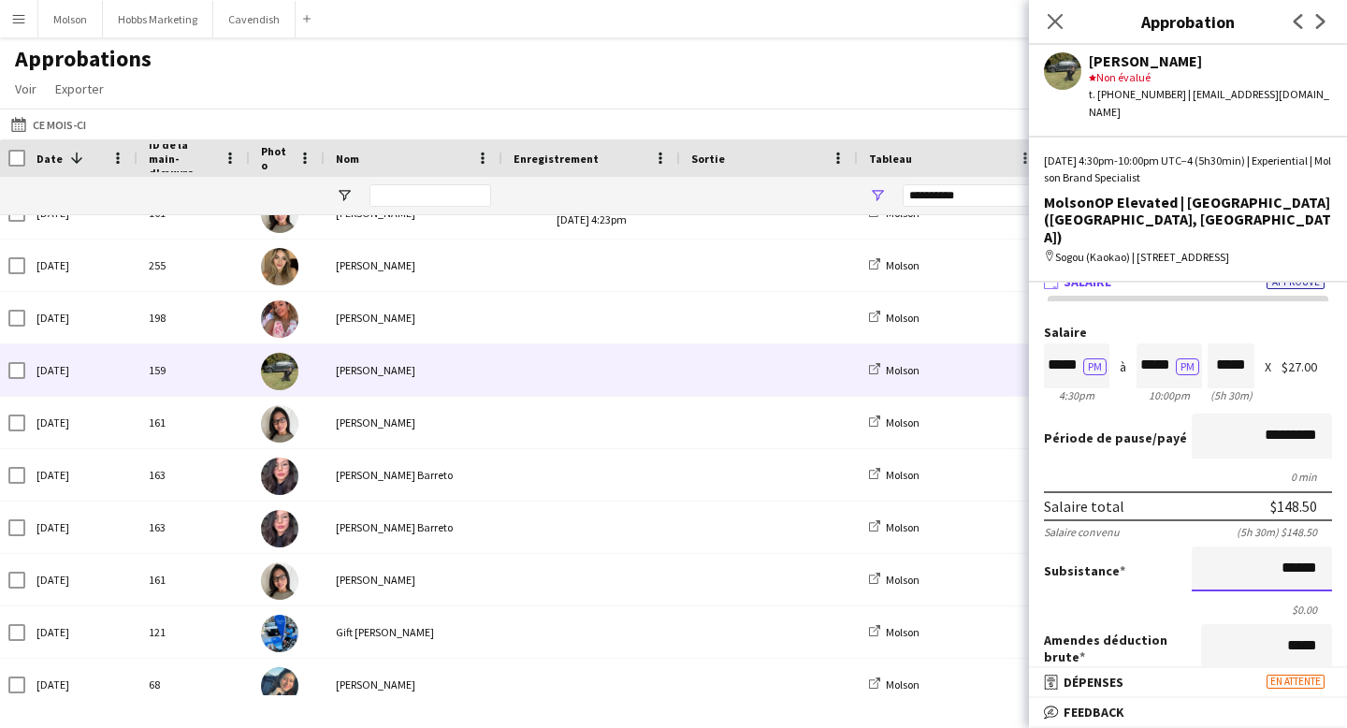
scroll to position [19, 0]
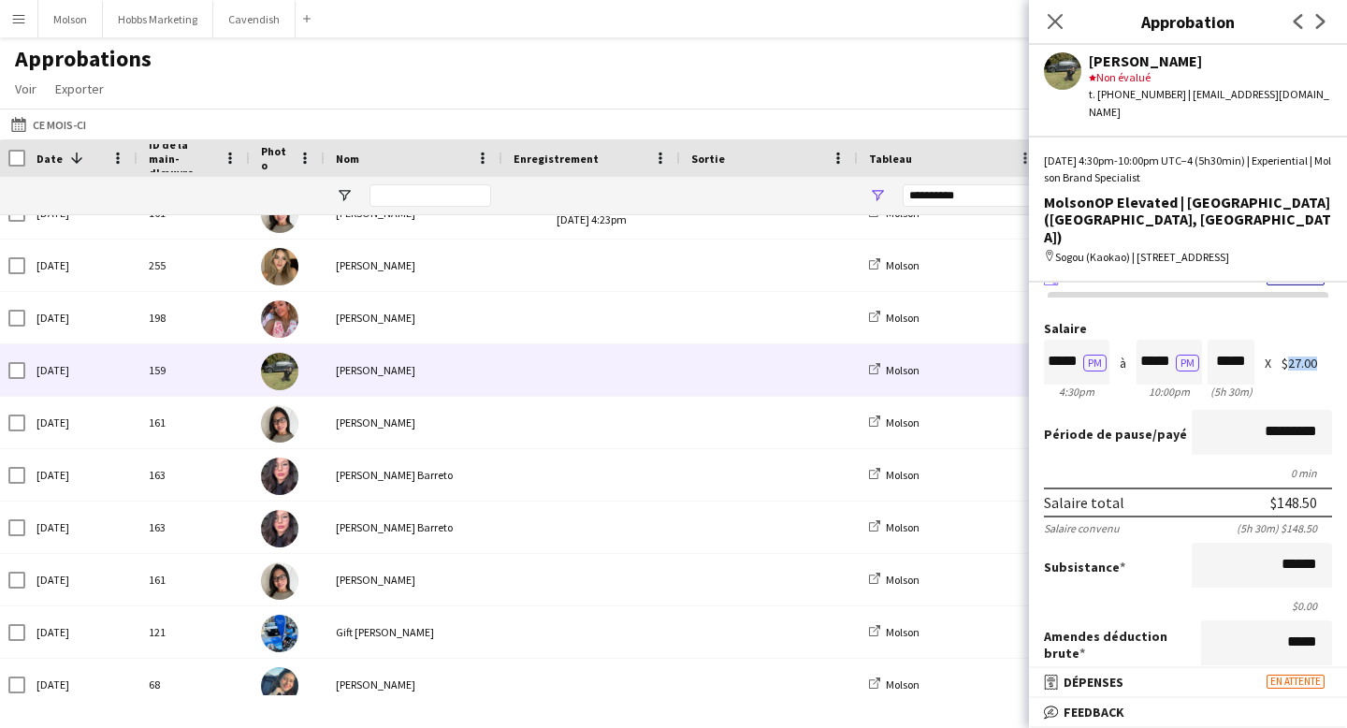
drag, startPoint x: 1284, startPoint y: 326, endPoint x: 1312, endPoint y: 326, distance: 28.1
click at [1313, 356] on div "$27.00" at bounding box center [1306, 363] width 51 height 14
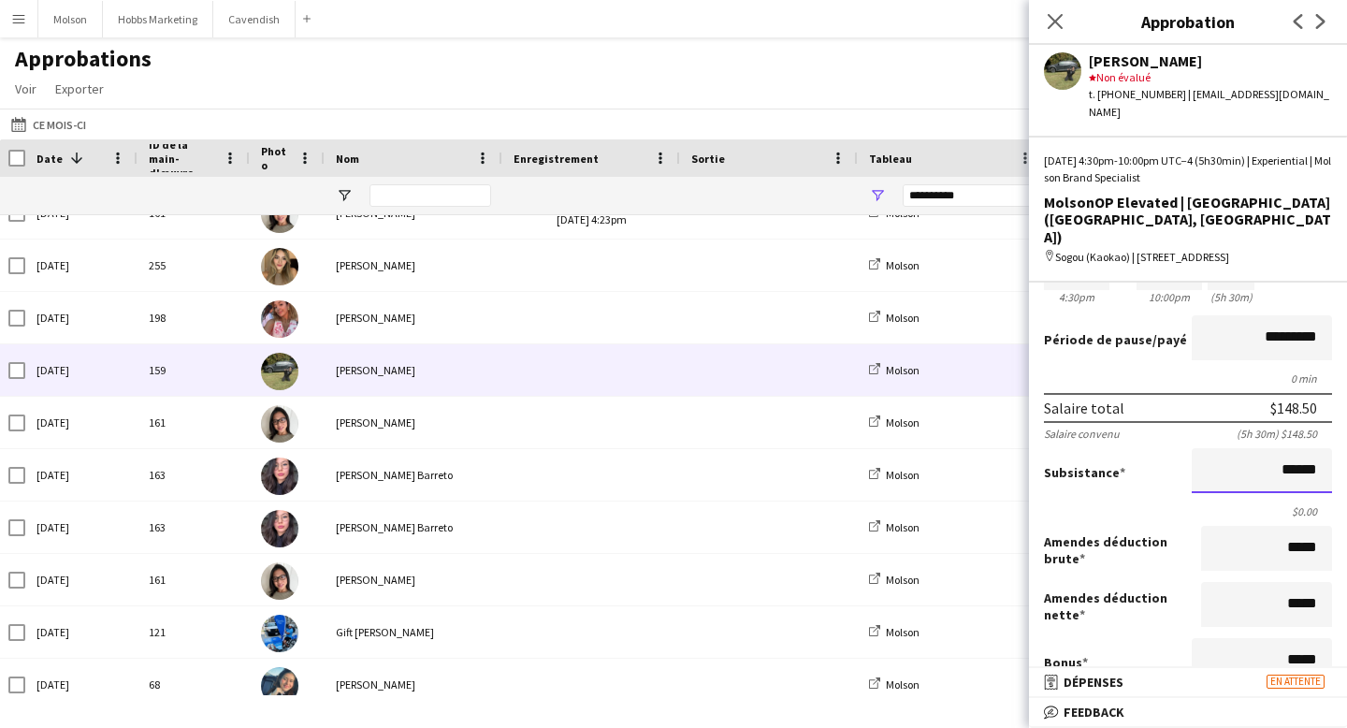
scroll to position [1, 0]
drag, startPoint x: 1276, startPoint y: 440, endPoint x: 1320, endPoint y: 438, distance: 44.0
click at [1320, 448] on input "******" at bounding box center [1262, 470] width 140 height 45
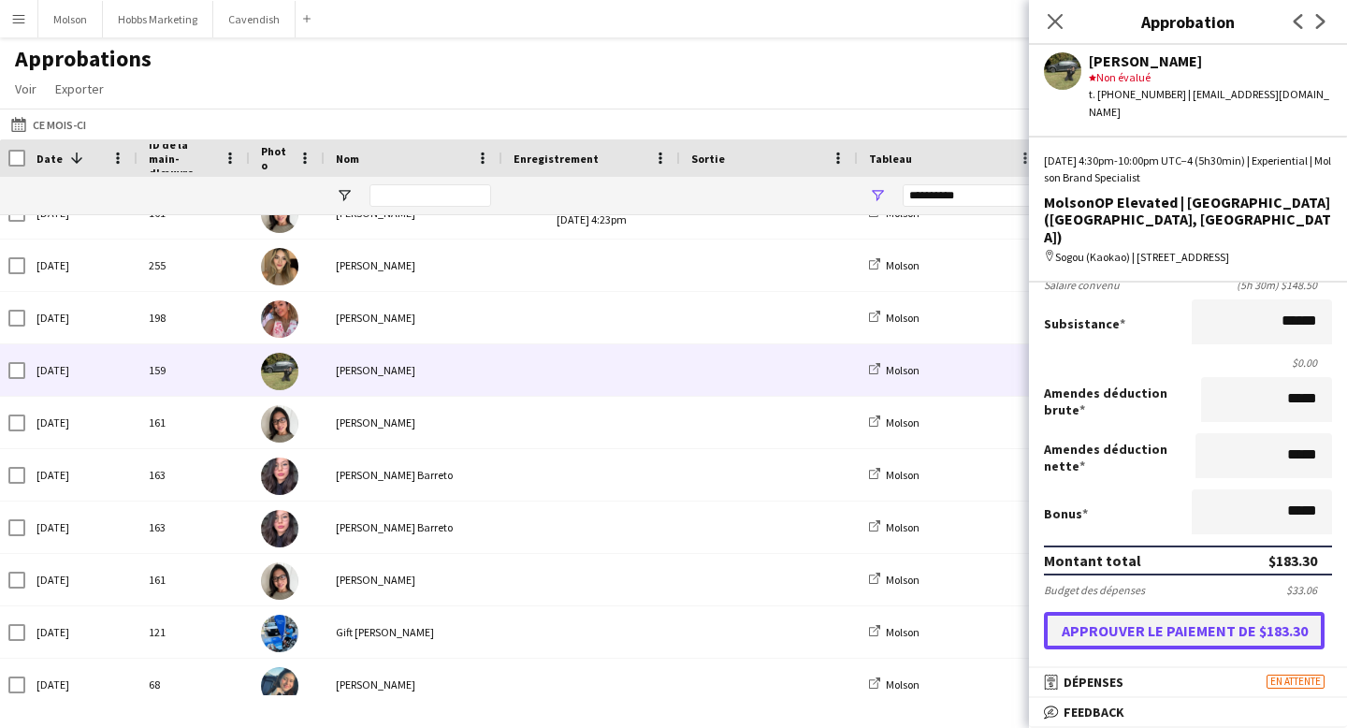
click at [1186, 612] on button "Approuver le paiement de $183.30" at bounding box center [1184, 630] width 281 height 37
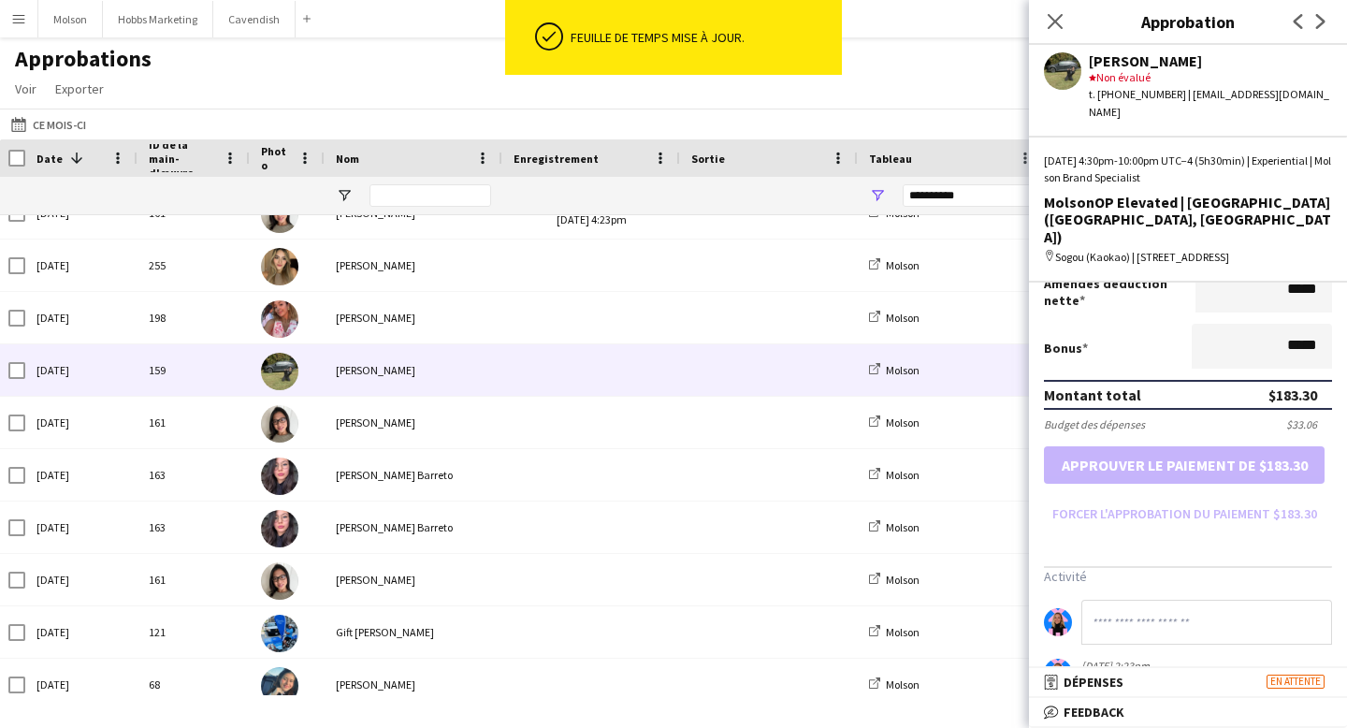
scroll to position [438, 0]
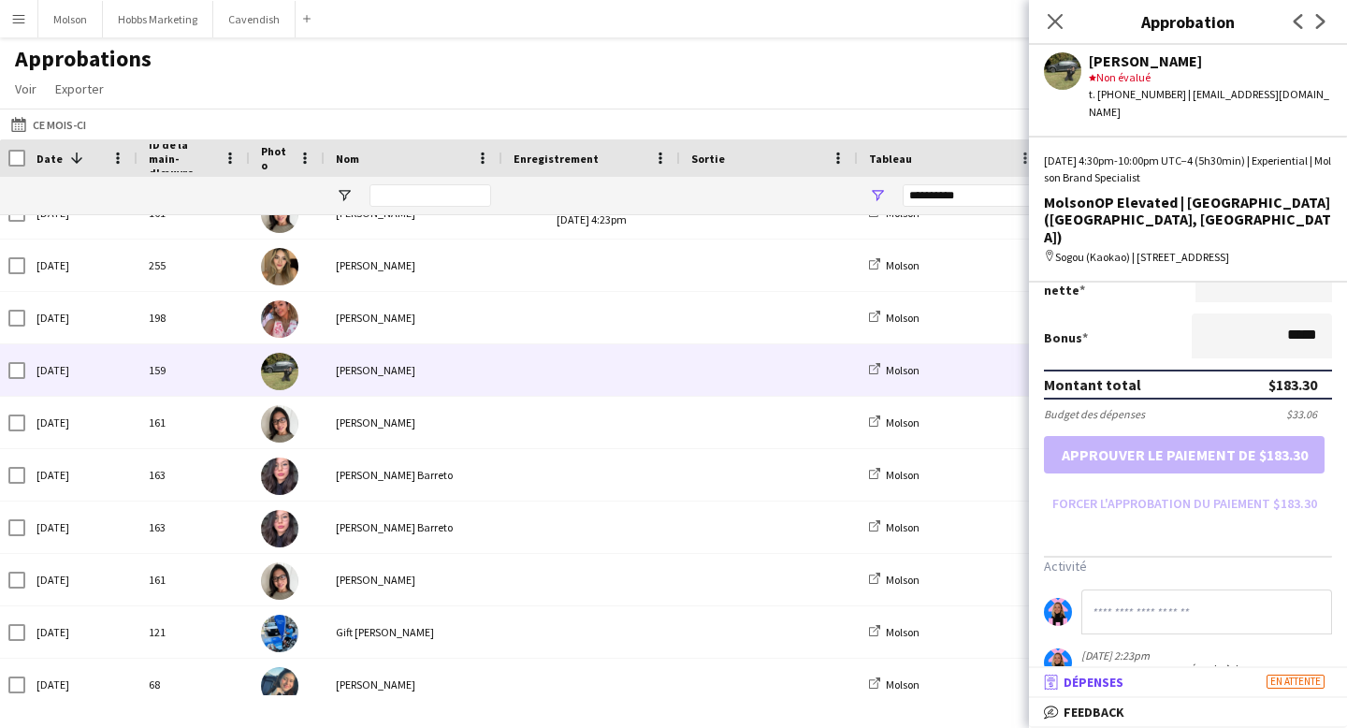
click at [1135, 680] on mat-panel-title "receipt Dépenses En attente" at bounding box center [1184, 681] width 311 height 17
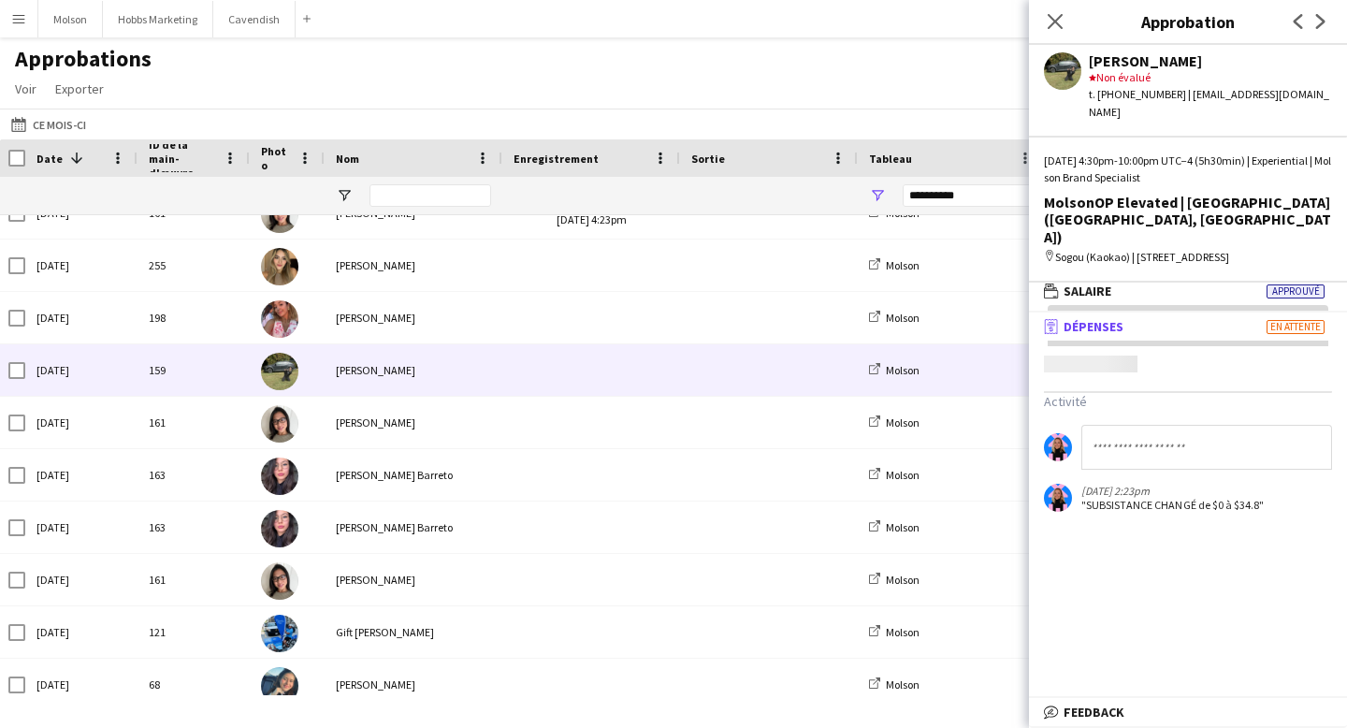
scroll to position [6, 0]
click at [1101, 282] on span "Salaire" at bounding box center [1088, 290] width 48 height 17
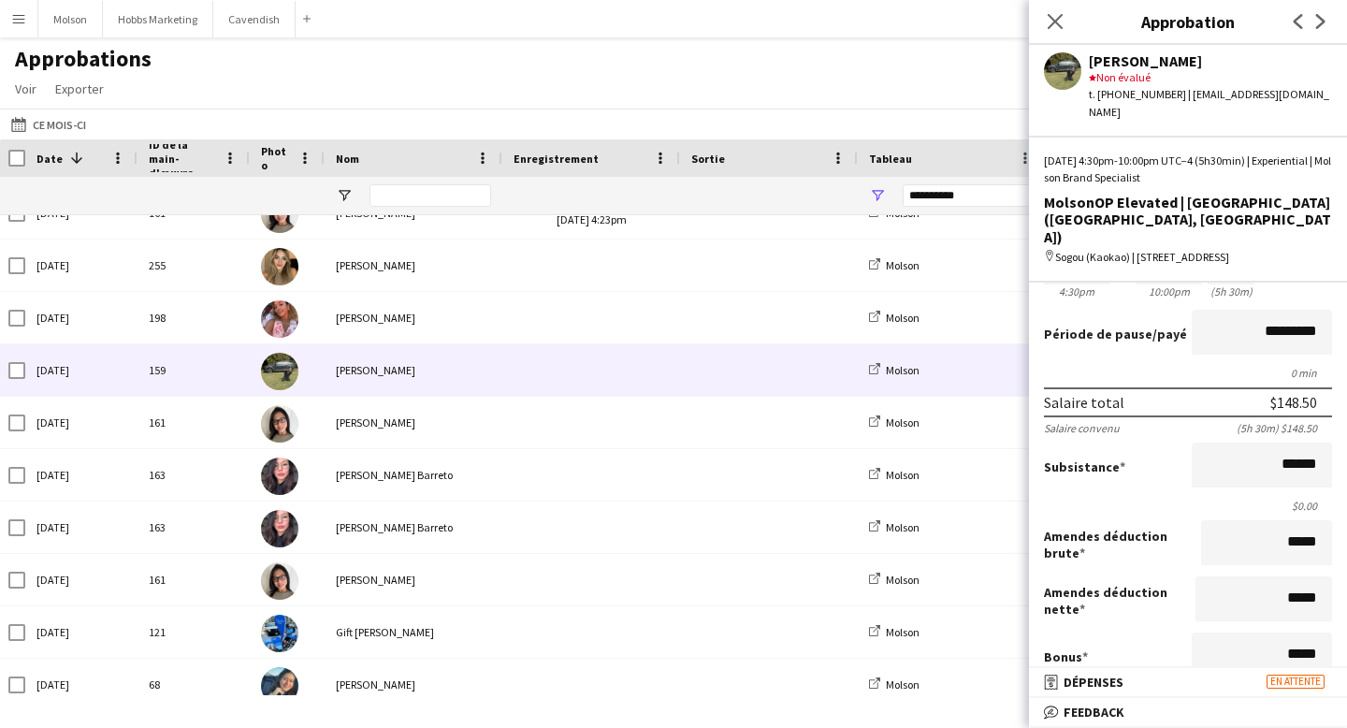
scroll to position [124, 0]
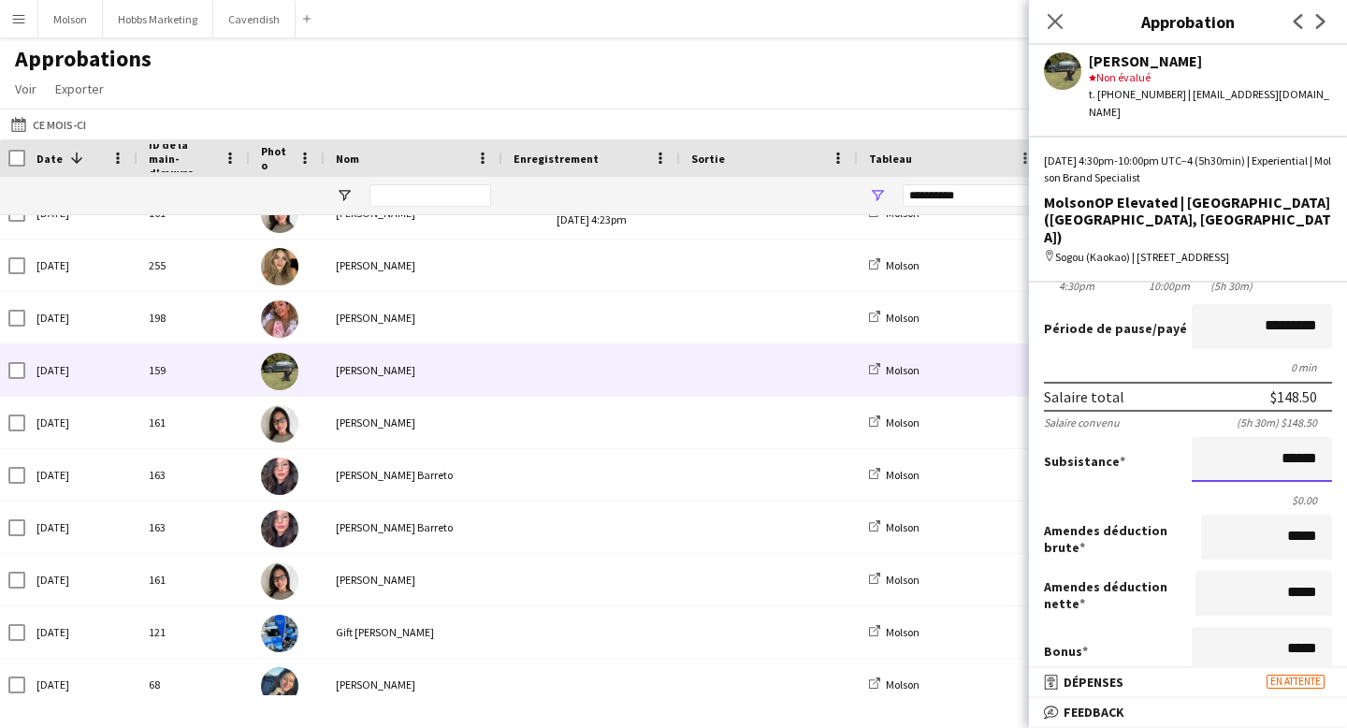
drag, startPoint x: 1278, startPoint y: 434, endPoint x: 1324, endPoint y: 434, distance: 45.8
click at [1324, 437] on input "******" at bounding box center [1262, 459] width 140 height 45
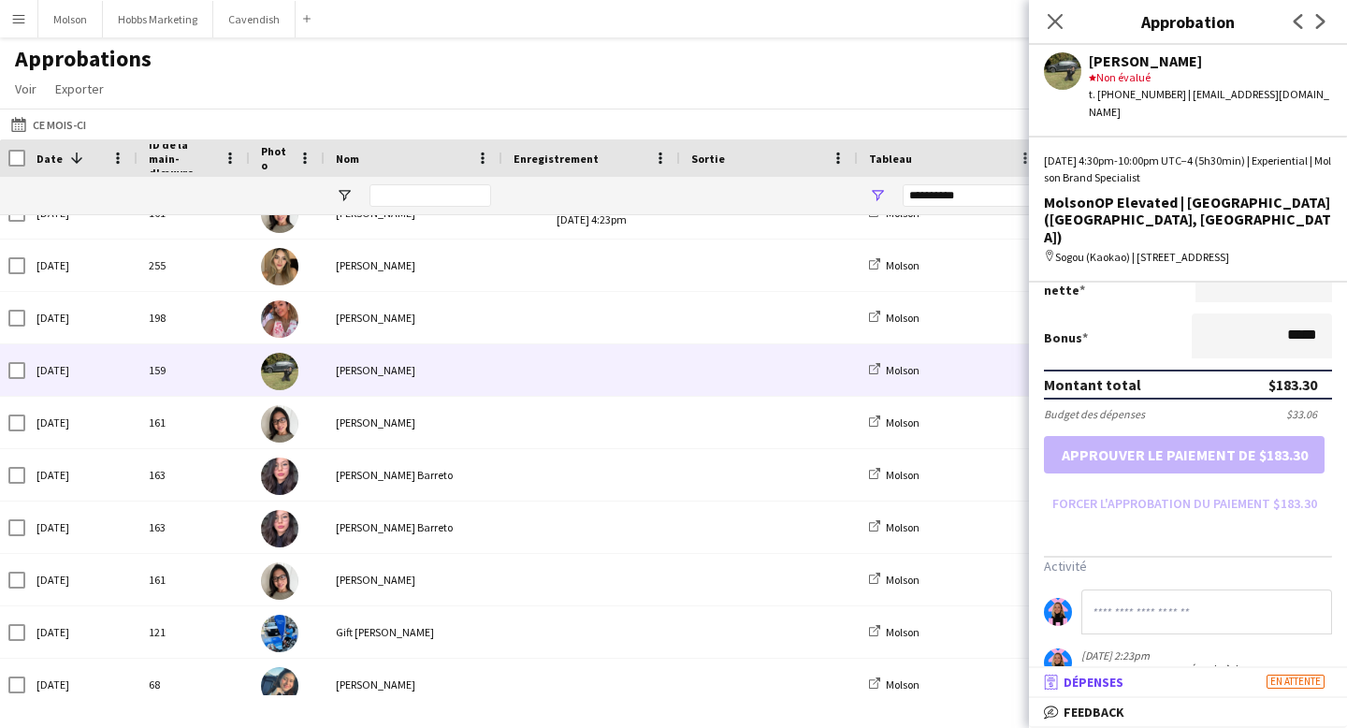
scroll to position [0, 0]
click at [1148, 680] on mat-panel-title "receipt Dépenses En attente" at bounding box center [1184, 681] width 311 height 17
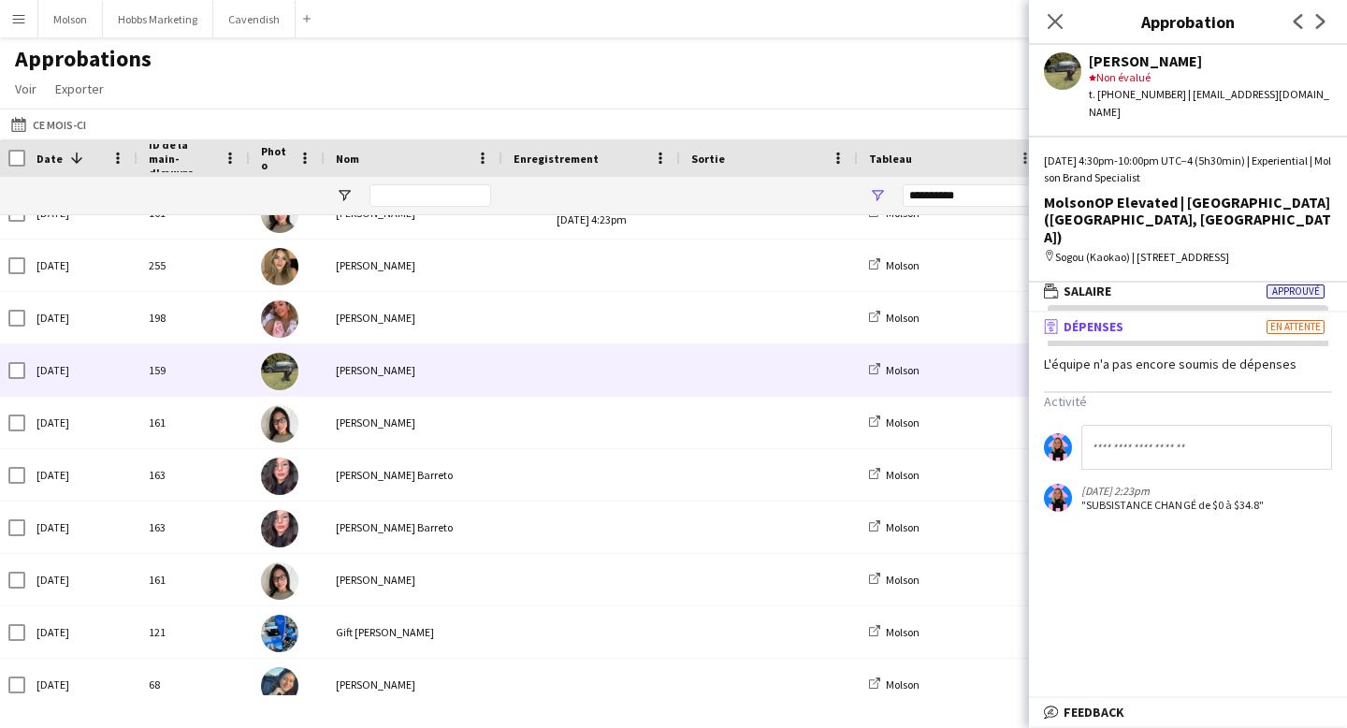
scroll to position [6, 0]
click at [1100, 709] on span "Feedback" at bounding box center [1094, 711] width 61 height 17
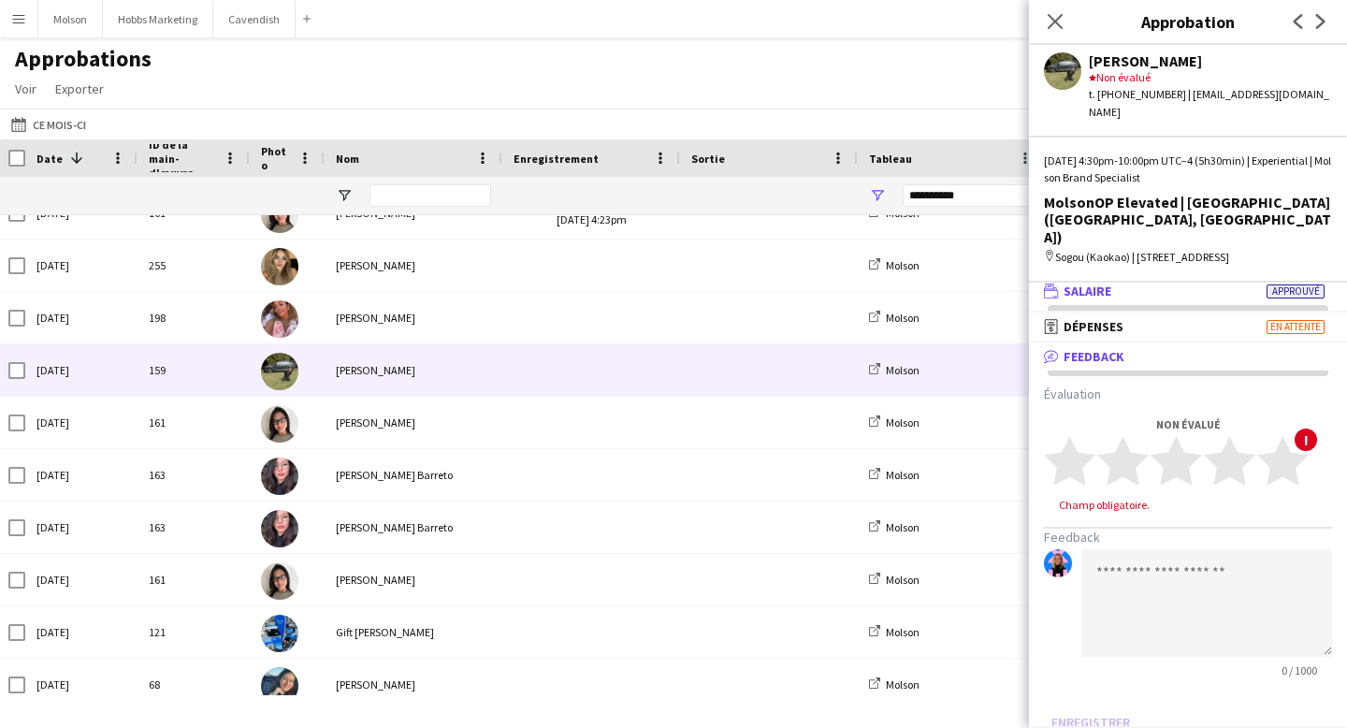
click at [1091, 282] on span "Salaire" at bounding box center [1088, 290] width 48 height 17
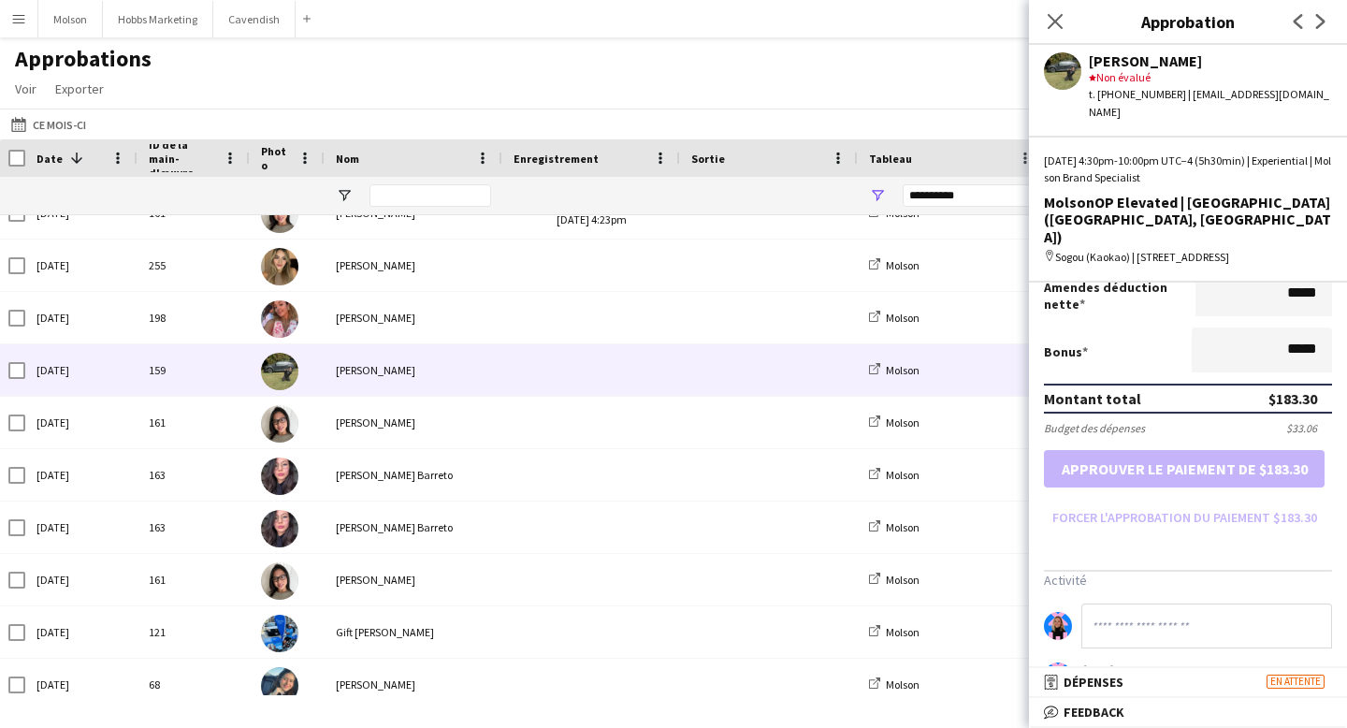
scroll to position [438, 0]
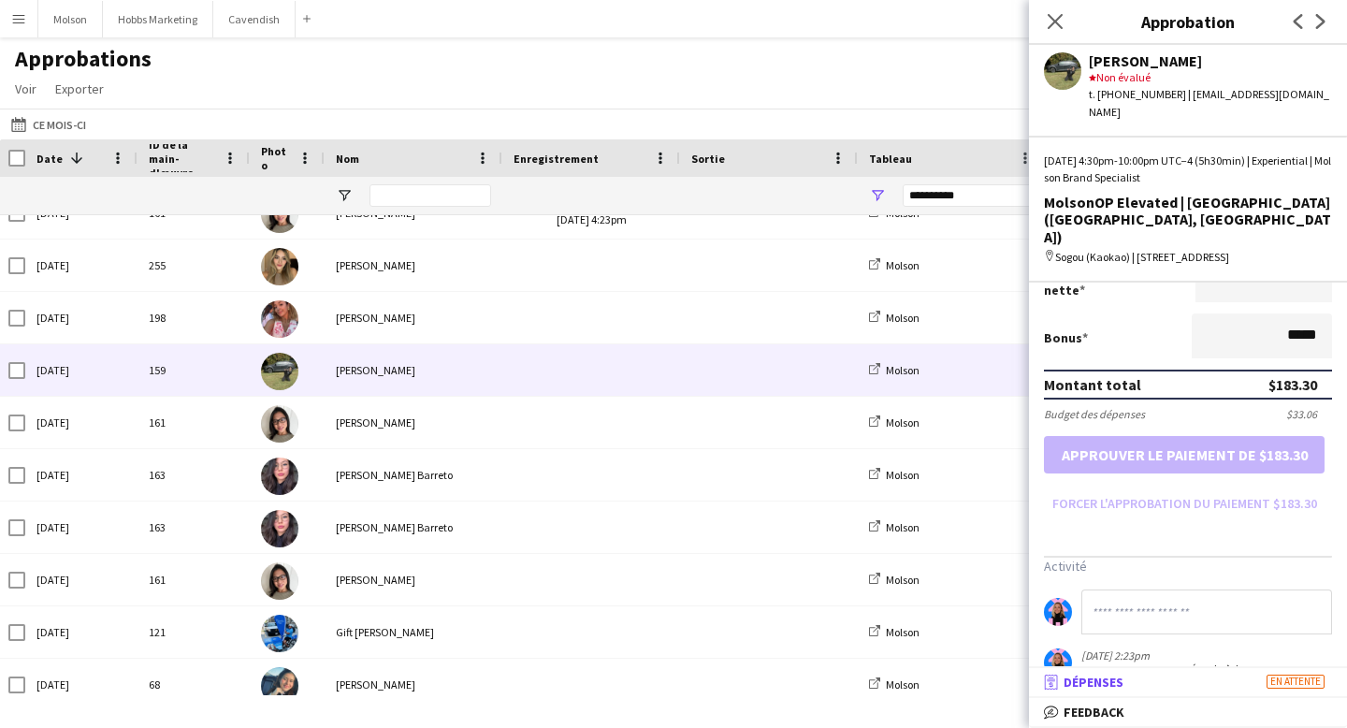
click at [1090, 678] on span "Dépenses" at bounding box center [1094, 681] width 60 height 17
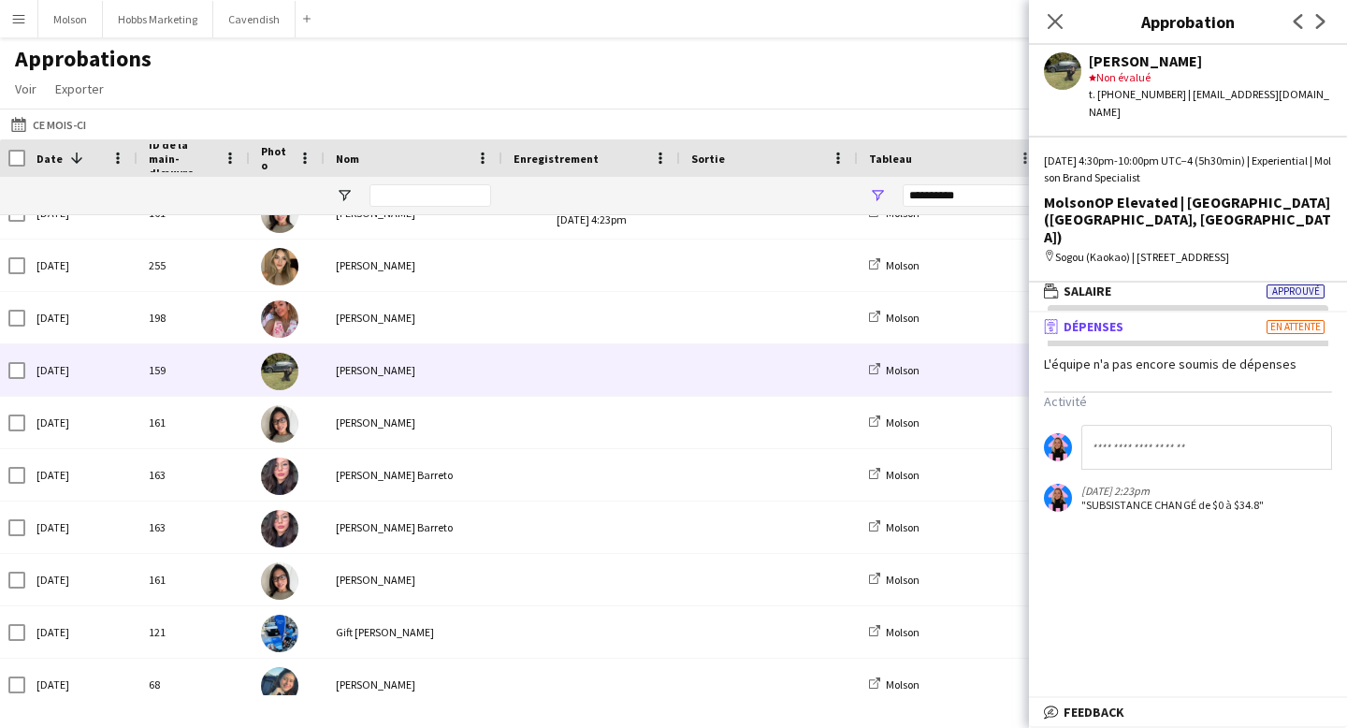
scroll to position [6, 0]
click at [1057, 18] on icon "Fermer le pop-in" at bounding box center [1055, 21] width 18 height 18
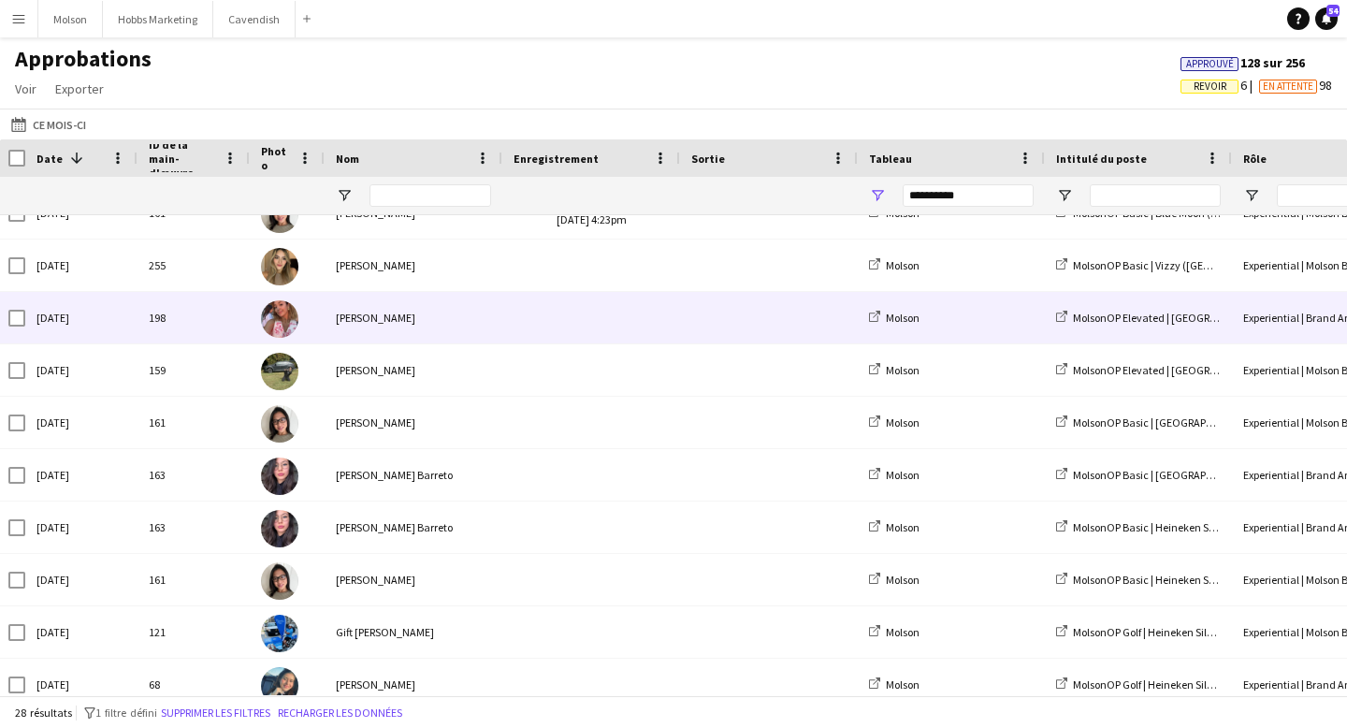
click at [432, 320] on div "[PERSON_NAME]" at bounding box center [414, 317] width 178 height 51
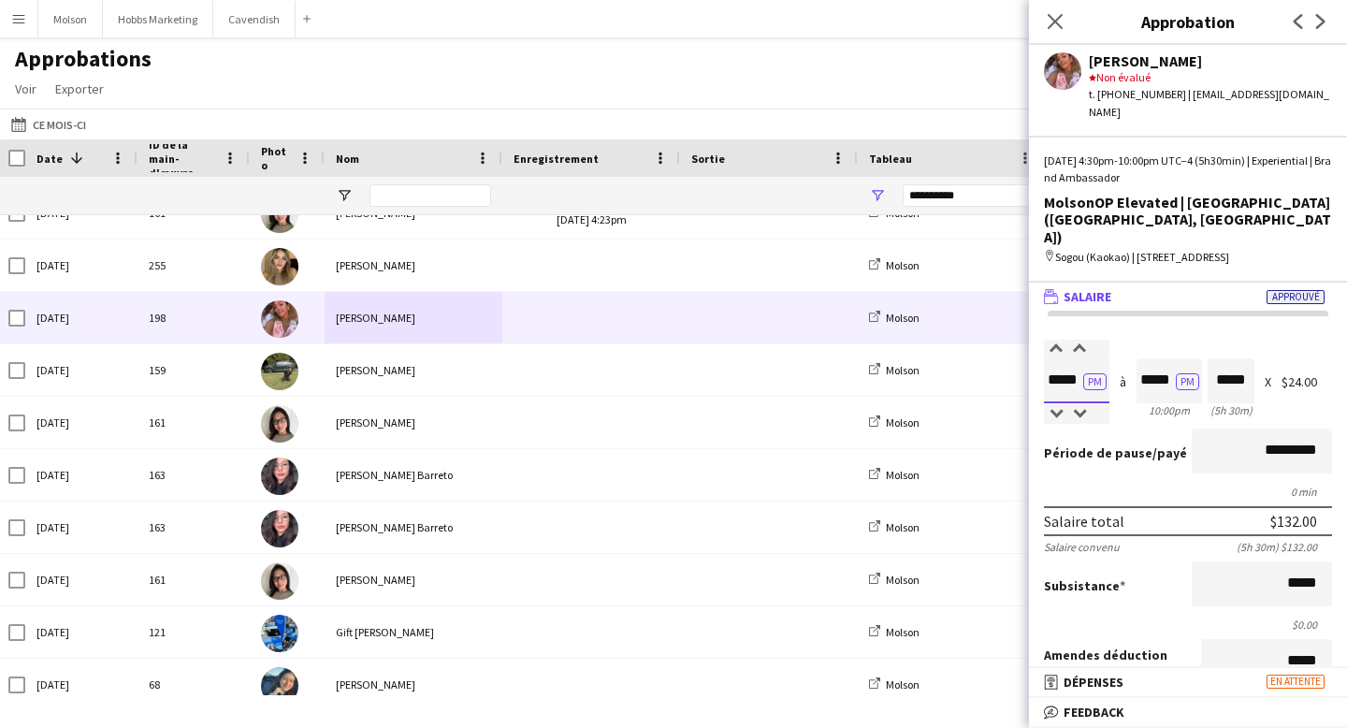
scroll to position [1, 0]
drag, startPoint x: 1049, startPoint y: 348, endPoint x: 1085, endPoint y: 348, distance: 35.5
click at [1085, 372] on app-time-picker "***** PM" at bounding box center [1076, 379] width 65 height 14
drag, startPoint x: 1137, startPoint y: 347, endPoint x: 1161, endPoint y: 347, distance: 23.4
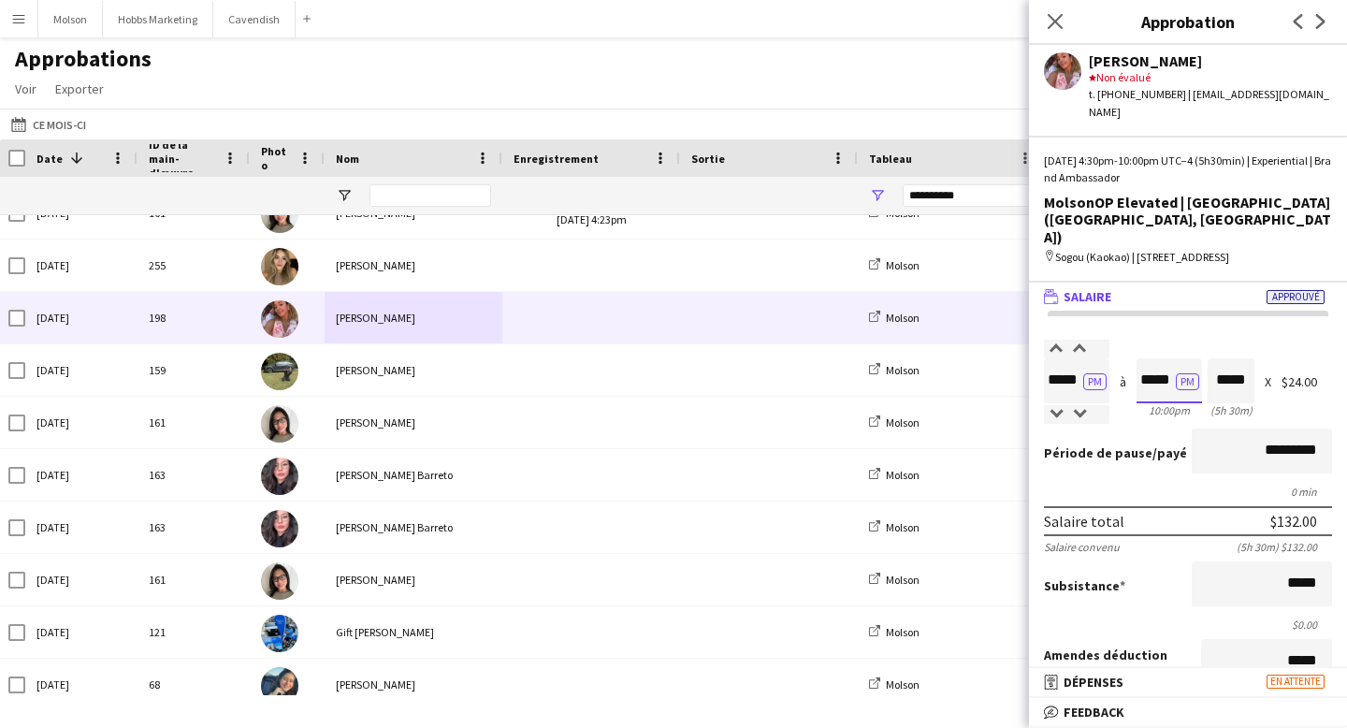
click at [1161, 358] on input "*****" at bounding box center [1168, 380] width 65 height 45
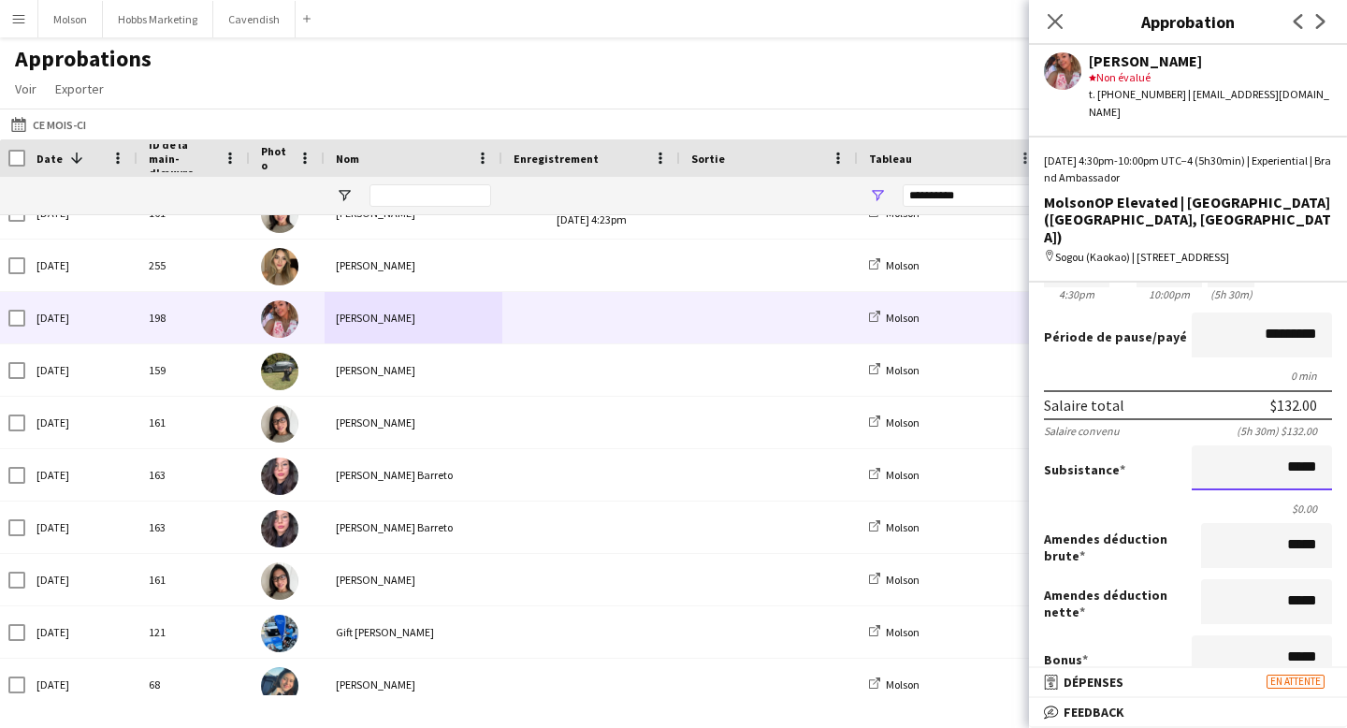
scroll to position [1, 0]
drag, startPoint x: 1280, startPoint y: 435, endPoint x: 1321, endPoint y: 435, distance: 41.2
click at [1321, 445] on input "*****" at bounding box center [1262, 467] width 140 height 45
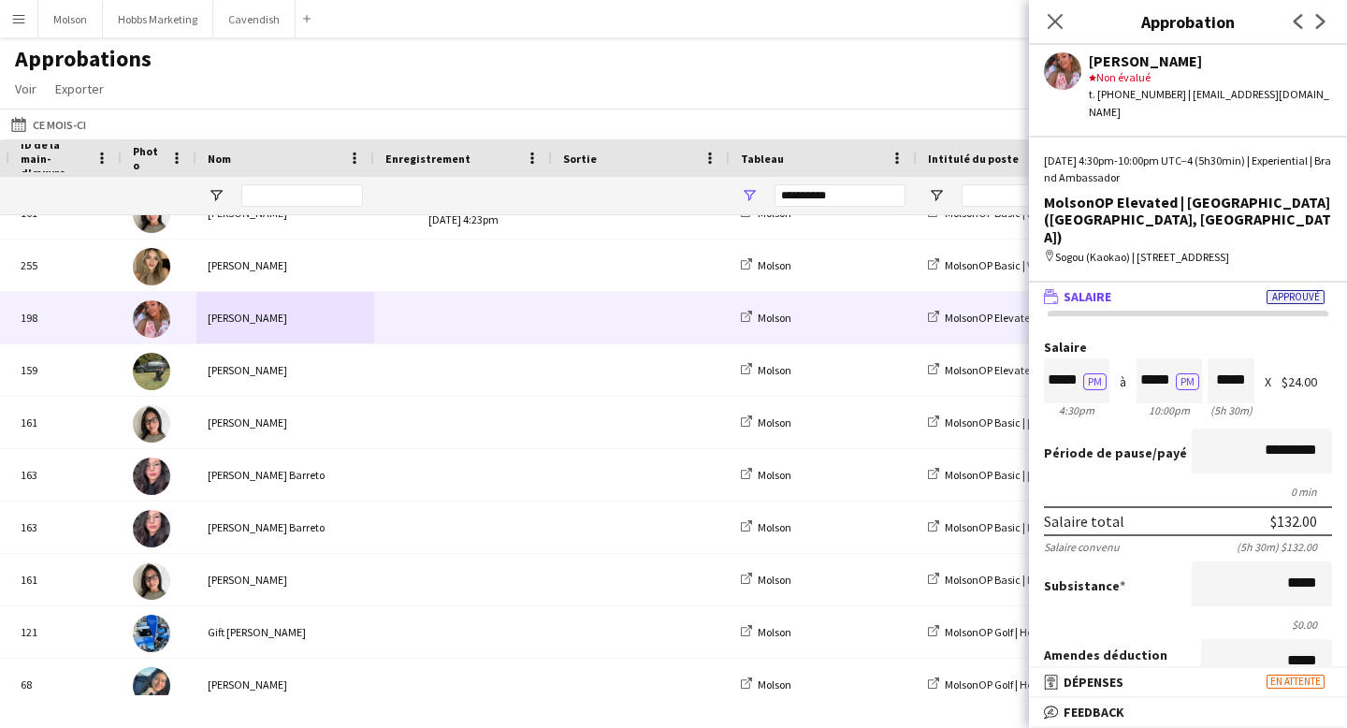
scroll to position [0, 247]
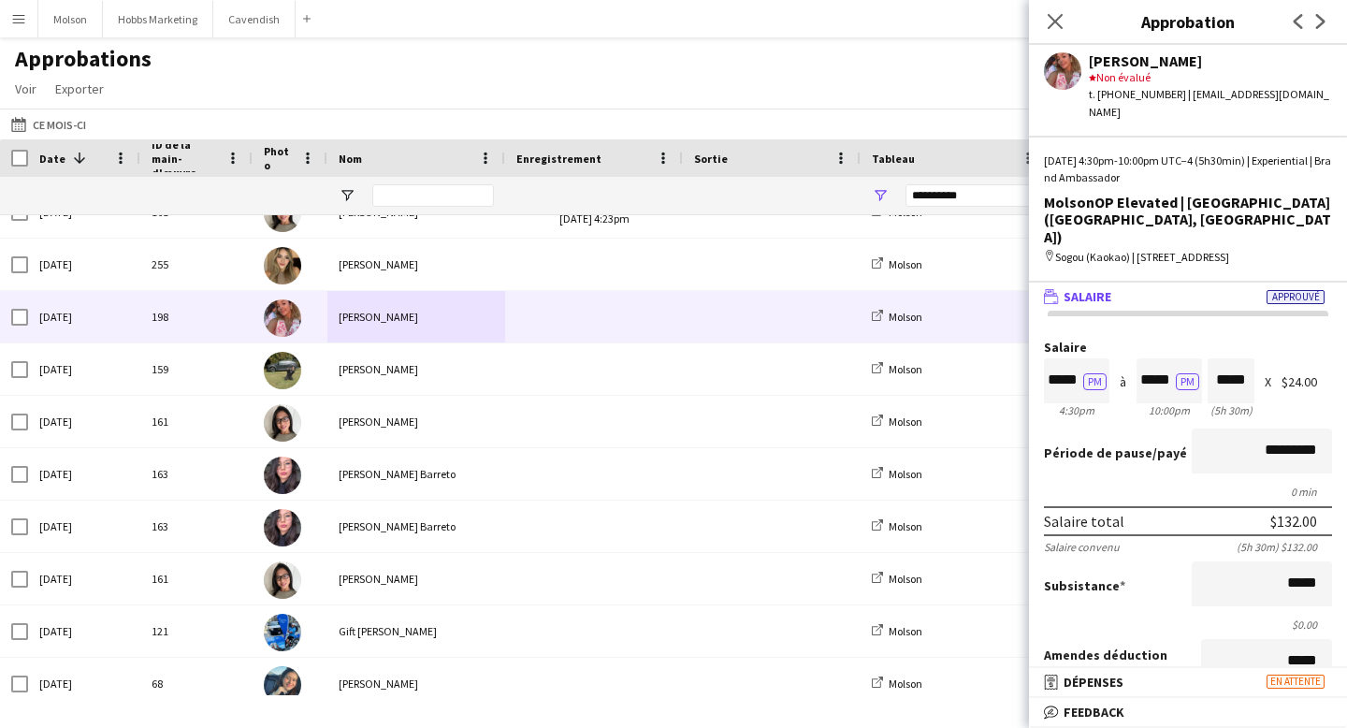
drag, startPoint x: 1092, startPoint y: 63, endPoint x: 1172, endPoint y: 60, distance: 80.5
click at [1172, 61] on div "[PERSON_NAME]" at bounding box center [1210, 60] width 243 height 17
drag, startPoint x: 1071, startPoint y: 143, endPoint x: 1096, endPoint y: 144, distance: 25.3
click at [1096, 152] on div "[DATE] 4:30pm-10:00pm UTC−4 (5h30min) | Experiential | Brand Ambassador" at bounding box center [1188, 169] width 288 height 34
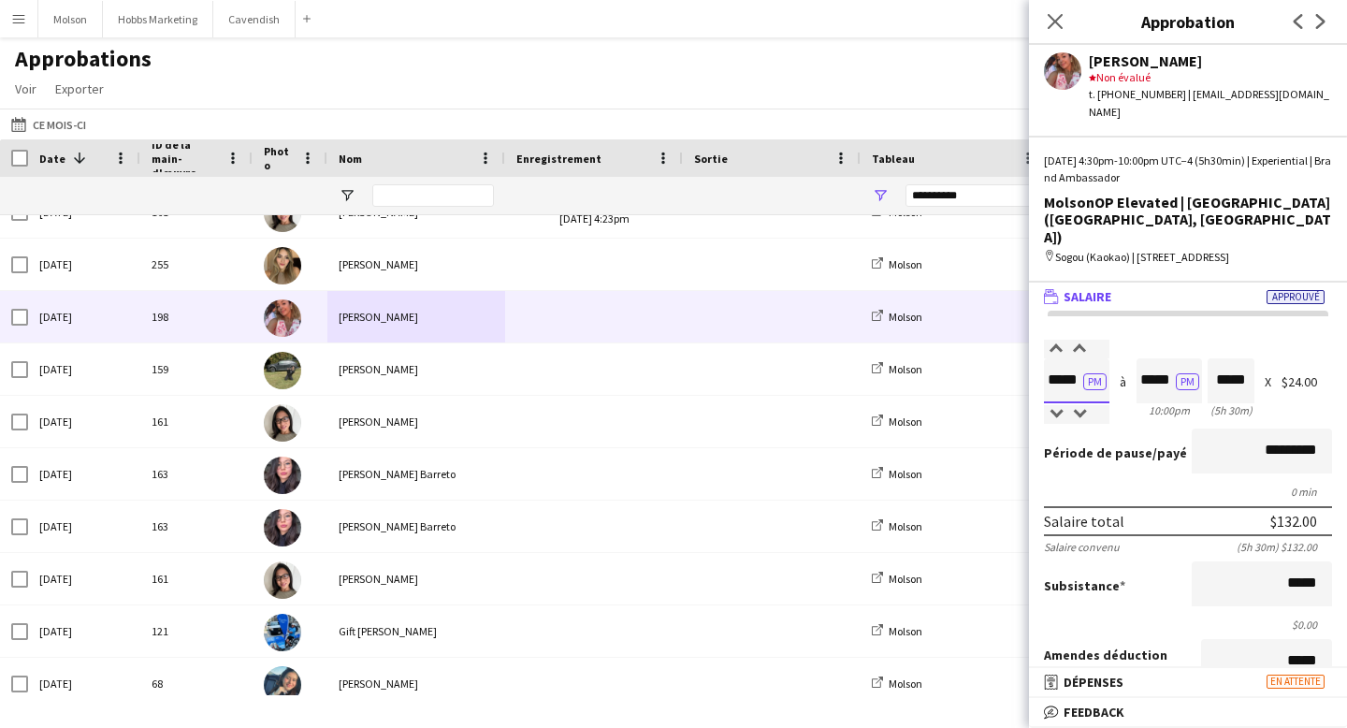
drag, startPoint x: 1049, startPoint y: 350, endPoint x: 1070, endPoint y: 350, distance: 21.5
click at [1069, 358] on input "*****" at bounding box center [1076, 380] width 65 height 45
click at [1136, 393] on form "Salaire ***** PM 4:30pm à ***** PM 10:00pm ***** (5h 30m) X $24.00 Période de p…" at bounding box center [1188, 647] width 318 height 615
drag, startPoint x: 1288, startPoint y: 346, endPoint x: 1317, endPoint y: 346, distance: 29.0
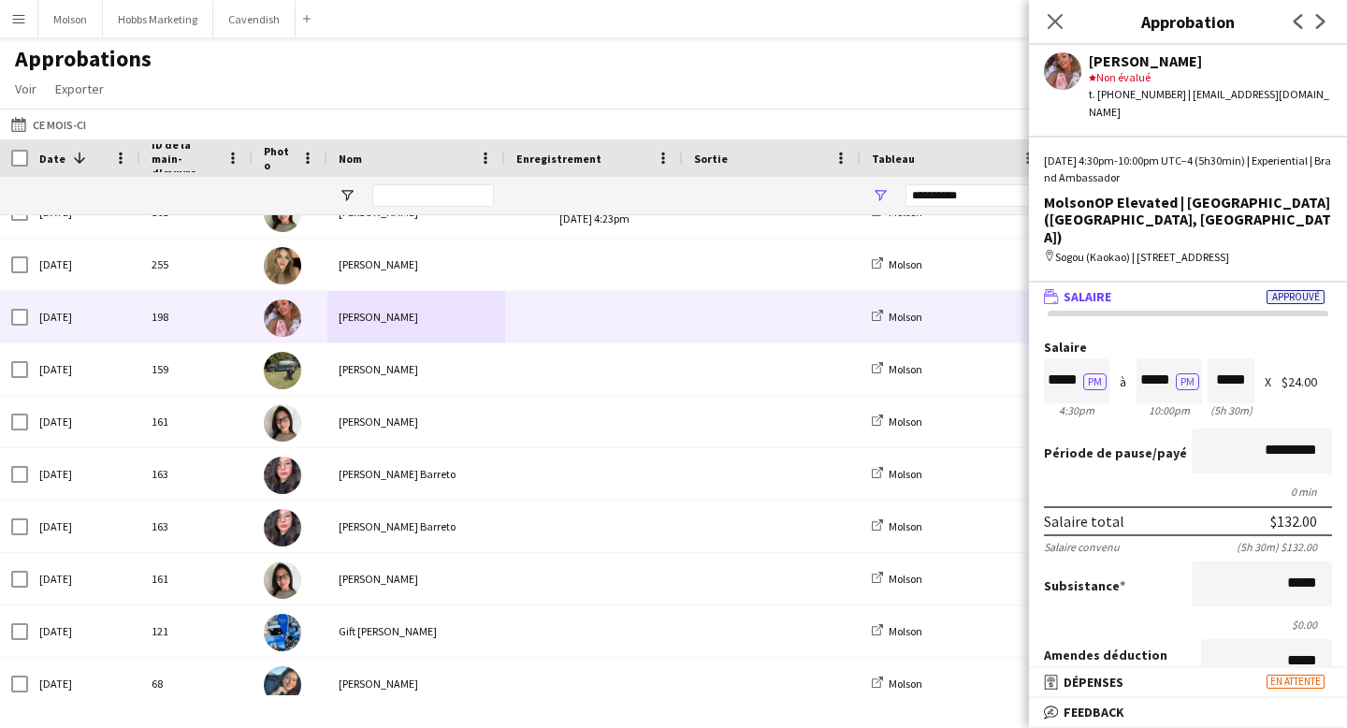
click at [1317, 375] on div "$24.00" at bounding box center [1306, 382] width 51 height 14
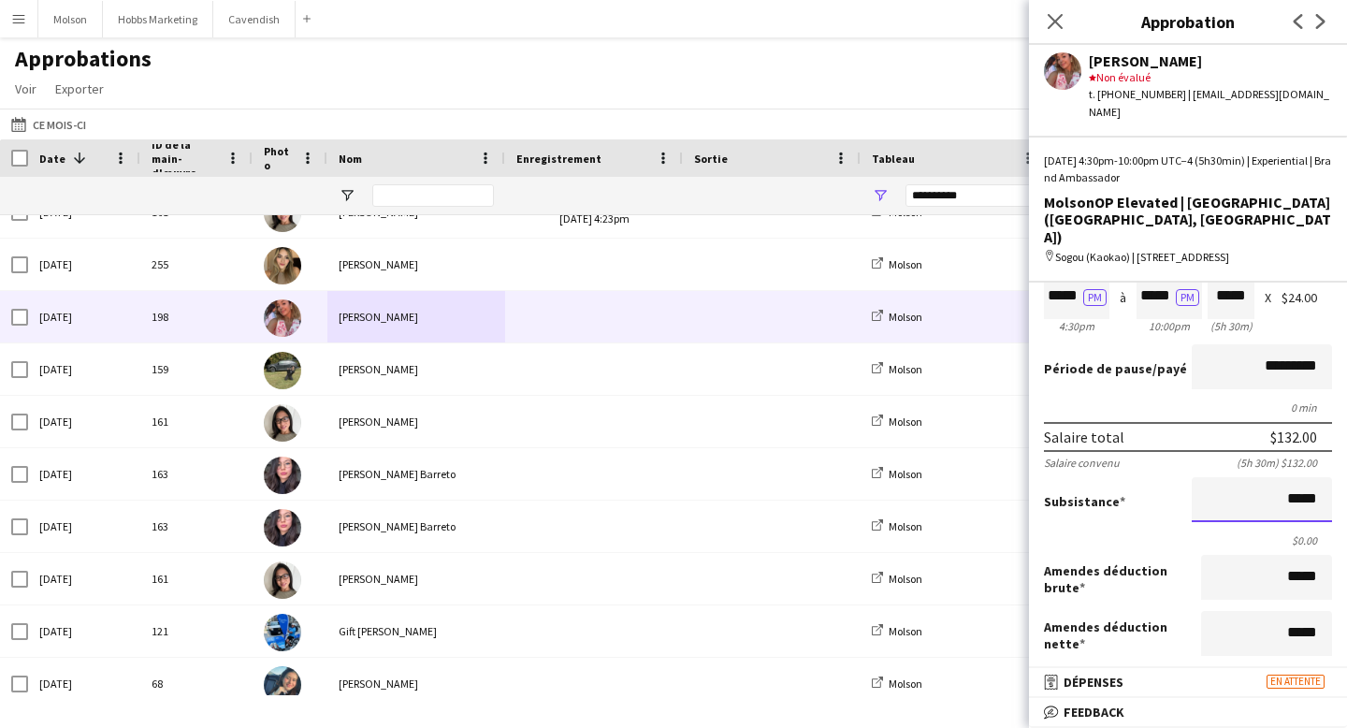
scroll to position [1, 0]
drag, startPoint x: 1286, startPoint y: 466, endPoint x: 1326, endPoint y: 465, distance: 40.2
click at [1326, 477] on input "*****" at bounding box center [1262, 499] width 140 height 45
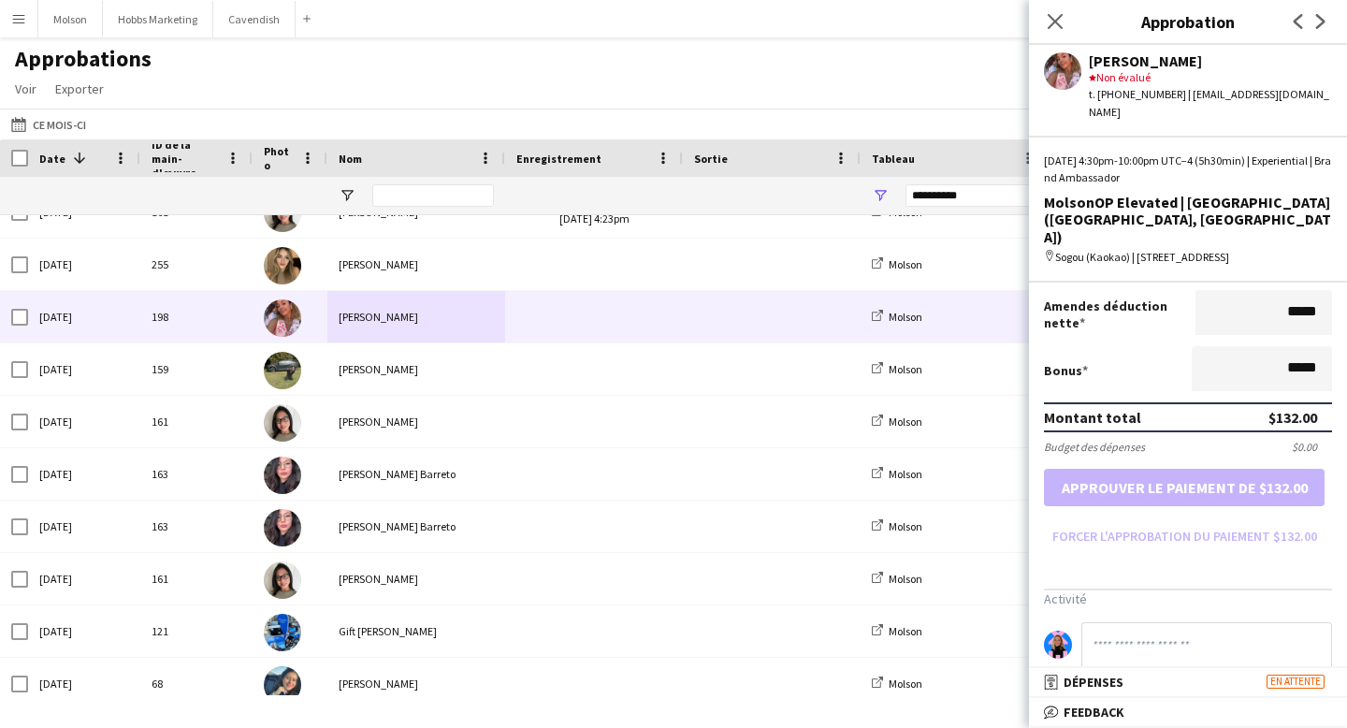
scroll to position [438, 0]
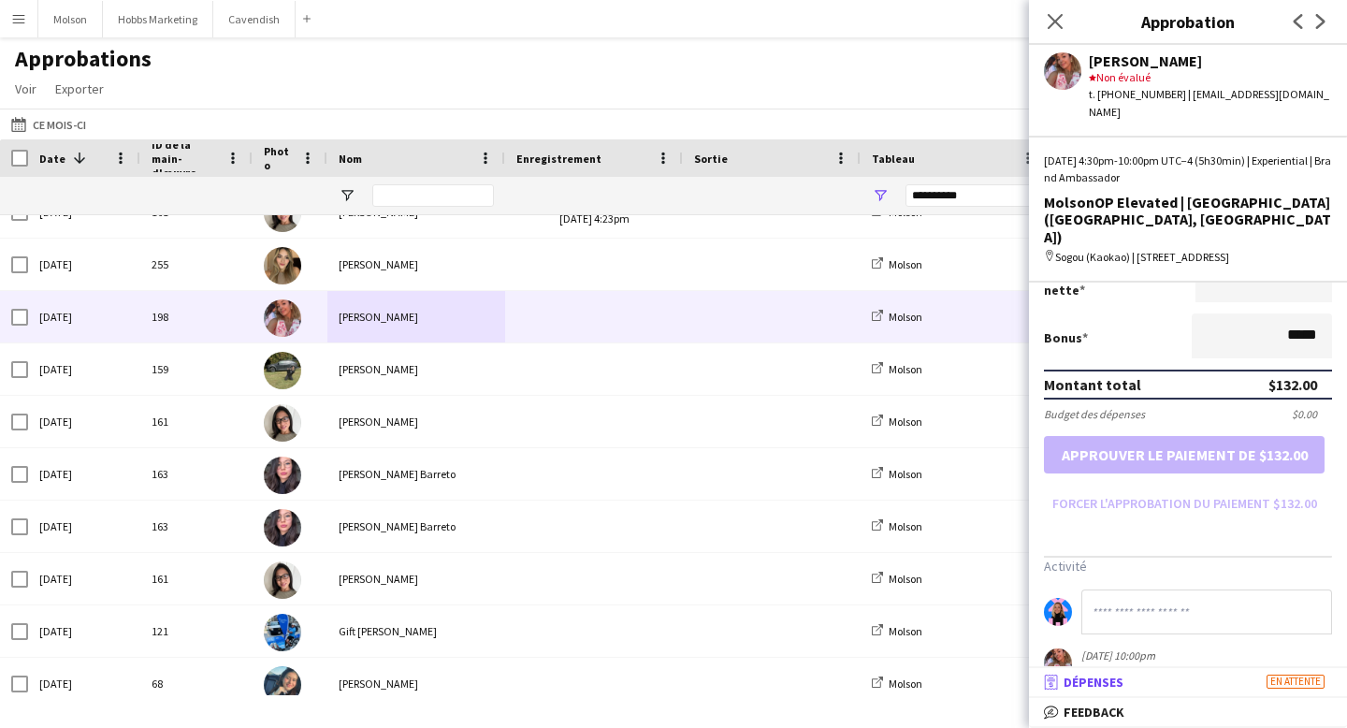
click at [1237, 685] on mat-panel-title "receipt Dépenses En attente" at bounding box center [1184, 681] width 311 height 17
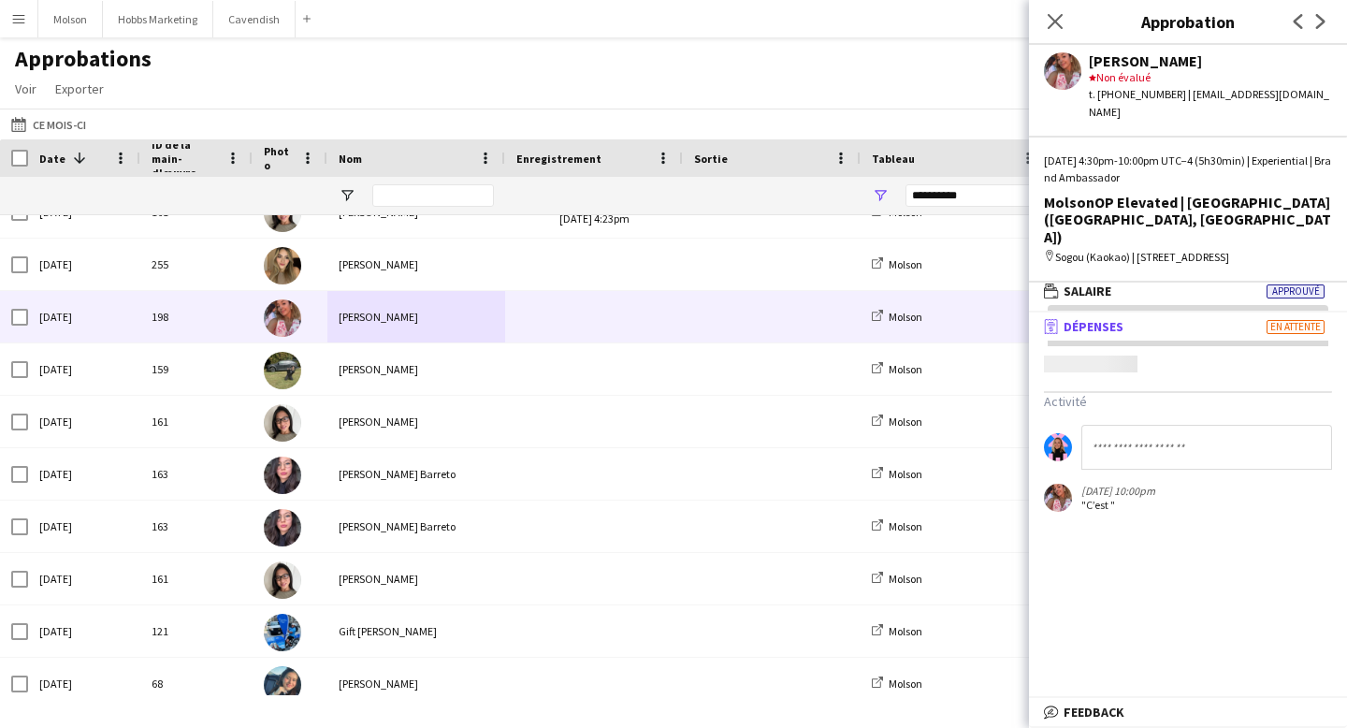
scroll to position [6, 0]
click at [1122, 708] on span "Feedback" at bounding box center [1094, 711] width 61 height 17
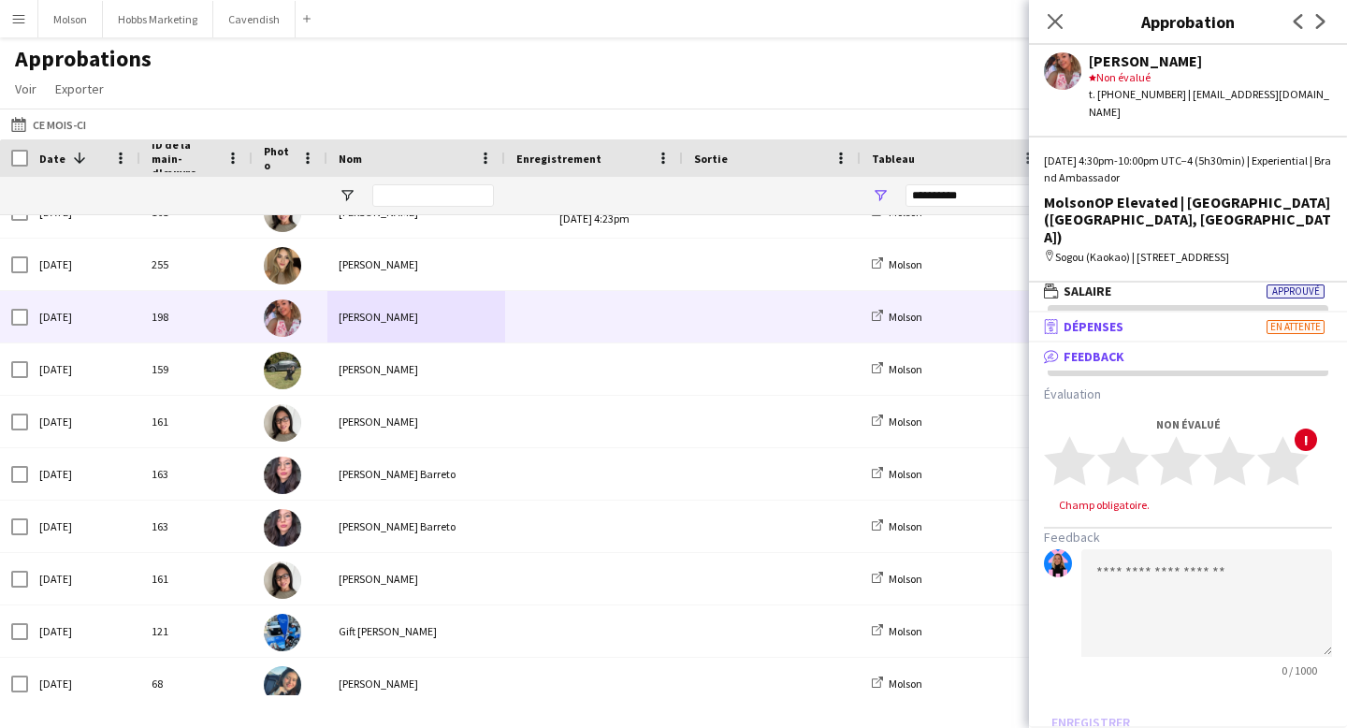
click at [1112, 318] on span "Dépenses" at bounding box center [1094, 326] width 60 height 17
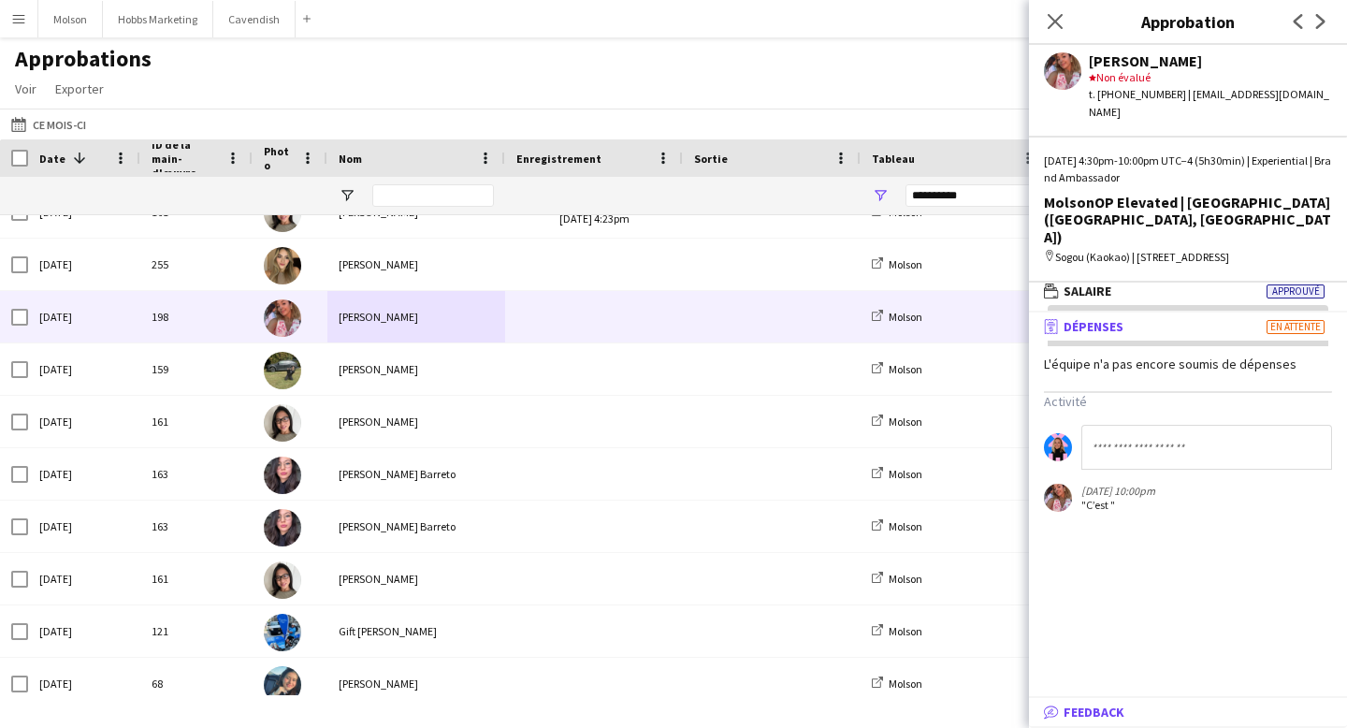
click at [1104, 708] on span "Feedback" at bounding box center [1094, 711] width 61 height 17
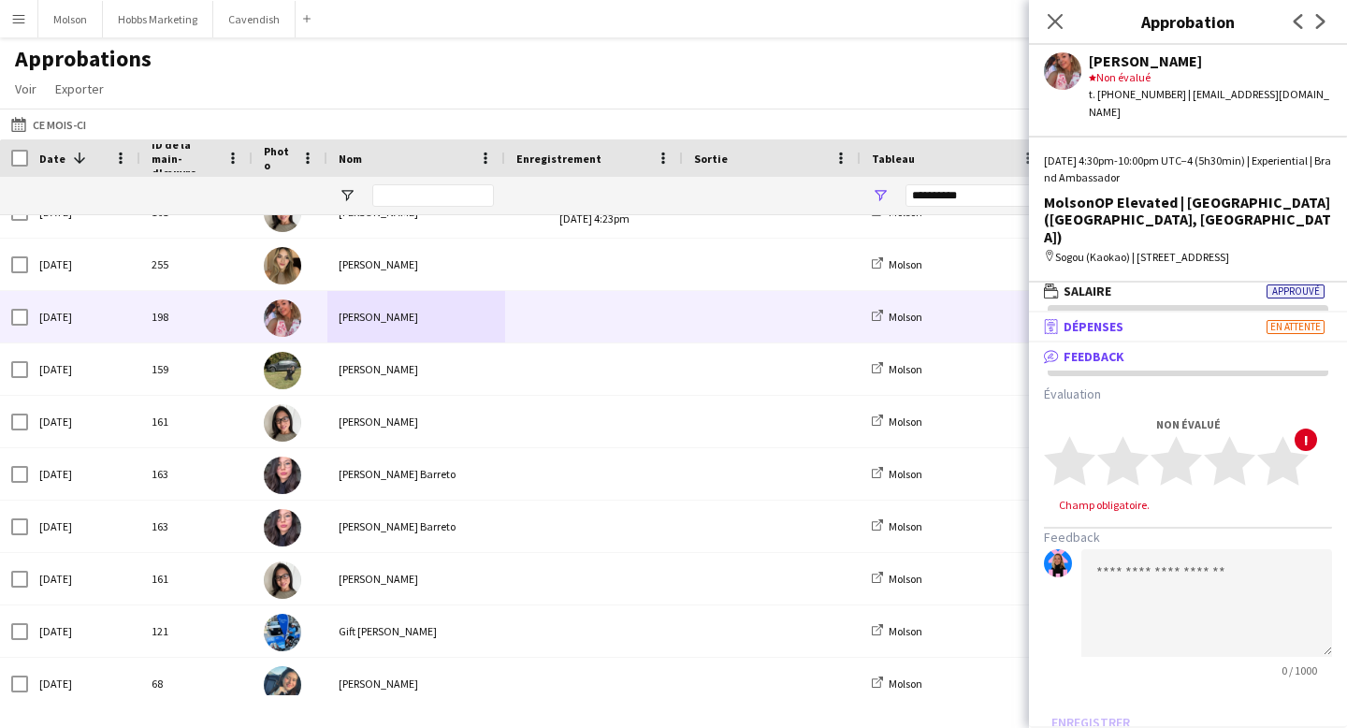
click at [1082, 318] on span "Dépenses" at bounding box center [1094, 326] width 60 height 17
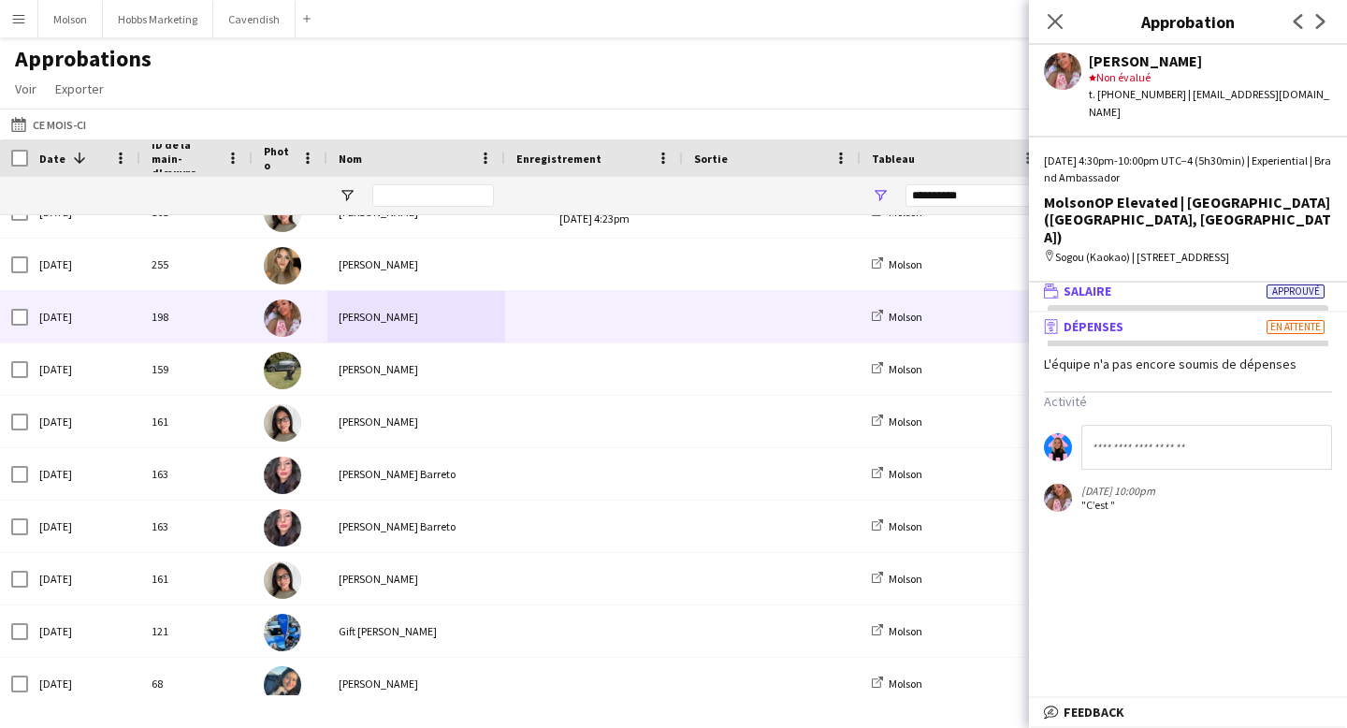
click at [1090, 282] on span "Salaire" at bounding box center [1088, 290] width 48 height 17
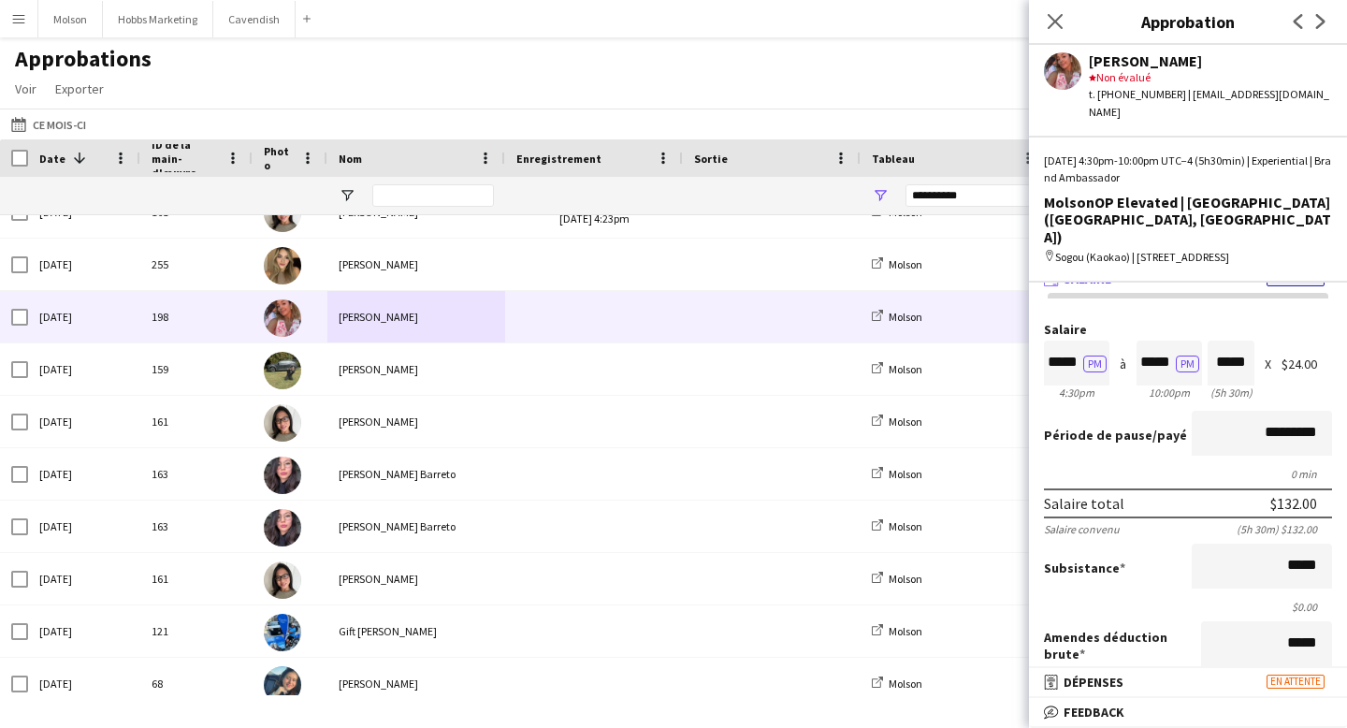
scroll to position [0, 0]
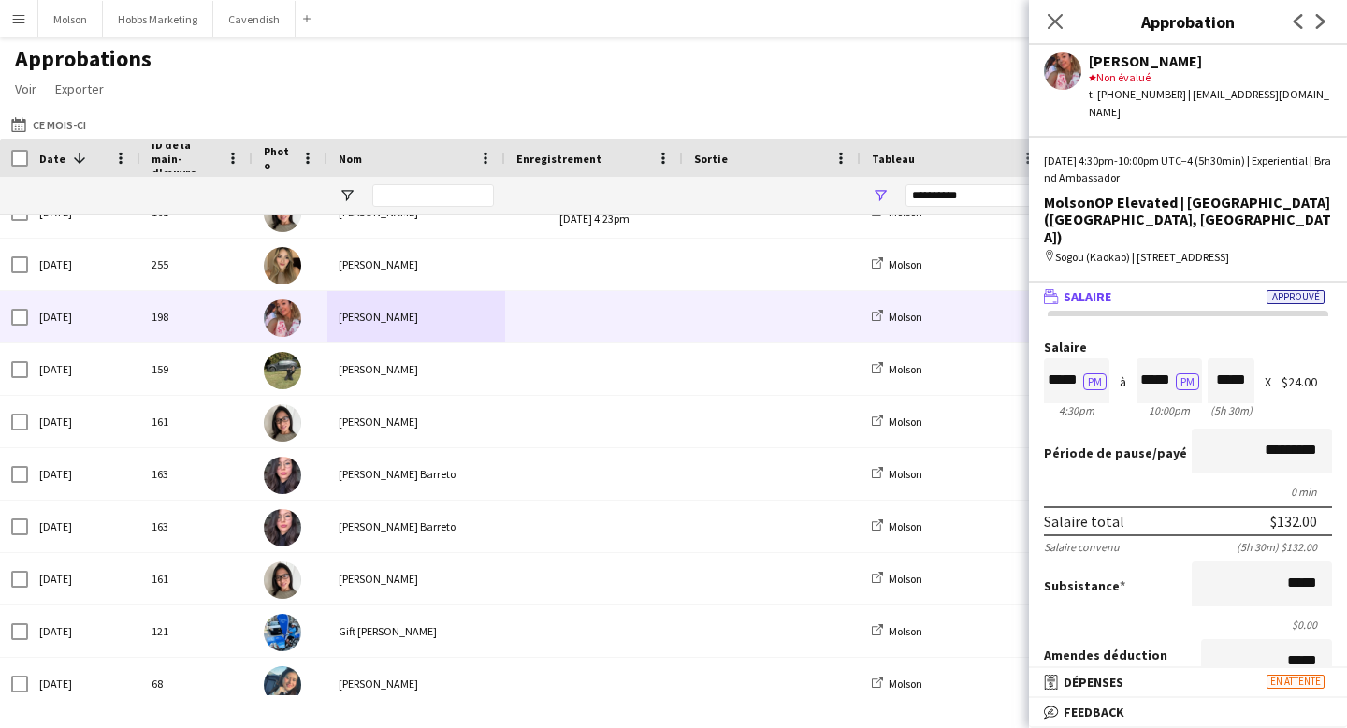
click at [1124, 288] on mat-panel-title "wallet Salaire Approuvé" at bounding box center [1184, 296] width 311 height 17
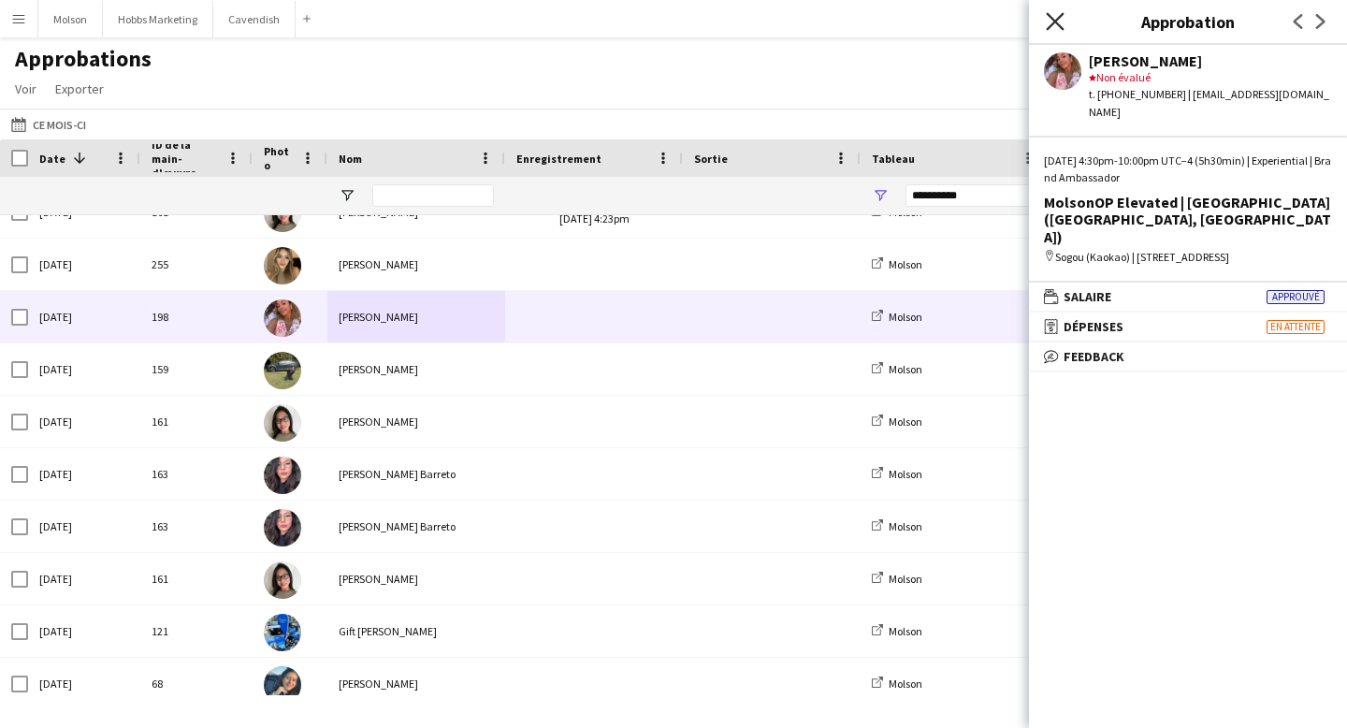
click at [1049, 14] on icon "Fermer le pop-in" at bounding box center [1055, 21] width 18 height 18
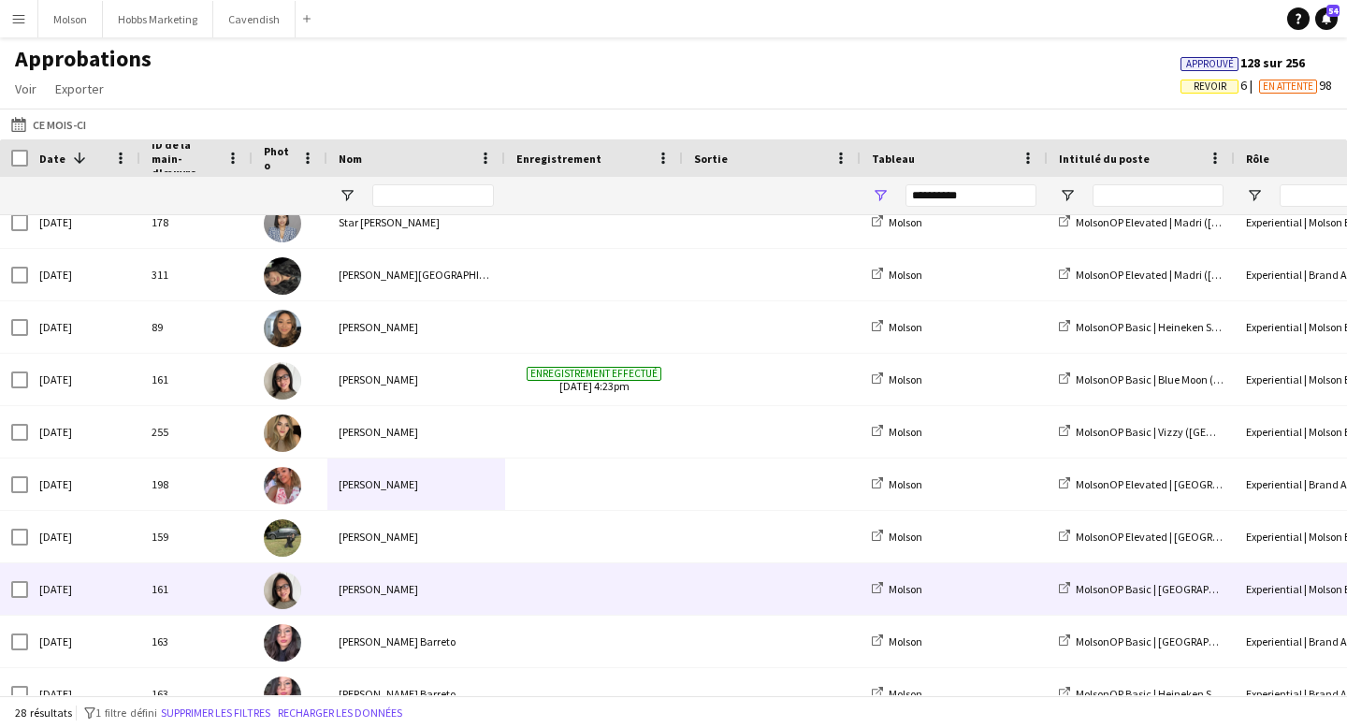
scroll to position [123, 0]
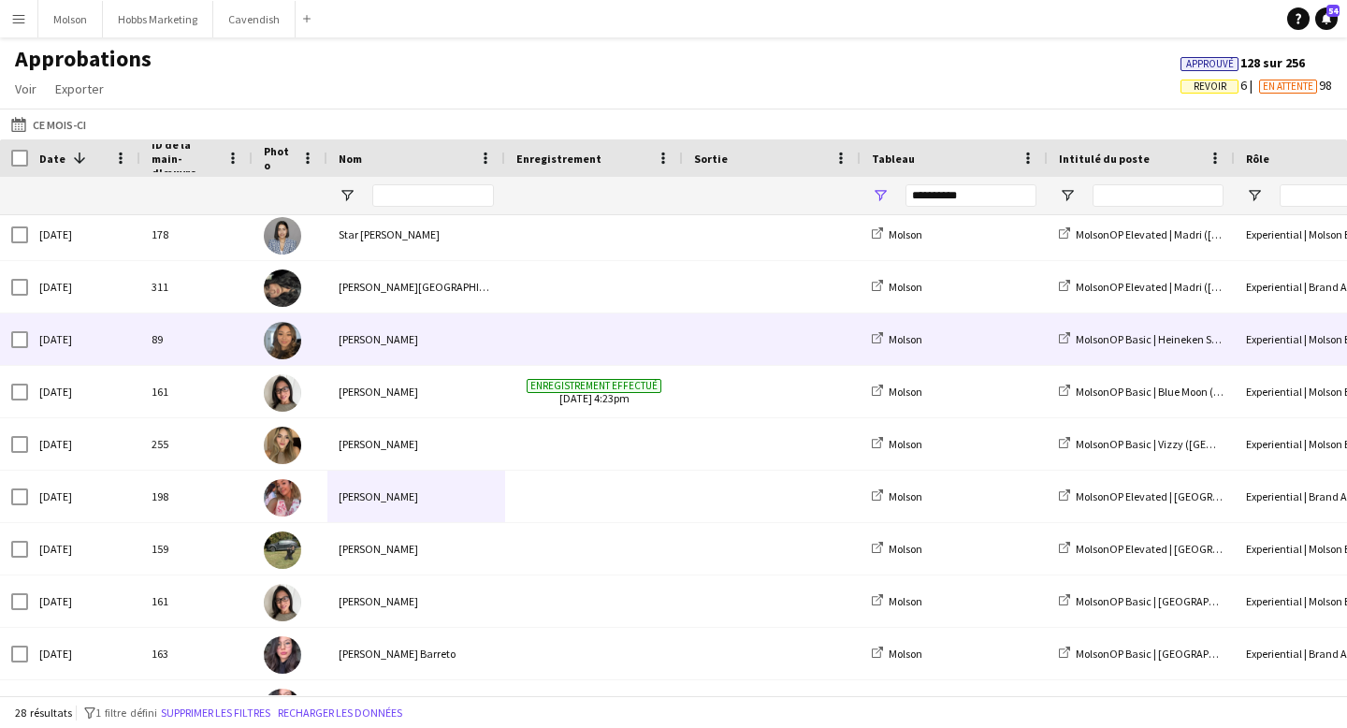
click at [419, 338] on div "[PERSON_NAME]" at bounding box center [416, 338] width 178 height 51
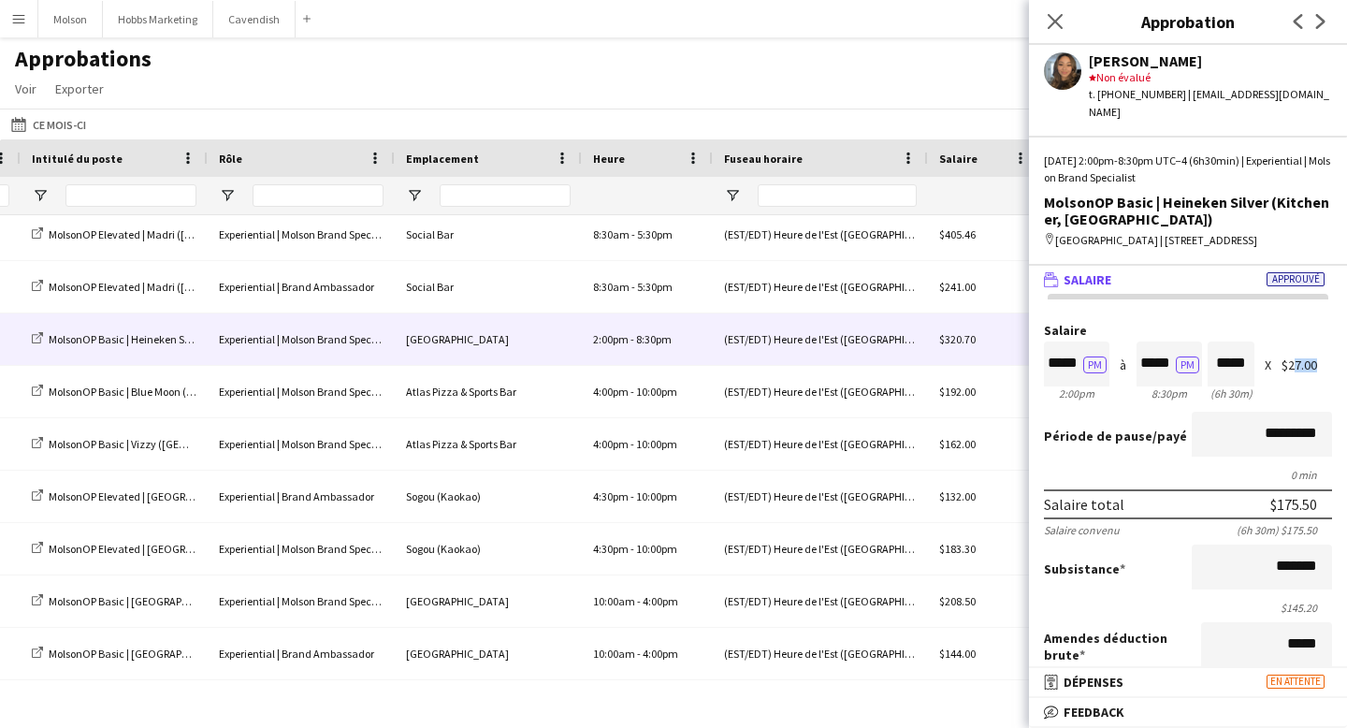
drag, startPoint x: 1284, startPoint y: 364, endPoint x: 1310, endPoint y: 364, distance: 26.2
click at [1310, 364] on div "$27.00" at bounding box center [1306, 365] width 51 height 14
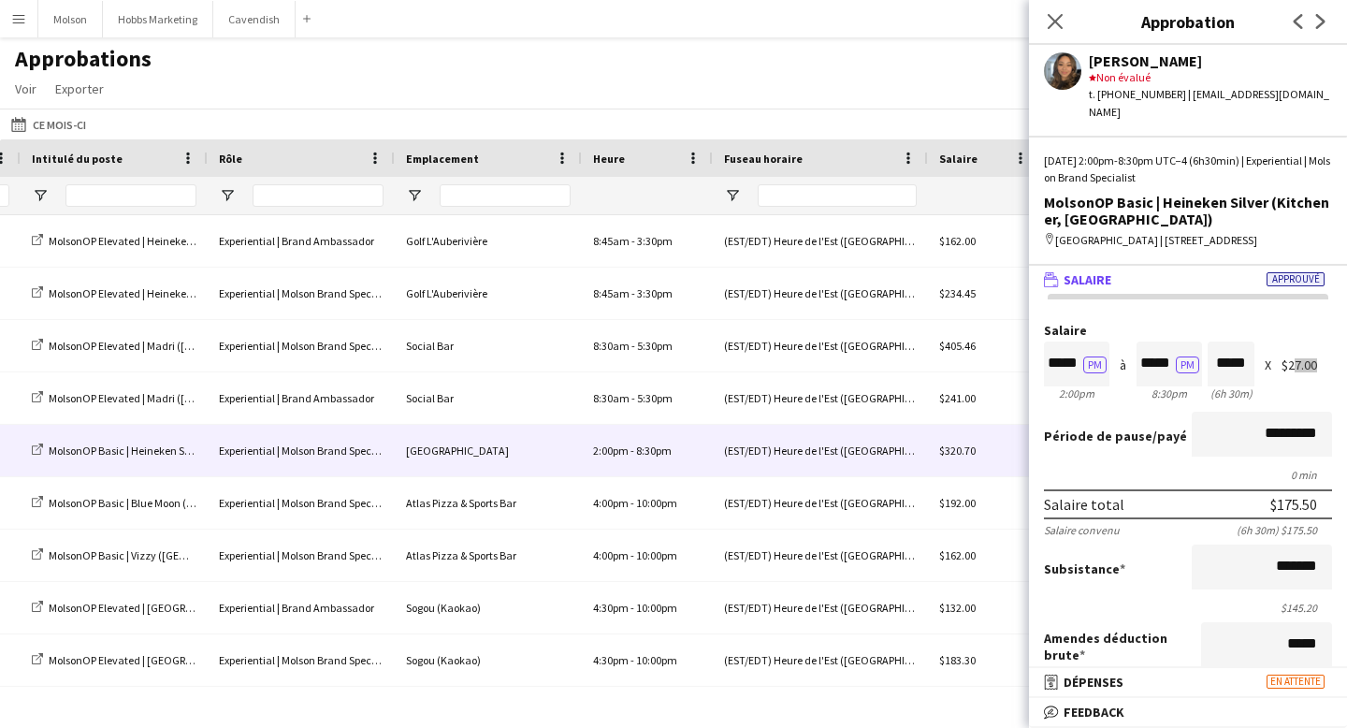
scroll to position [0, 987]
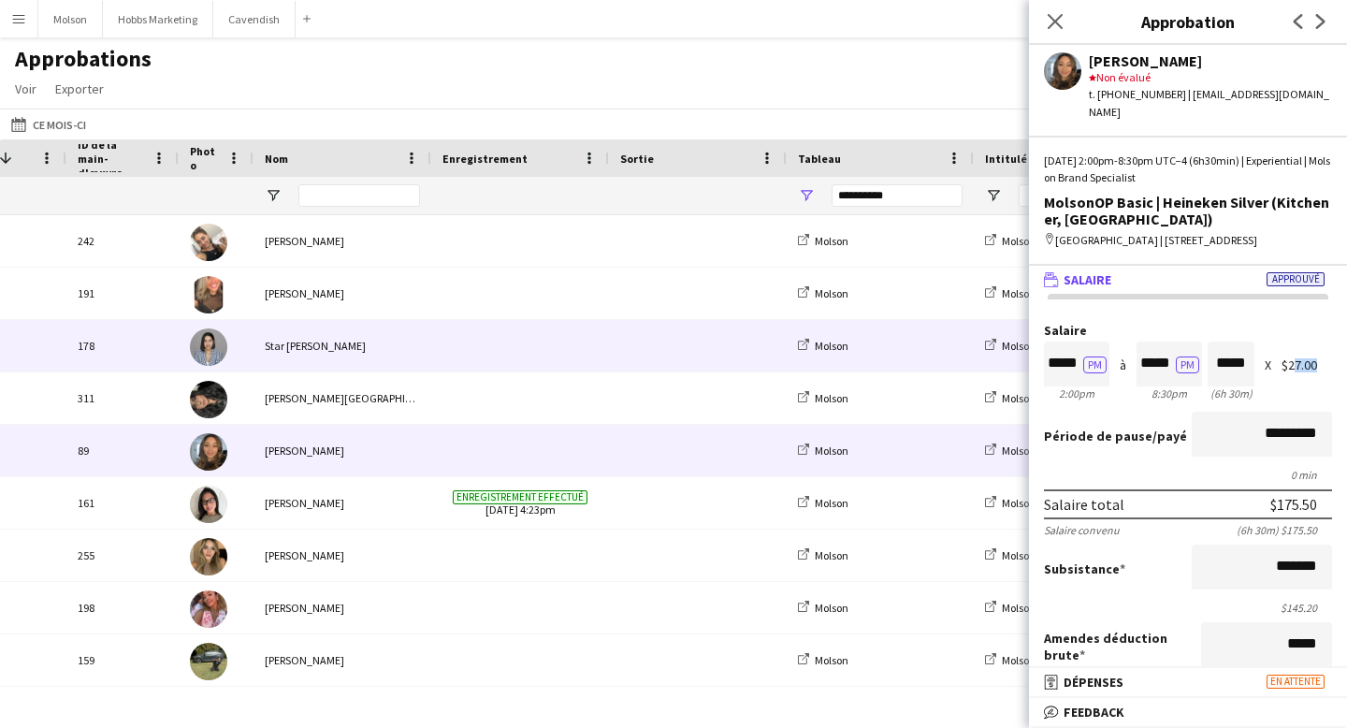
click at [393, 355] on div "Star [PERSON_NAME]" at bounding box center [342, 345] width 178 height 51
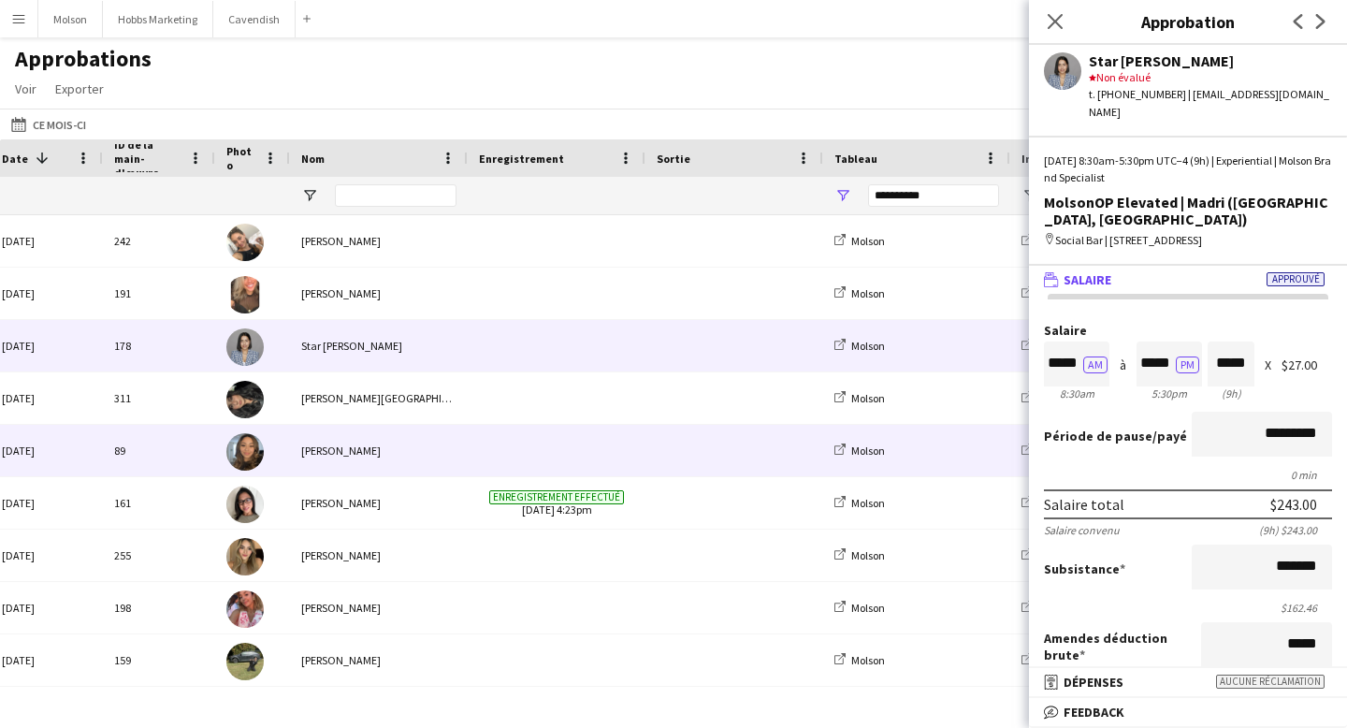
scroll to position [0, 53]
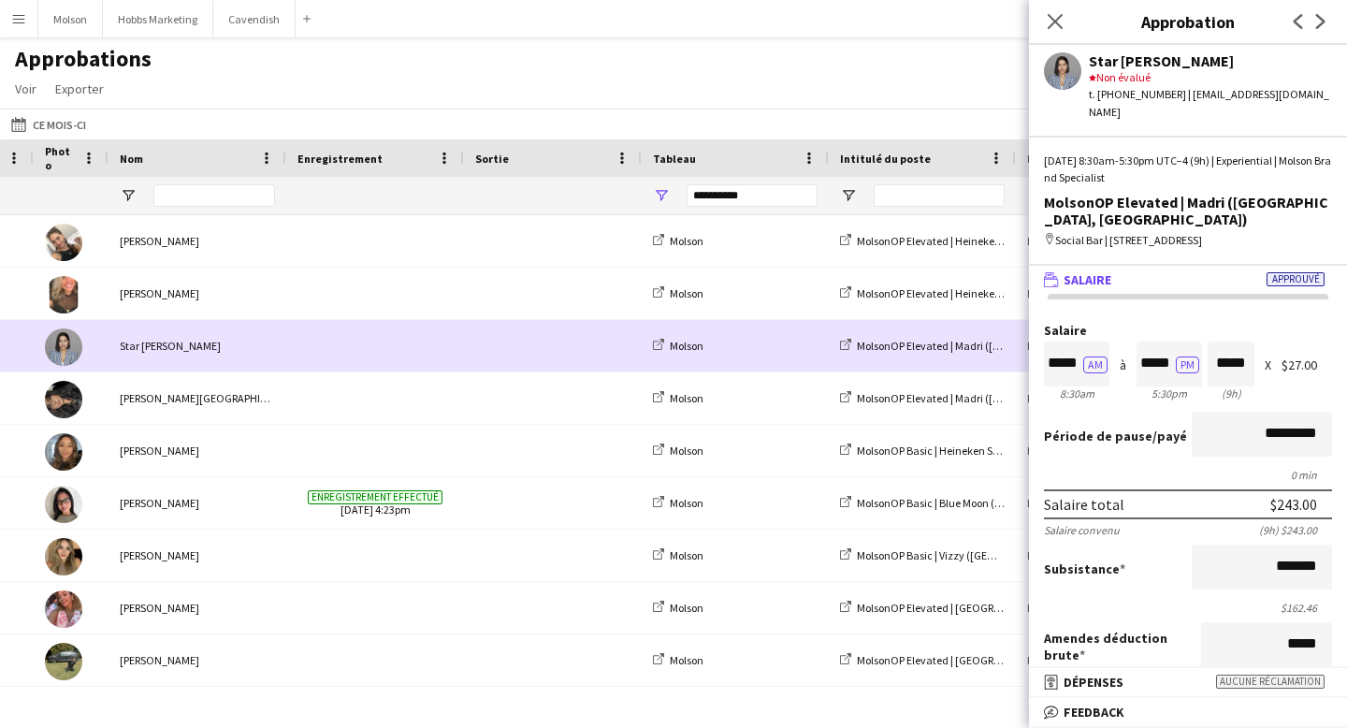
click at [276, 336] on div "Star [PERSON_NAME]" at bounding box center [198, 345] width 178 height 51
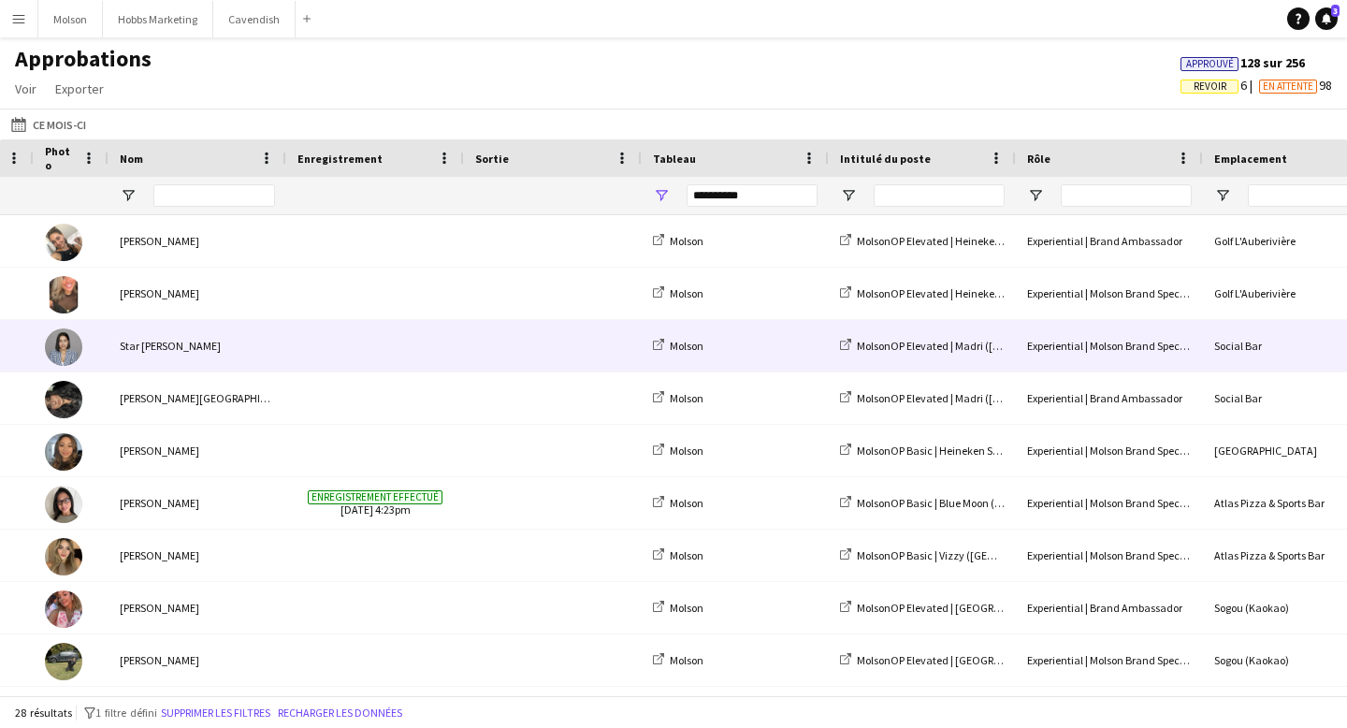
click at [272, 338] on div "Star [PERSON_NAME]" at bounding box center [198, 345] width 178 height 51
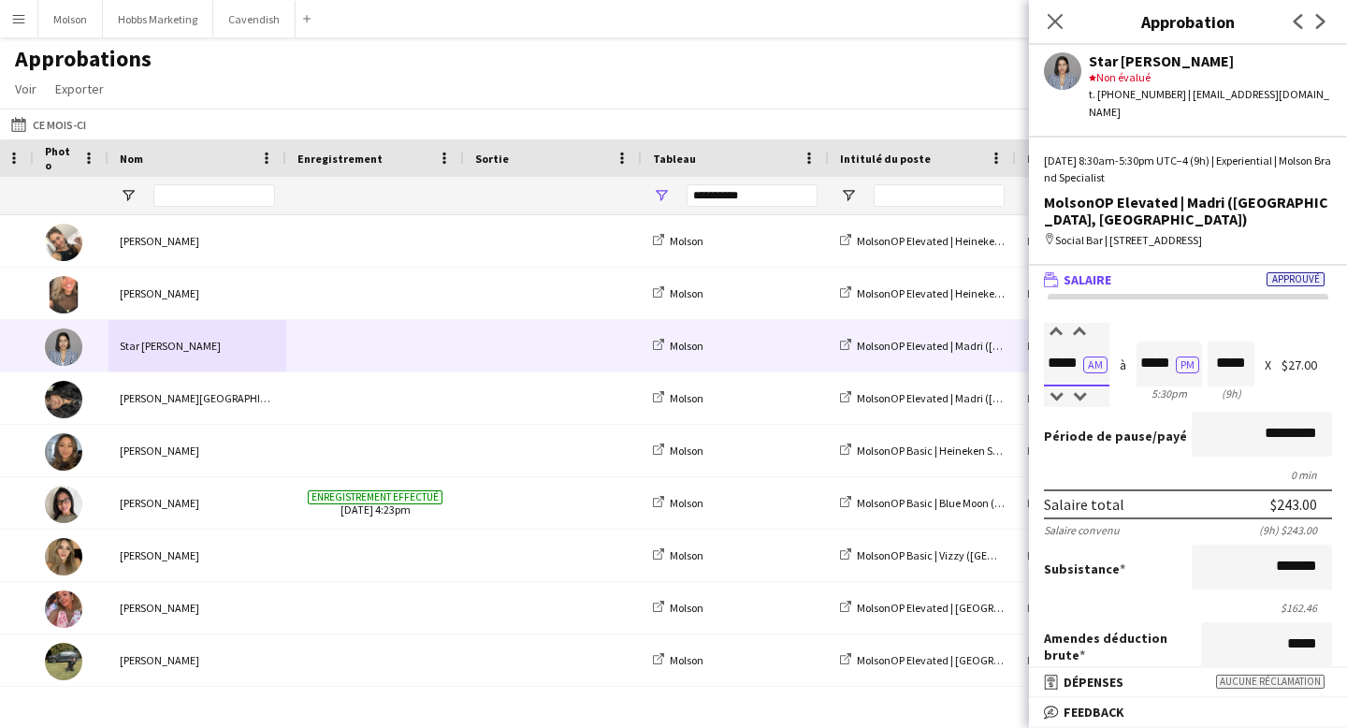
scroll to position [1, 0]
drag, startPoint x: 1050, startPoint y: 334, endPoint x: 1077, endPoint y: 333, distance: 26.2
click at [1077, 341] on input "*****" at bounding box center [1076, 363] width 65 height 45
click at [1126, 361] on div "Salaire ***** AM 8:30am à ***** PM 5:30pm ***** (9h) X $27.00" at bounding box center [1188, 364] width 288 height 80
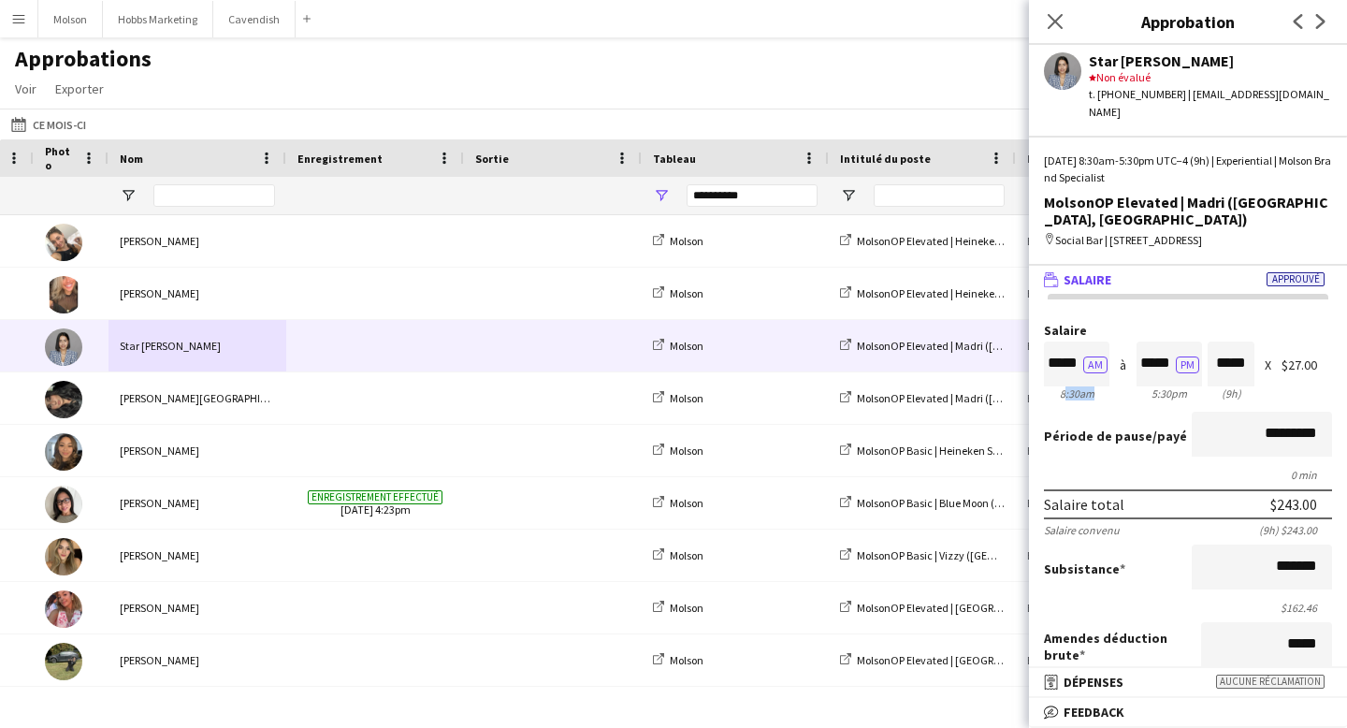
drag, startPoint x: 1062, startPoint y: 363, endPoint x: 1094, endPoint y: 363, distance: 32.7
click at [1093, 386] on div "8:30am" at bounding box center [1076, 393] width 65 height 14
drag, startPoint x: 1156, startPoint y: 363, endPoint x: 1179, endPoint y: 363, distance: 22.4
click at [1178, 386] on div "5:30pm" at bounding box center [1168, 393] width 65 height 14
drag, startPoint x: 1054, startPoint y: 359, endPoint x: 1101, endPoint y: 358, distance: 46.8
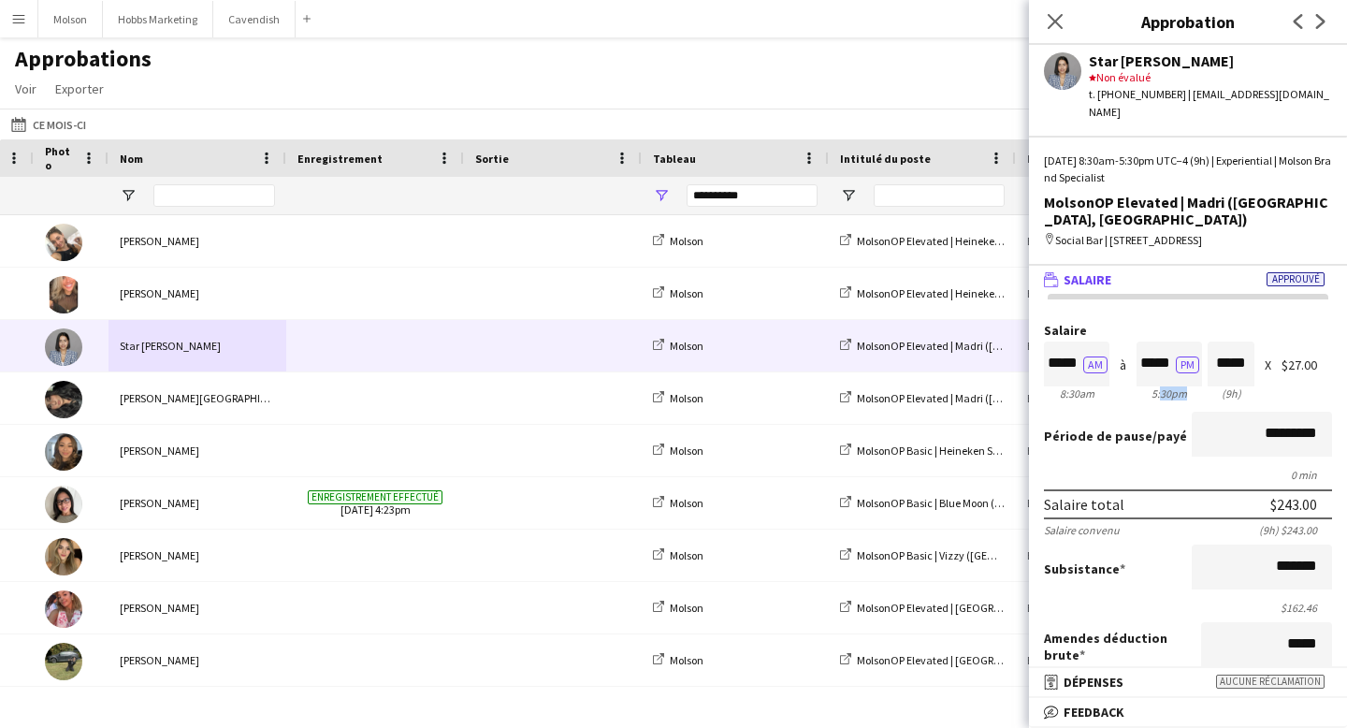
click at [1101, 386] on div "8:30am" at bounding box center [1076, 393] width 65 height 14
drag, startPoint x: 1150, startPoint y: 359, endPoint x: 1201, endPoint y: 359, distance: 51.4
click at [1201, 386] on div "5:30pm" at bounding box center [1168, 393] width 65 height 14
drag, startPoint x: 1223, startPoint y: 360, endPoint x: 1260, endPoint y: 360, distance: 37.4
click at [1260, 360] on div "Salaire ***** AM 8:30am à ***** PM 5:30pm ***** (9h) X $27.00" at bounding box center [1188, 364] width 288 height 80
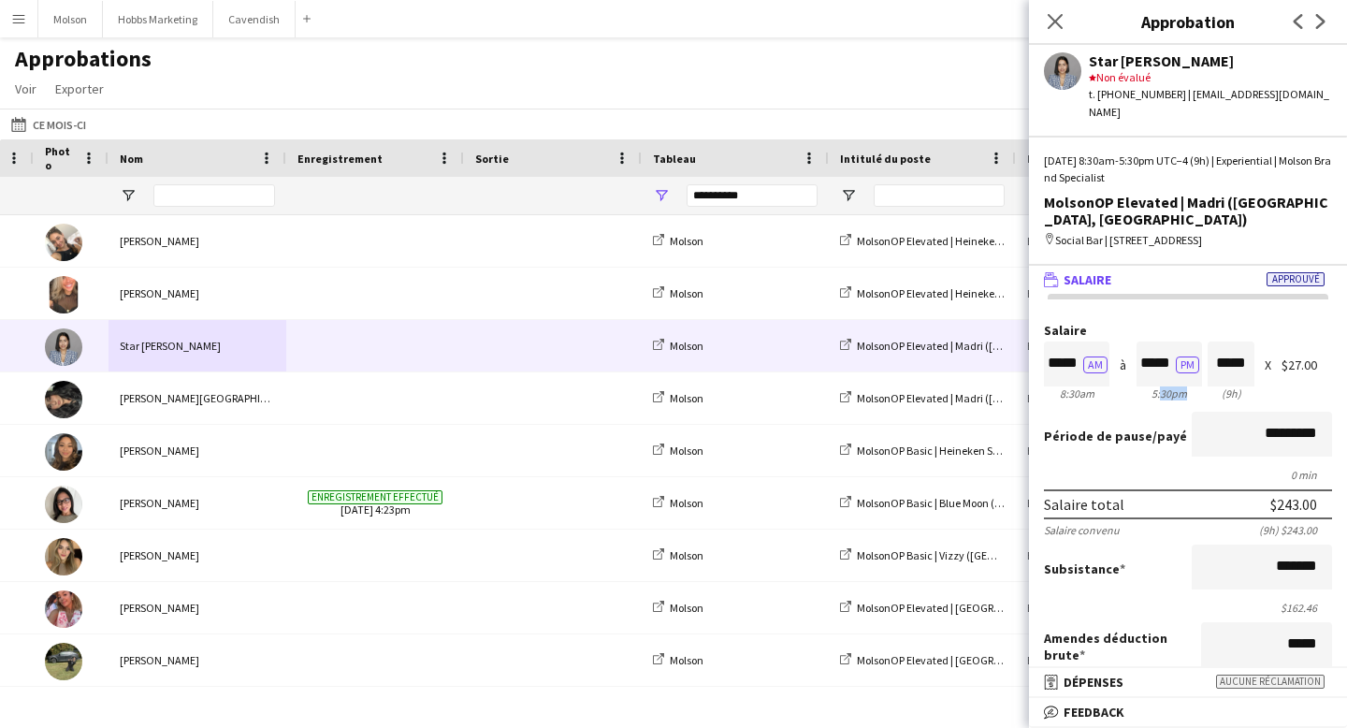
drag, startPoint x: 1057, startPoint y: 356, endPoint x: 1101, endPoint y: 357, distance: 44.0
click at [1101, 386] on div "8:30am" at bounding box center [1076, 393] width 65 height 14
click at [1099, 386] on div "8:30am" at bounding box center [1076, 393] width 65 height 14
drag, startPoint x: 1060, startPoint y: 362, endPoint x: 1099, endPoint y: 362, distance: 39.3
click at [1098, 386] on div "8:30am" at bounding box center [1076, 393] width 65 height 14
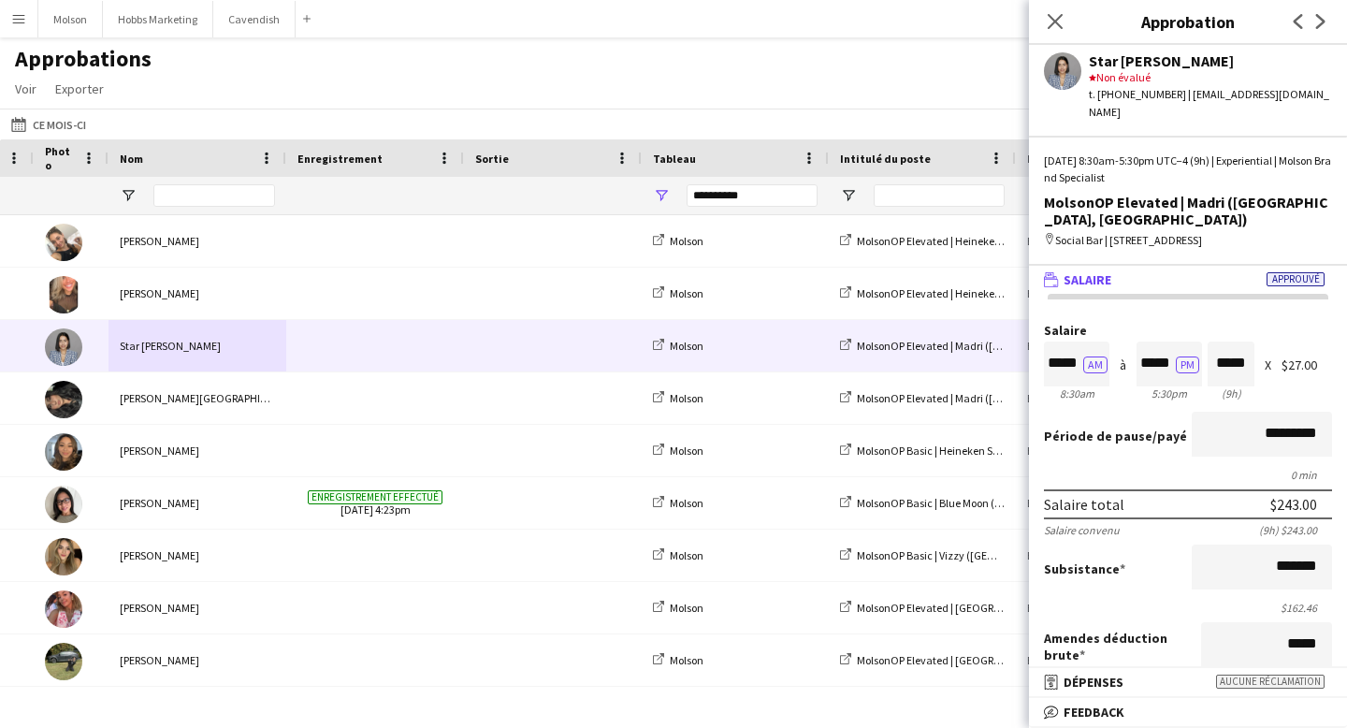
drag, startPoint x: 1151, startPoint y: 363, endPoint x: 1203, endPoint y: 360, distance: 52.5
click at [1203, 360] on div "Salaire ***** AM 8:30am à ***** PM 5:30pm ***** (9h) X $27.00" at bounding box center [1188, 364] width 288 height 80
drag, startPoint x: 1052, startPoint y: 334, endPoint x: 1072, endPoint y: 334, distance: 19.6
click at [1072, 341] on input "*****" at bounding box center [1076, 363] width 65 height 45
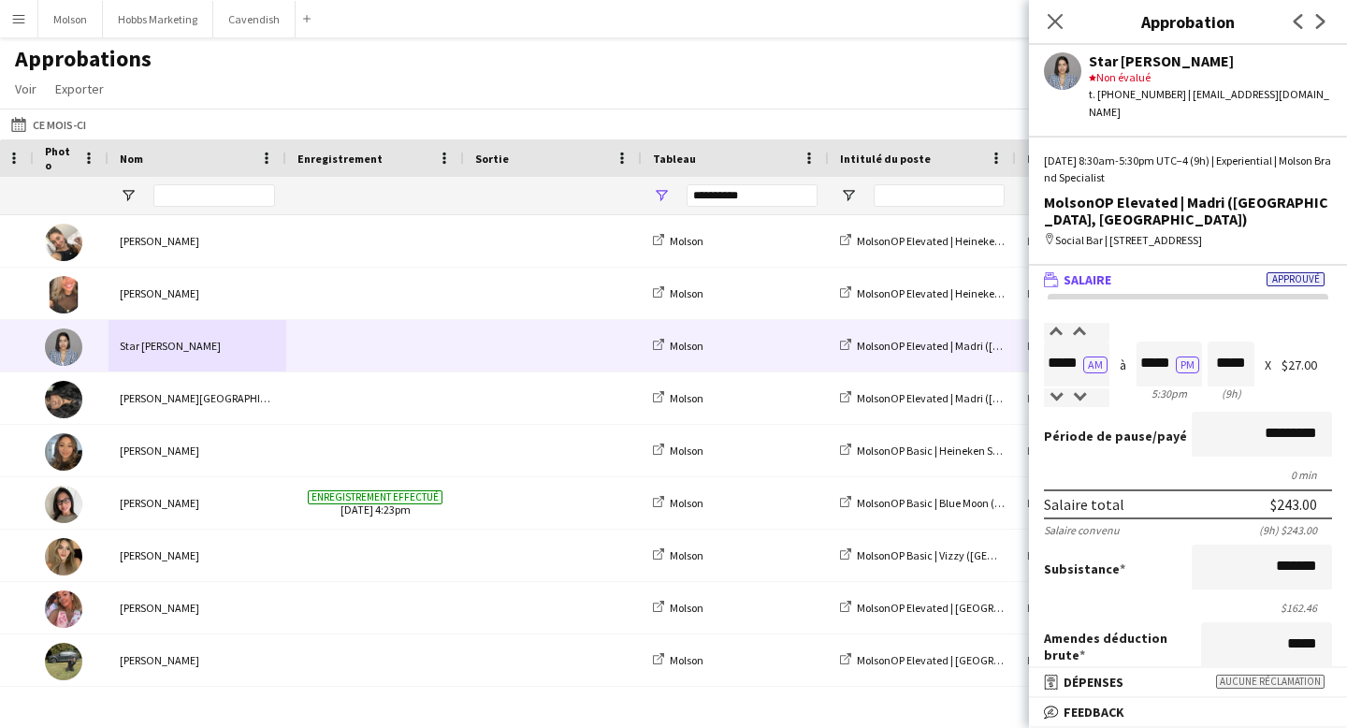
click at [1123, 412] on div "Période de pause /payé *********" at bounding box center [1188, 436] width 288 height 49
drag, startPoint x: 1057, startPoint y: 361, endPoint x: 1108, endPoint y: 362, distance: 51.5
click at [1108, 362] on div "Salaire ***** AM 8:30am à ***** PM 5:30pm ***** (9h) X $27.00" at bounding box center [1188, 364] width 288 height 80
drag, startPoint x: 1156, startPoint y: 364, endPoint x: 1188, endPoint y: 364, distance: 31.8
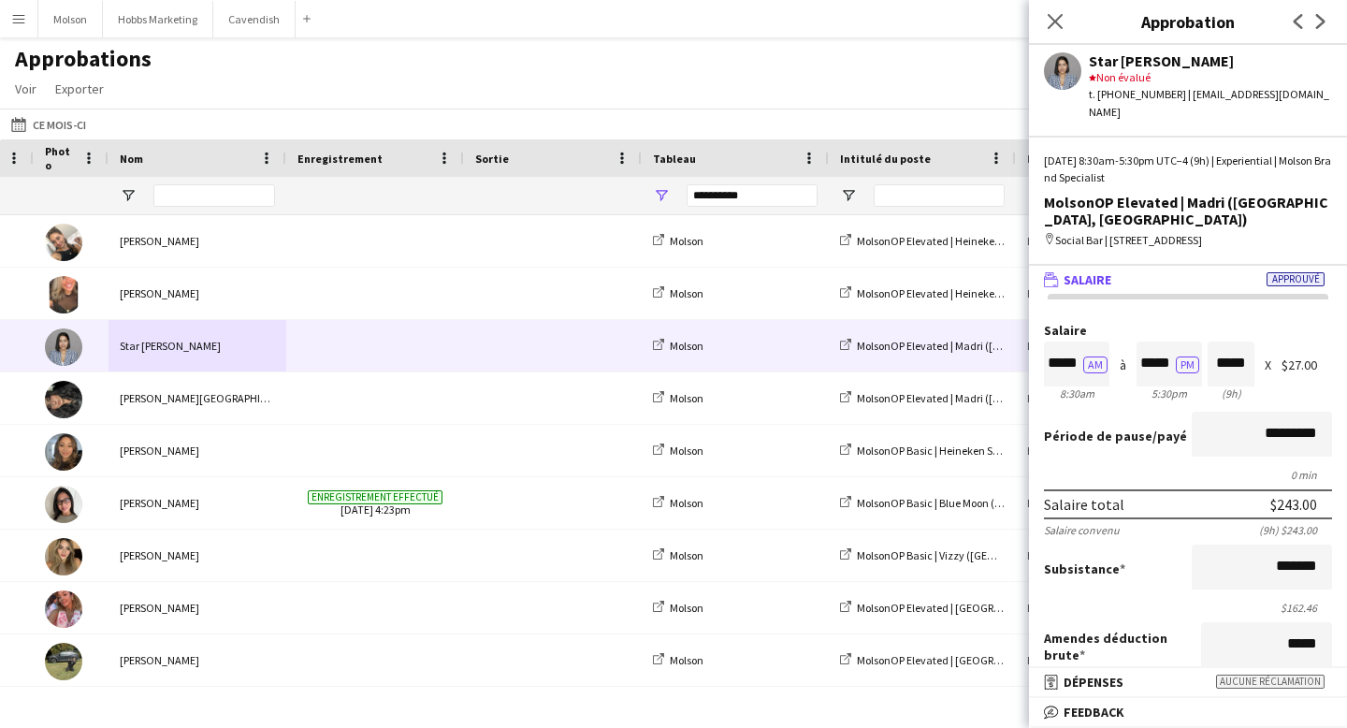
click at [1188, 386] on div "5:30pm" at bounding box center [1168, 393] width 65 height 14
drag, startPoint x: 1217, startPoint y: 332, endPoint x: 1245, endPoint y: 332, distance: 28.1
click at [1245, 341] on input "*****" at bounding box center [1231, 363] width 47 height 45
click at [1289, 355] on div "Salaire ***** AM 8:30am à ***** PM 5:30pm ***** (9h) X $27.00" at bounding box center [1188, 364] width 288 height 80
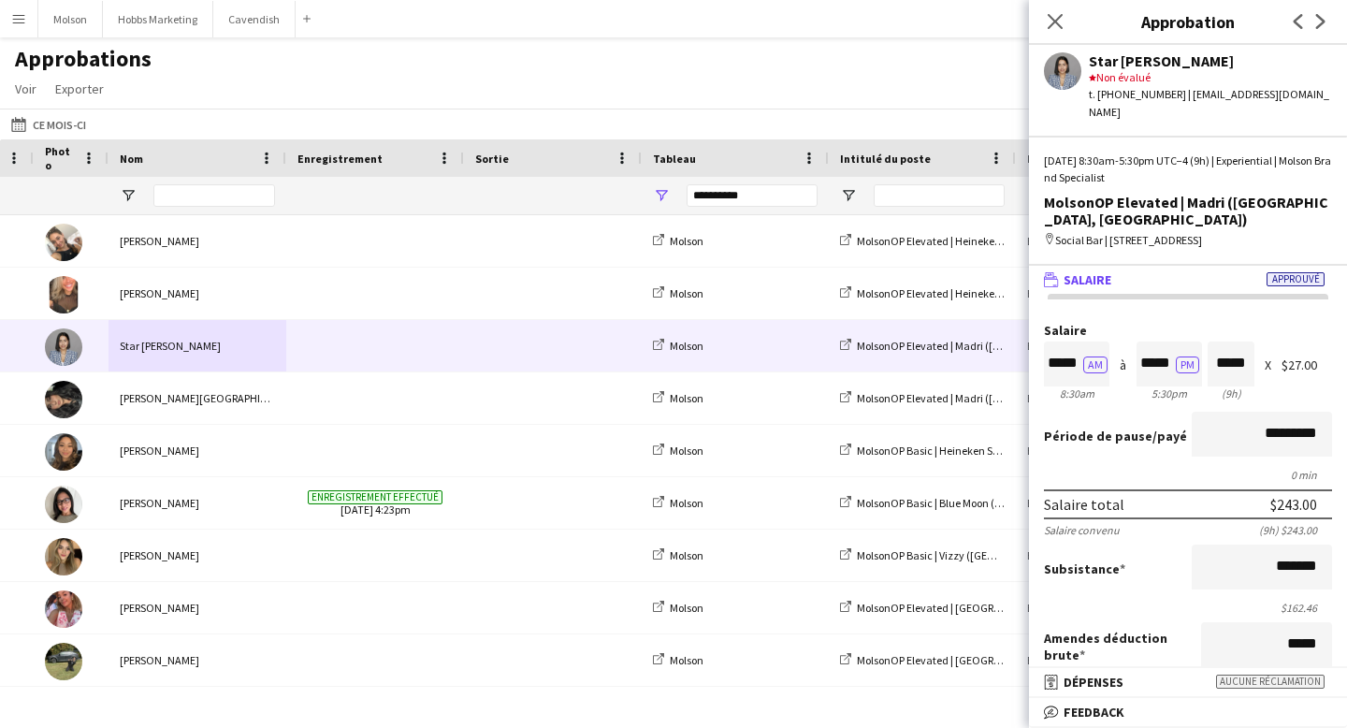
scroll to position [0, 0]
drag, startPoint x: 1278, startPoint y: 335, endPoint x: 1316, endPoint y: 335, distance: 38.4
click at [1316, 335] on div "Salaire ***** AM 8:30am à ***** PM 5:30pm ***** (9h) X $27.00" at bounding box center [1188, 364] width 288 height 80
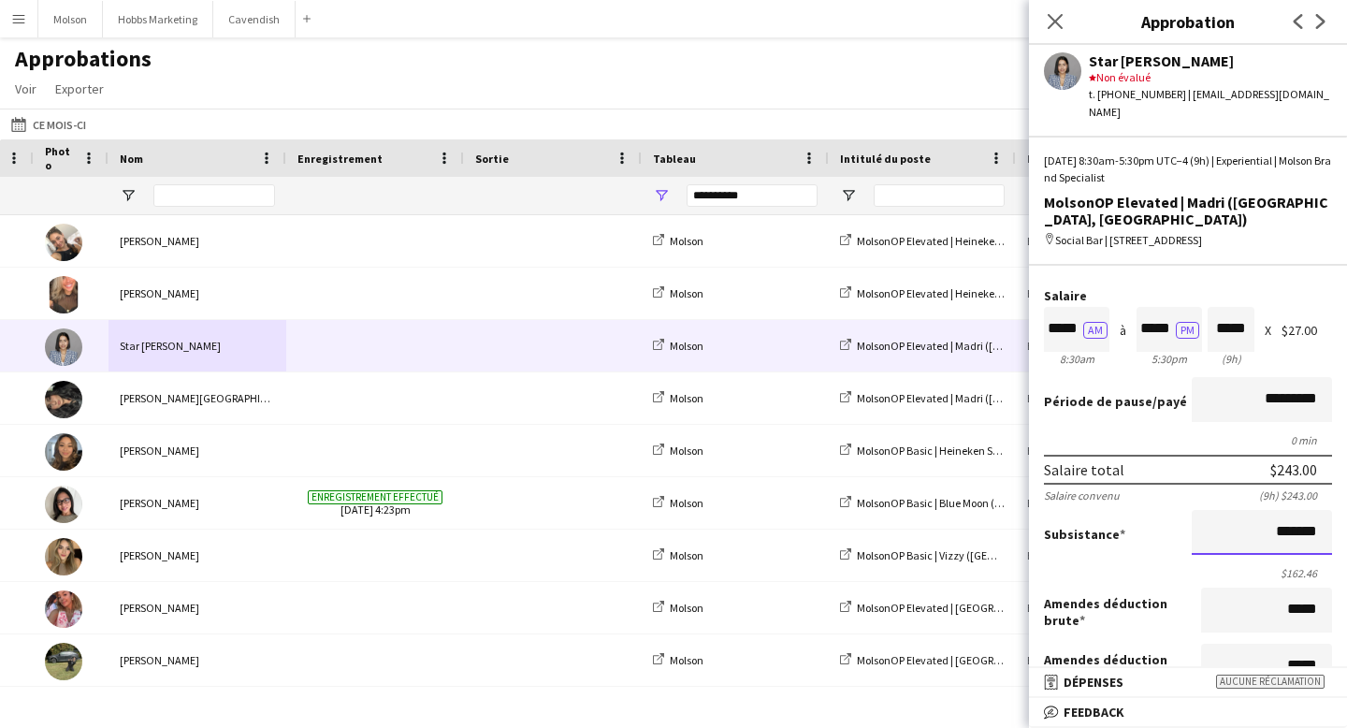
scroll to position [1, 0]
drag, startPoint x: 1316, startPoint y: 499, endPoint x: 1277, endPoint y: 499, distance: 39.3
click at [1277, 510] on input "*******" at bounding box center [1262, 532] width 140 height 45
type input "**"
drag, startPoint x: 1275, startPoint y: 500, endPoint x: 1329, endPoint y: 499, distance: 54.3
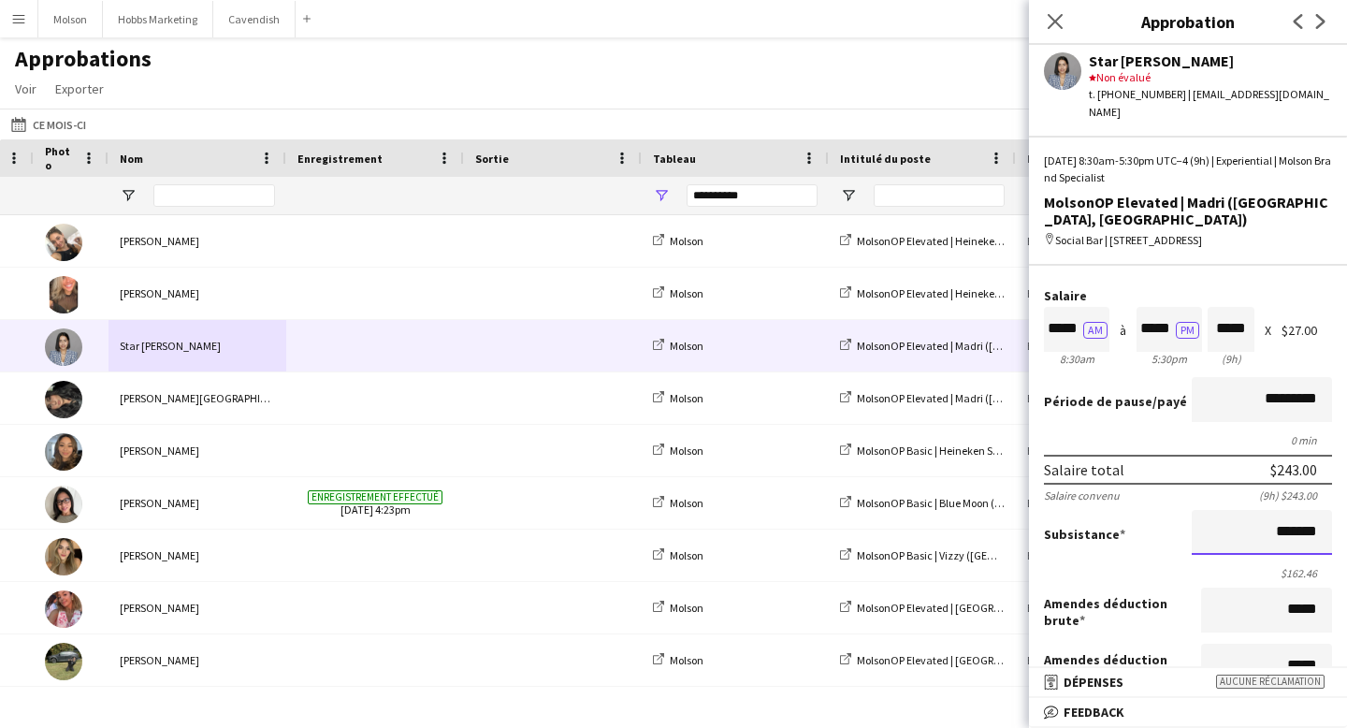
click at [1329, 510] on input "*******" at bounding box center [1262, 532] width 140 height 45
click at [1283, 510] on input "*******" at bounding box center [1262, 532] width 140 height 45
drag, startPoint x: 1276, startPoint y: 500, endPoint x: 1297, endPoint y: 500, distance: 21.5
click at [1297, 510] on input "*******" at bounding box center [1262, 532] width 140 height 45
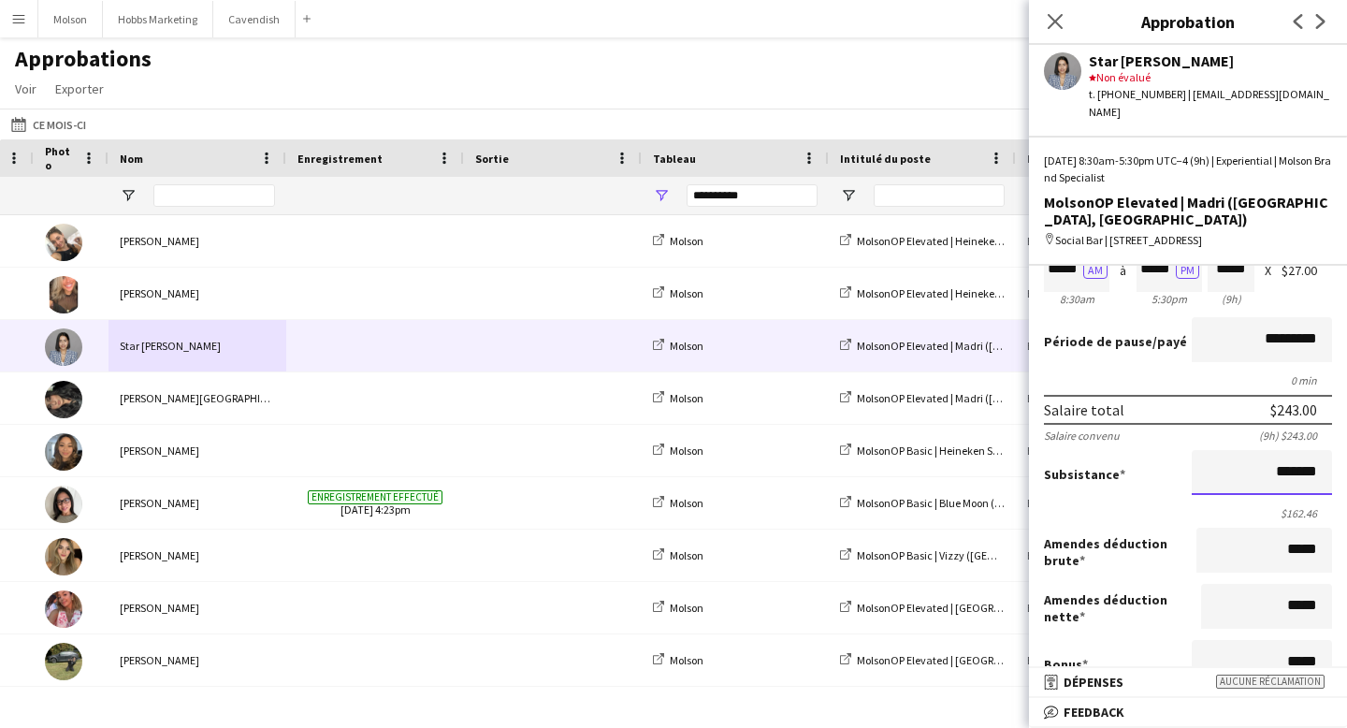
scroll to position [0, 0]
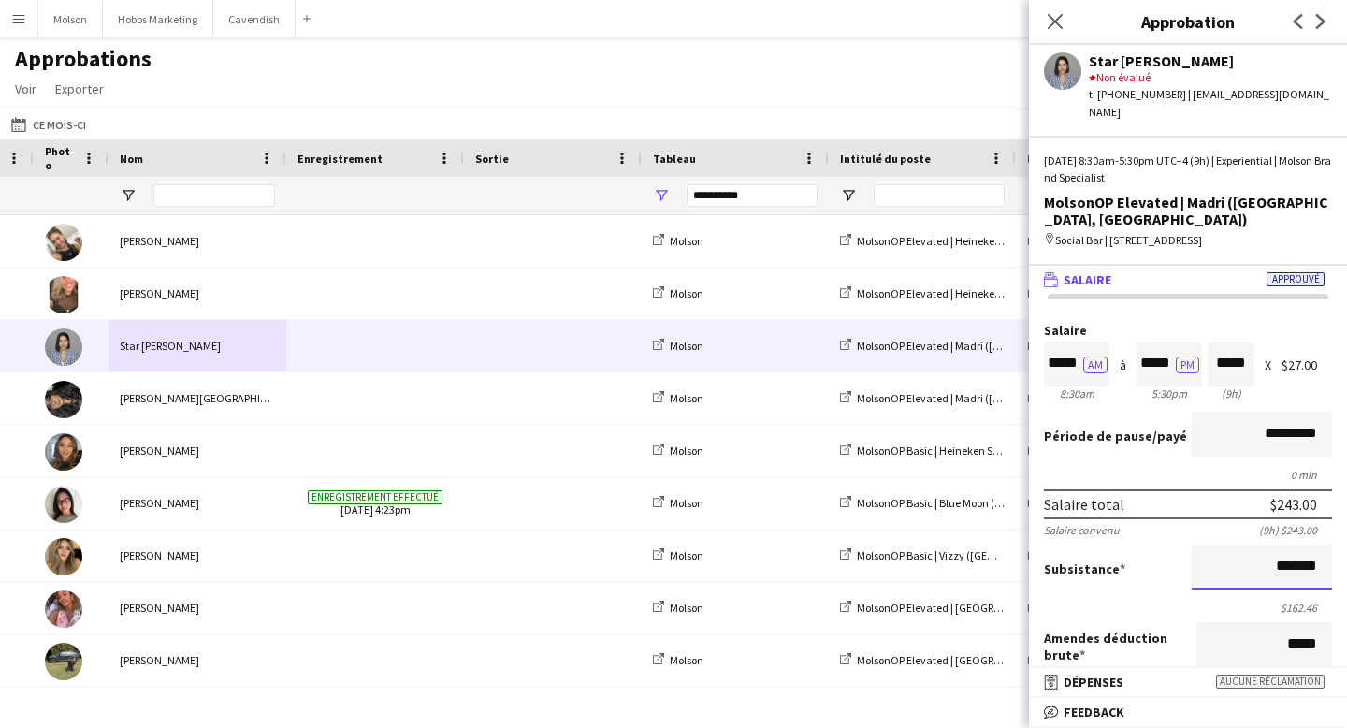
type input "*******"
drag, startPoint x: 1045, startPoint y: 299, endPoint x: 1067, endPoint y: 299, distance: 22.4
click at [1064, 324] on label "Salaire" at bounding box center [1188, 331] width 288 height 14
drag, startPoint x: 1048, startPoint y: 332, endPoint x: 1067, endPoint y: 332, distance: 19.6
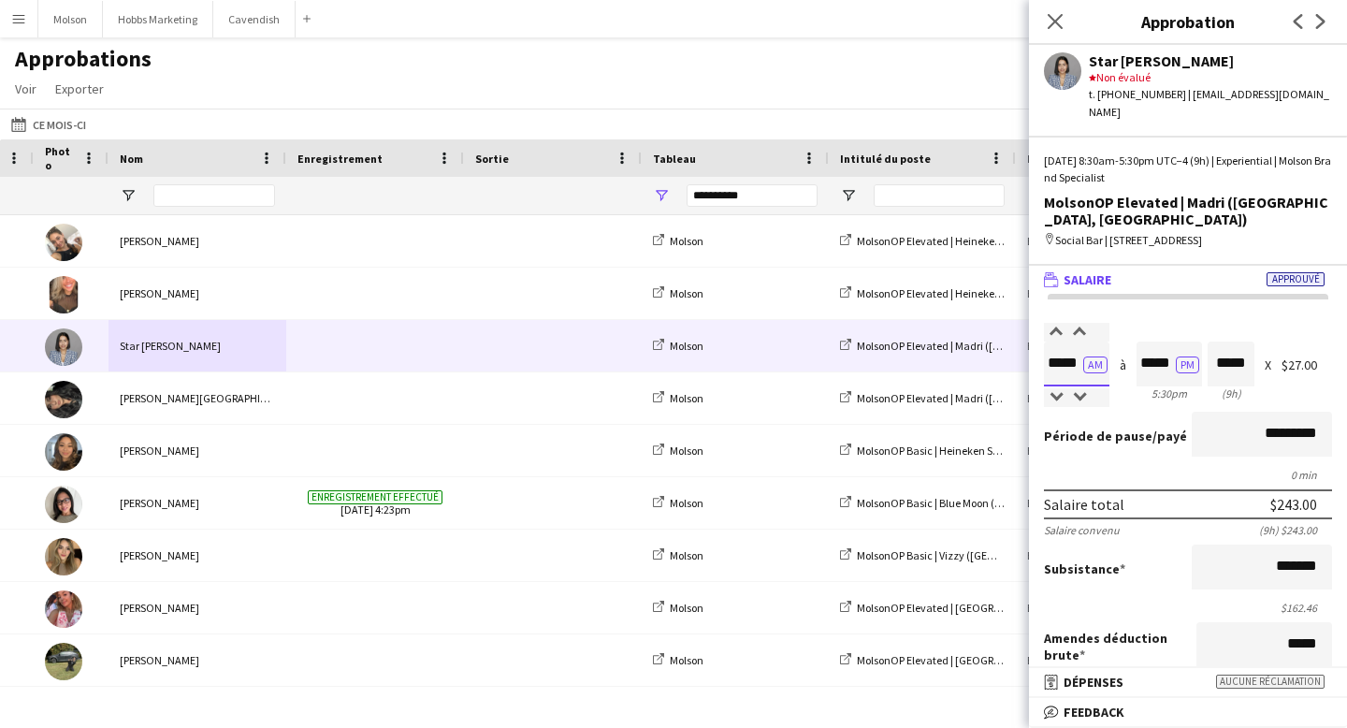
click at [1066, 341] on input "*****" at bounding box center [1076, 363] width 65 height 45
click at [1123, 362] on div "Salaire ***** AM 8:30am à ***** PM 5:30pm ***** (9h) X $27.00" at bounding box center [1188, 364] width 288 height 80
drag, startPoint x: 1285, startPoint y: 329, endPoint x: 1333, endPoint y: 329, distance: 47.7
click at [1333, 329] on form "Salaire ***** AM 8:30am à ***** PM 5:30pm ***** (9h) X $27.00 Période de pause …" at bounding box center [1188, 631] width 318 height 615
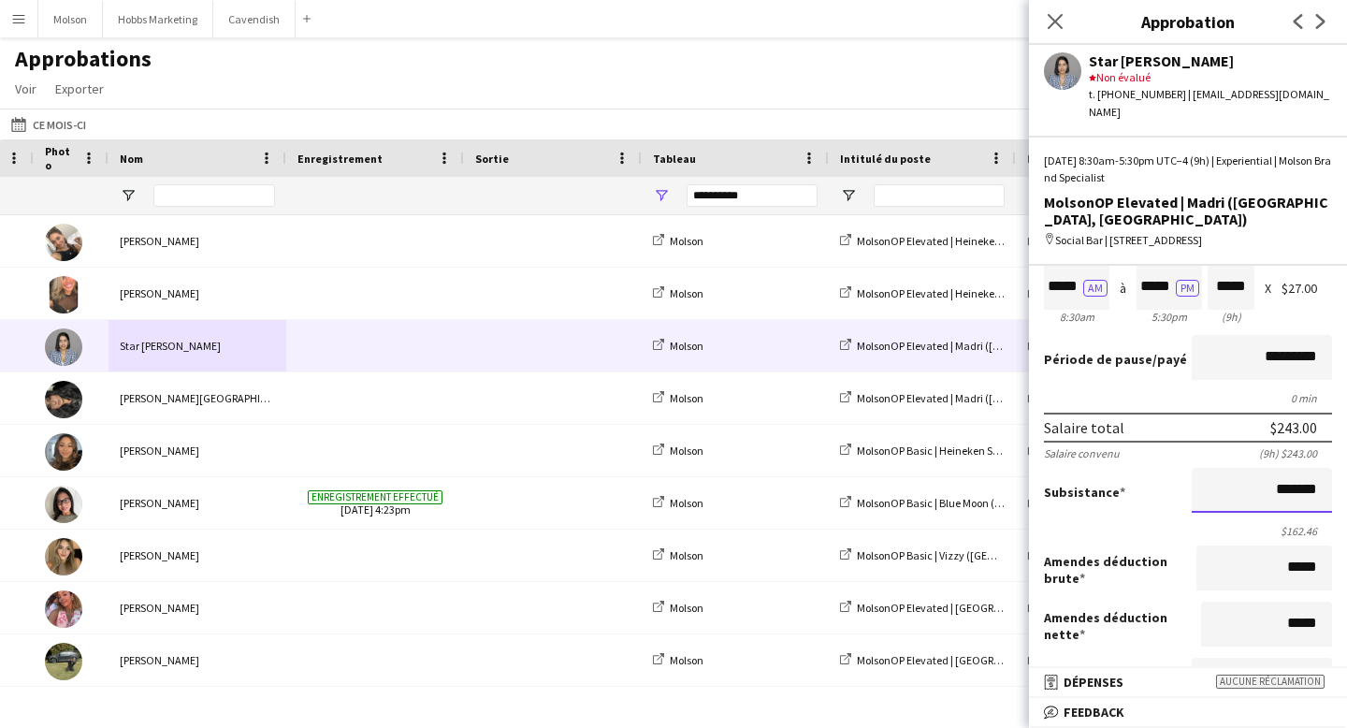
scroll to position [1, 0]
drag, startPoint x: 1272, startPoint y: 456, endPoint x: 1320, endPoint y: 455, distance: 47.7
click at [1320, 468] on input "*******" at bounding box center [1262, 490] width 140 height 45
click at [1286, 468] on input "*******" at bounding box center [1262, 490] width 140 height 45
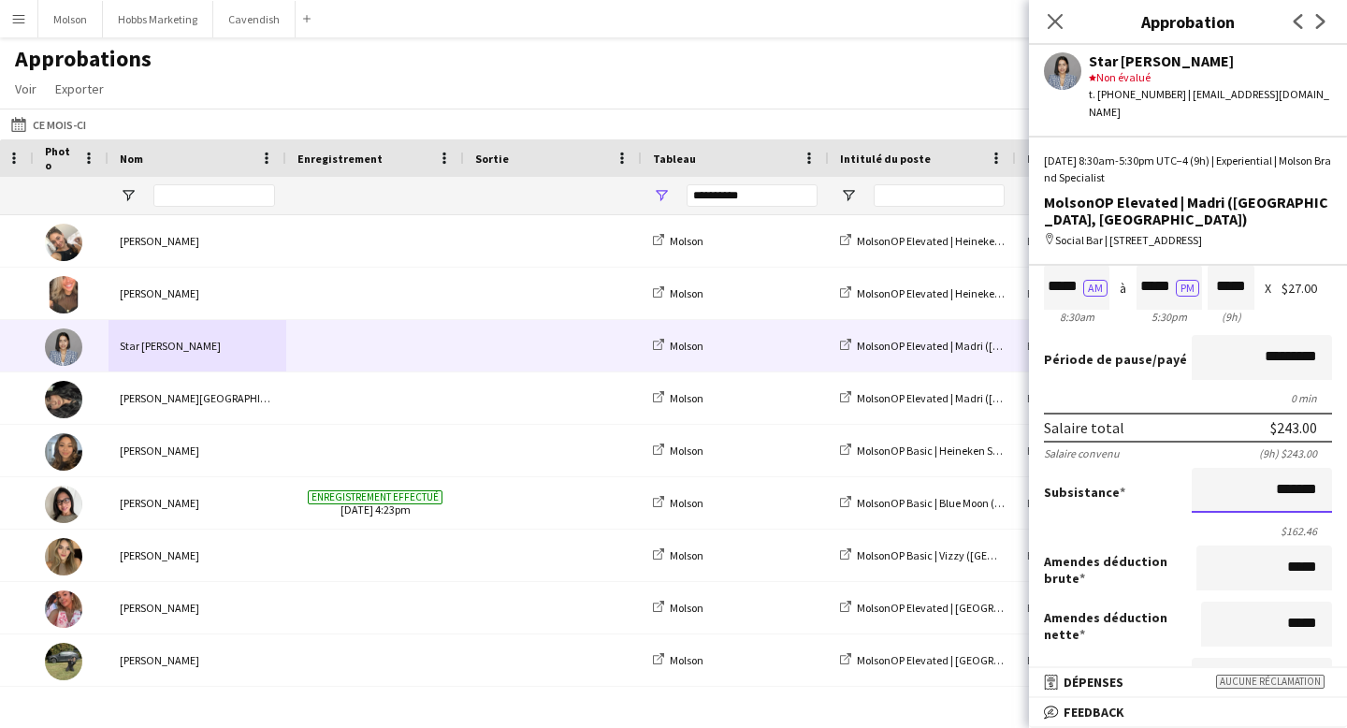
scroll to position [1, 0]
drag, startPoint x: 1269, startPoint y: 456, endPoint x: 1323, endPoint y: 456, distance: 53.3
click at [1323, 468] on input "*******" at bounding box center [1262, 490] width 140 height 45
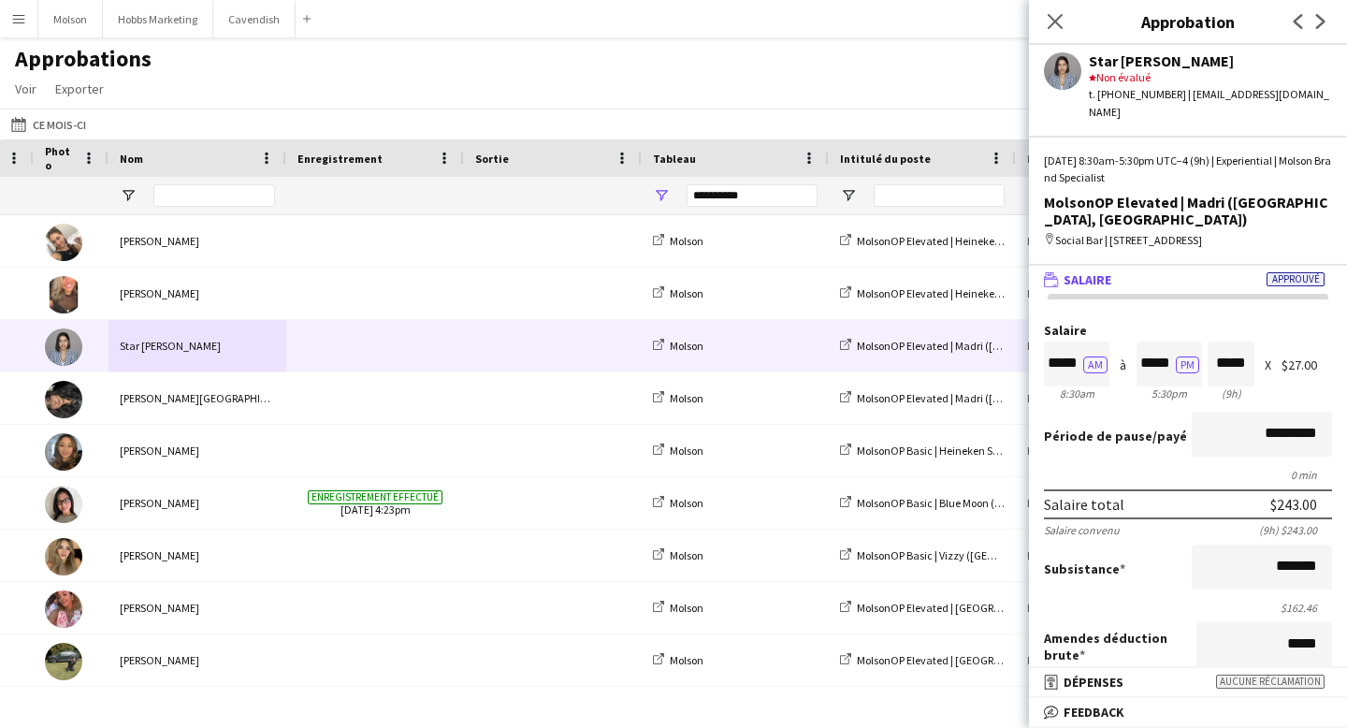
scroll to position [0, 0]
drag, startPoint x: 1094, startPoint y: 61, endPoint x: 1123, endPoint y: 62, distance: 29.0
click at [1123, 62] on div "Star [PERSON_NAME]" at bounding box center [1210, 60] width 243 height 17
drag, startPoint x: 1050, startPoint y: 306, endPoint x: 1074, endPoint y: 306, distance: 23.4
click at [1073, 324] on div "Salaire ***** AM 8:30am à ***** PM 5:30pm ***** (9h) X $27.00" at bounding box center [1188, 364] width 288 height 80
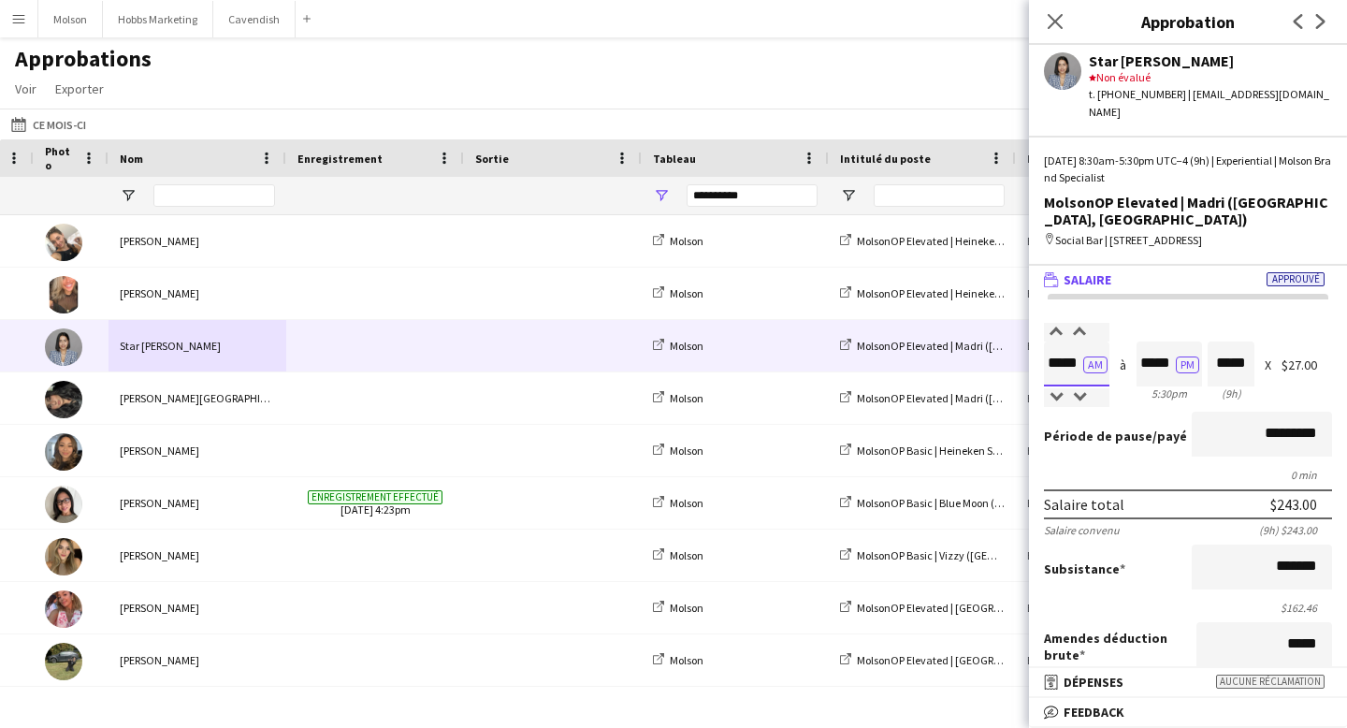
scroll to position [1, 0]
drag, startPoint x: 1051, startPoint y: 334, endPoint x: 1072, endPoint y: 334, distance: 20.6
click at [1072, 341] on input "*****" at bounding box center [1076, 363] width 65 height 45
drag, startPoint x: 1139, startPoint y: 328, endPoint x: 1160, endPoint y: 327, distance: 20.6
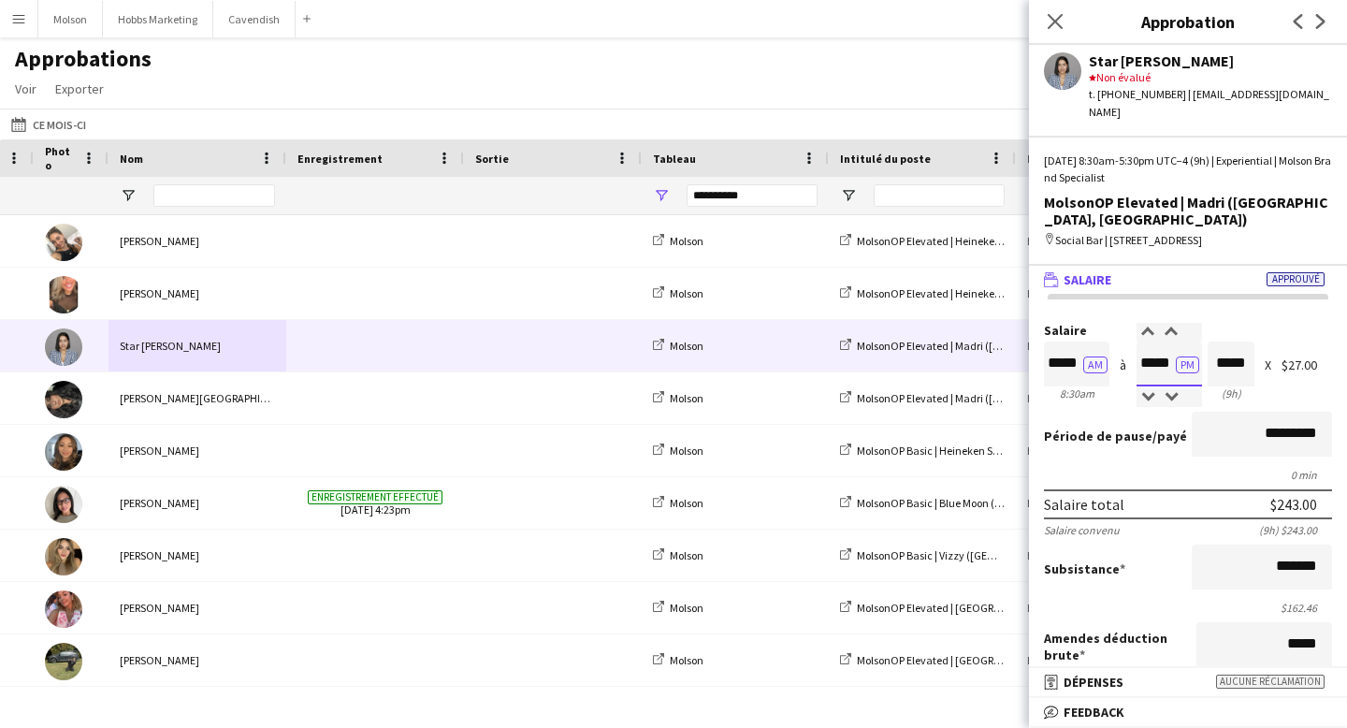
click at [1160, 341] on input "*****" at bounding box center [1168, 363] width 65 height 45
click at [1084, 412] on div "Période de pause /payé *********" at bounding box center [1188, 436] width 288 height 49
drag, startPoint x: 1288, startPoint y: 328, endPoint x: 1332, endPoint y: 328, distance: 44.0
click at [1332, 328] on form "Salaire ***** AM 8:30am à ***** PM 5:30pm ***** (9h) X $27.00 Période de pause …" at bounding box center [1188, 631] width 318 height 615
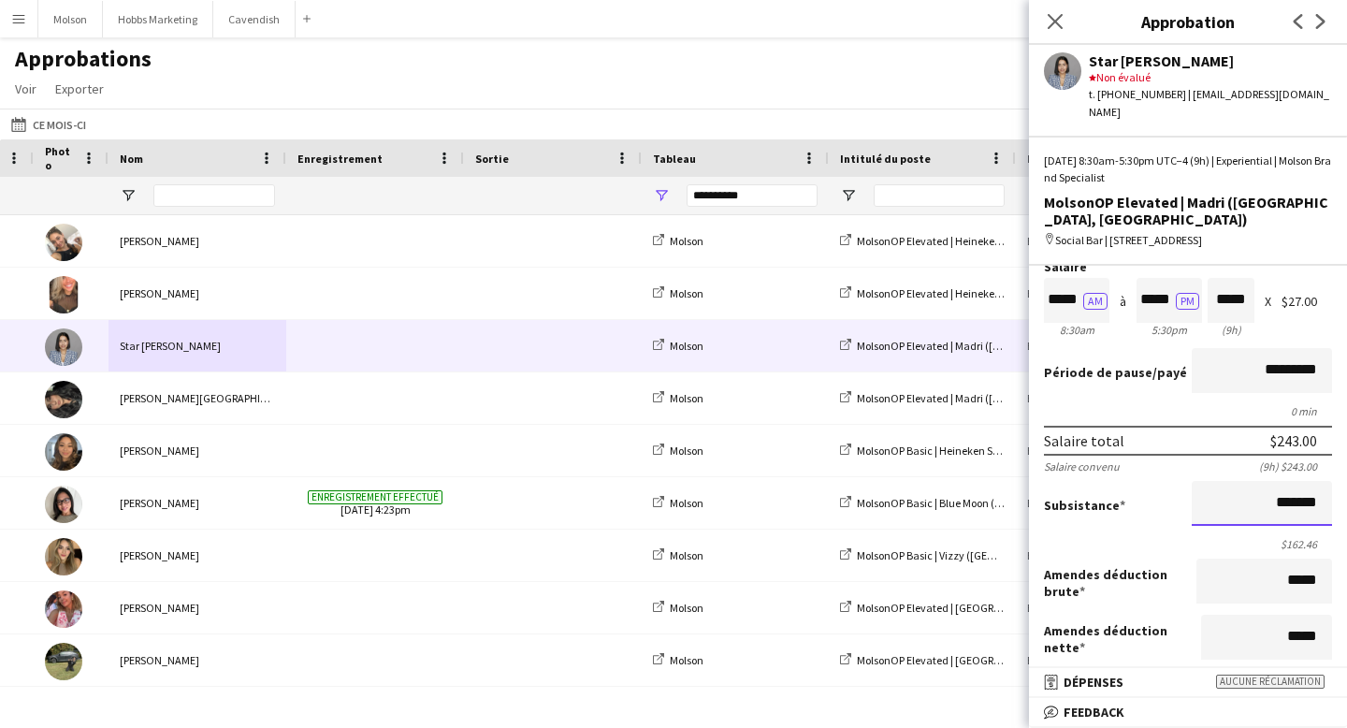
drag, startPoint x: 1276, startPoint y: 470, endPoint x: 1315, endPoint y: 465, distance: 39.6
click at [1315, 481] on input "*******" at bounding box center [1262, 503] width 140 height 45
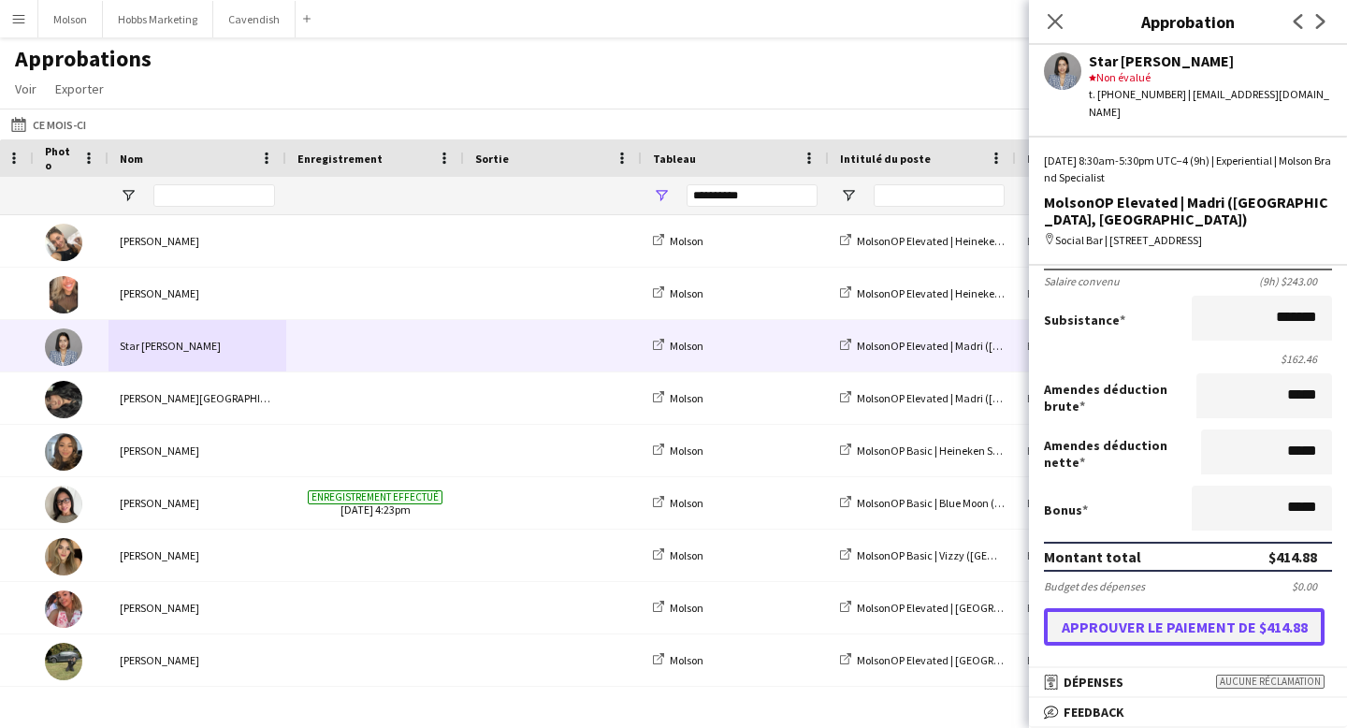
click at [1220, 608] on button "Approuver le paiement de $414.88" at bounding box center [1184, 626] width 281 height 37
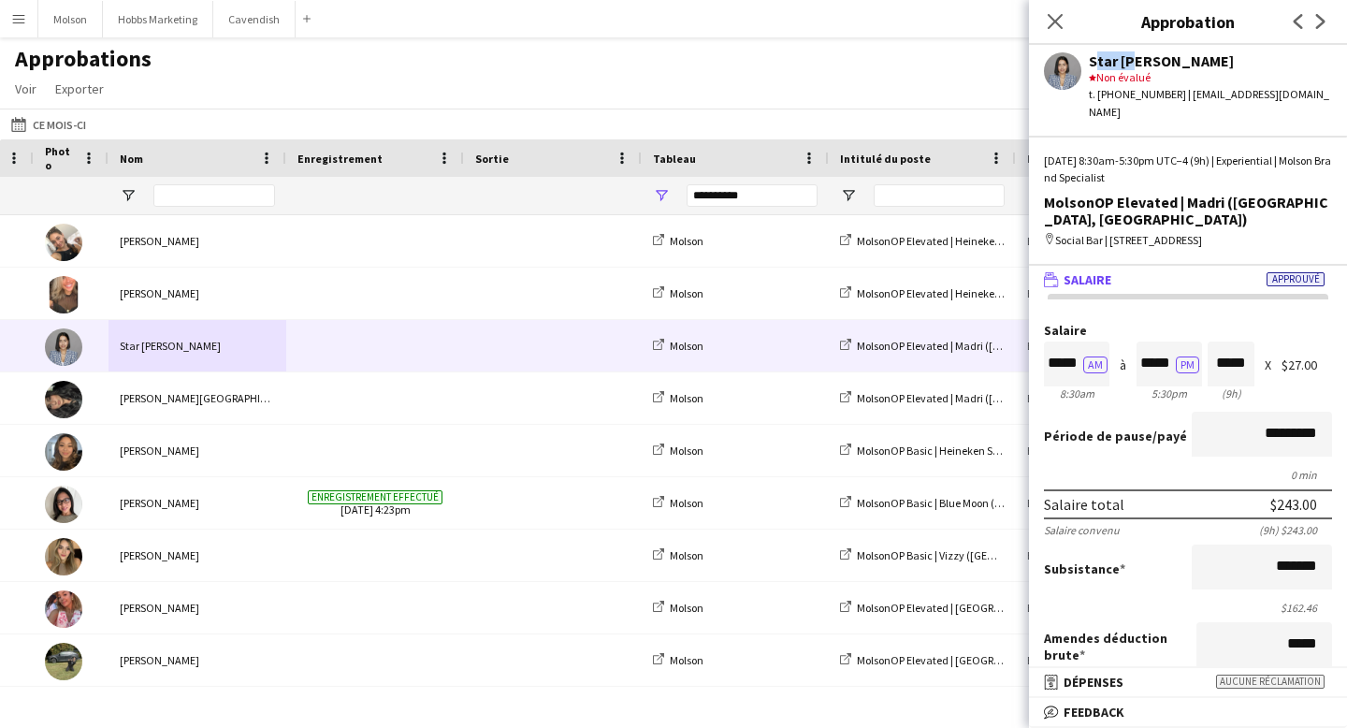
drag, startPoint x: 1091, startPoint y: 62, endPoint x: 1122, endPoint y: 61, distance: 31.8
click at [1123, 61] on div "Star [PERSON_NAME]" at bounding box center [1210, 60] width 243 height 17
click at [1091, 50] on div "Star Rafiee Bandary star Non évalué t. [PHONE_NUMBER] | [EMAIL_ADDRESS][DOMAIN_…" at bounding box center [1188, 83] width 318 height 76
drag, startPoint x: 1089, startPoint y: 59, endPoint x: 1115, endPoint y: 58, distance: 26.2
click at [1116, 58] on div "Star [PERSON_NAME]" at bounding box center [1210, 60] width 243 height 17
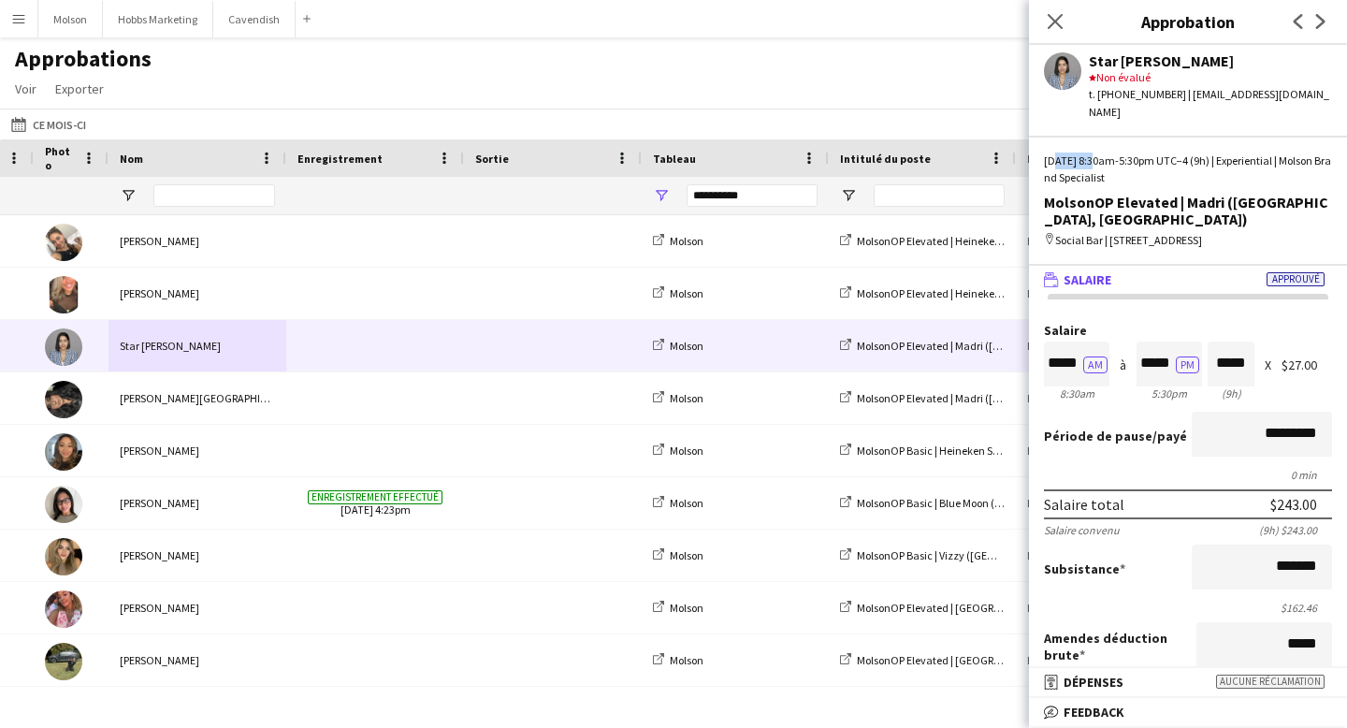
drag, startPoint x: 1048, startPoint y: 145, endPoint x: 1083, endPoint y: 144, distance: 35.6
click at [1084, 152] on div "[DATE] 8:30am-5:30pm UTC−4 (9h) | Experiential | Molson Brand Specialist" at bounding box center [1188, 169] width 288 height 34
drag, startPoint x: 1092, startPoint y: 55, endPoint x: 1117, endPoint y: 56, distance: 25.3
click at [1117, 56] on div "Star [PERSON_NAME]" at bounding box center [1210, 60] width 243 height 17
drag, startPoint x: 1058, startPoint y: 150, endPoint x: 1092, endPoint y: 150, distance: 33.7
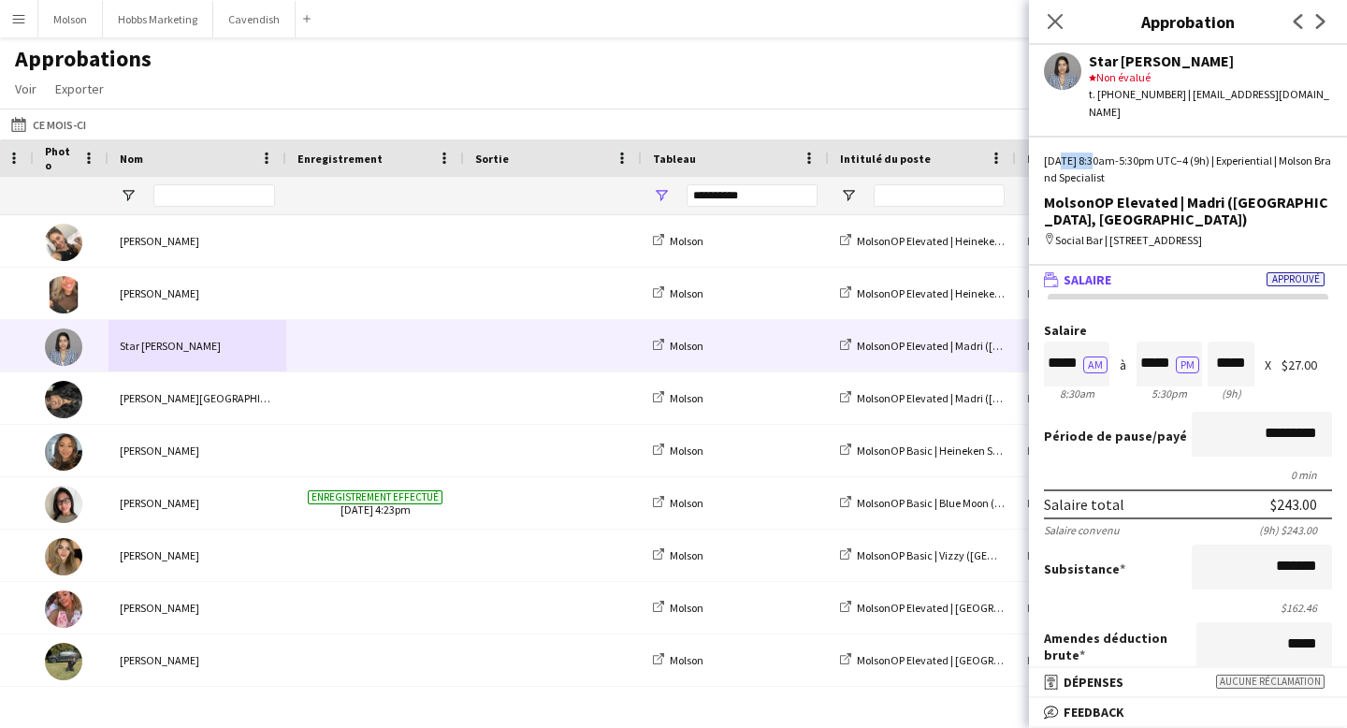
click at [1092, 152] on div "[DATE] 8:30am-5:30pm UTC−4 (9h) | Experiential | Molson Brand Specialist" at bounding box center [1188, 169] width 288 height 34
drag, startPoint x: 1243, startPoint y: 362, endPoint x: 1220, endPoint y: 362, distance: 23.4
click at [1220, 386] on div "(9h)" at bounding box center [1231, 393] width 47 height 14
drag, startPoint x: 1282, startPoint y: 332, endPoint x: 1313, endPoint y: 331, distance: 30.9
click at [1316, 358] on div "$27.00" at bounding box center [1306, 365] width 51 height 14
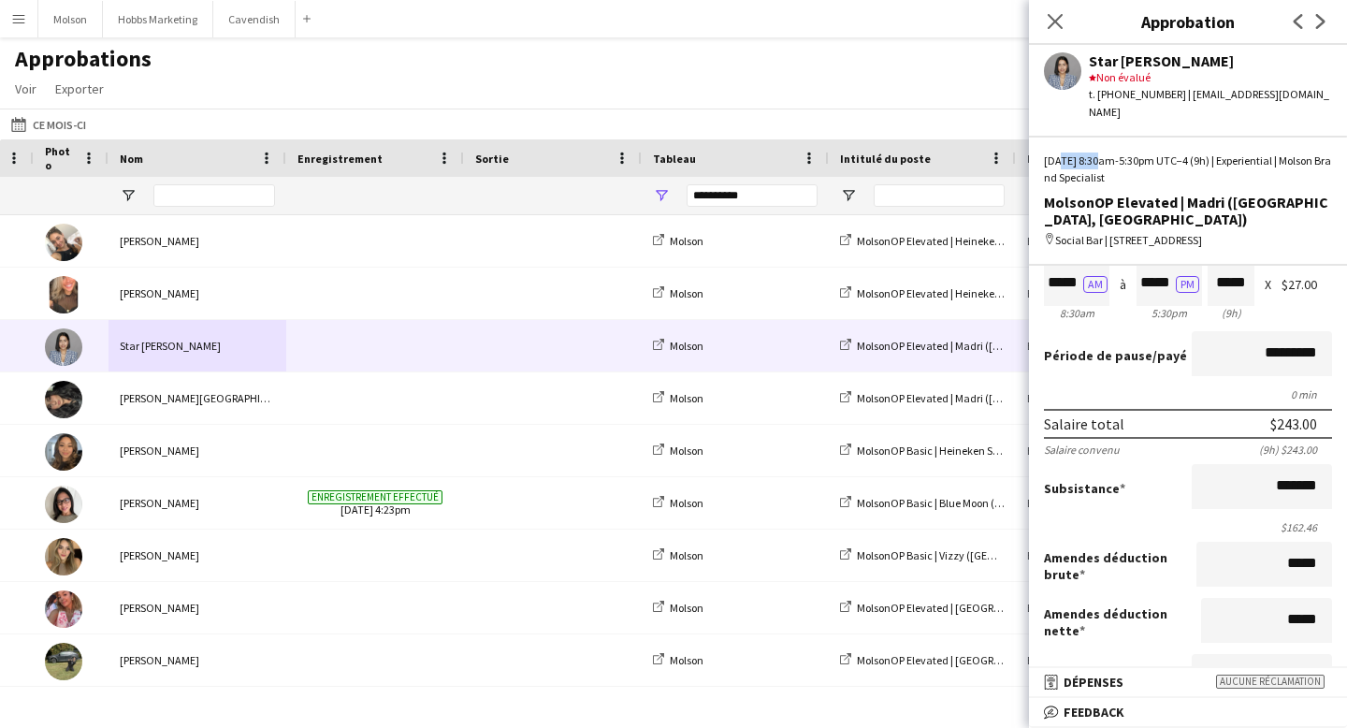
scroll to position [85, 0]
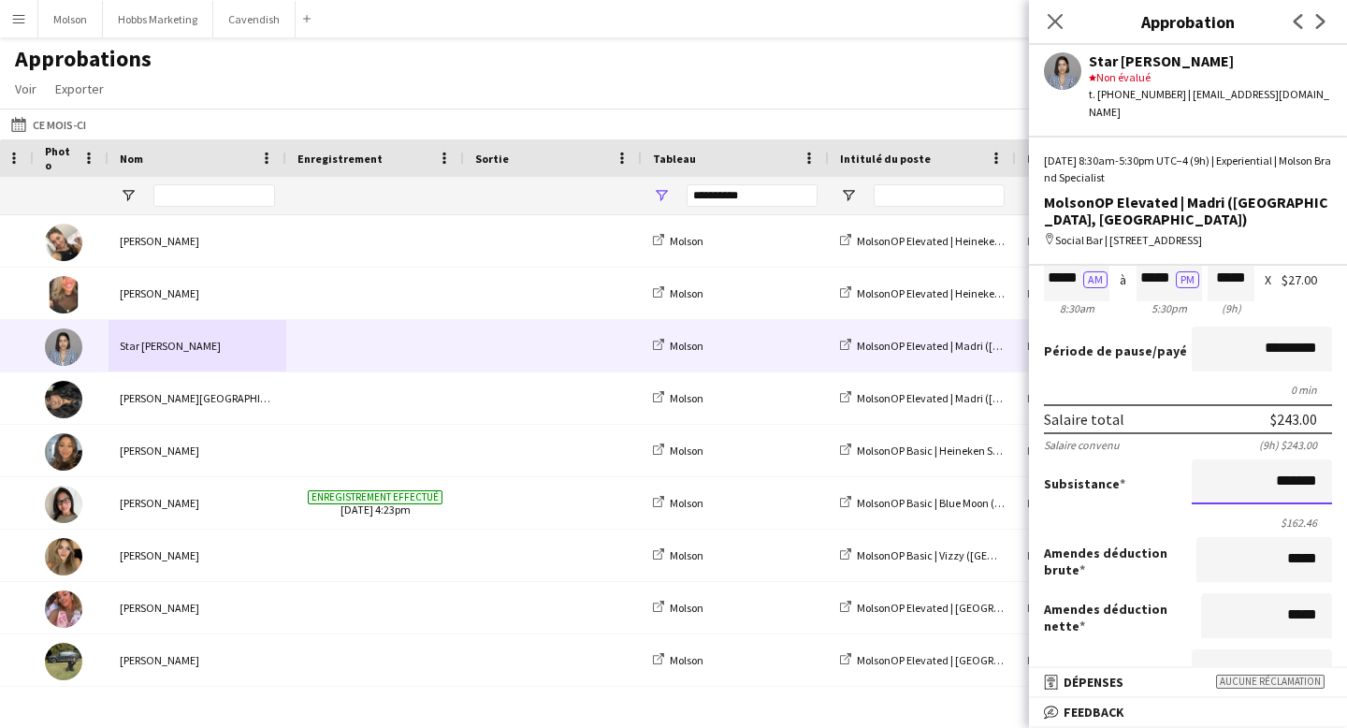
drag, startPoint x: 1275, startPoint y: 445, endPoint x: 1318, endPoint y: 445, distance: 43.0
click at [1318, 459] on input "*******" at bounding box center [1262, 481] width 140 height 45
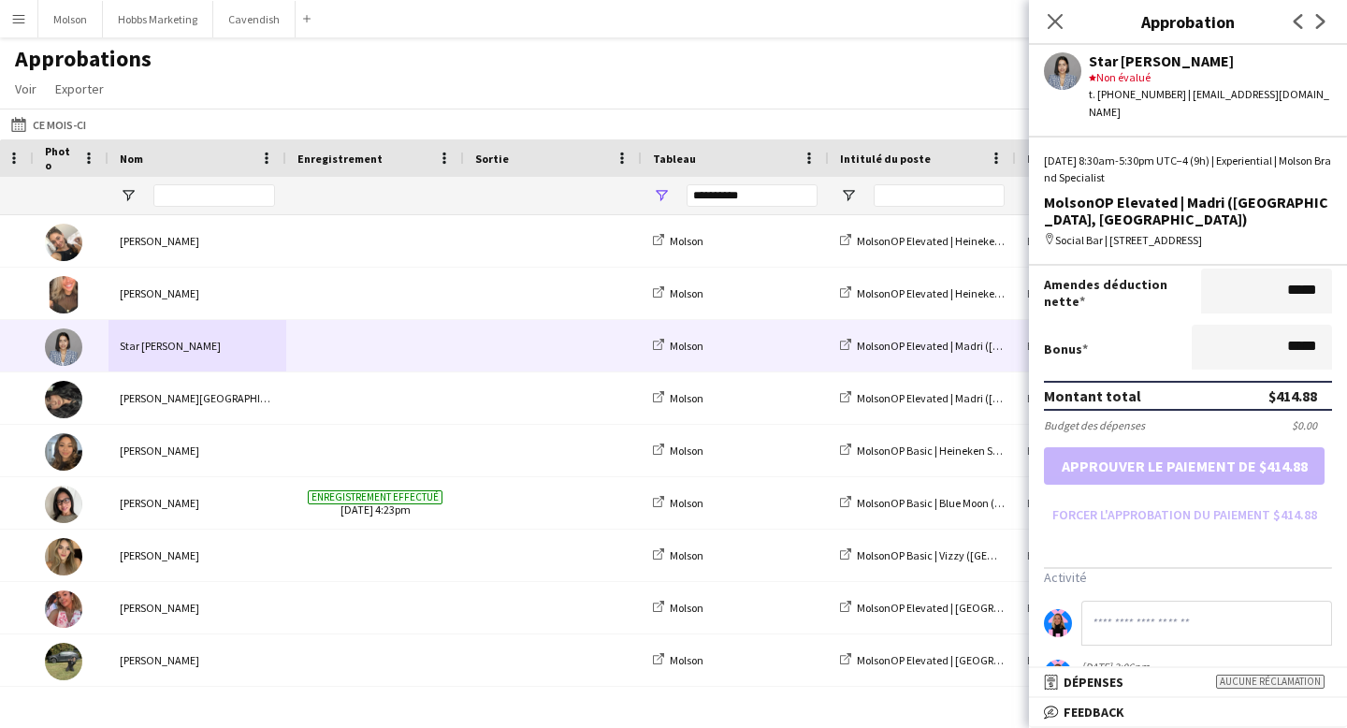
scroll to position [486, 0]
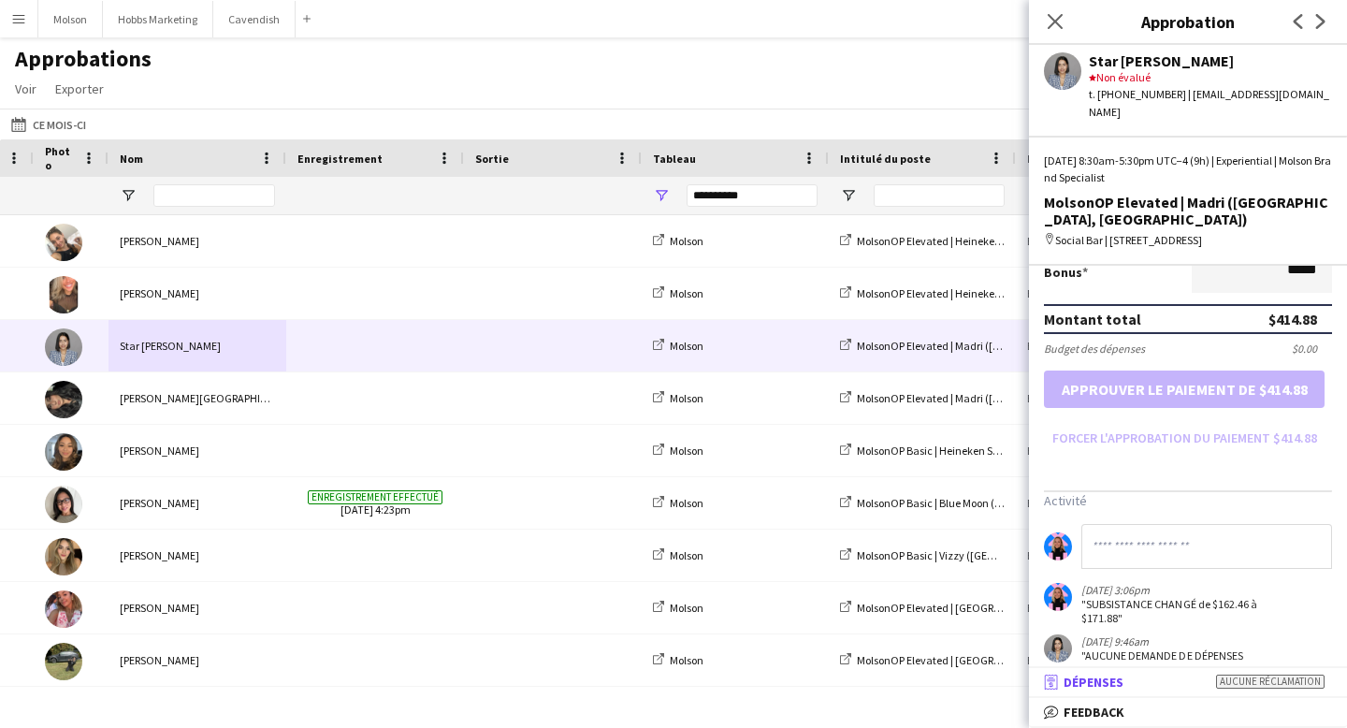
click at [1199, 682] on mat-panel-title "receipt Dépenses Aucune réclamation" at bounding box center [1184, 681] width 311 height 17
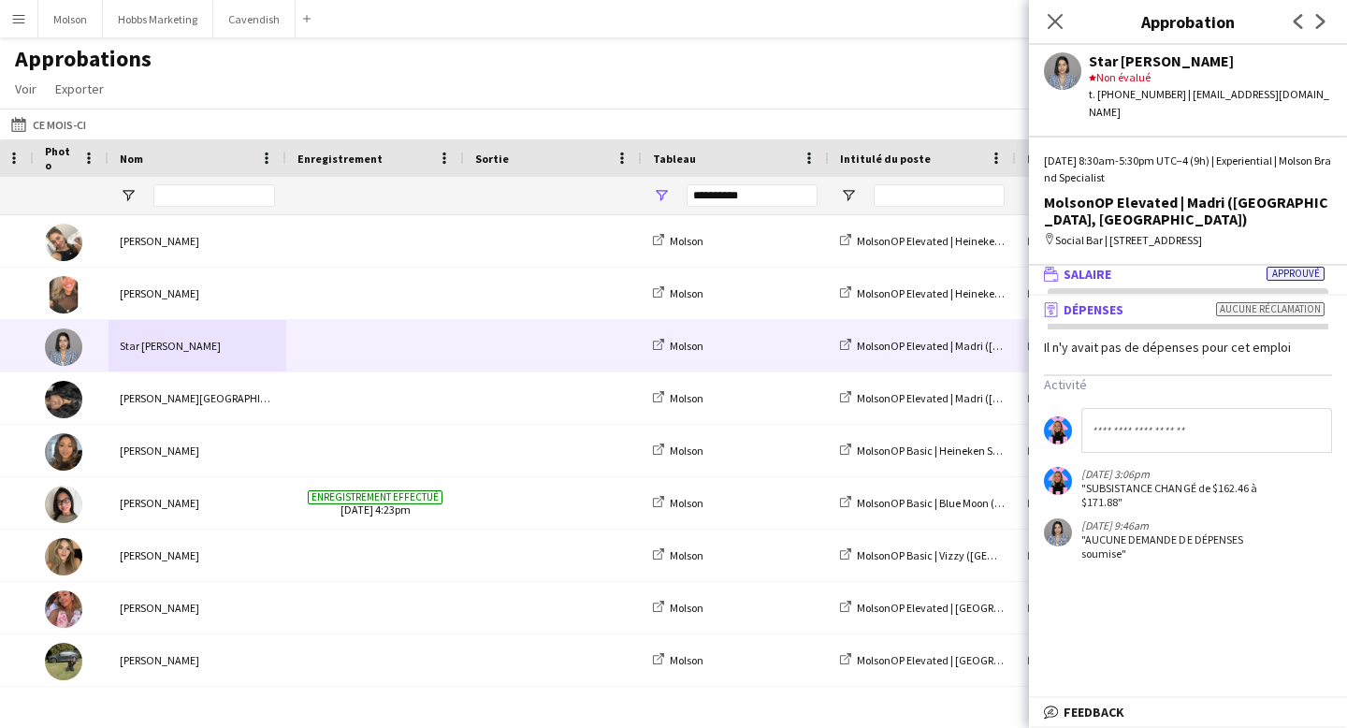
click at [1103, 266] on span "Salaire" at bounding box center [1088, 274] width 48 height 17
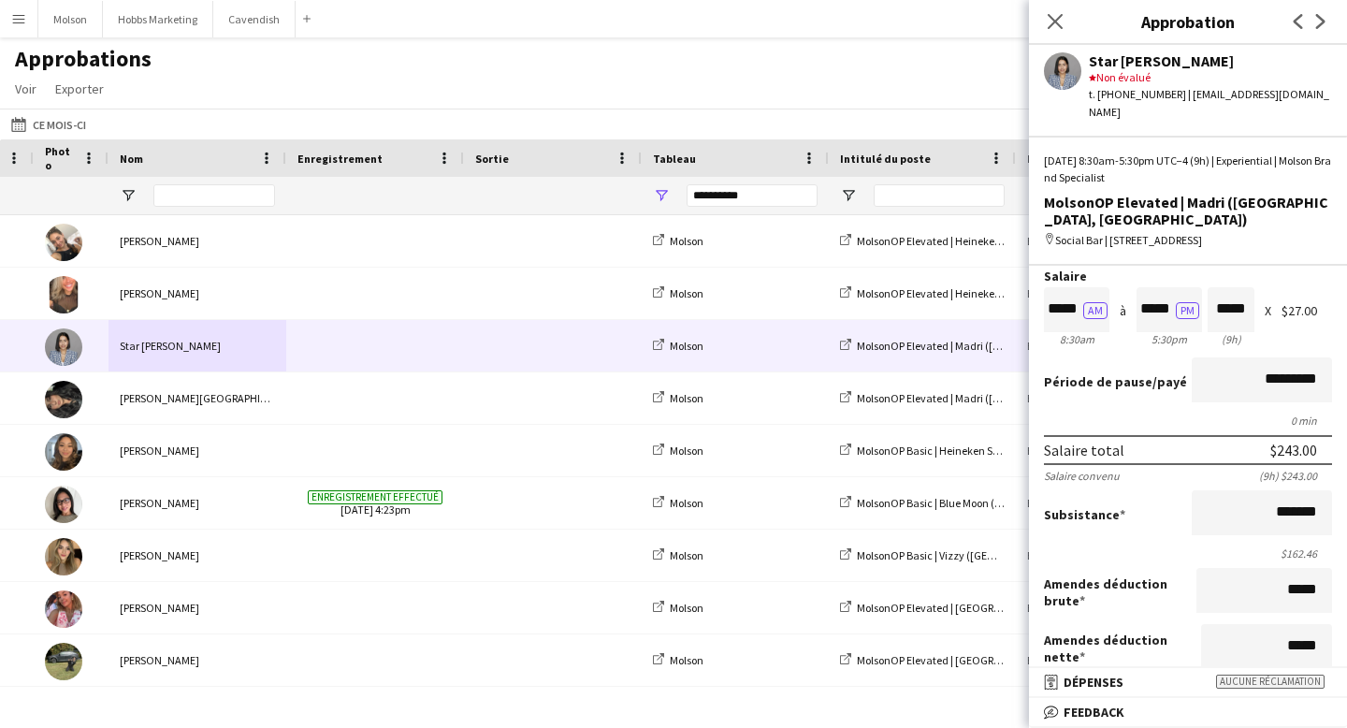
scroll to position [77, 0]
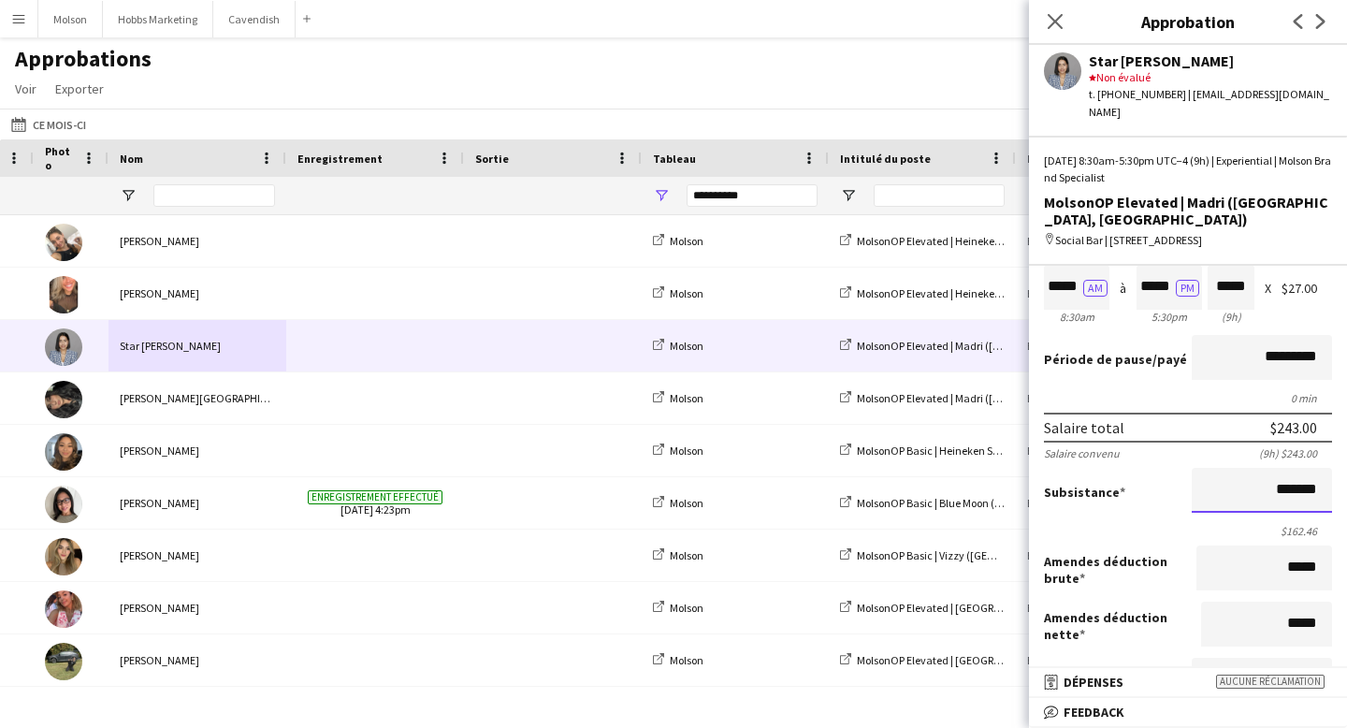
drag, startPoint x: 1273, startPoint y: 450, endPoint x: 1315, endPoint y: 450, distance: 42.1
click at [1316, 468] on input "*******" at bounding box center [1262, 490] width 140 height 45
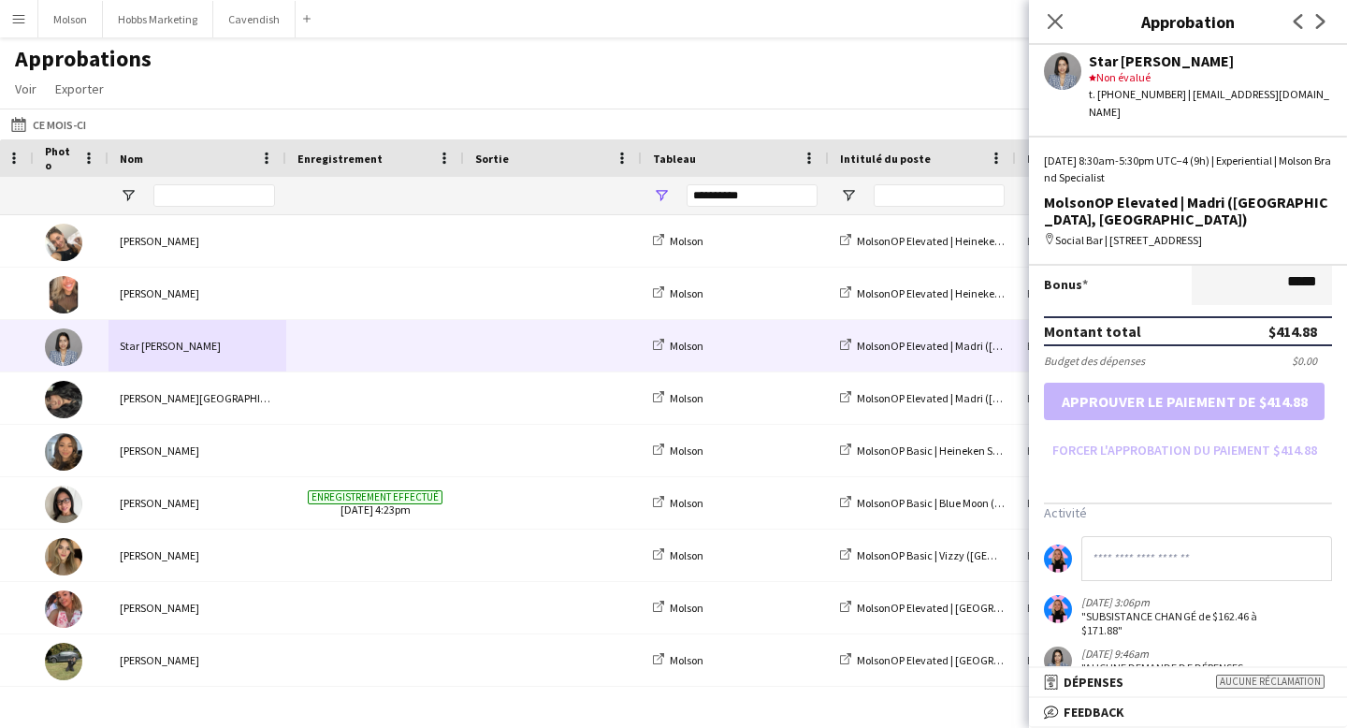
scroll to position [486, 0]
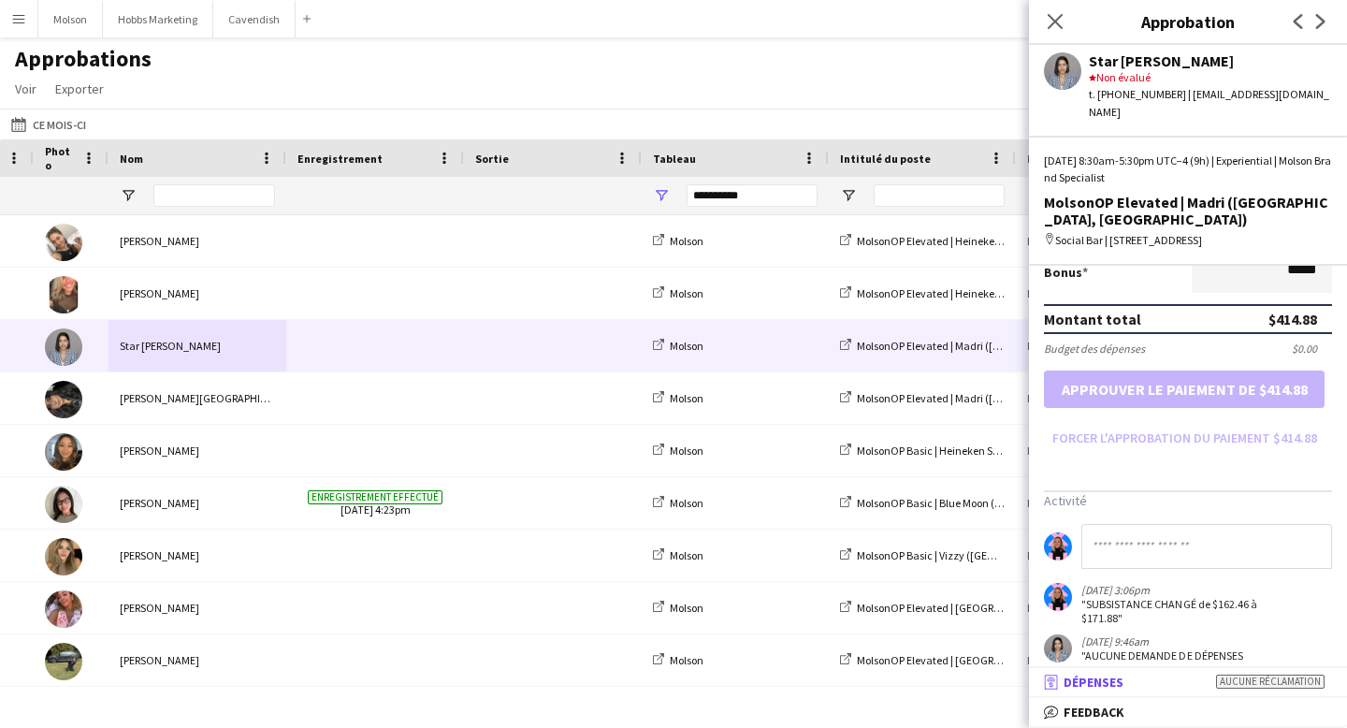
click at [1180, 689] on mat-panel-title "receipt Dépenses Aucune réclamation" at bounding box center [1184, 681] width 311 height 17
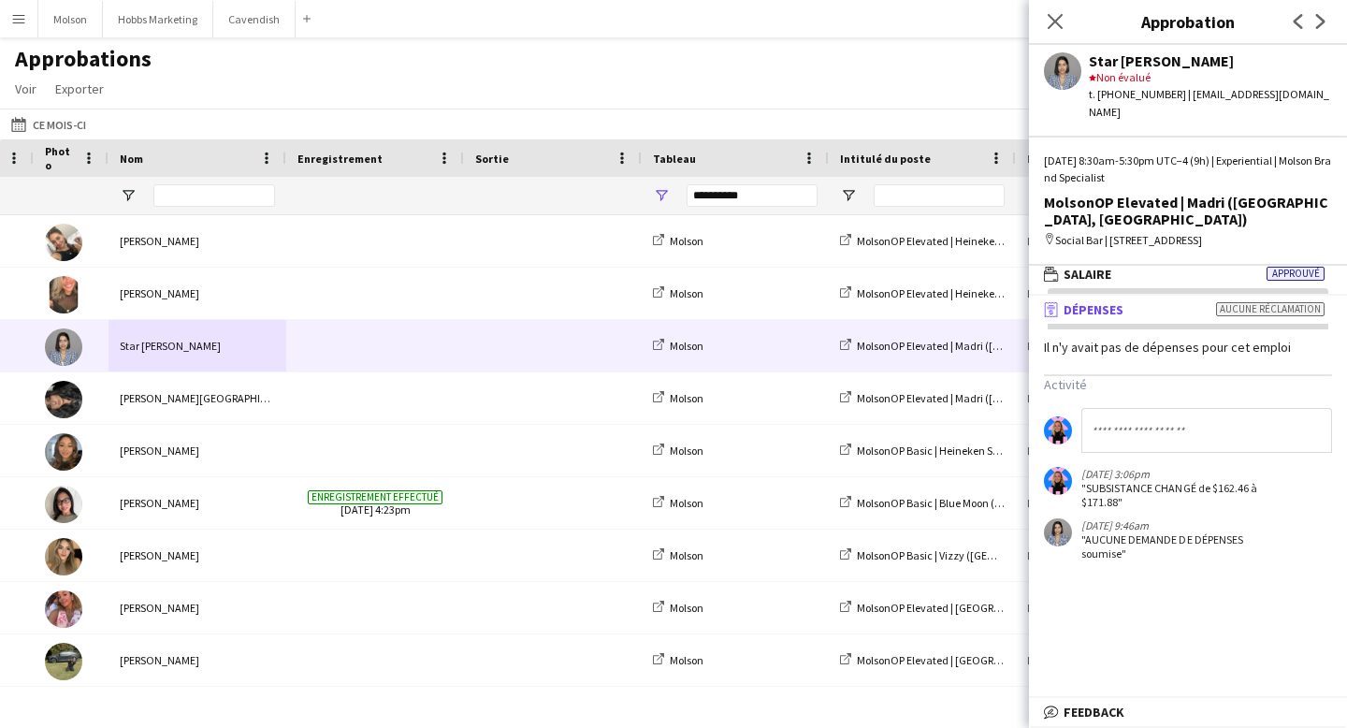
scroll to position [6, 0]
click at [1157, 712] on mat-panel-title "bubble-pencil Feedback" at bounding box center [1184, 711] width 311 height 17
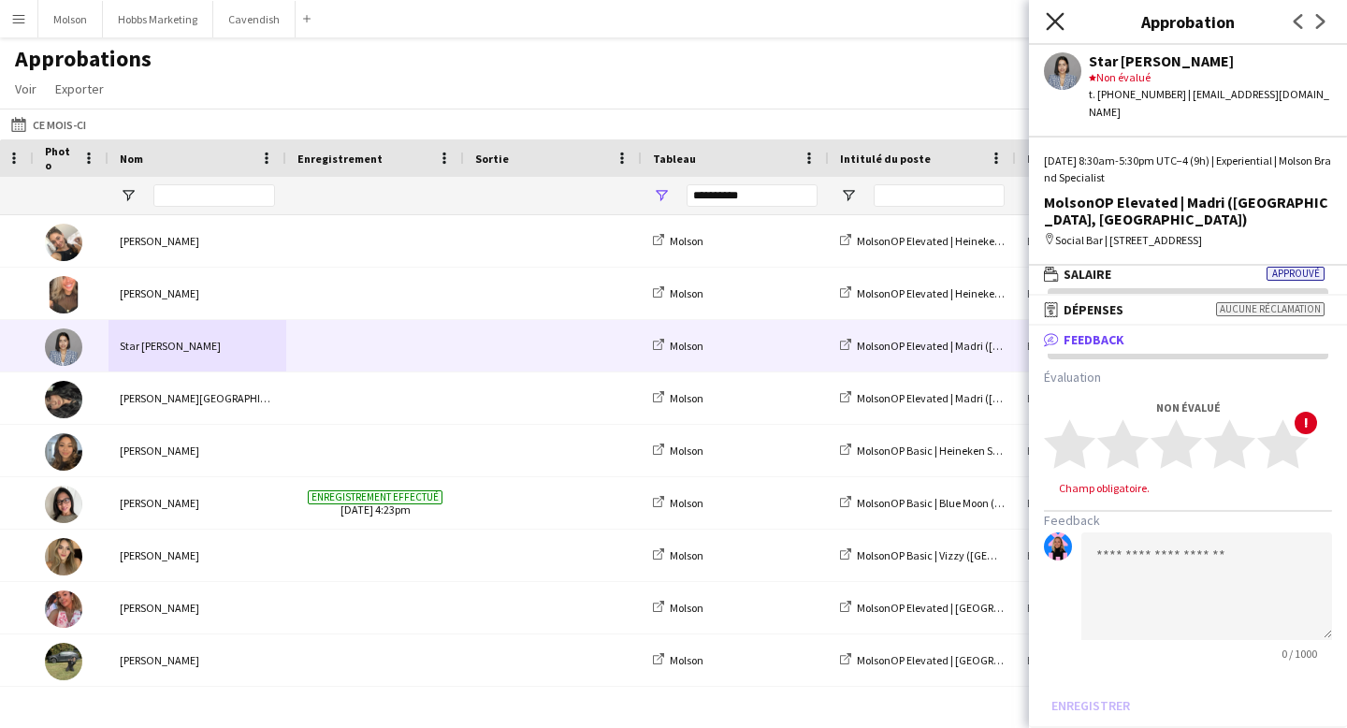
click at [1061, 23] on icon "Fermer le pop-in" at bounding box center [1055, 21] width 18 height 18
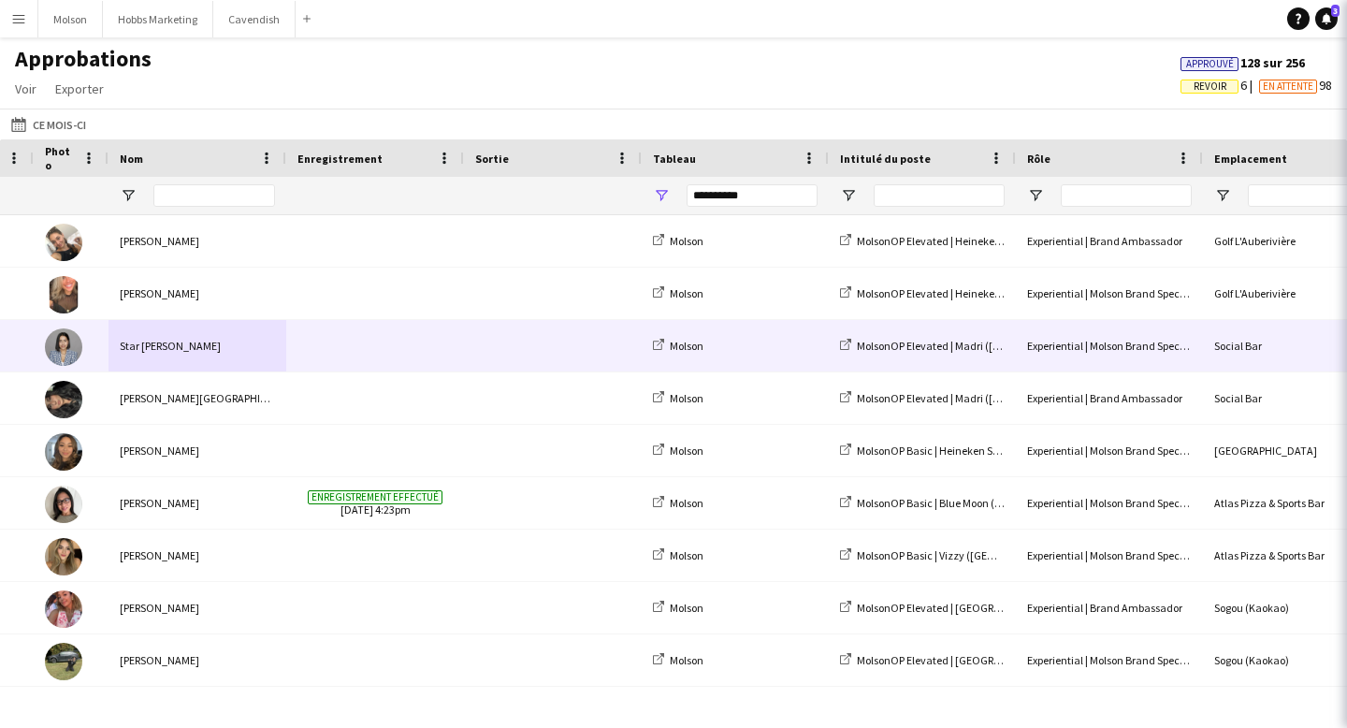
click at [1058, 22] on app-navbar "Menu Tableaux Tableaux Tableaux Tous les travaux Statut Personnel Personnel Mon…" at bounding box center [673, 18] width 1347 height 37
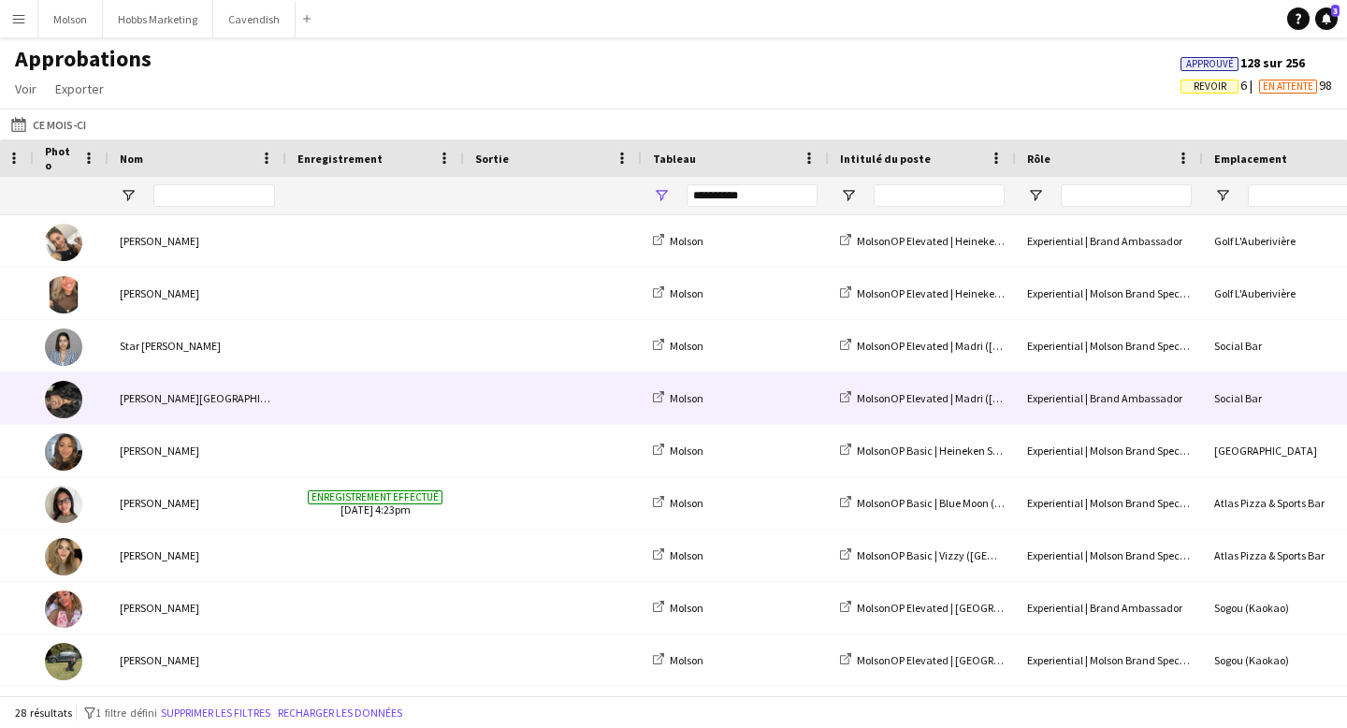
click at [436, 406] on span at bounding box center [374, 397] width 155 height 51
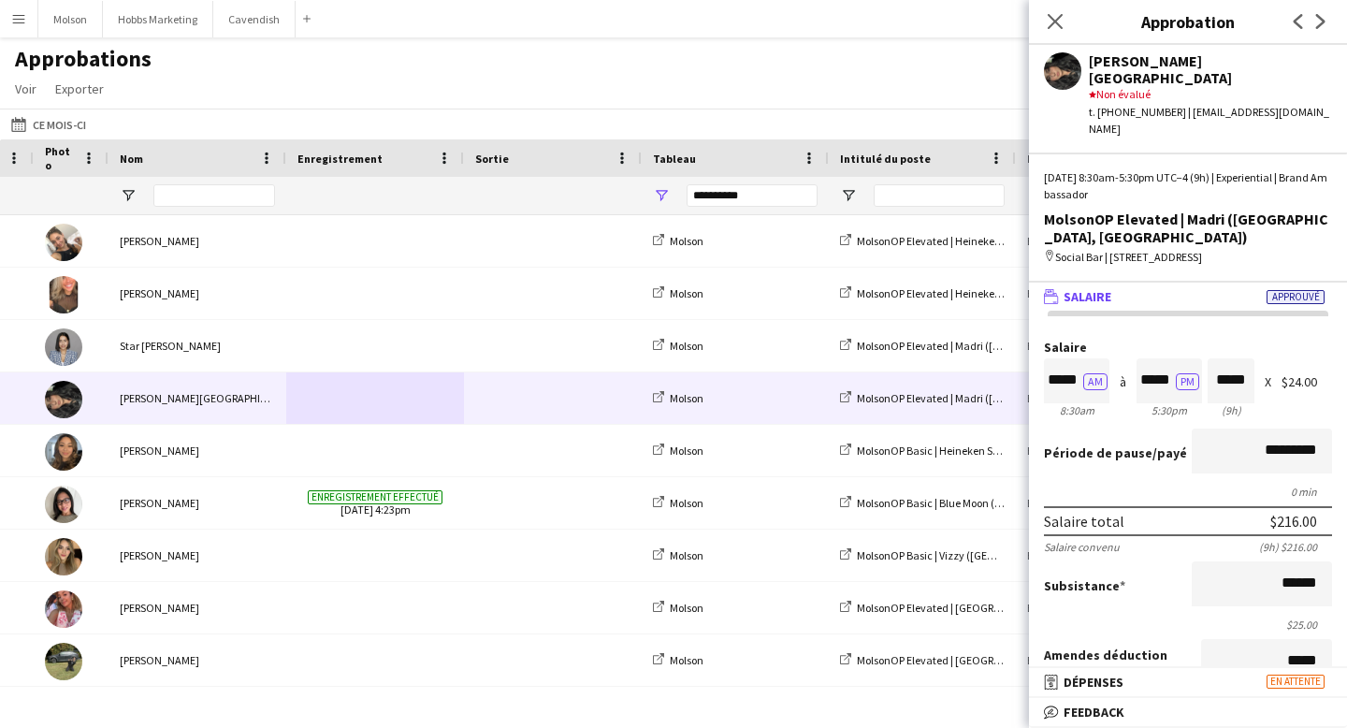
drag, startPoint x: 1298, startPoint y: 325, endPoint x: 1317, endPoint y: 325, distance: 18.7
click at [1317, 340] on div "Salaire ***** AM 8:30am à ***** PM 5:30pm ***** (9h) X $24.00" at bounding box center [1188, 380] width 288 height 80
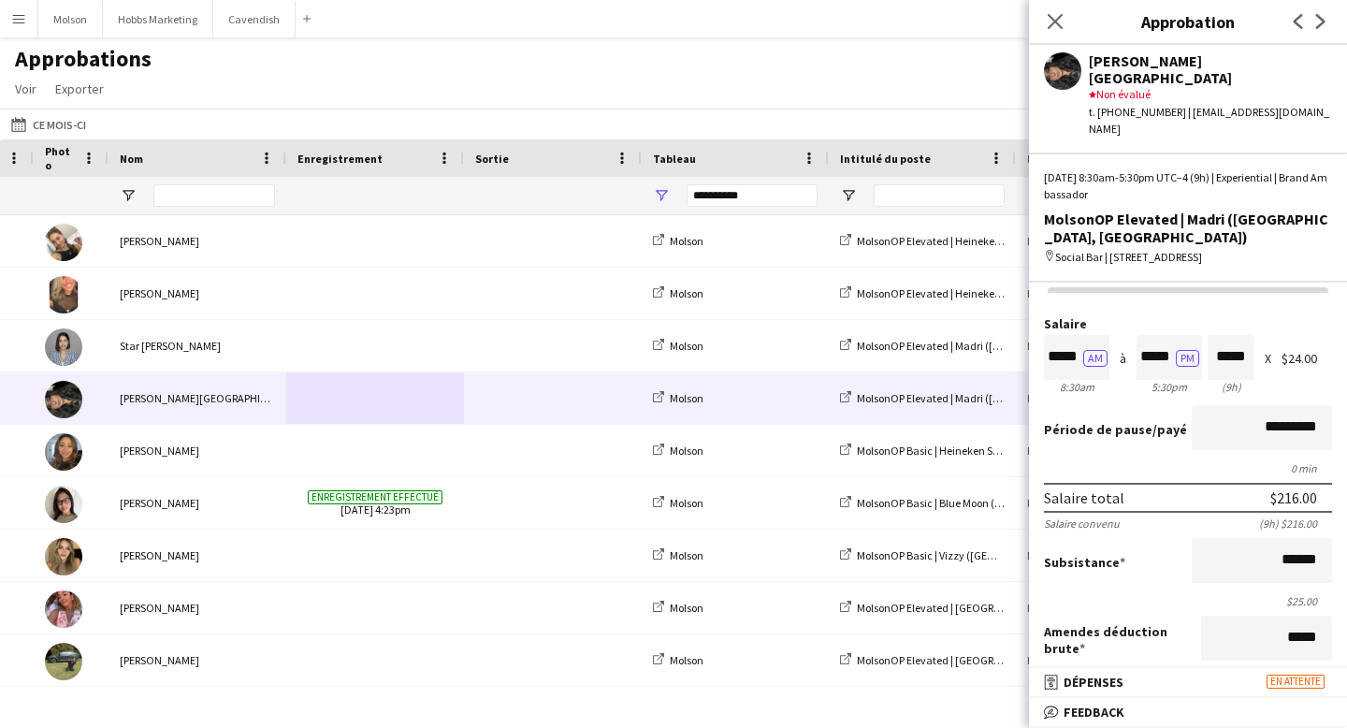
scroll to position [36, 0]
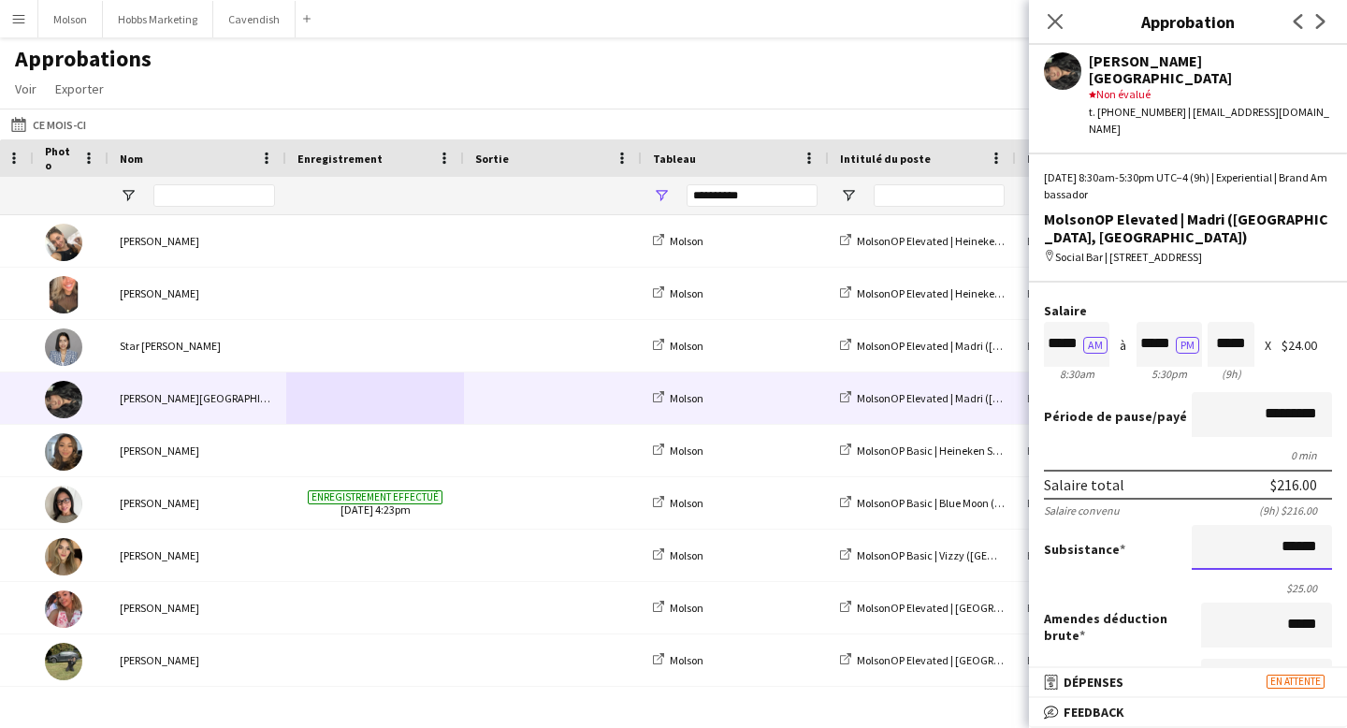
click at [1292, 525] on input "******" at bounding box center [1262, 547] width 140 height 45
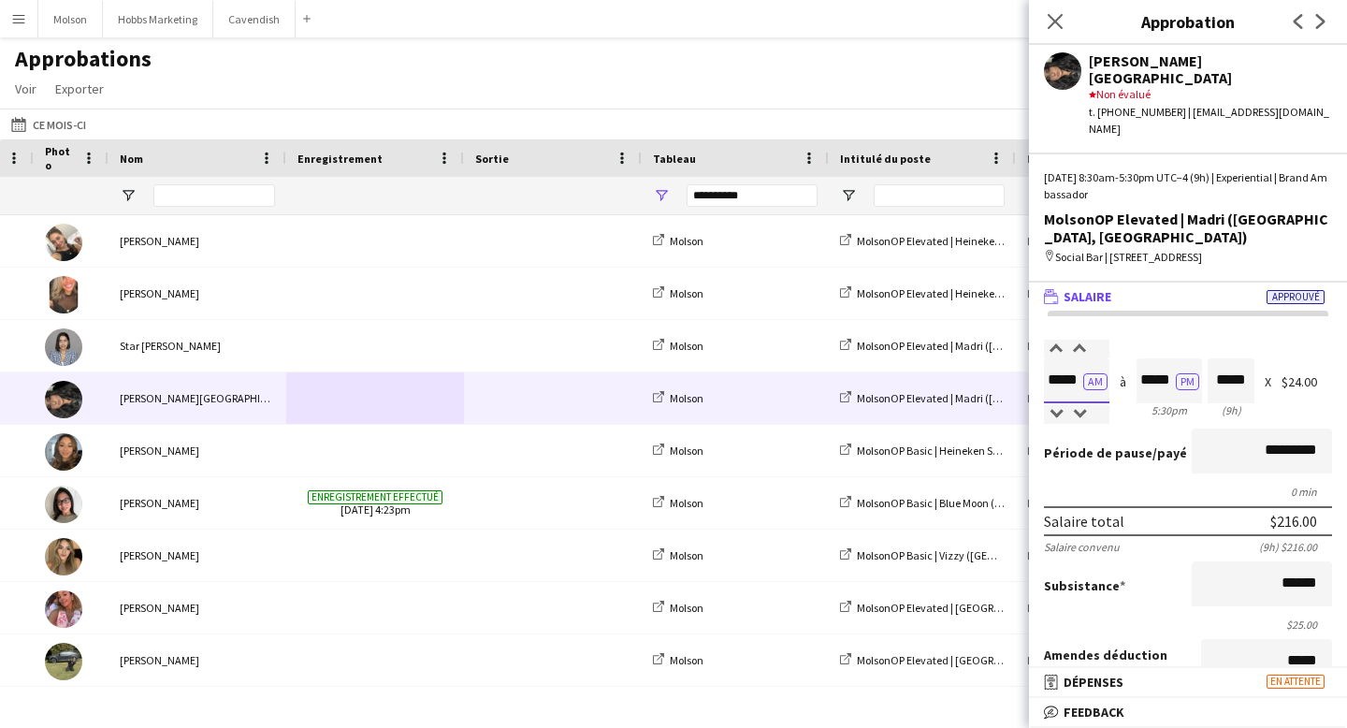
scroll to position [1, 0]
drag, startPoint x: 1050, startPoint y: 332, endPoint x: 1079, endPoint y: 332, distance: 29.0
click at [1079, 358] on input "*****" at bounding box center [1076, 380] width 65 height 45
click at [1122, 361] on div "Salaire ***** AM 8:30am à ***** PM 5:30pm ***** (9h) X $24.00" at bounding box center [1188, 380] width 288 height 80
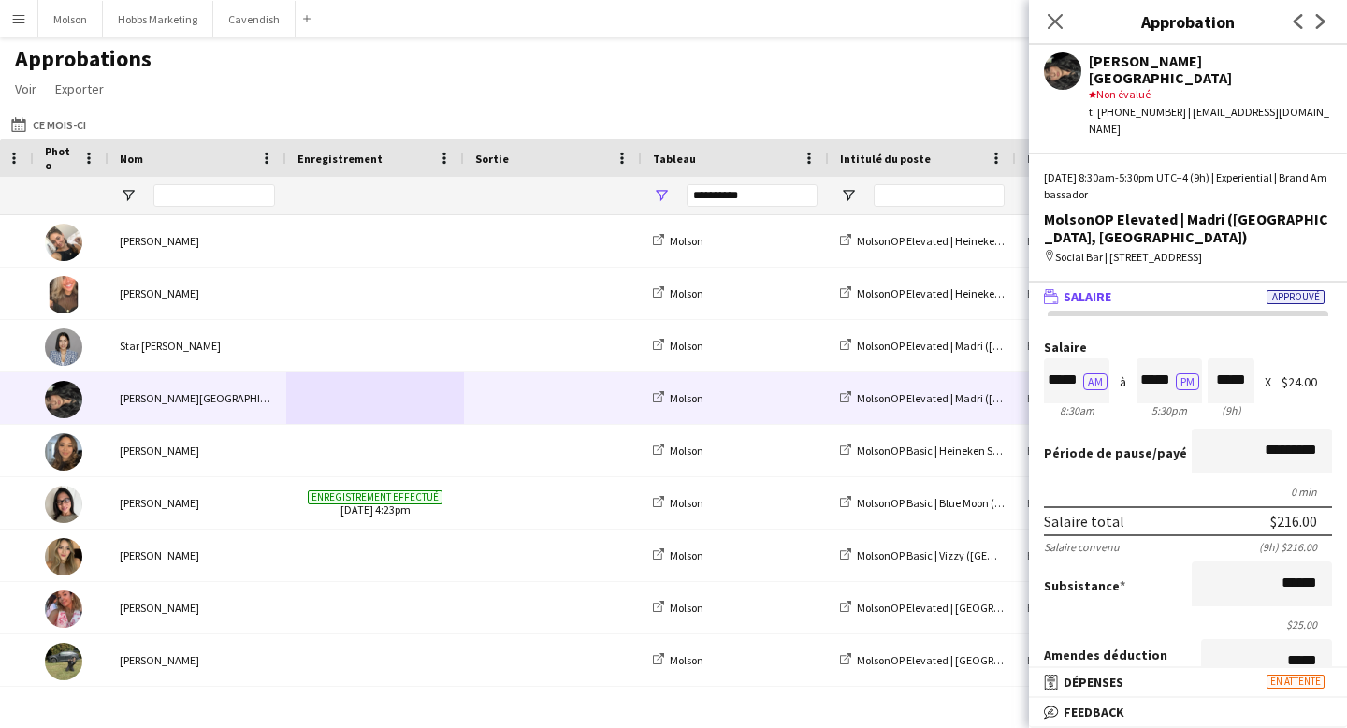
drag, startPoint x: 1078, startPoint y: 361, endPoint x: 1098, endPoint y: 361, distance: 19.6
click at [1096, 403] on div "8:30am" at bounding box center [1076, 410] width 65 height 14
drag, startPoint x: 1226, startPoint y: 361, endPoint x: 1245, endPoint y: 361, distance: 18.7
click at [1245, 403] on div "(9h)" at bounding box center [1231, 410] width 47 height 14
drag, startPoint x: 1275, startPoint y: 329, endPoint x: 1313, endPoint y: 329, distance: 38.4
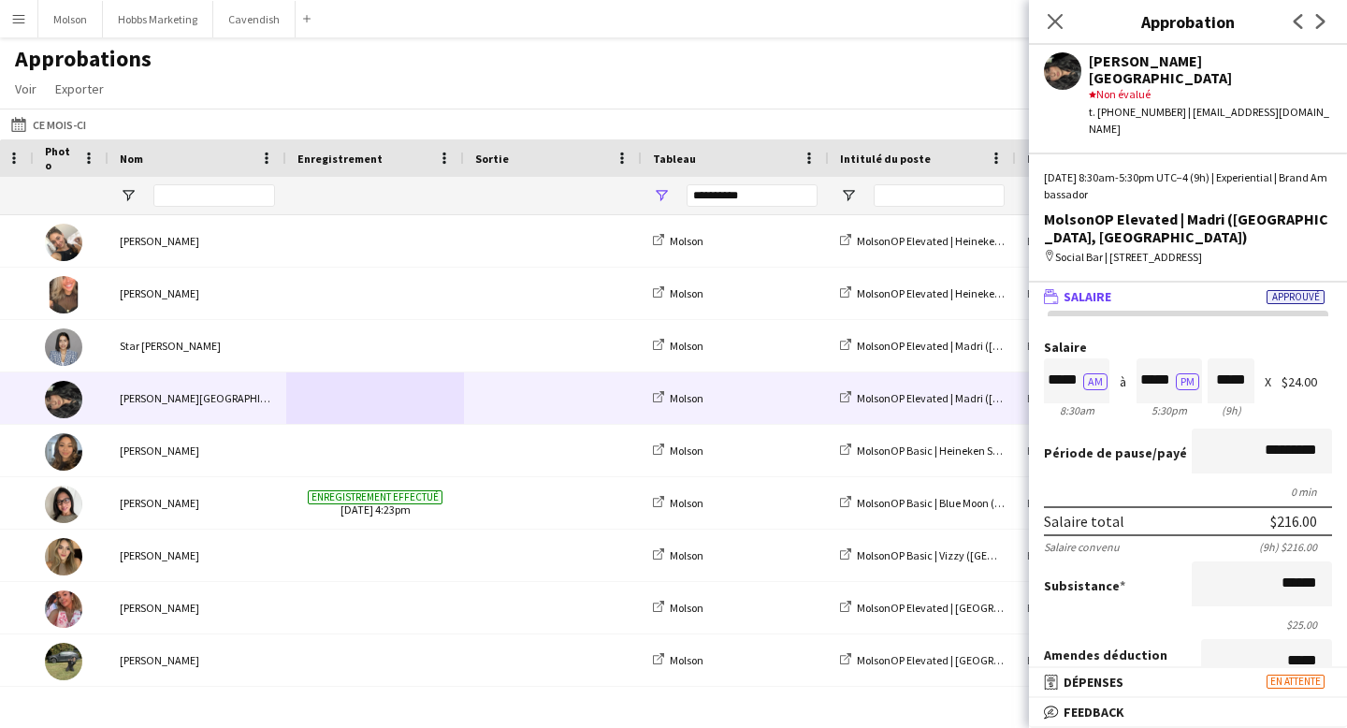
click at [1313, 340] on div "Salaire ***** AM 8:30am à ***** PM 5:30pm ***** (9h) X $24.00" at bounding box center [1188, 380] width 288 height 80
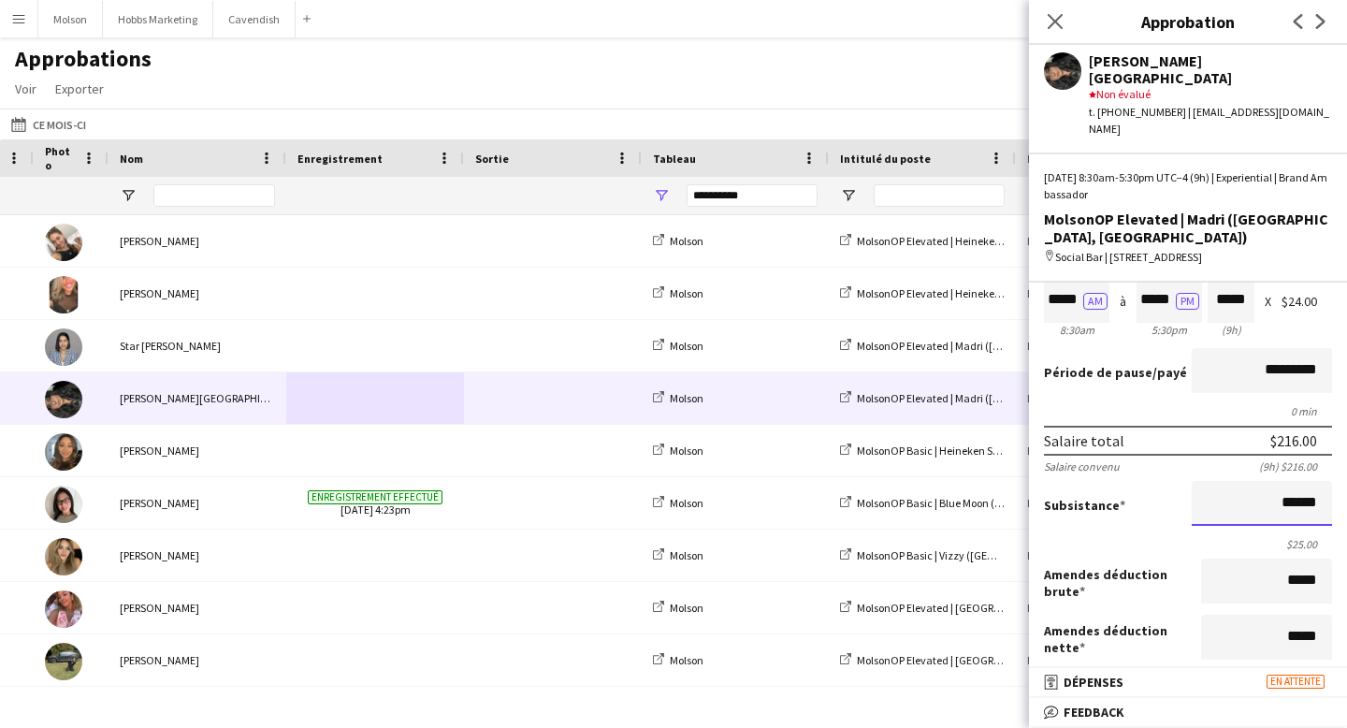
scroll to position [1, 0]
drag, startPoint x: 1281, startPoint y: 454, endPoint x: 1311, endPoint y: 453, distance: 29.9
click at [1312, 481] on input "******" at bounding box center [1262, 503] width 140 height 45
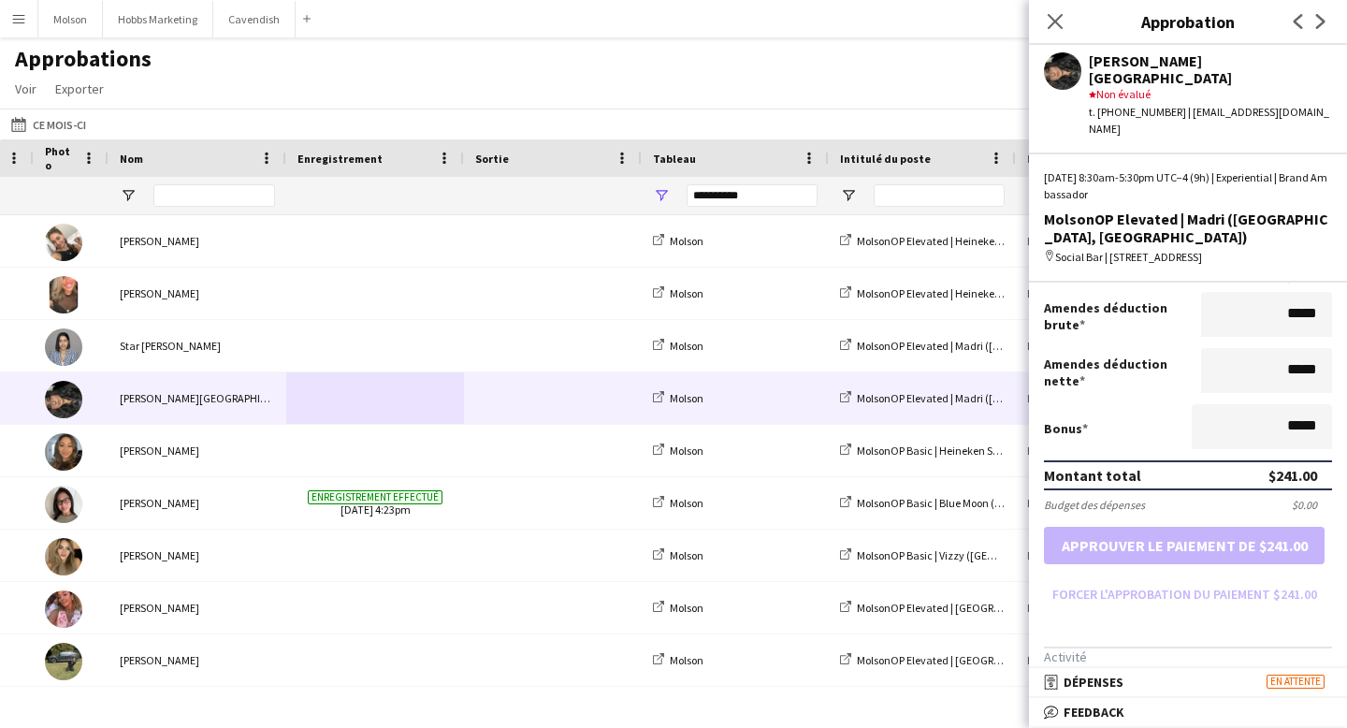
scroll to position [384, 0]
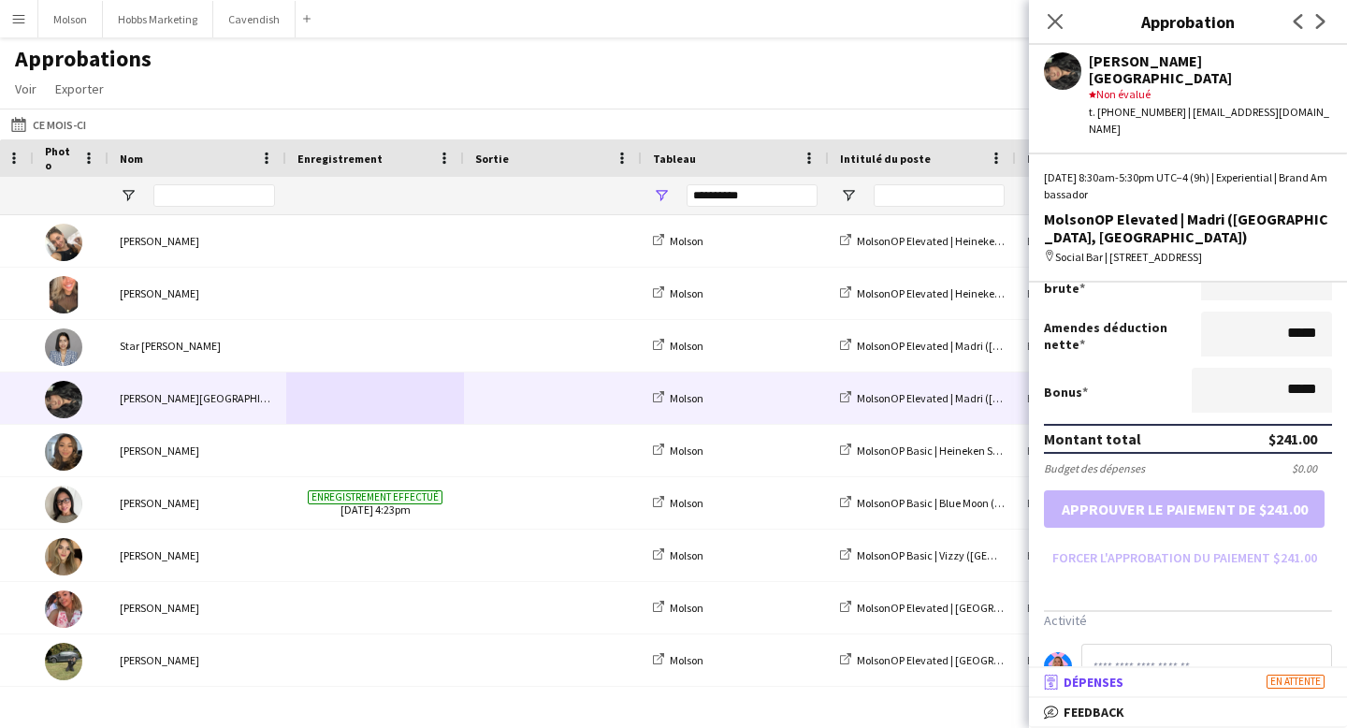
click at [1136, 673] on mat-panel-title "receipt Dépenses En attente" at bounding box center [1184, 681] width 311 height 17
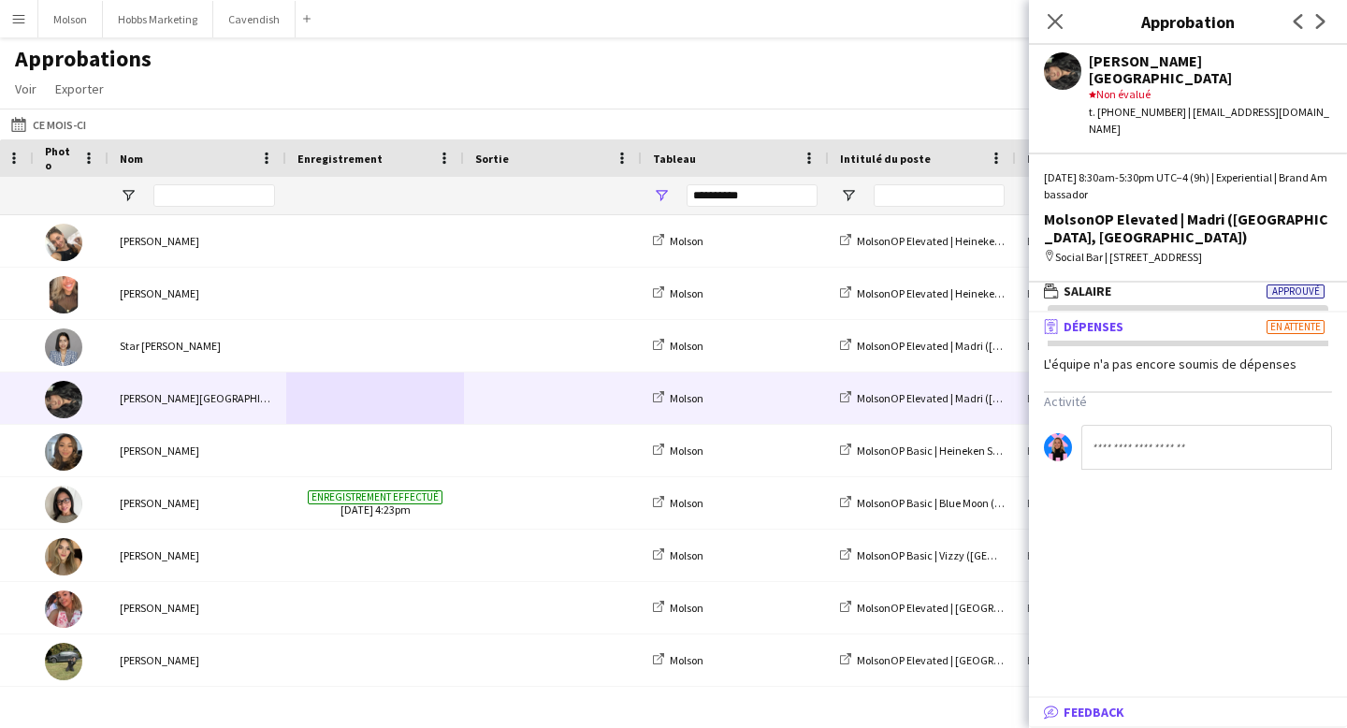
click at [1133, 709] on mat-panel-title "bubble-pencil Feedback" at bounding box center [1184, 711] width 311 height 17
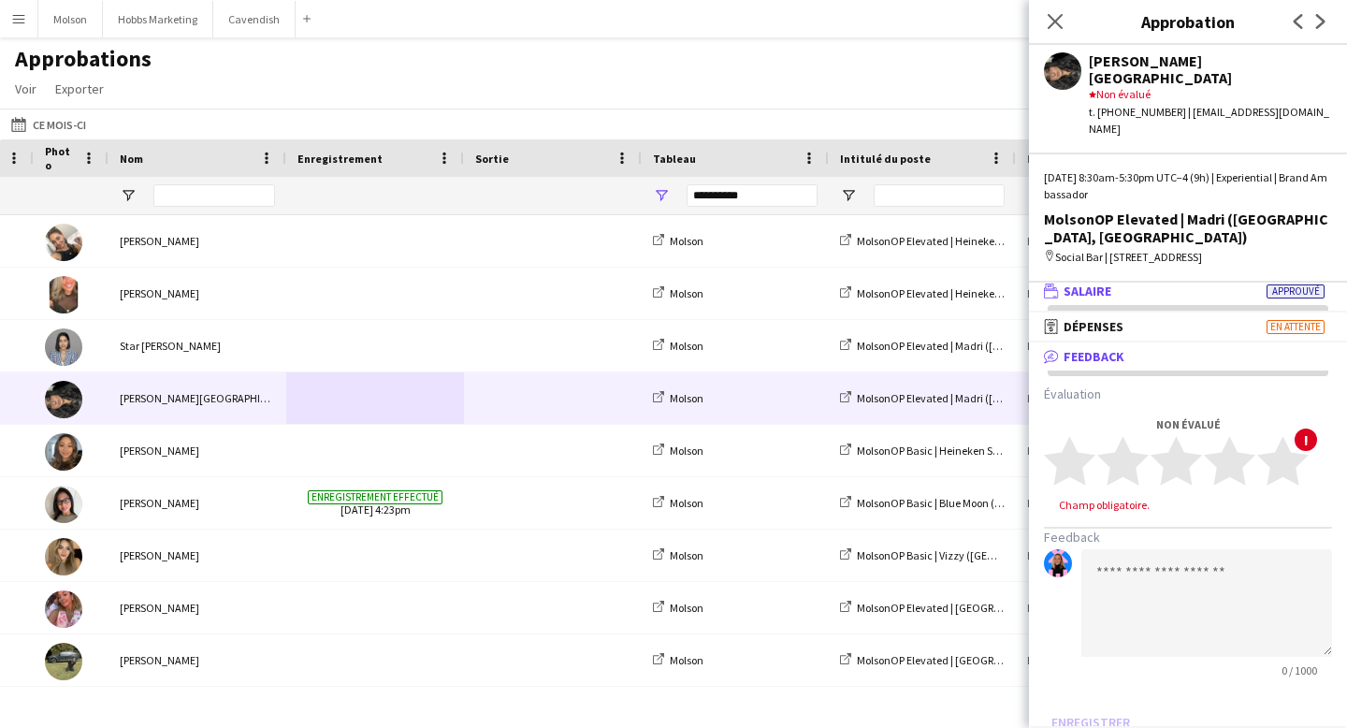
click at [1109, 282] on span "Salaire" at bounding box center [1088, 290] width 48 height 17
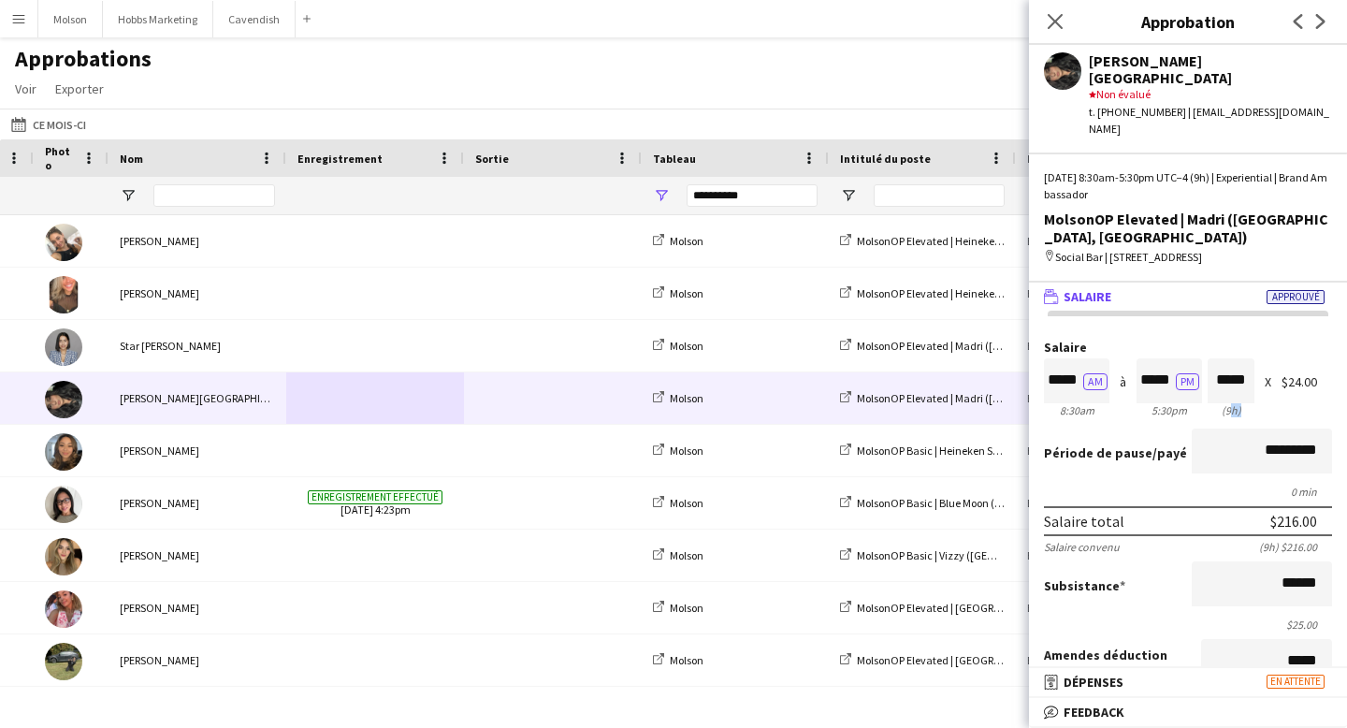
drag, startPoint x: 1224, startPoint y: 361, endPoint x: 1237, endPoint y: 361, distance: 12.2
click at [1237, 403] on div "(9h)" at bounding box center [1231, 410] width 47 height 14
drag, startPoint x: 1285, startPoint y: 331, endPoint x: 1321, endPoint y: 331, distance: 35.5
click at [1321, 375] on div "$24.00" at bounding box center [1306, 382] width 51 height 14
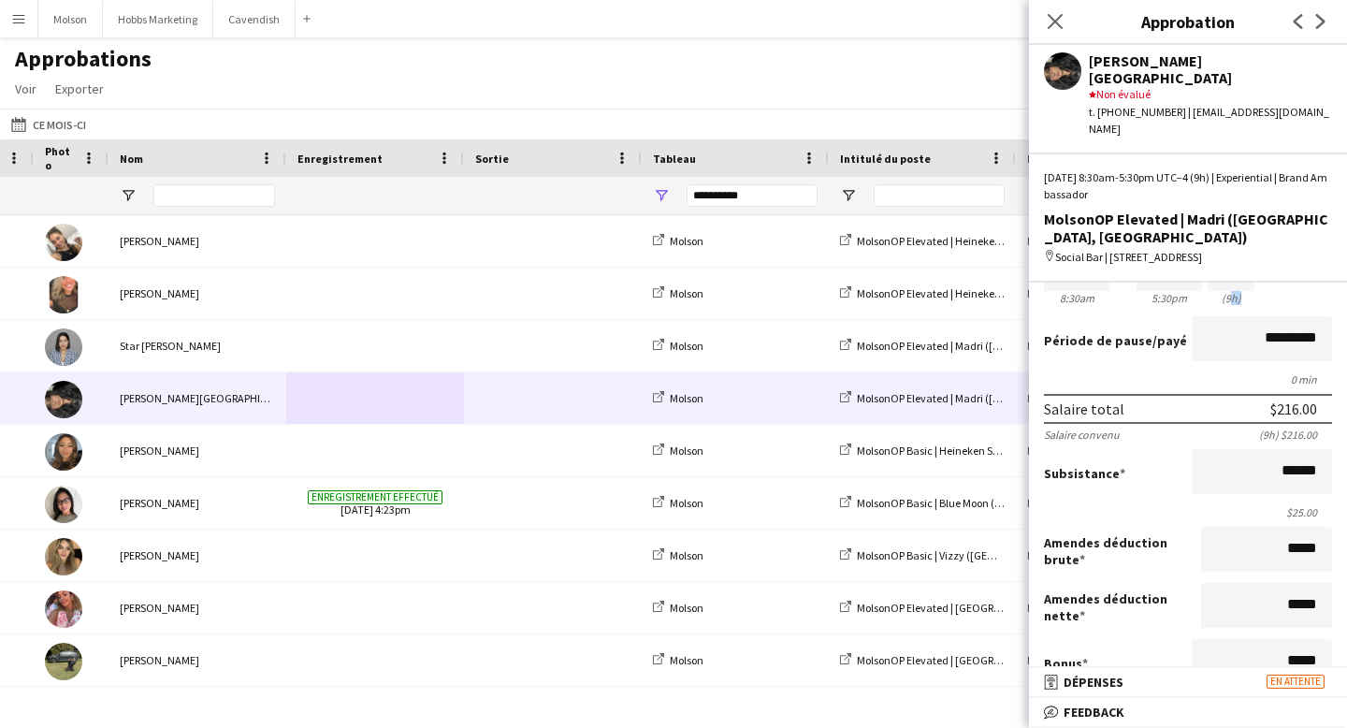
scroll to position [115, 0]
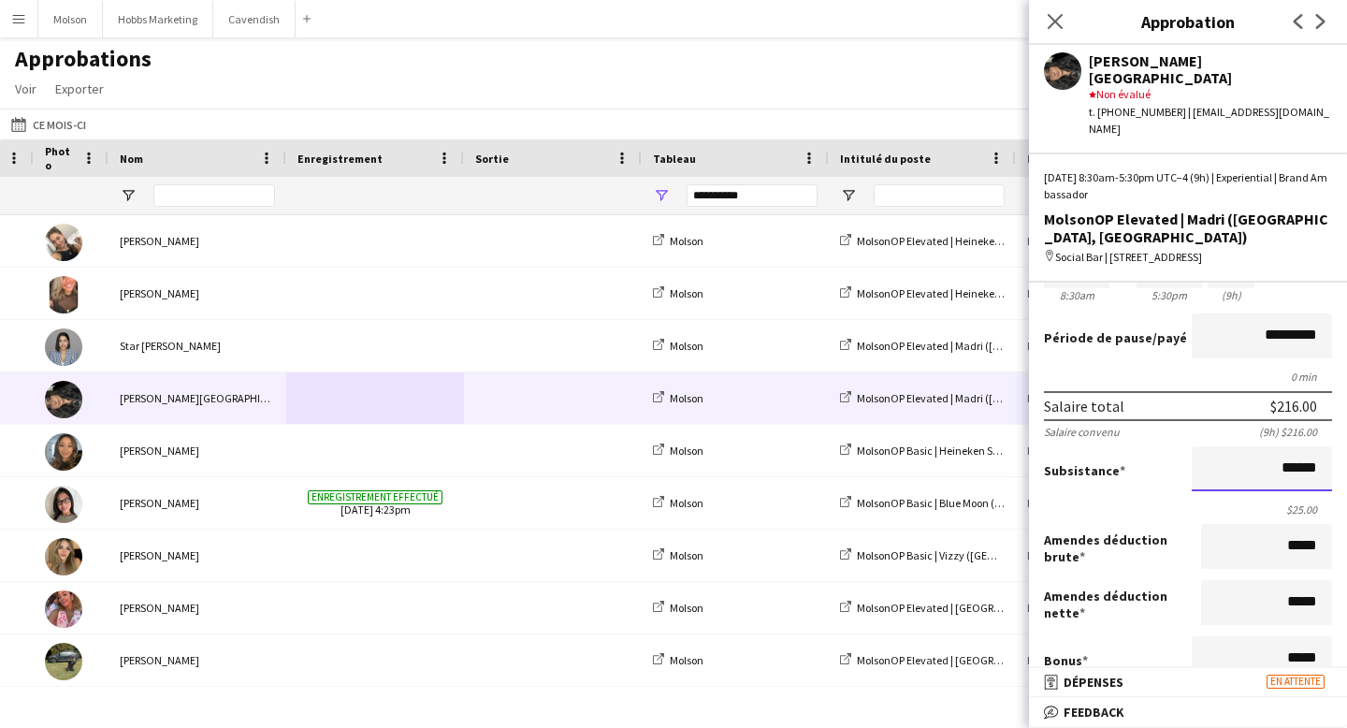
drag, startPoint x: 1278, startPoint y: 413, endPoint x: 1314, endPoint y: 412, distance: 36.5
click at [1314, 446] on input "******" at bounding box center [1262, 468] width 140 height 45
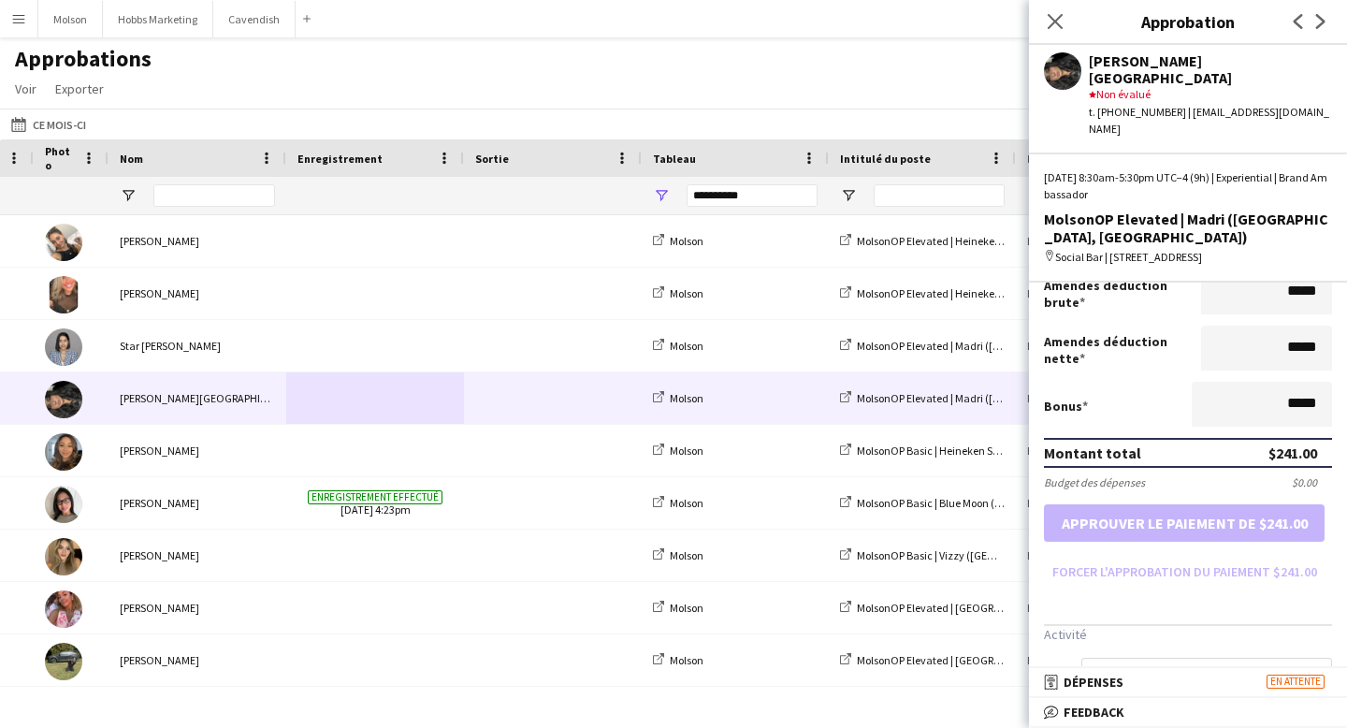
scroll to position [384, 0]
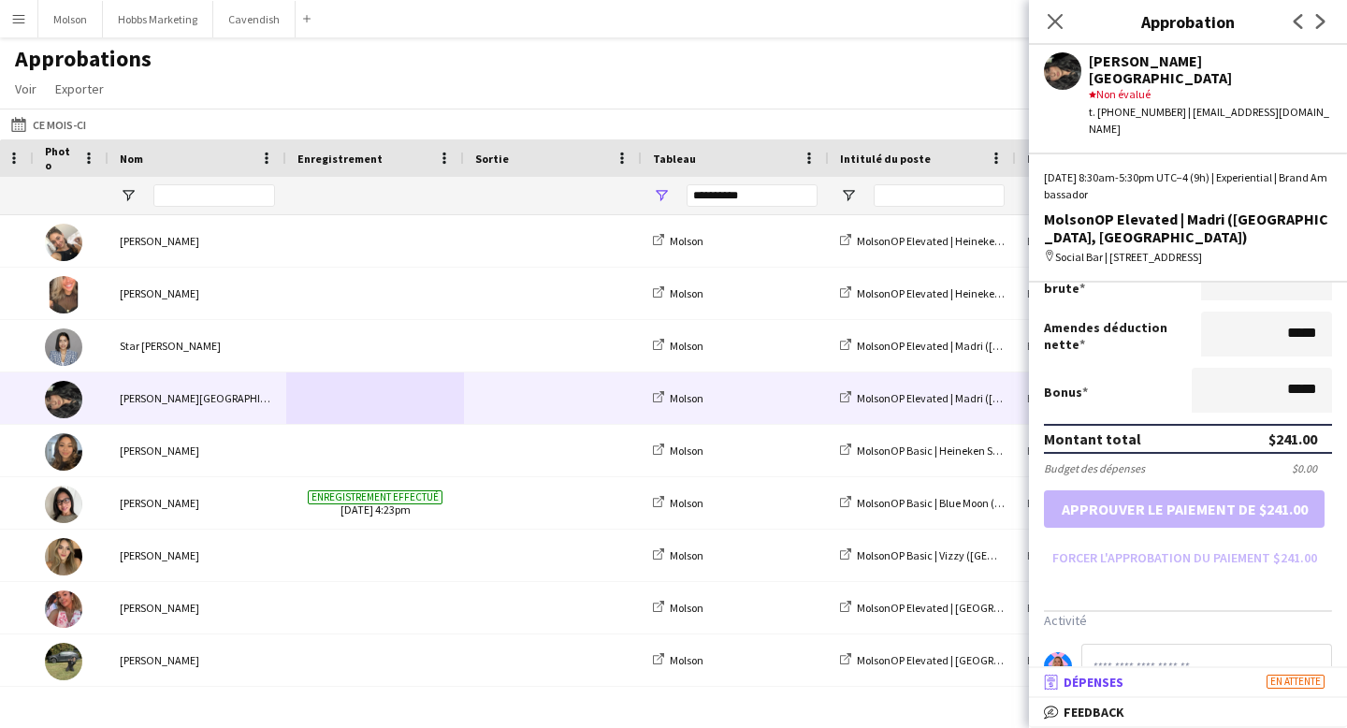
click at [1163, 680] on mat-panel-title "receipt Dépenses En attente" at bounding box center [1184, 681] width 311 height 17
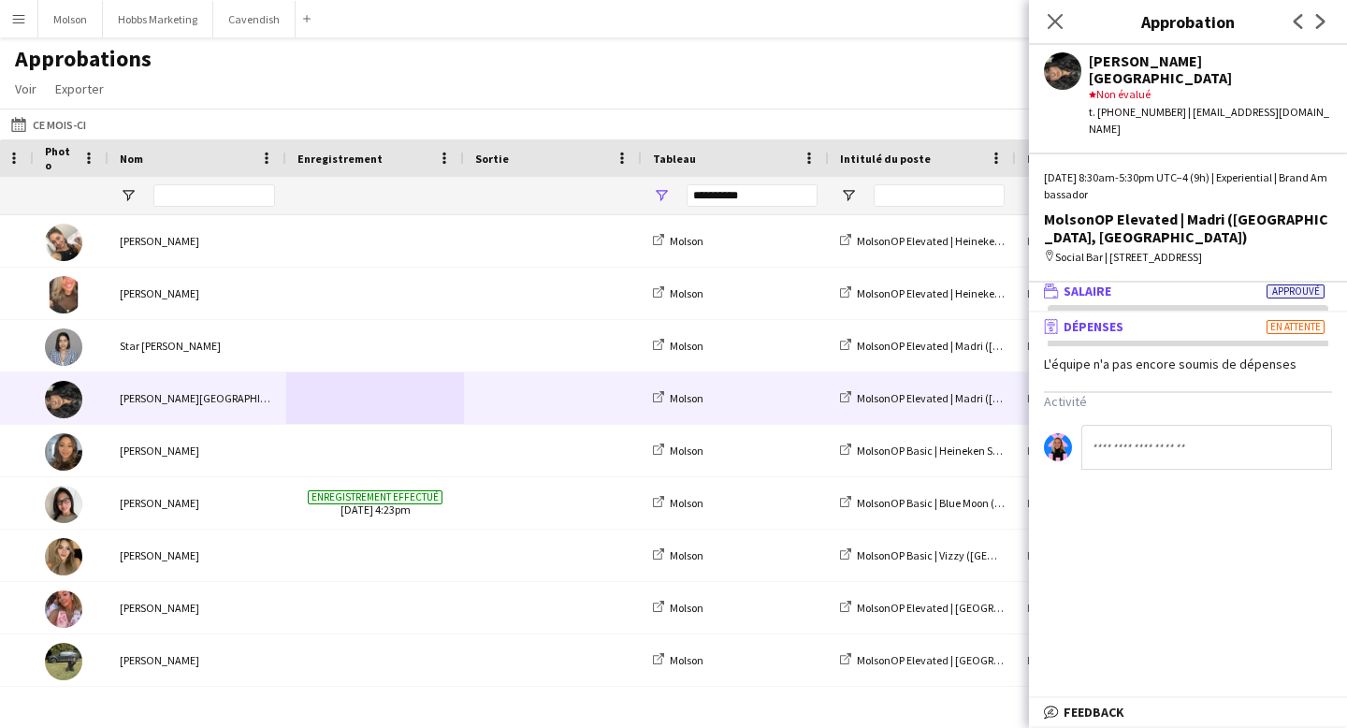
click at [1114, 282] on mat-panel-title "wallet Salaire Approuvé" at bounding box center [1184, 290] width 311 height 17
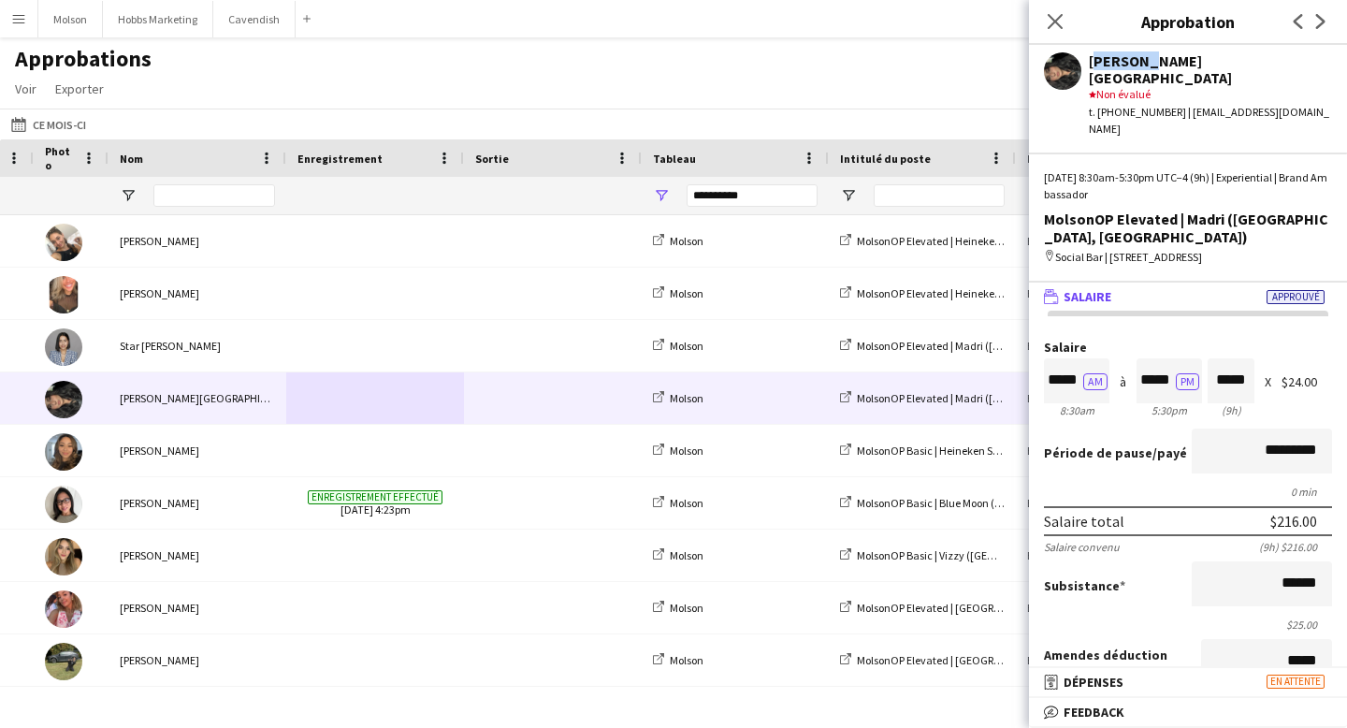
drag, startPoint x: 1089, startPoint y: 65, endPoint x: 1132, endPoint y: 65, distance: 43.0
click at [1132, 65] on div "[PERSON_NAME][GEOGRAPHIC_DATA]" at bounding box center [1210, 69] width 243 height 34
drag, startPoint x: 1226, startPoint y: 360, endPoint x: 1260, endPoint y: 360, distance: 33.7
click at [1260, 360] on div "Salaire ***** AM 8:30am à ***** PM 5:30pm ***** (9h) X $24.00" at bounding box center [1188, 380] width 288 height 80
drag, startPoint x: 1286, startPoint y: 329, endPoint x: 1322, endPoint y: 329, distance: 35.5
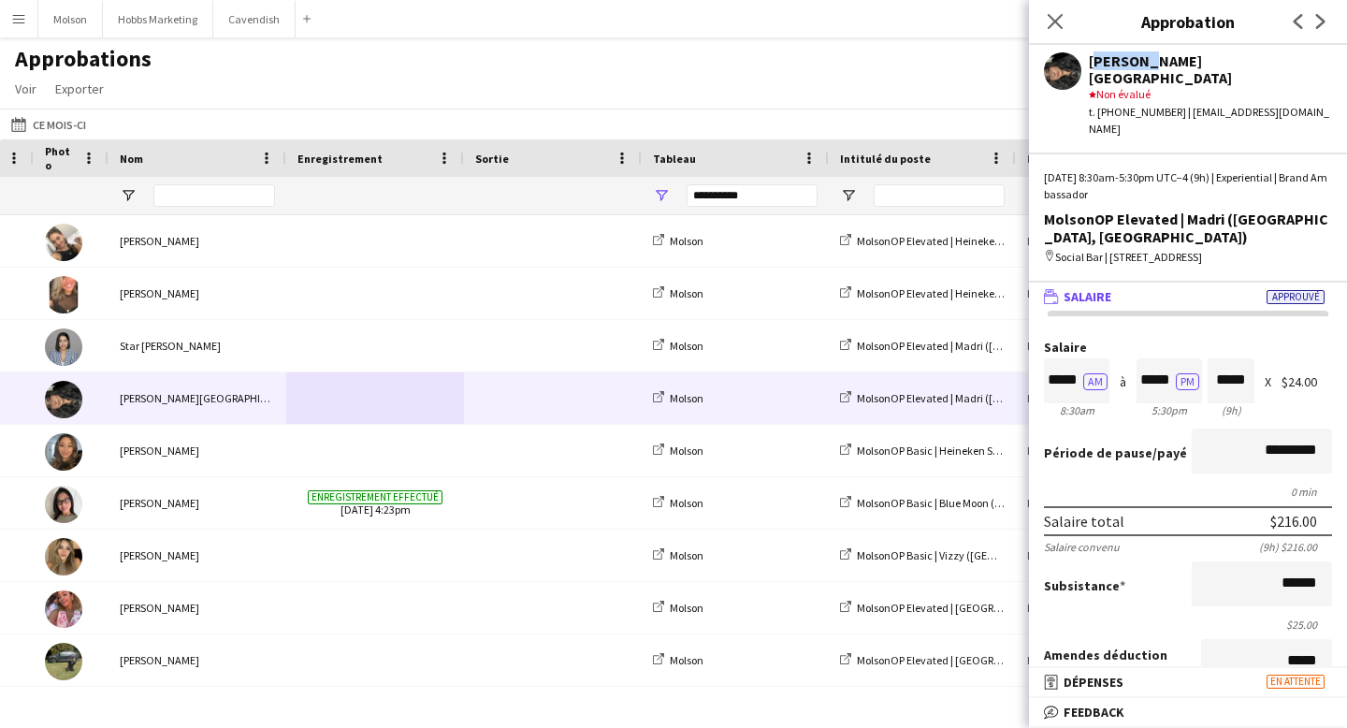
click at [1322, 375] on div "$24.00" at bounding box center [1306, 382] width 51 height 14
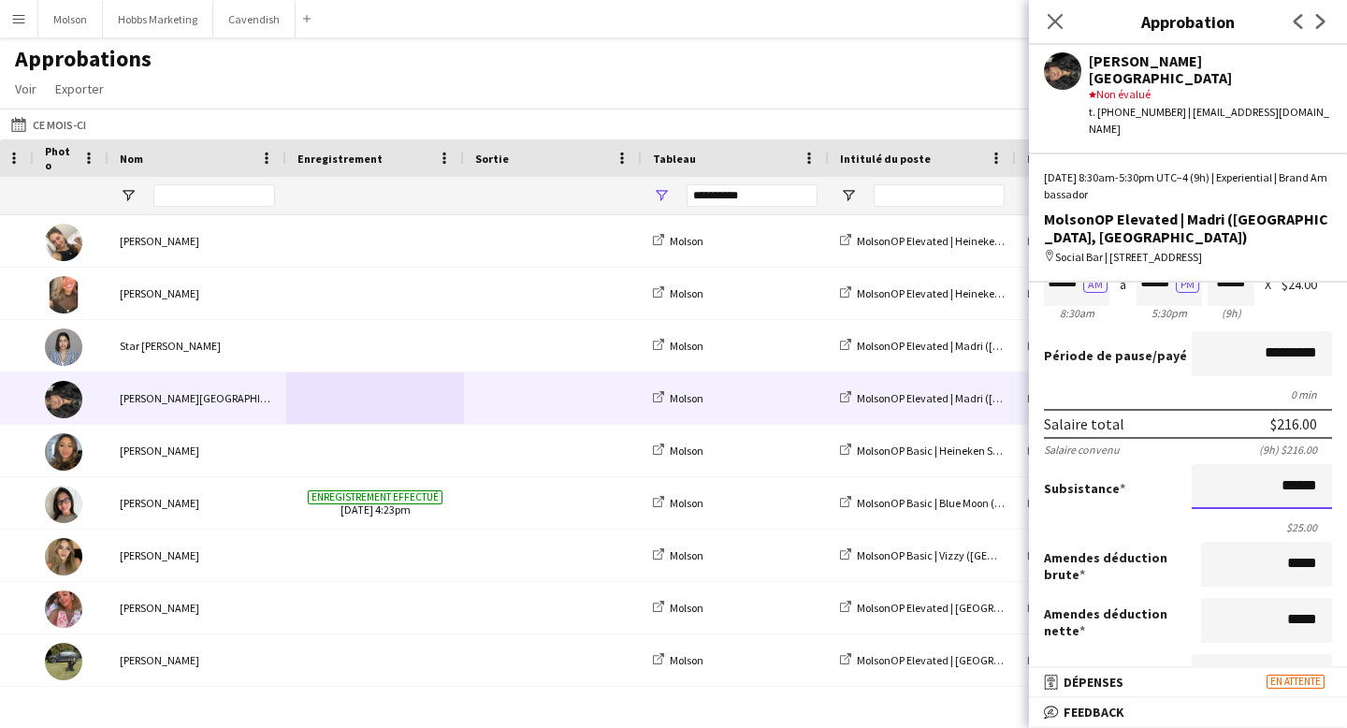
scroll to position [1, 0]
drag, startPoint x: 1277, startPoint y: 435, endPoint x: 1323, endPoint y: 435, distance: 45.8
click at [1323, 464] on input "******" at bounding box center [1262, 486] width 140 height 45
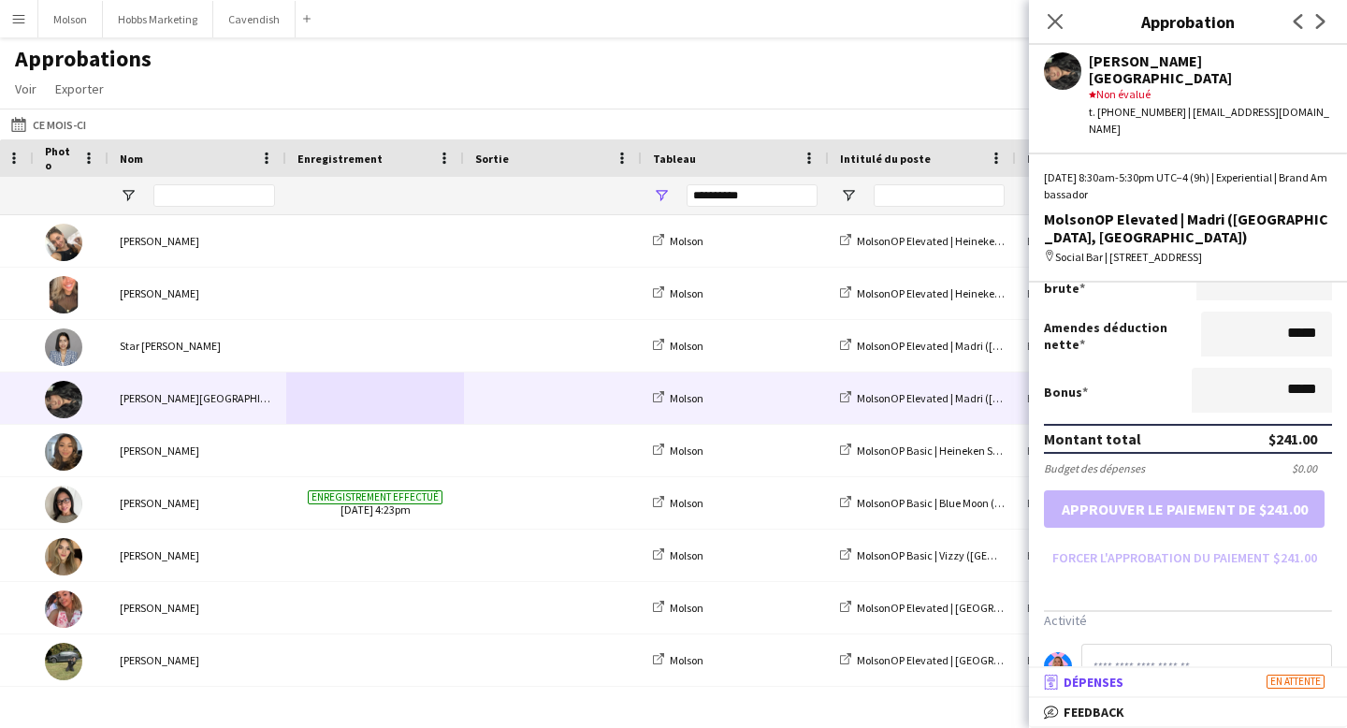
scroll to position [0, 0]
click at [1181, 687] on mat-panel-title "receipt Dépenses En attente" at bounding box center [1184, 681] width 311 height 17
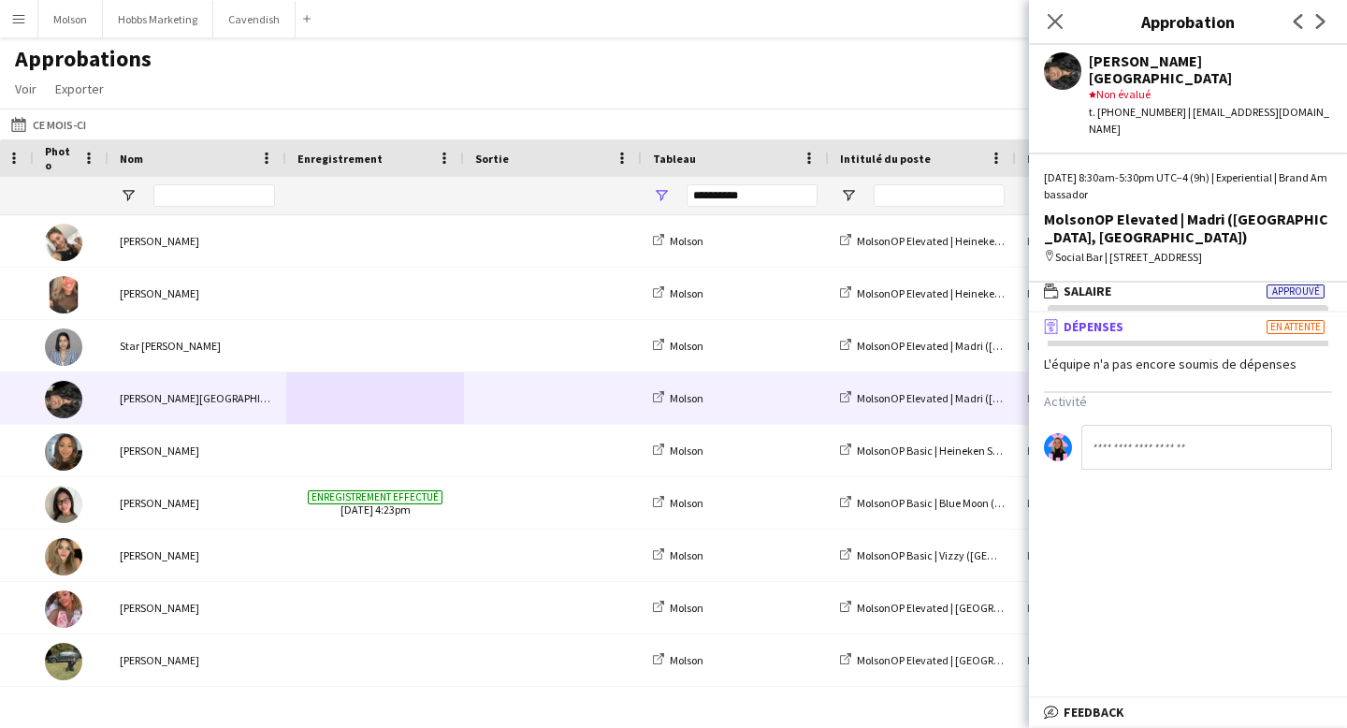
scroll to position [6, 0]
click at [1112, 713] on span "Feedback" at bounding box center [1094, 711] width 61 height 17
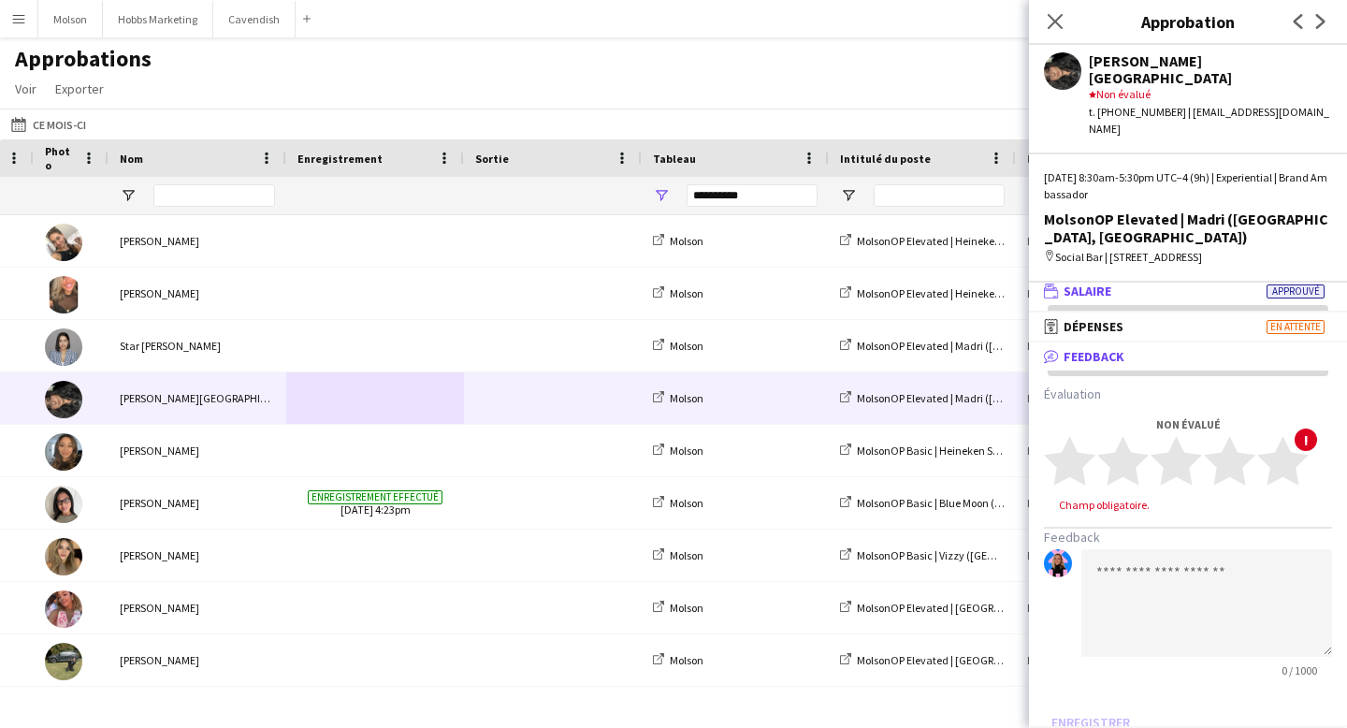
click at [1101, 282] on span "Salaire" at bounding box center [1088, 290] width 48 height 17
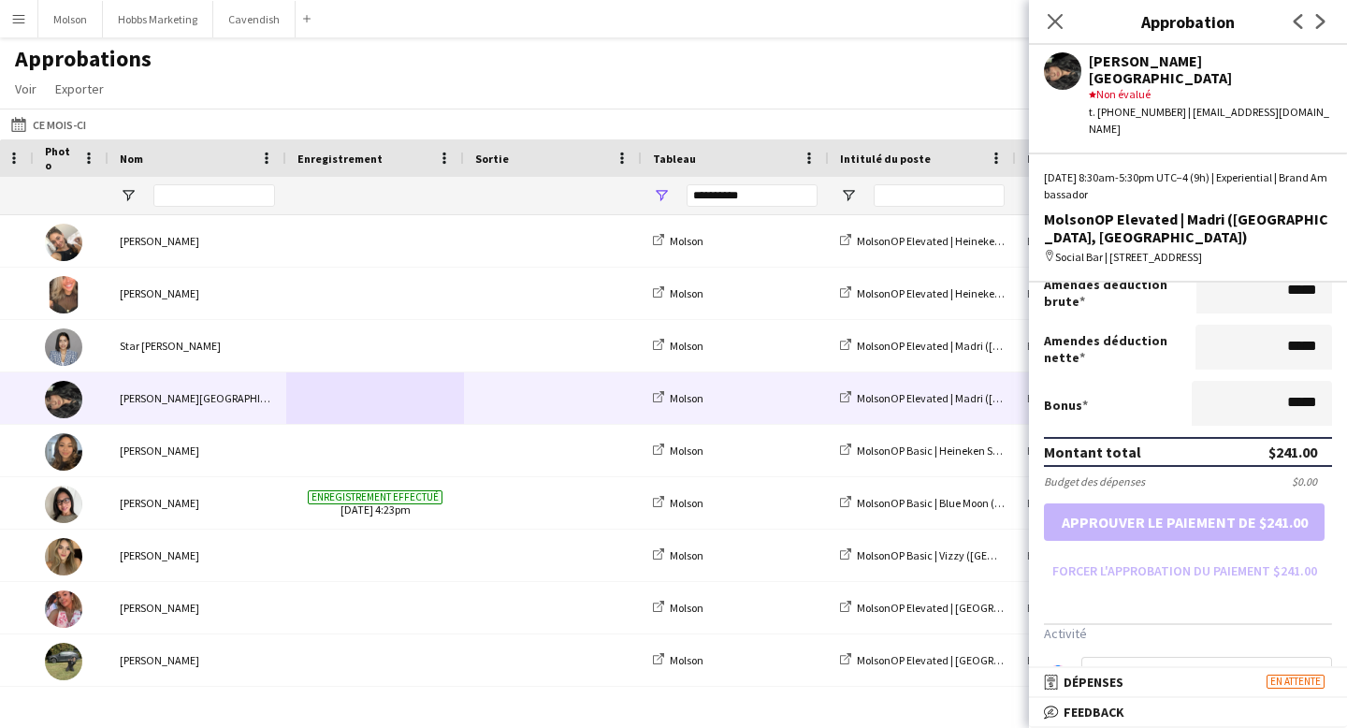
scroll to position [384, 0]
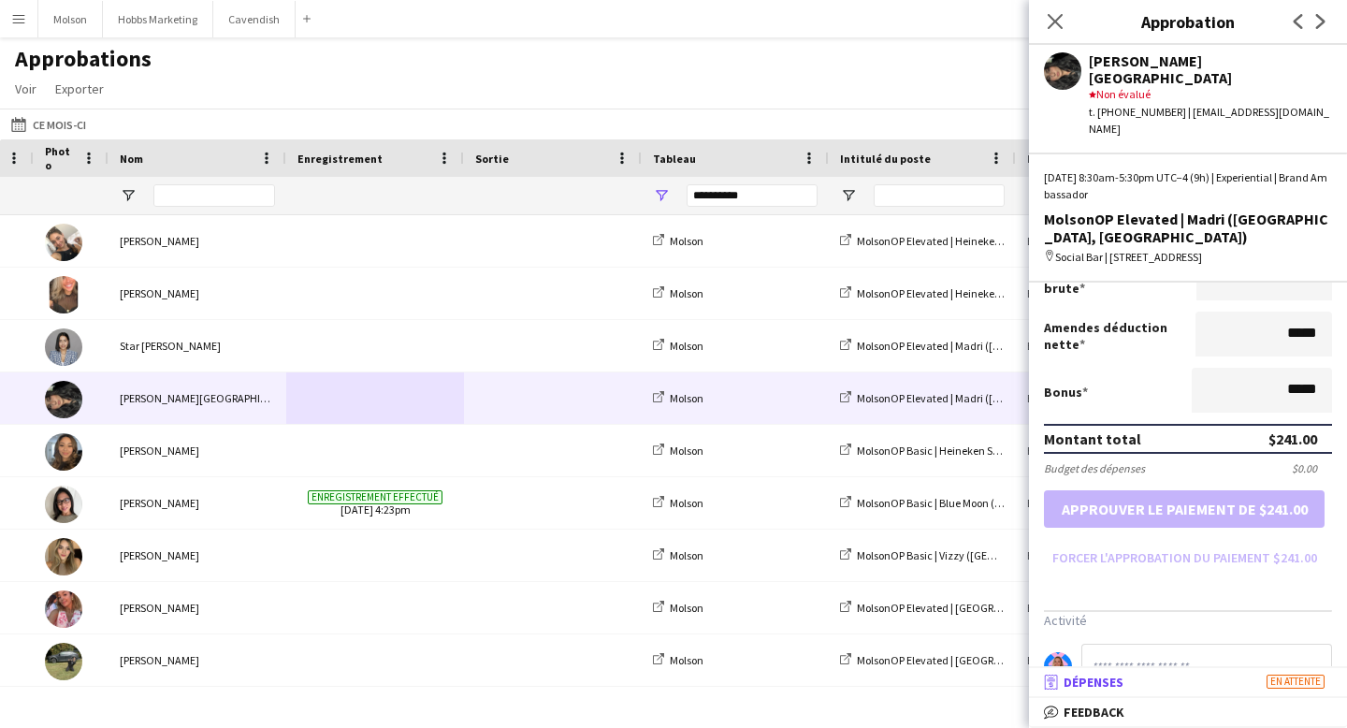
click at [1194, 684] on mat-panel-title "receipt Dépenses En attente" at bounding box center [1184, 681] width 311 height 17
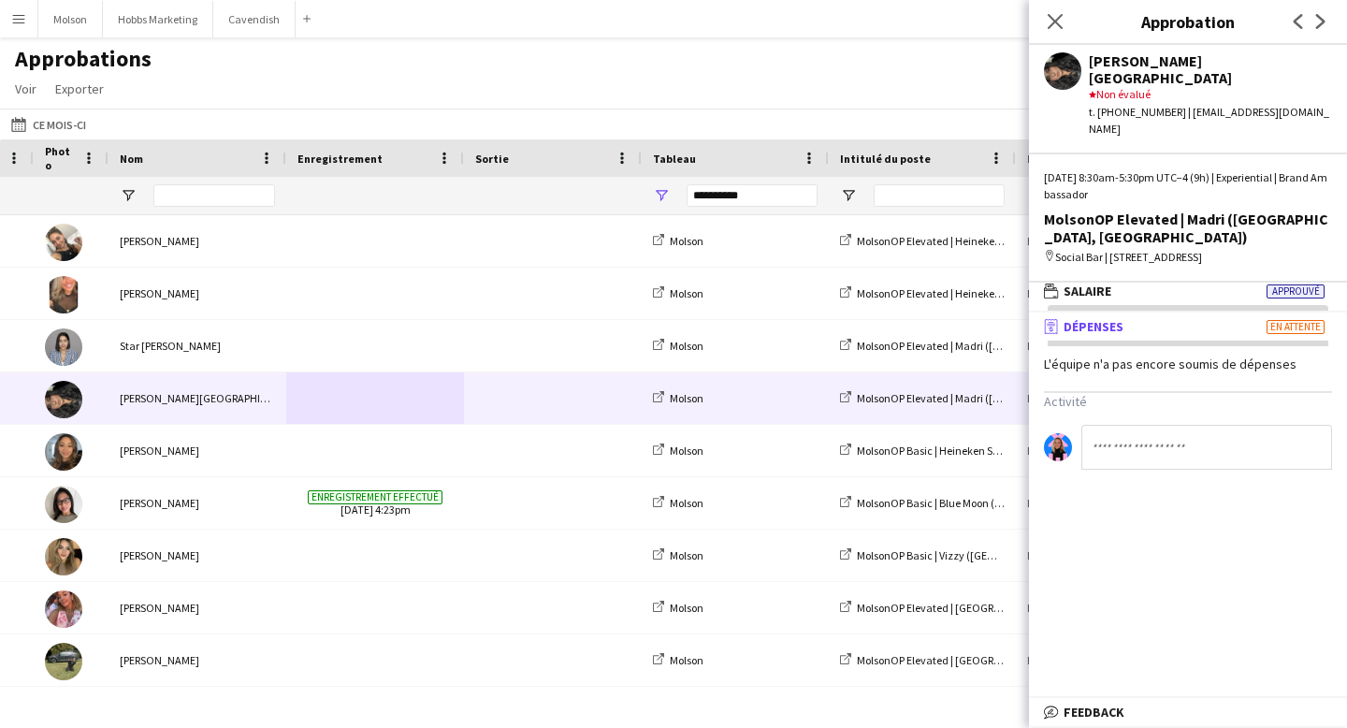
scroll to position [6, 0]
click at [1103, 716] on span "Feedback" at bounding box center [1094, 711] width 61 height 17
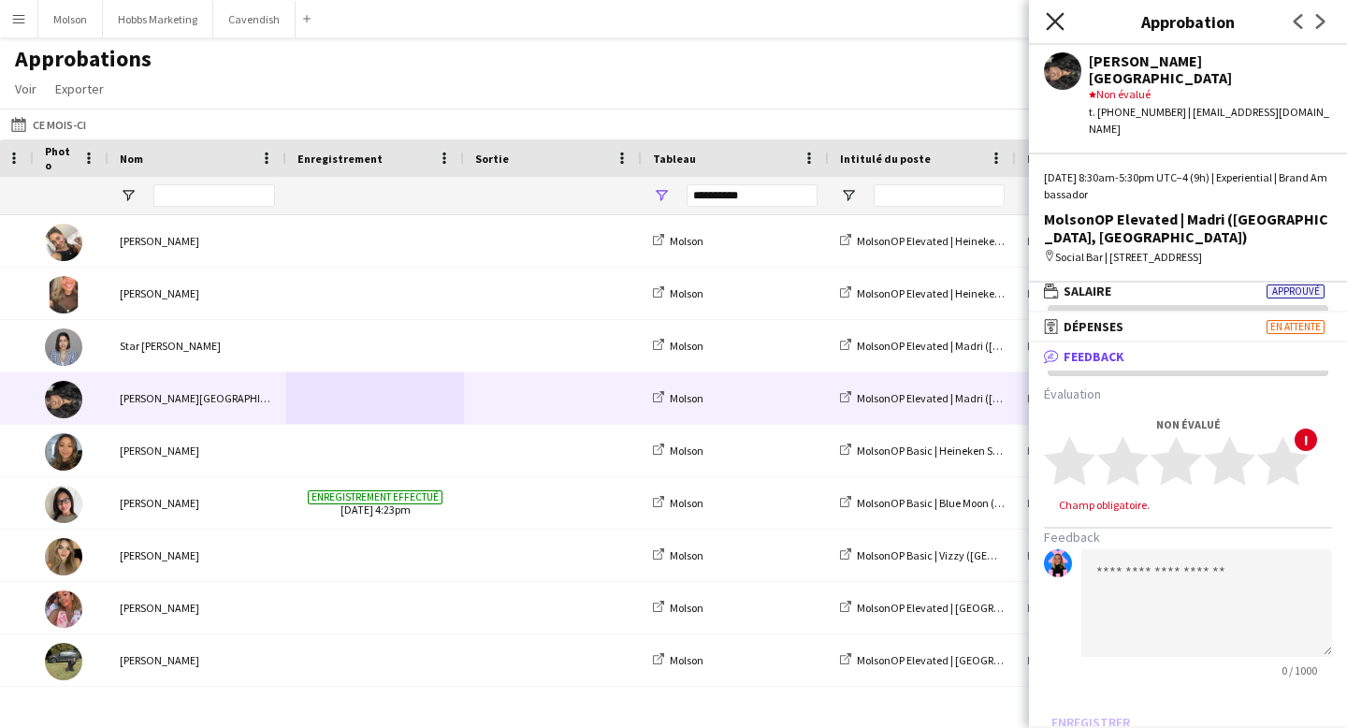
click at [1052, 26] on icon "Fermer le pop-in" at bounding box center [1055, 21] width 18 height 18
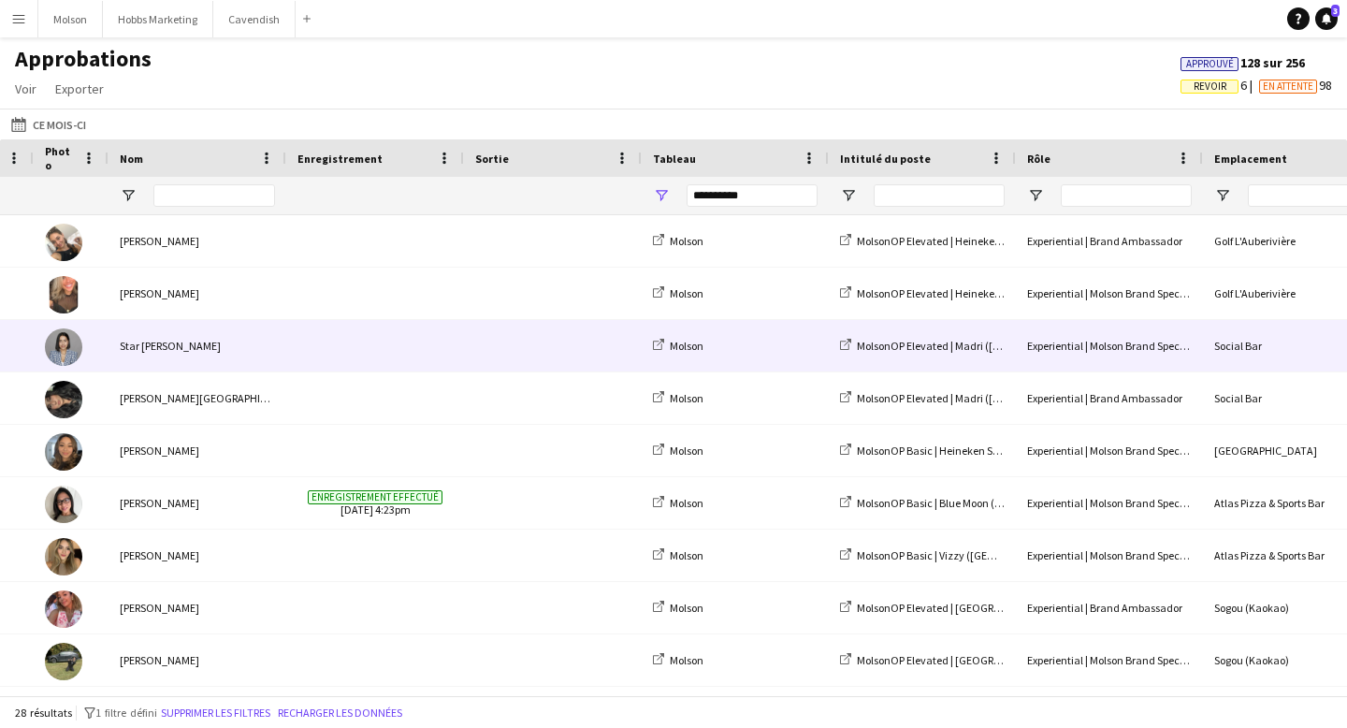
click at [254, 355] on div "Star [PERSON_NAME]" at bounding box center [198, 345] width 178 height 51
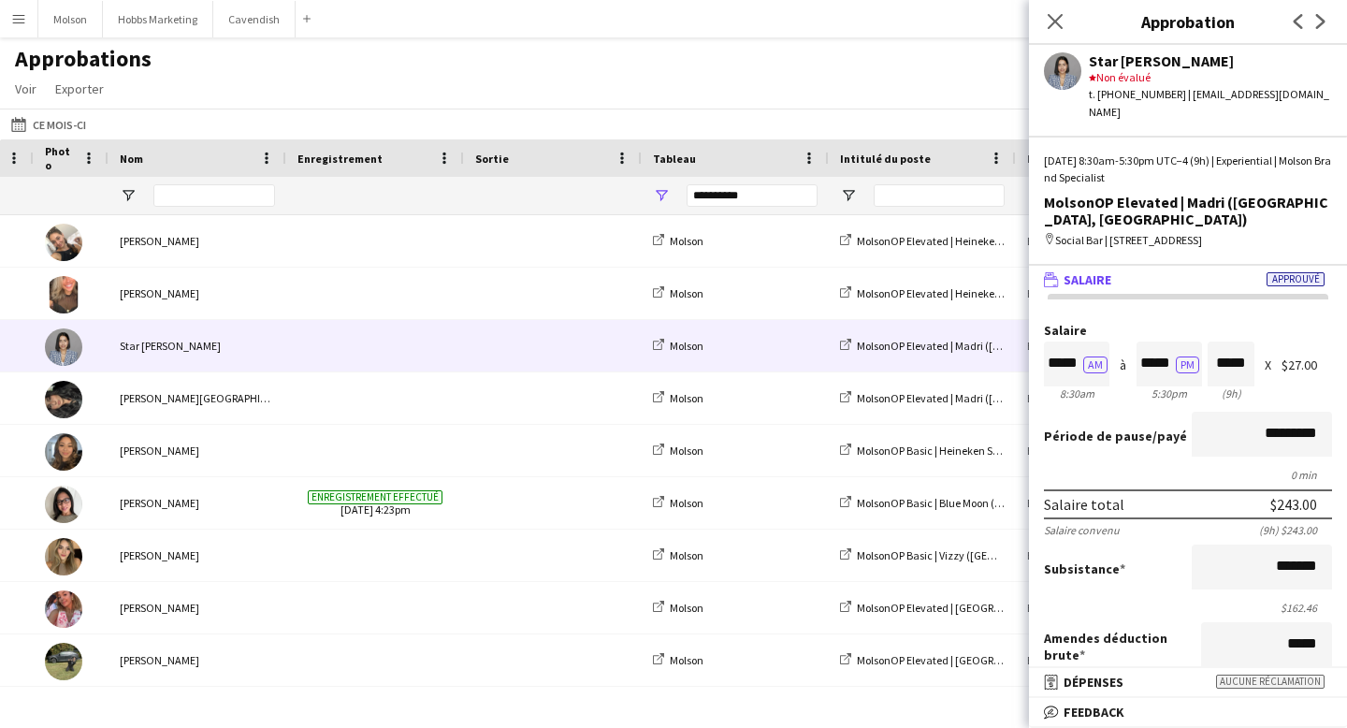
scroll to position [1, 0]
click at [1292, 544] on input "*******" at bounding box center [1262, 566] width 140 height 45
drag, startPoint x: 1273, startPoint y: 529, endPoint x: 1319, endPoint y: 529, distance: 45.8
click at [1319, 544] on input "*******" at bounding box center [1262, 566] width 140 height 45
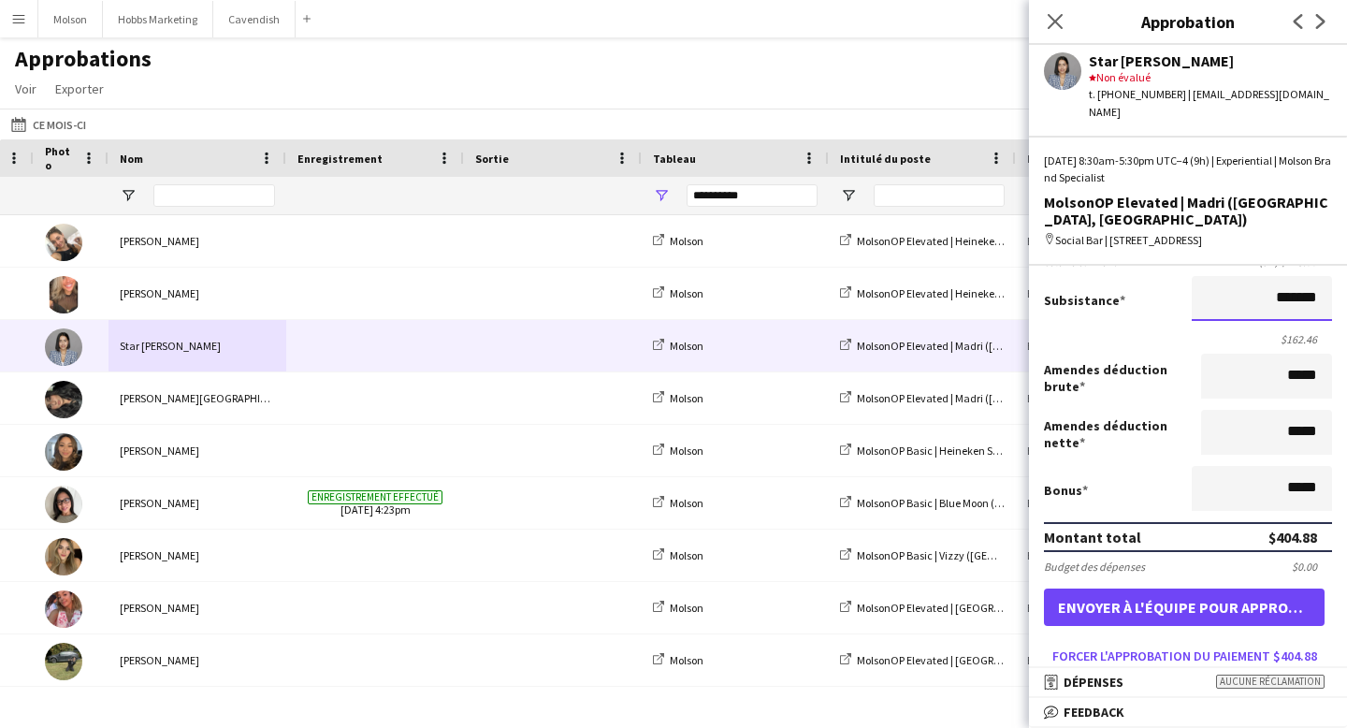
scroll to position [272, 0]
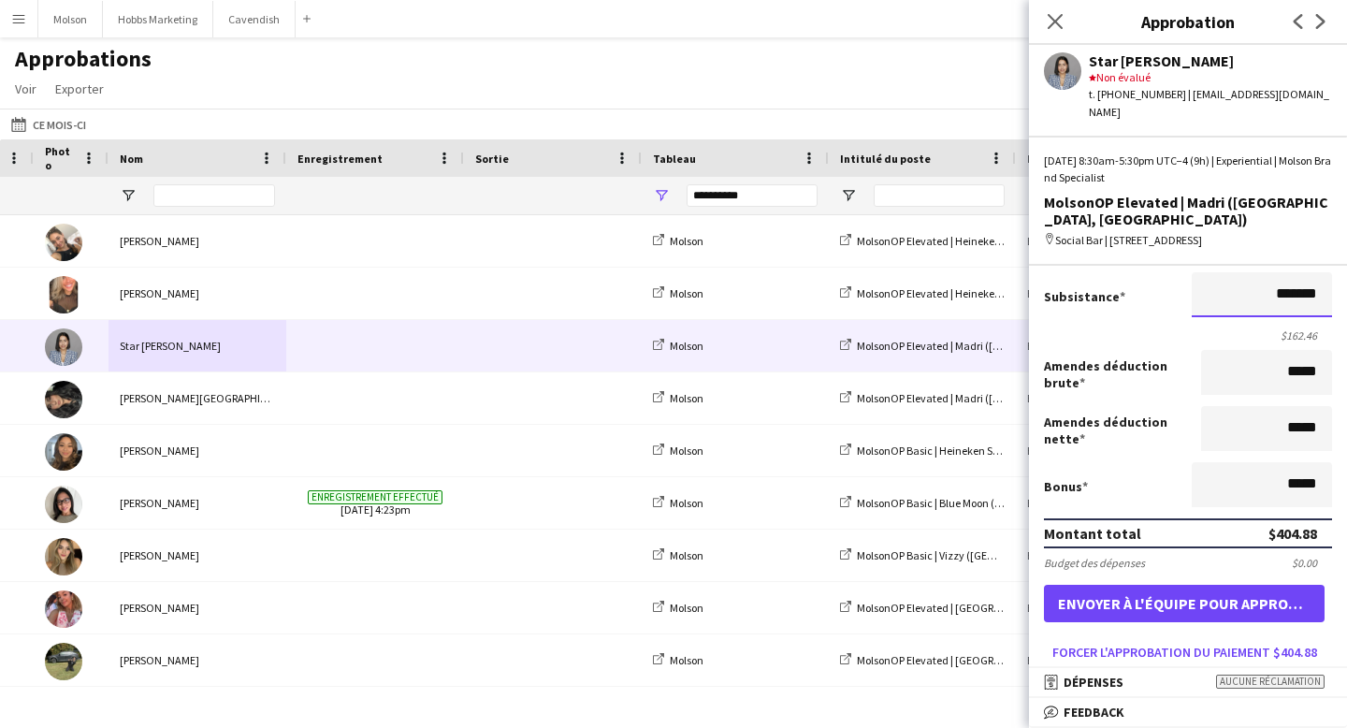
type input "*******"
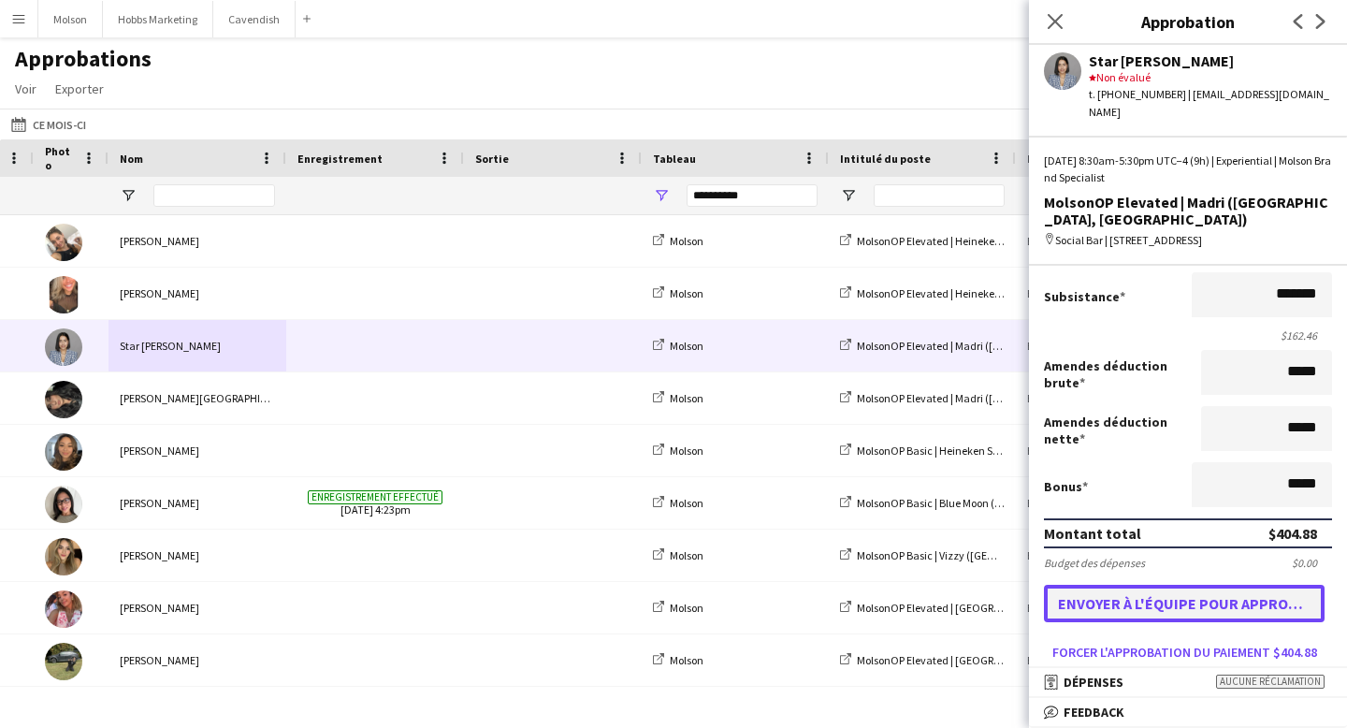
scroll to position [0, 0]
click at [1215, 585] on button "Envoyer à l'équipe pour approbation $404.88" at bounding box center [1184, 603] width 281 height 37
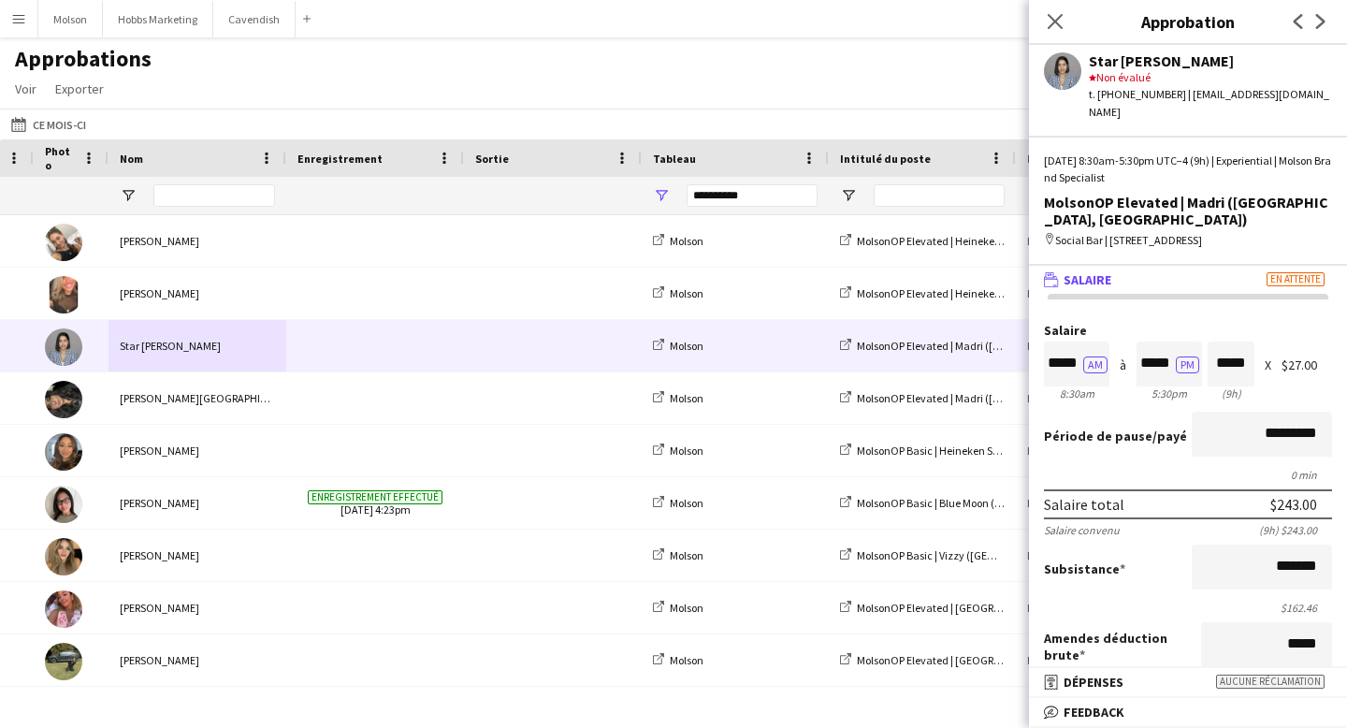
drag, startPoint x: 1062, startPoint y: 245, endPoint x: 1122, endPoint y: 253, distance: 60.3
click at [1122, 271] on mat-panel-title "wallet Salaire En attente" at bounding box center [1184, 279] width 311 height 17
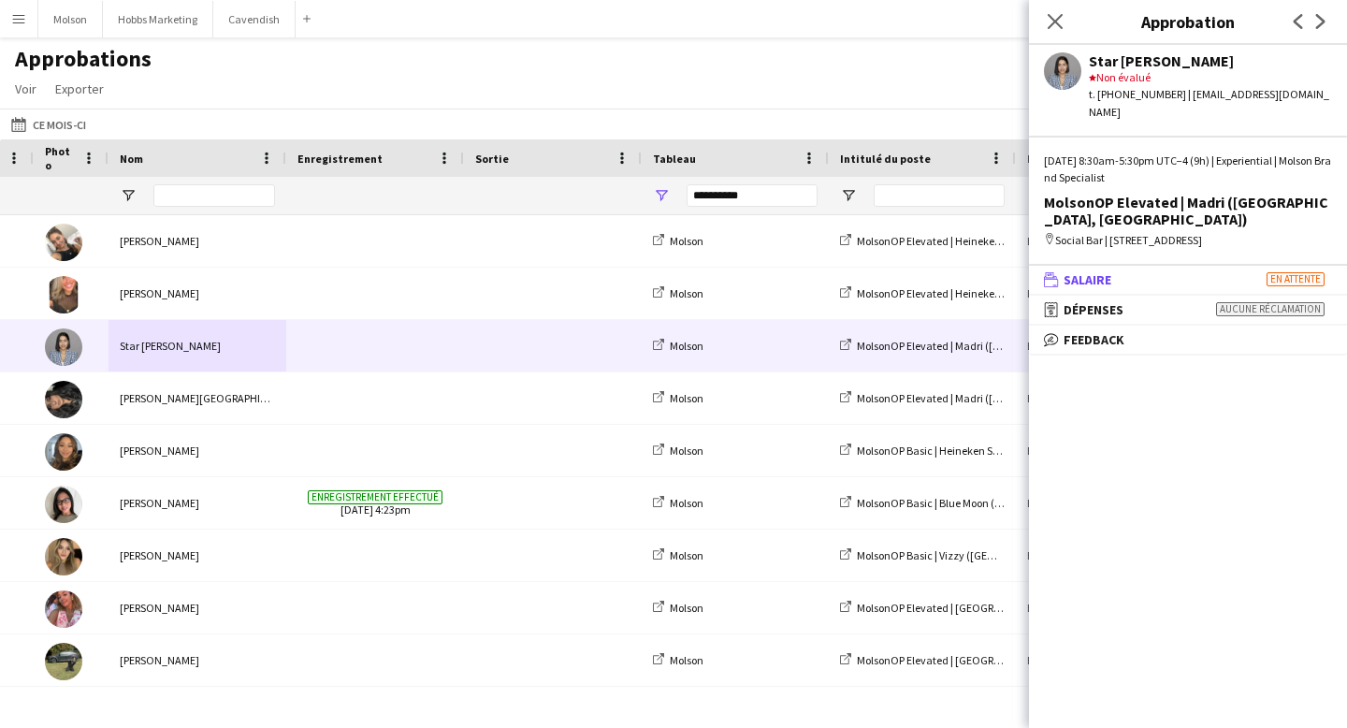
click at [1093, 271] on span "Salaire" at bounding box center [1088, 279] width 48 height 17
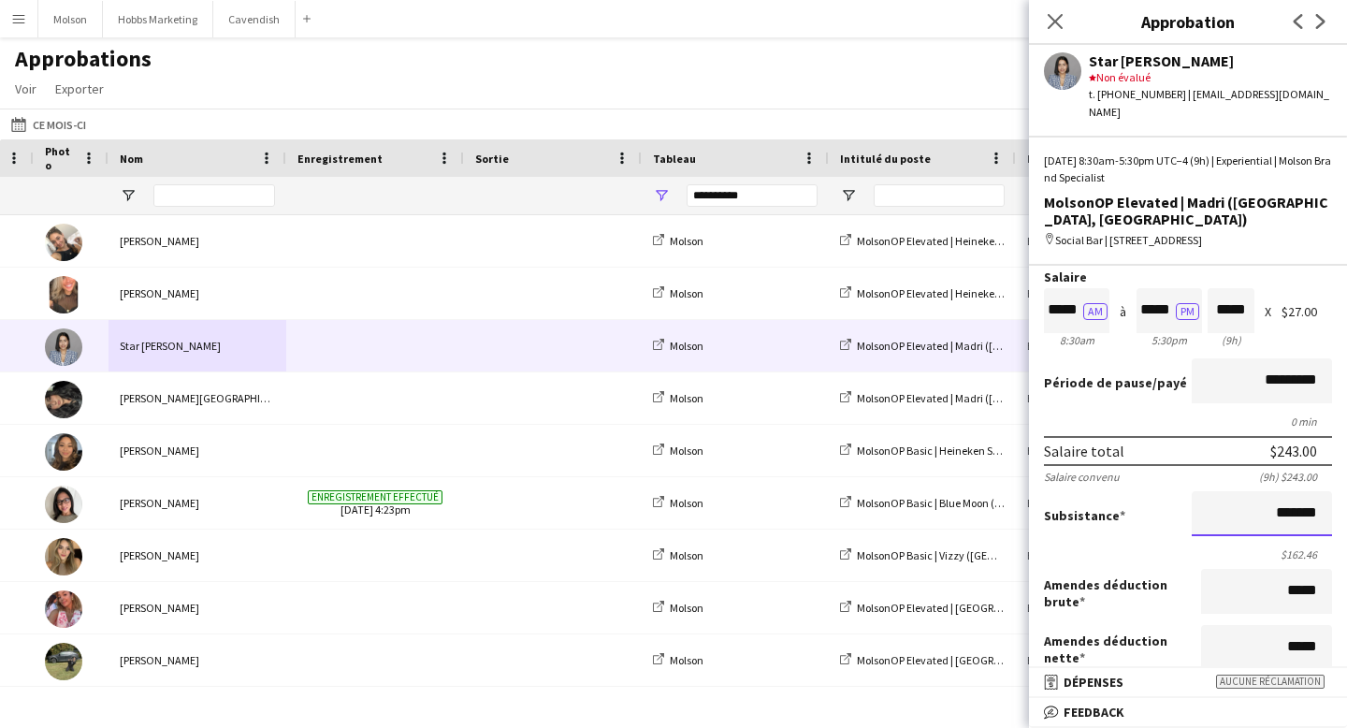
scroll to position [1, 0]
drag, startPoint x: 1276, startPoint y: 484, endPoint x: 1324, endPoint y: 483, distance: 48.6
click at [1324, 491] on input "*******" at bounding box center [1262, 513] width 140 height 45
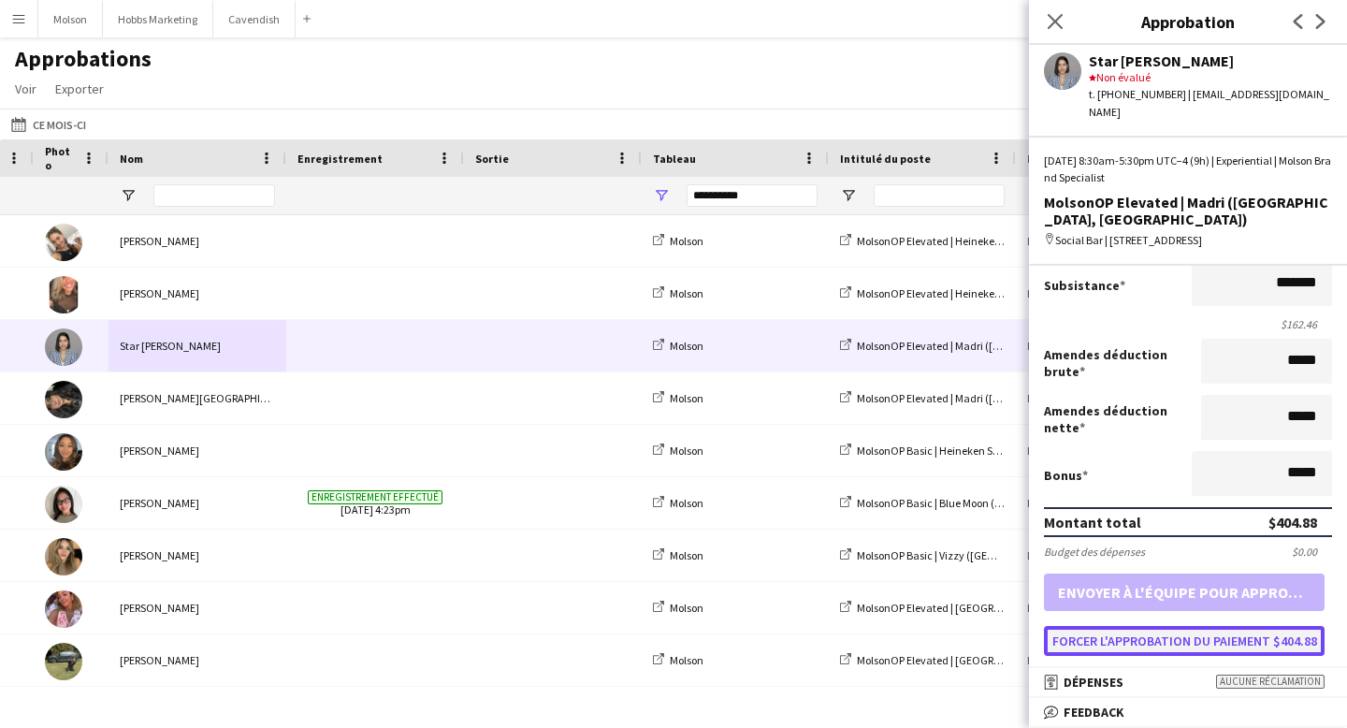
scroll to position [0, 0]
click at [1262, 626] on button "Forcer l'approbation du paiement $404.88" at bounding box center [1184, 641] width 281 height 30
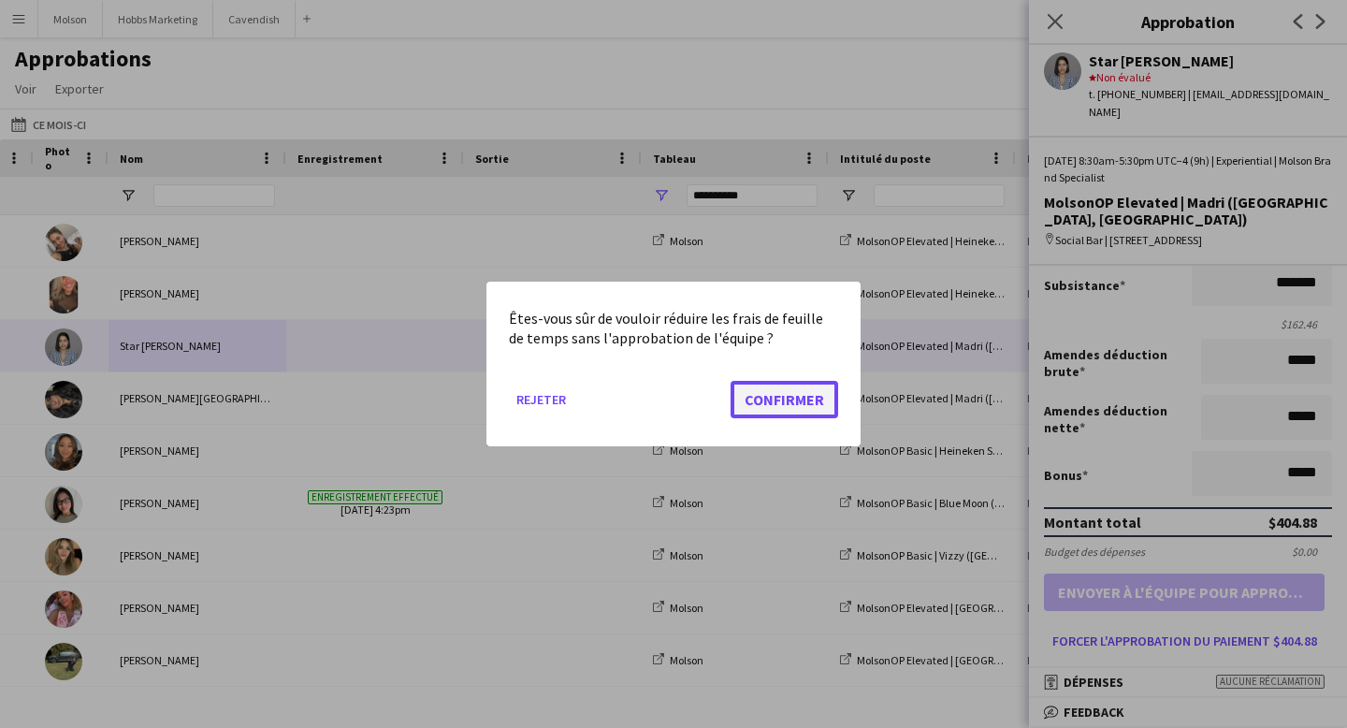
click at [775, 402] on button "Confirmer" at bounding box center [785, 399] width 108 height 37
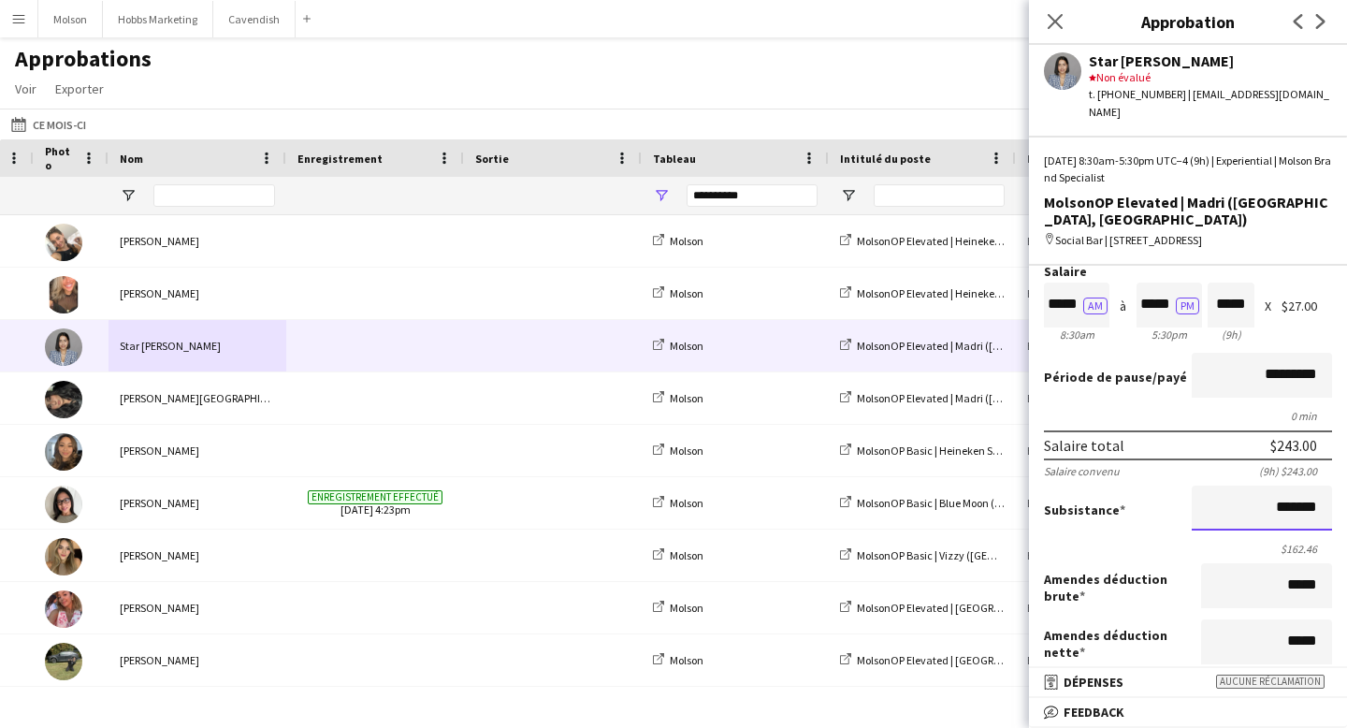
scroll to position [1, 0]
drag, startPoint x: 1282, startPoint y: 473, endPoint x: 1327, endPoint y: 473, distance: 44.9
click at [1327, 485] on input "*******" at bounding box center [1262, 507] width 140 height 45
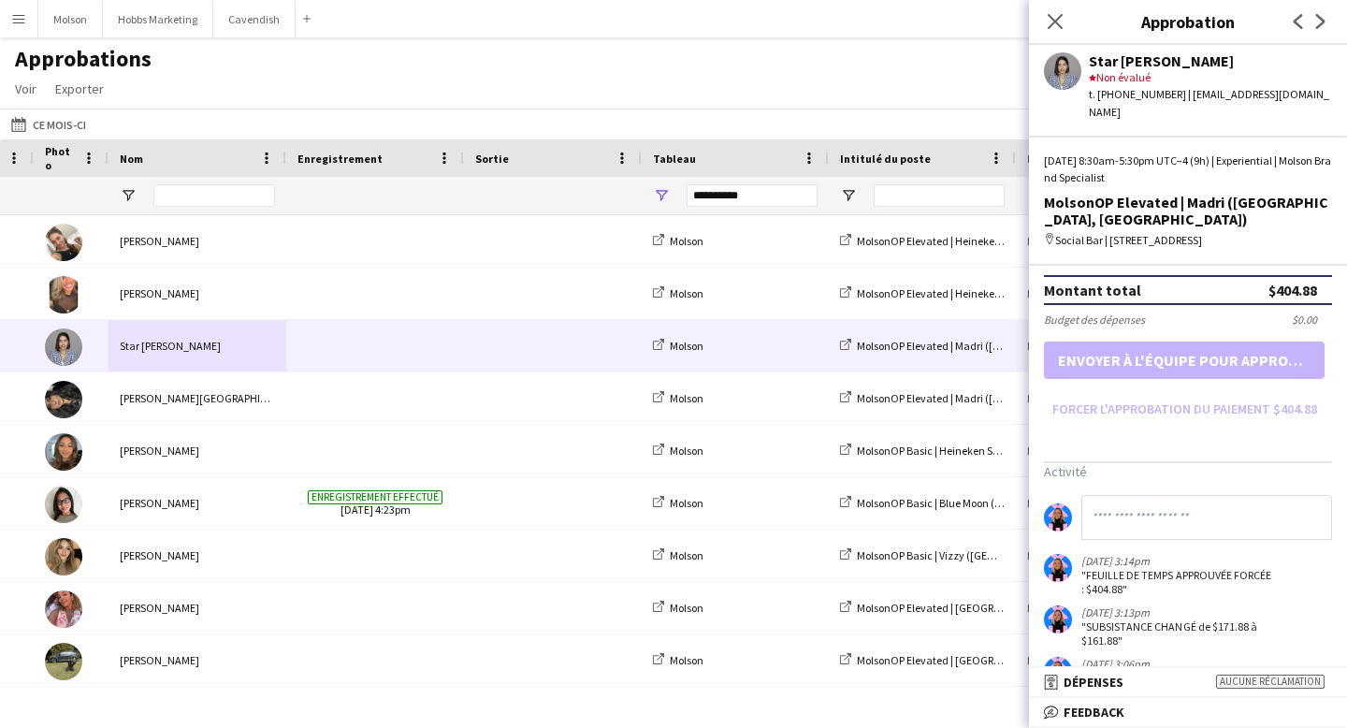
scroll to position [589, 0]
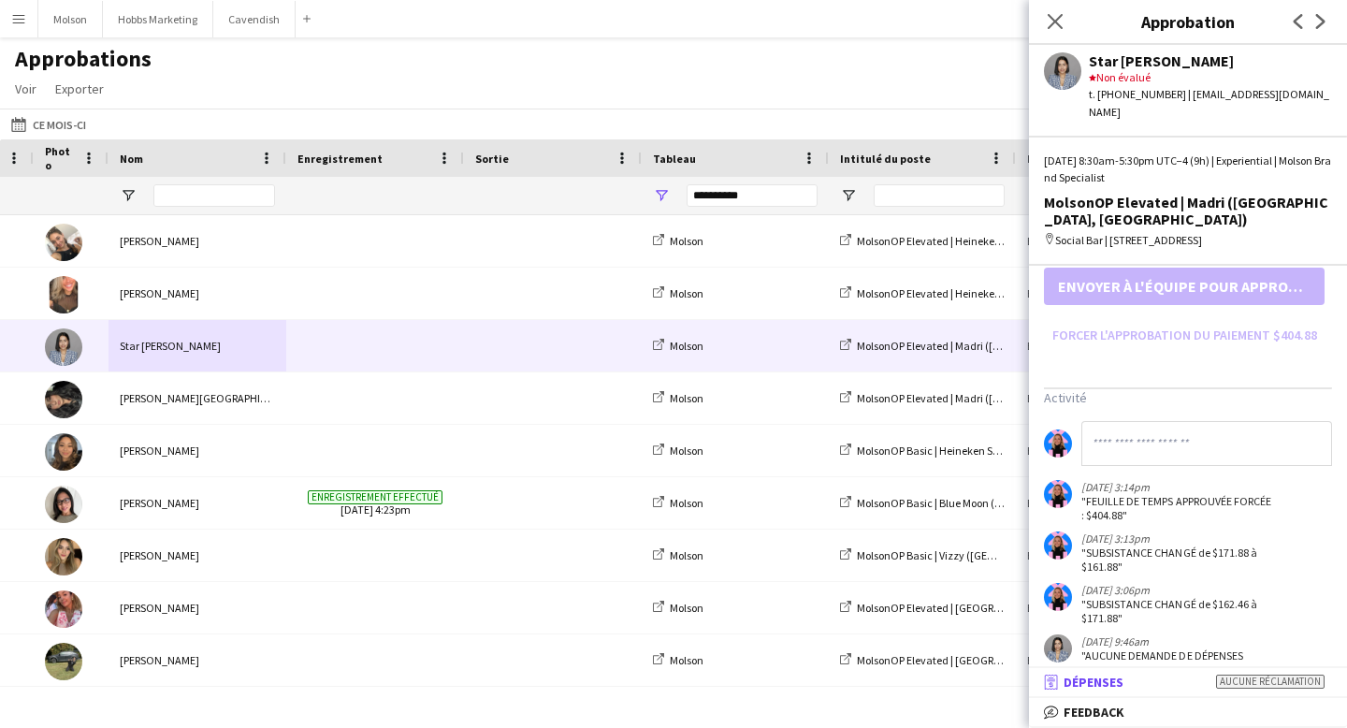
click at [1189, 682] on mat-panel-title "receipt Dépenses Aucune réclamation" at bounding box center [1184, 681] width 311 height 17
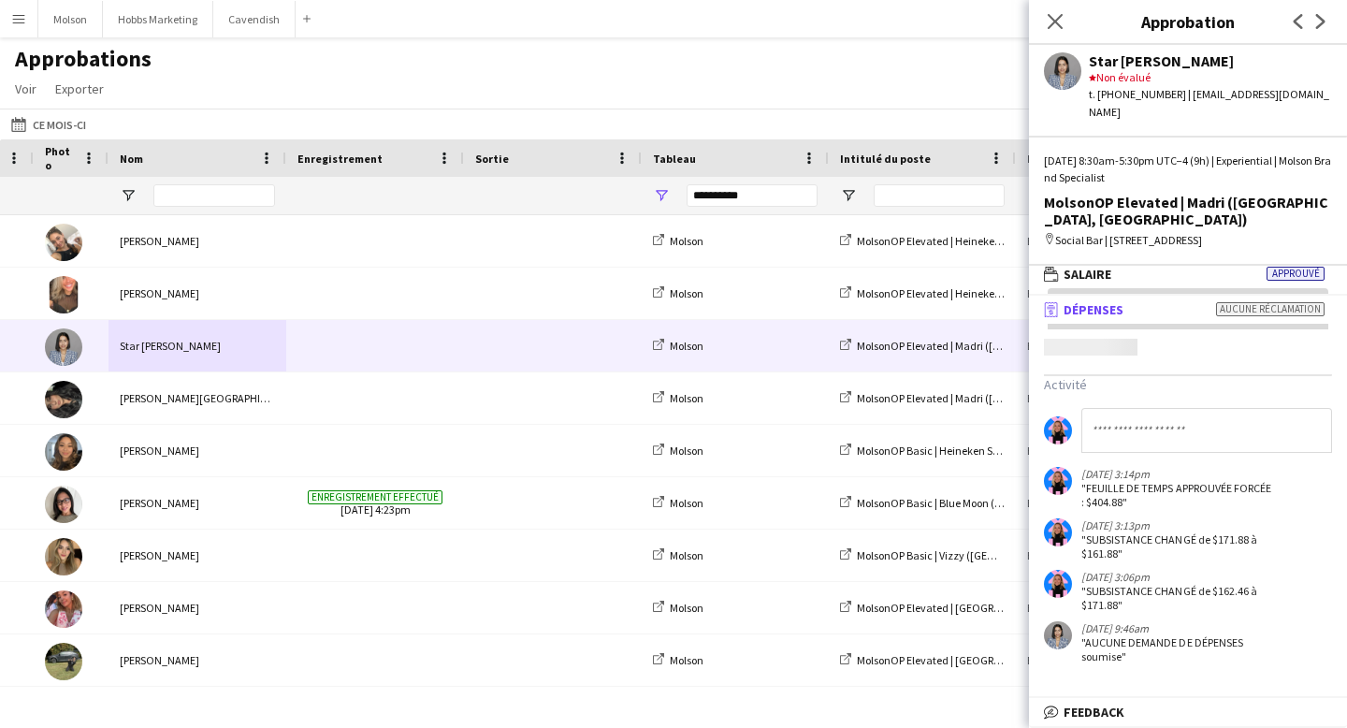
scroll to position [6, 0]
click at [1162, 712] on mat-panel-title "bubble-pencil Feedback" at bounding box center [1184, 711] width 311 height 17
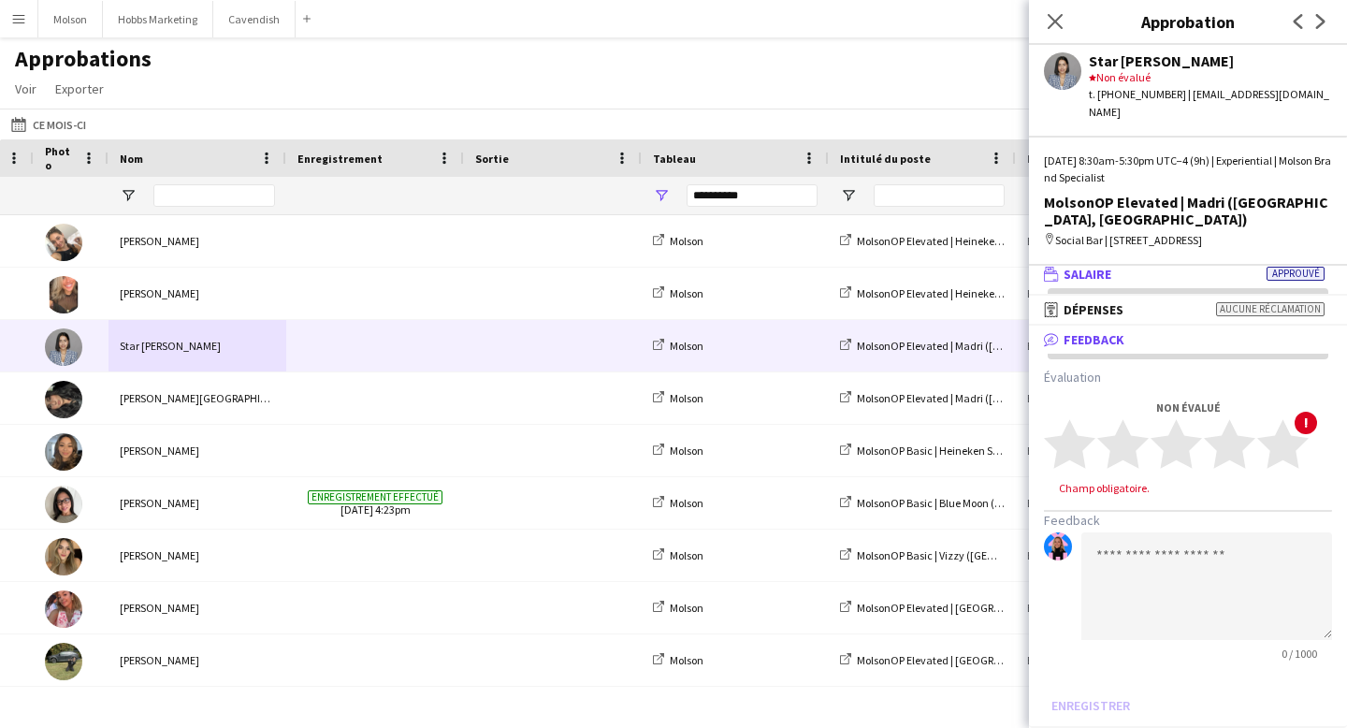
click at [1105, 266] on span "Salaire" at bounding box center [1088, 274] width 48 height 17
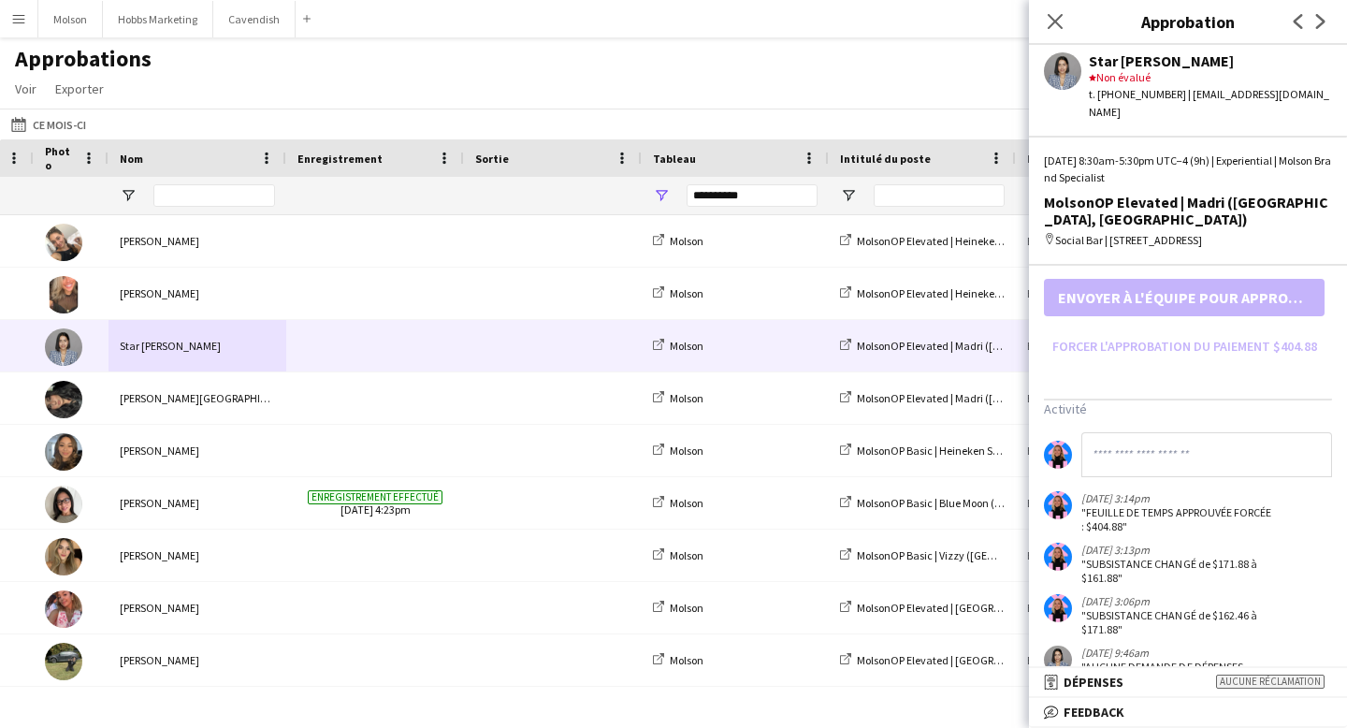
scroll to position [589, 0]
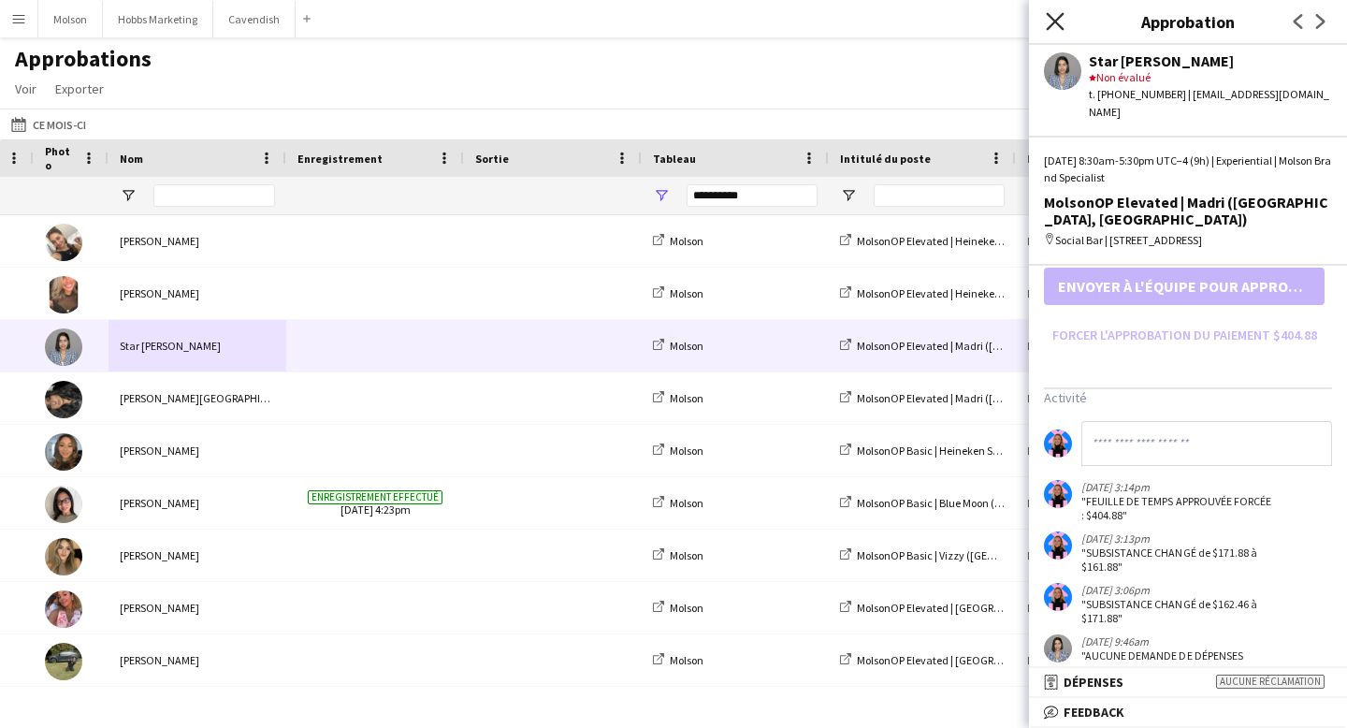
click at [1051, 22] on icon "Fermer le pop-in" at bounding box center [1055, 21] width 18 height 18
